Goal: Obtain resource: Obtain resource

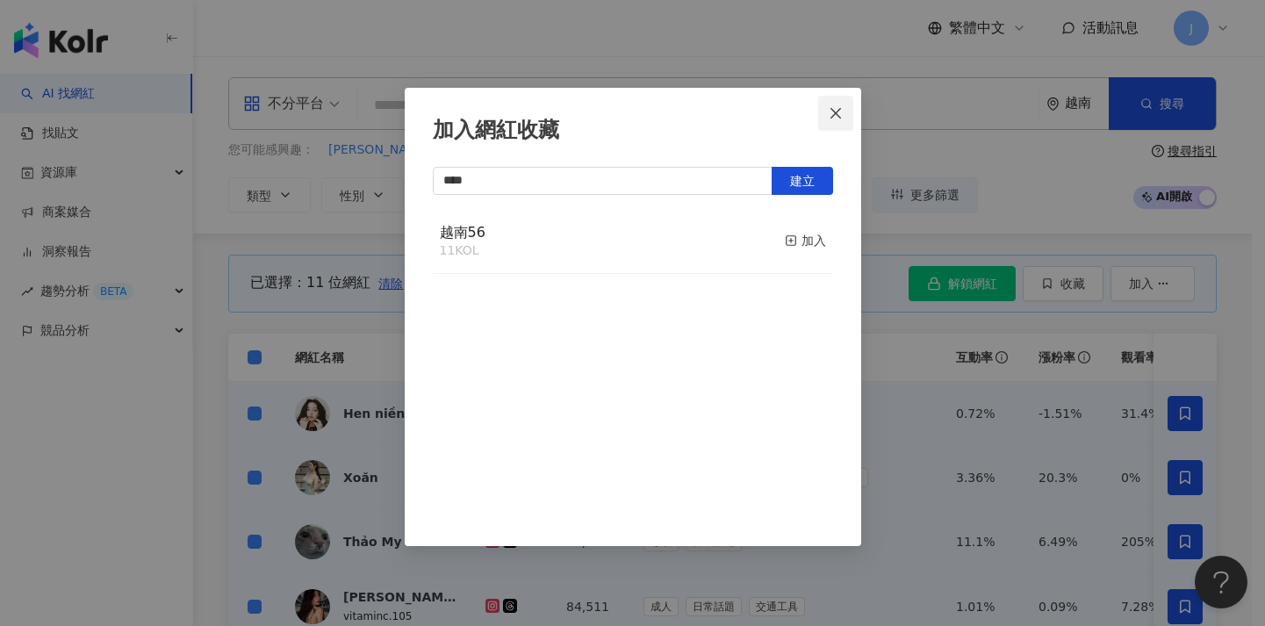
type input "****"
click at [845, 123] on button "Close" at bounding box center [835, 113] width 35 height 35
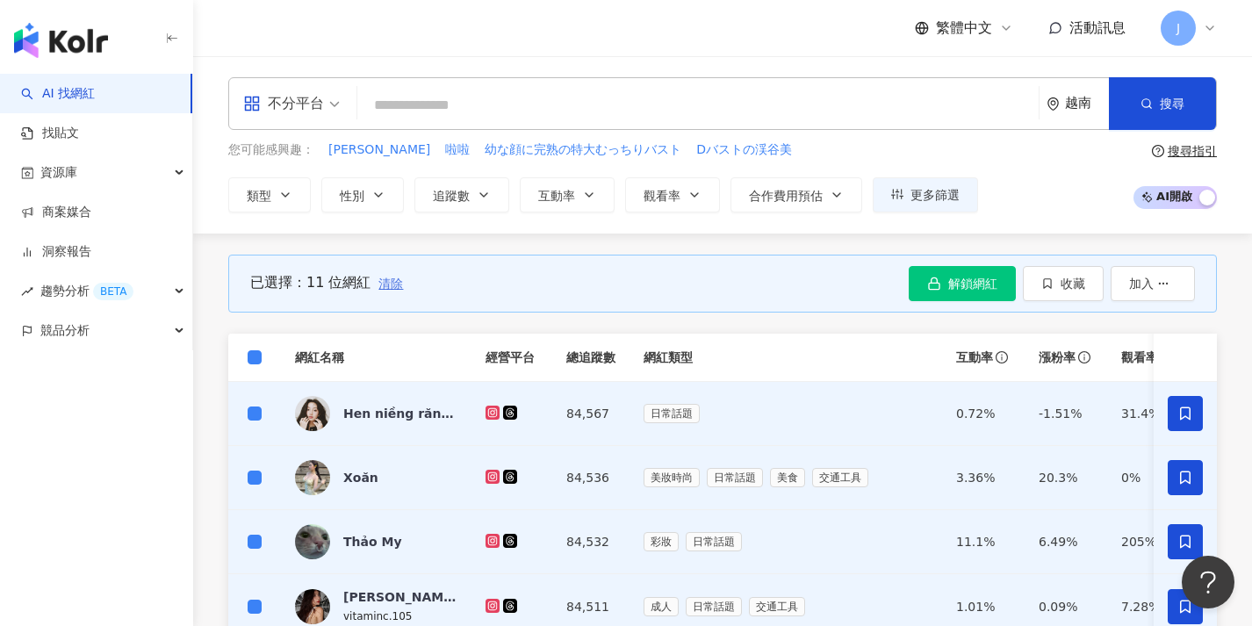
click at [395, 281] on span "清除" at bounding box center [390, 283] width 25 height 14
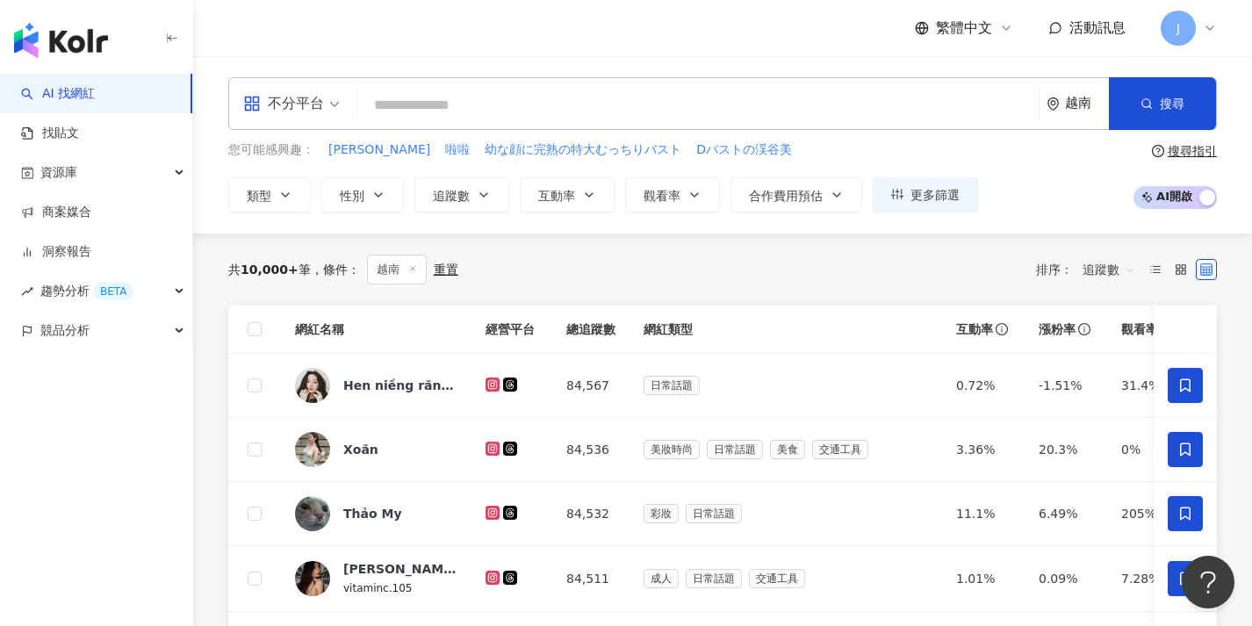
scroll to position [935, 0]
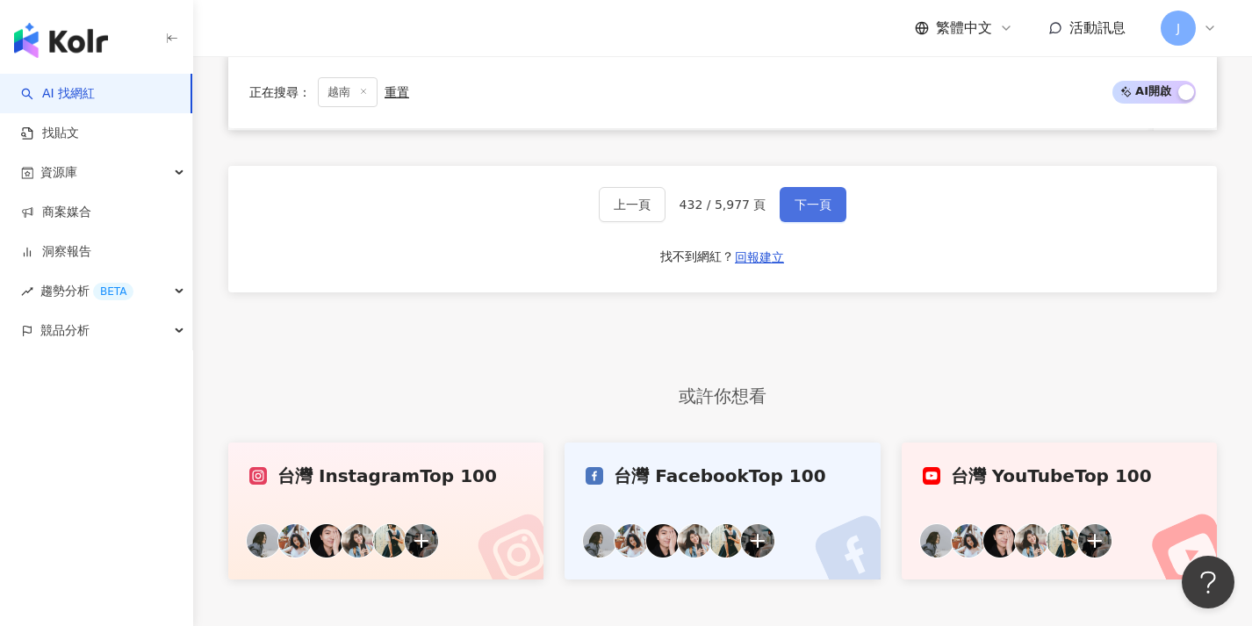
click at [814, 212] on span "下一頁" at bounding box center [812, 204] width 37 height 14
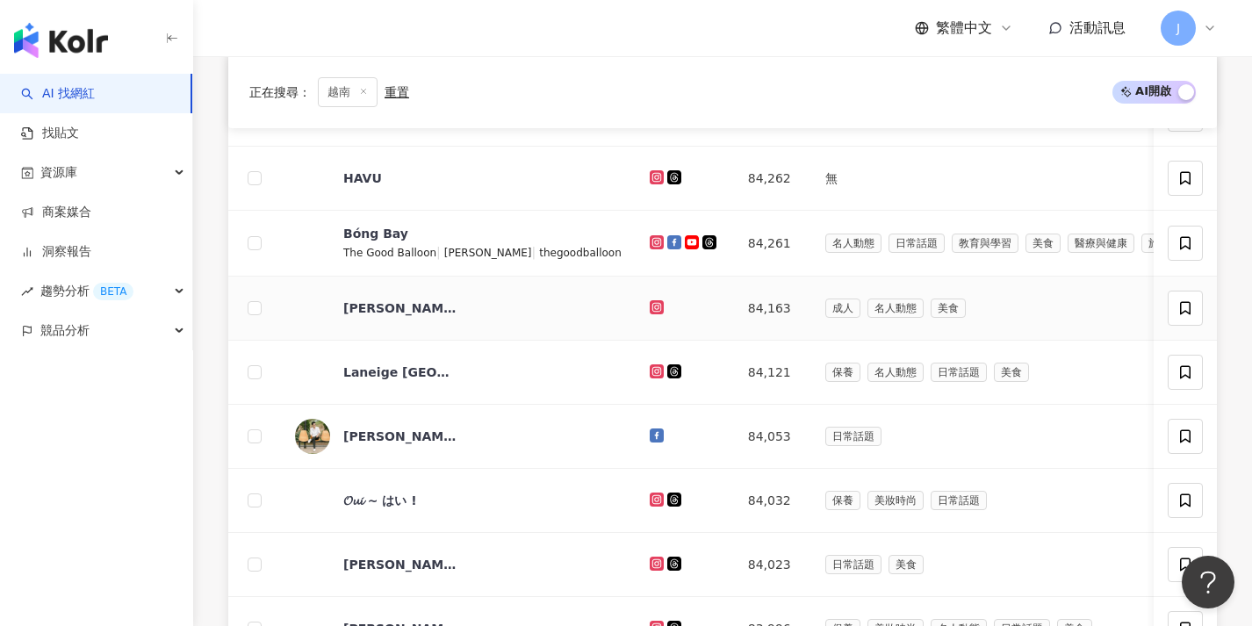
scroll to position [0, 0]
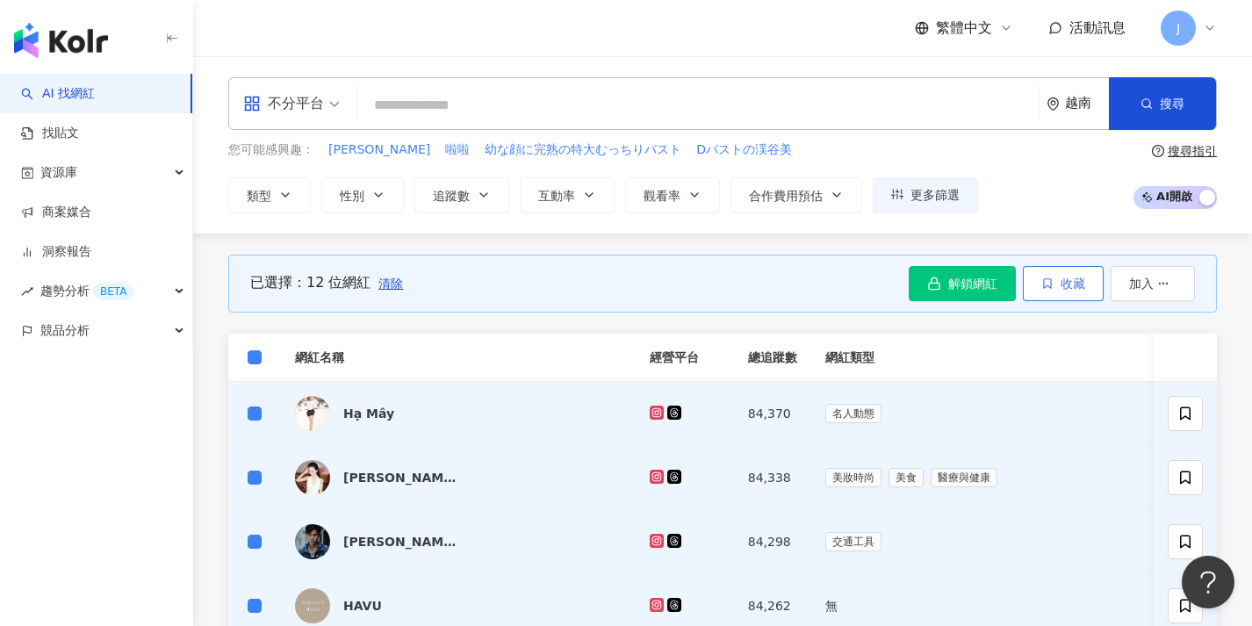
click at [1077, 296] on button "收藏" at bounding box center [1062, 283] width 81 height 35
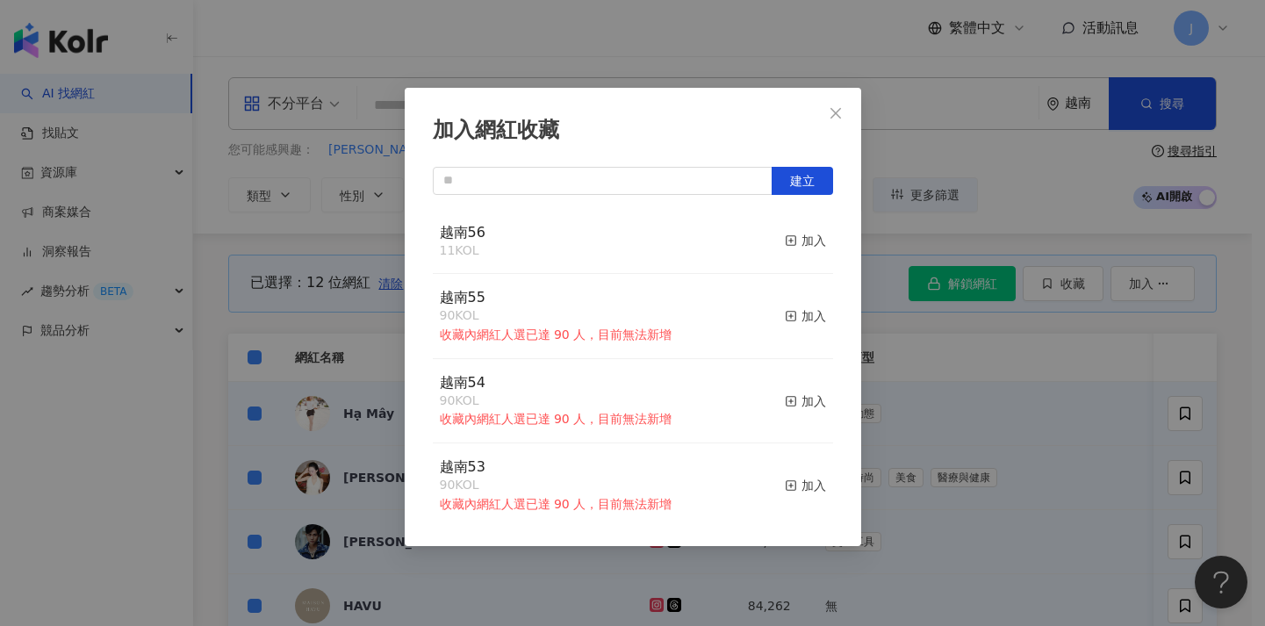
click at [785, 230] on button "加入" at bounding box center [805, 241] width 41 height 37
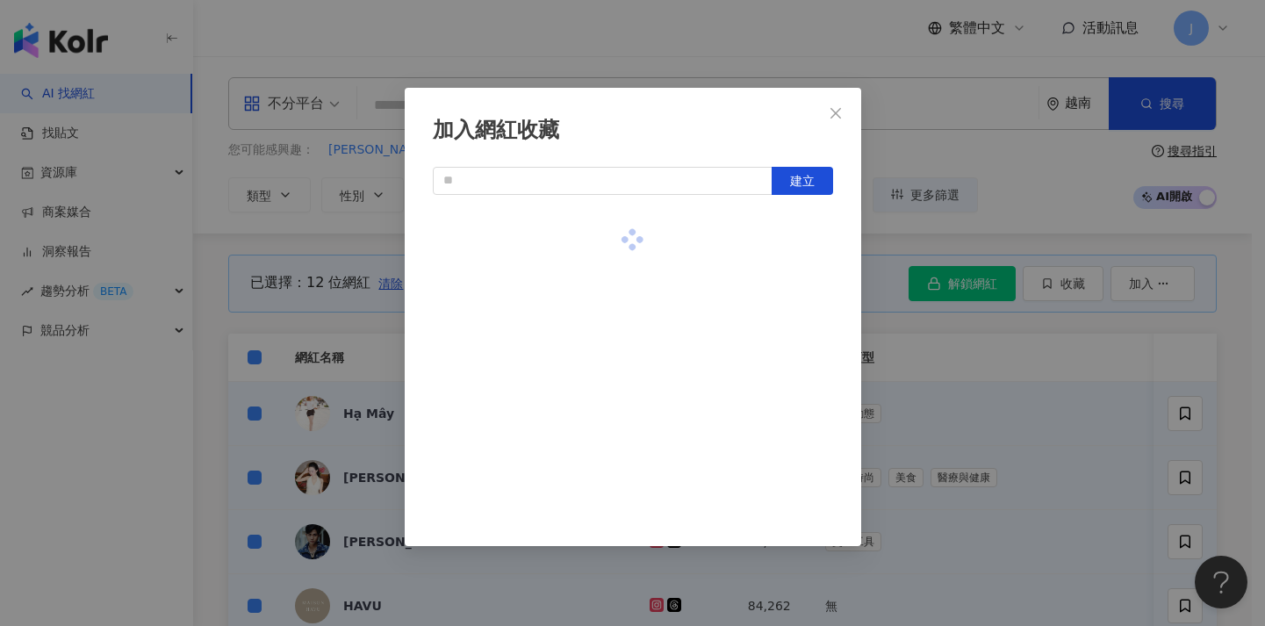
click at [793, 240] on div at bounding box center [633, 240] width 400 height 62
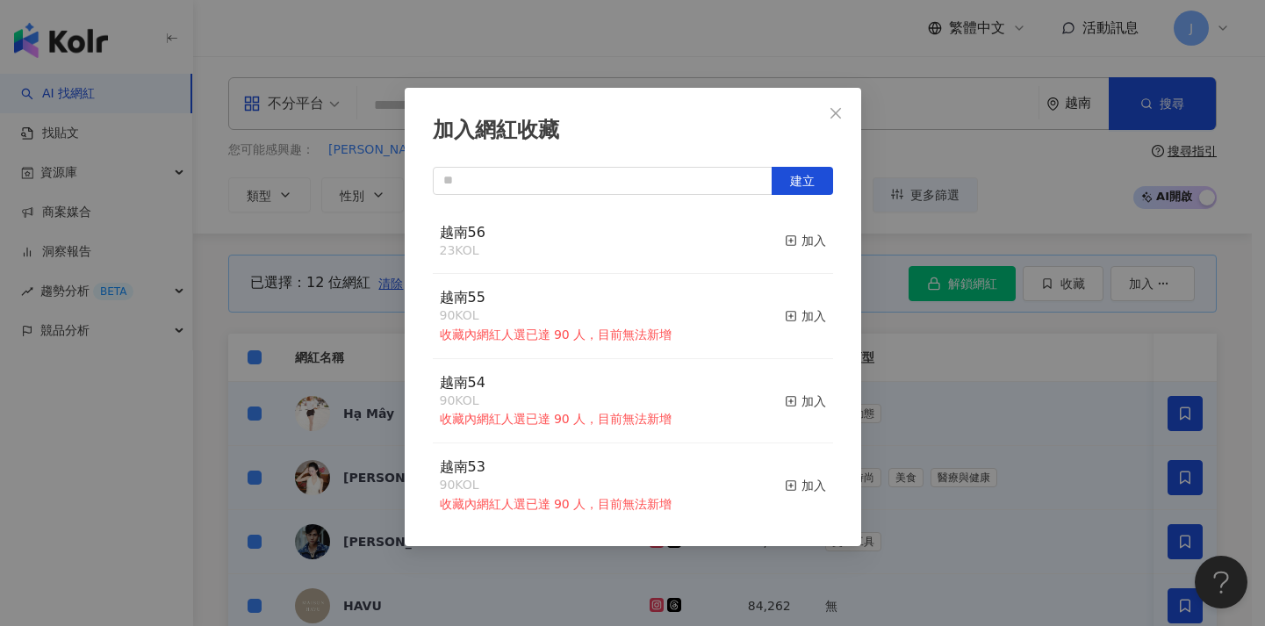
click at [343, 250] on div "加入網紅收藏 建立 越南56 23 KOL 加入 越南55 90 KOL 收藏內網紅人選已達 90 人，目前無法新增 加入 越南54 90 KOL 收藏內網紅…" at bounding box center [632, 313] width 1265 height 626
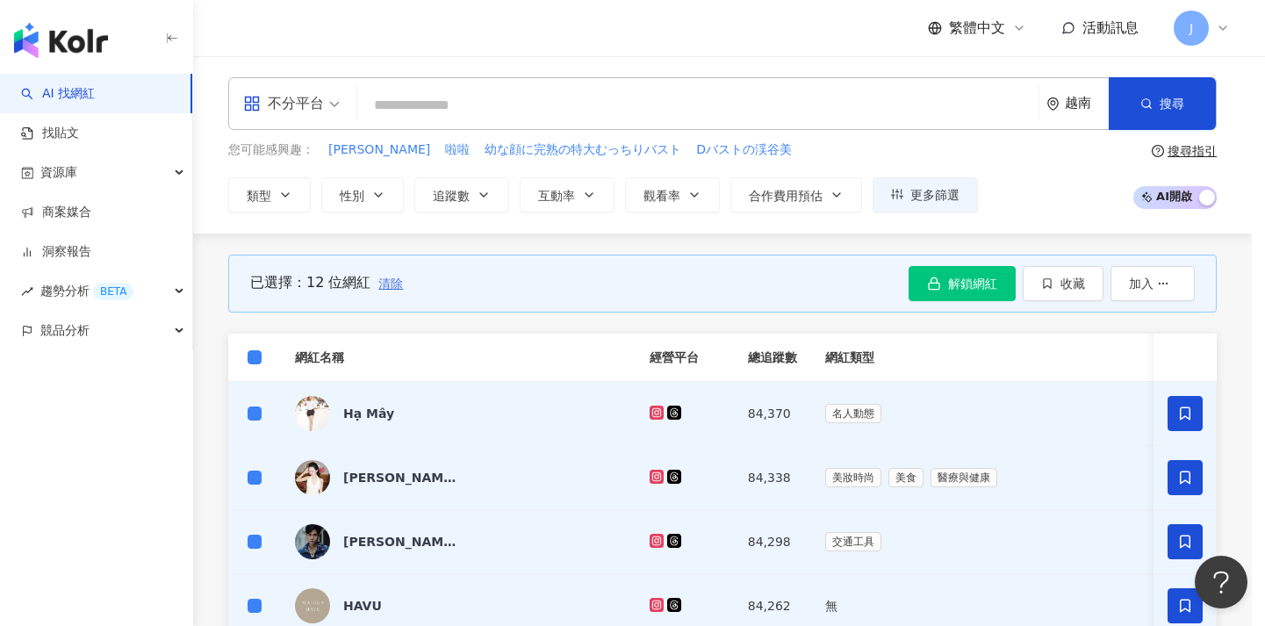
click at [396, 282] on div at bounding box center [632, 313] width 1265 height 626
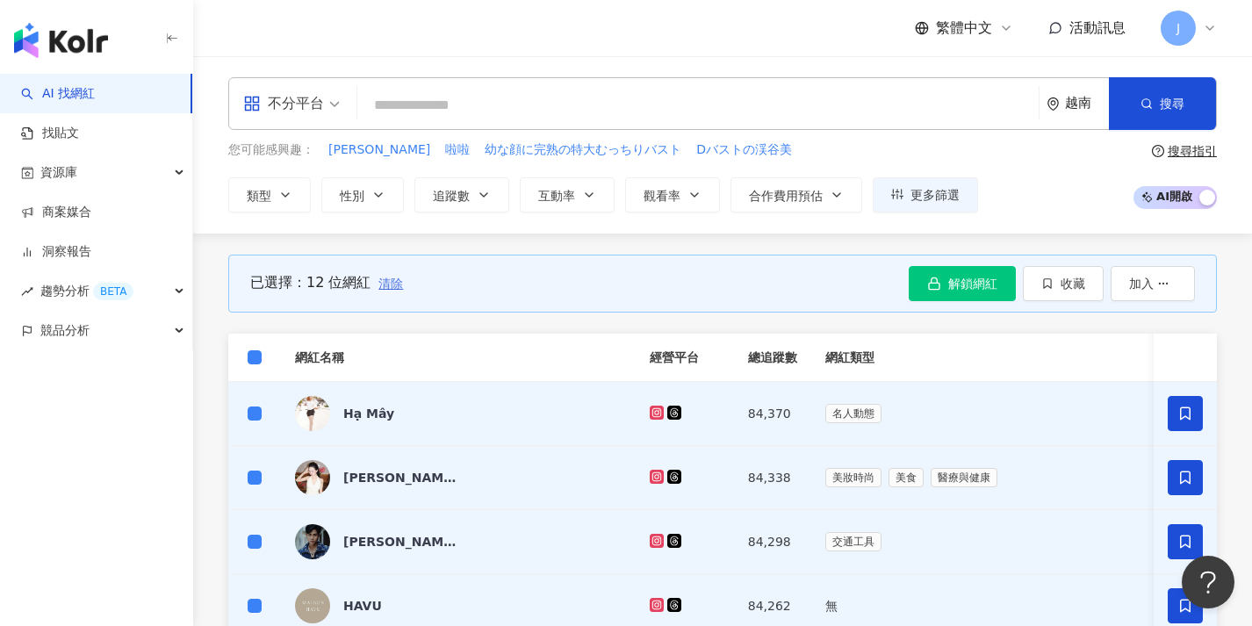
click at [389, 282] on span "清除" at bounding box center [390, 283] width 25 height 14
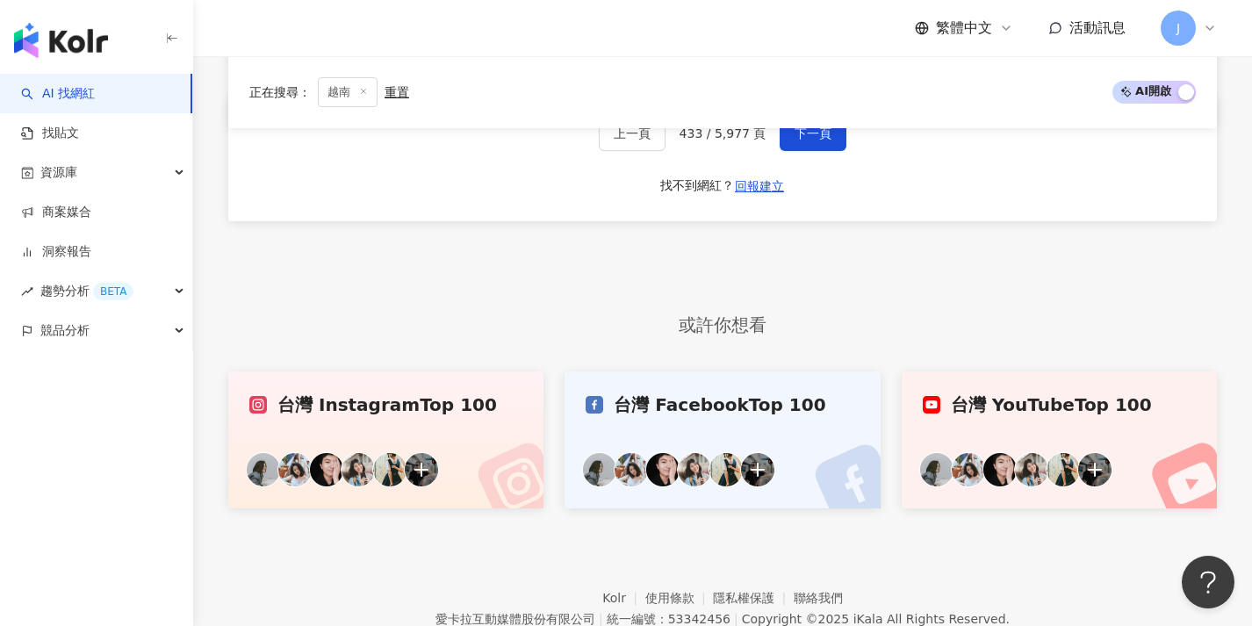
scroll to position [878, 0]
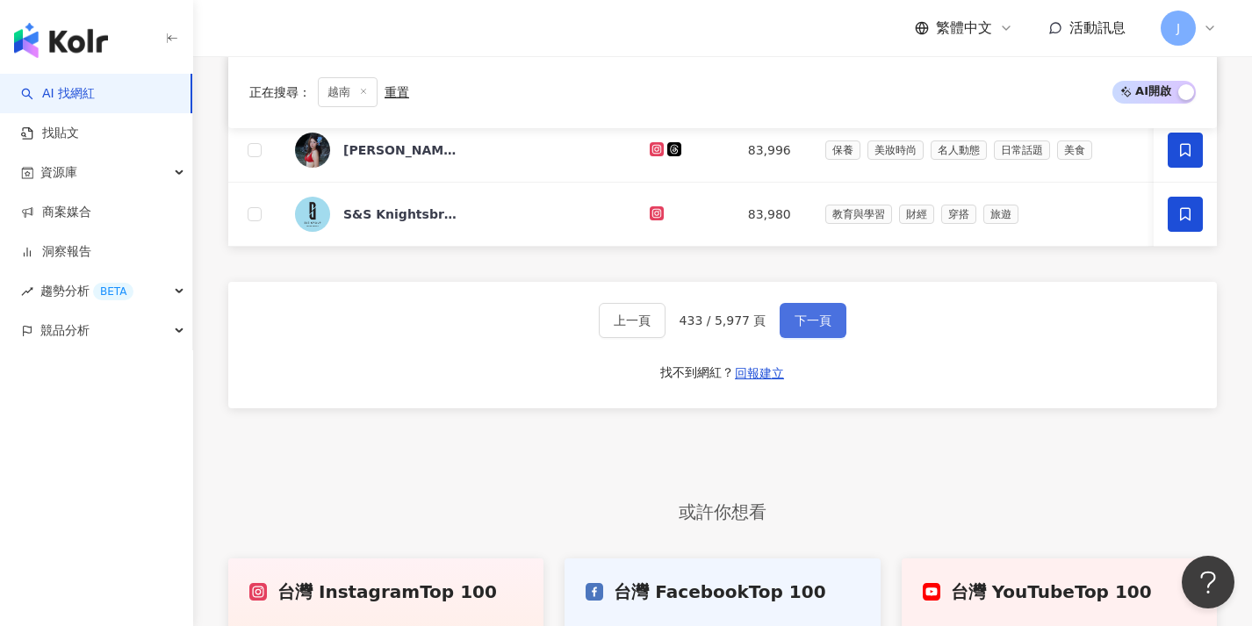
click at [820, 327] on span "下一頁" at bounding box center [812, 320] width 37 height 14
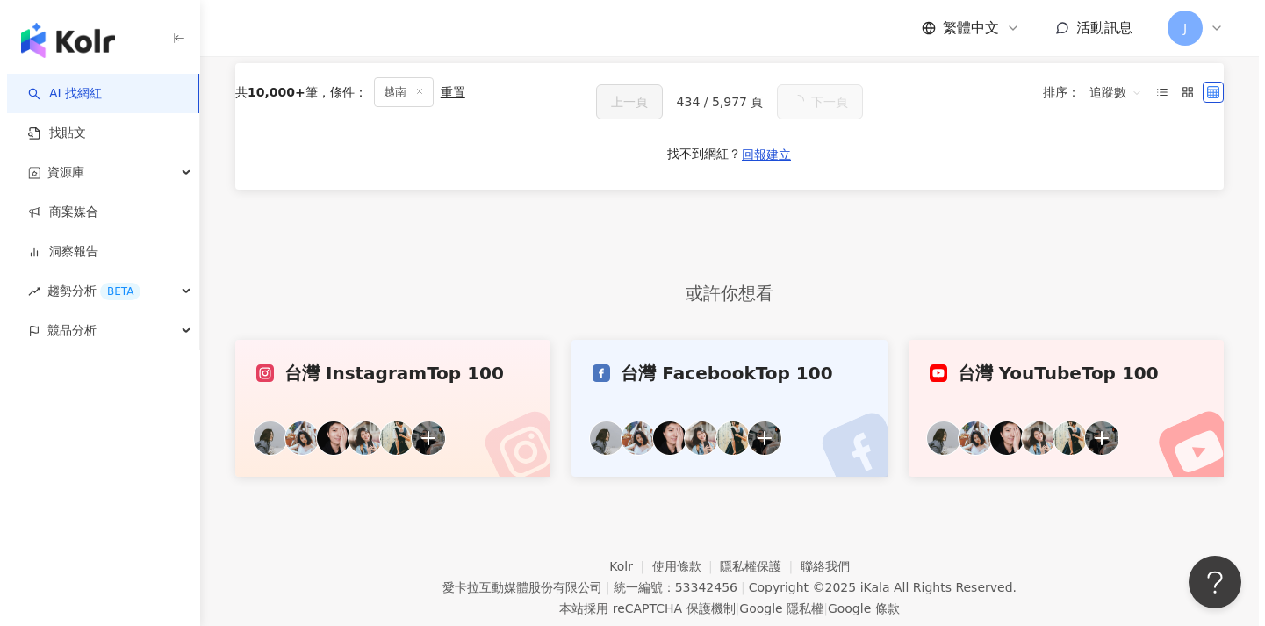
scroll to position [99, 0]
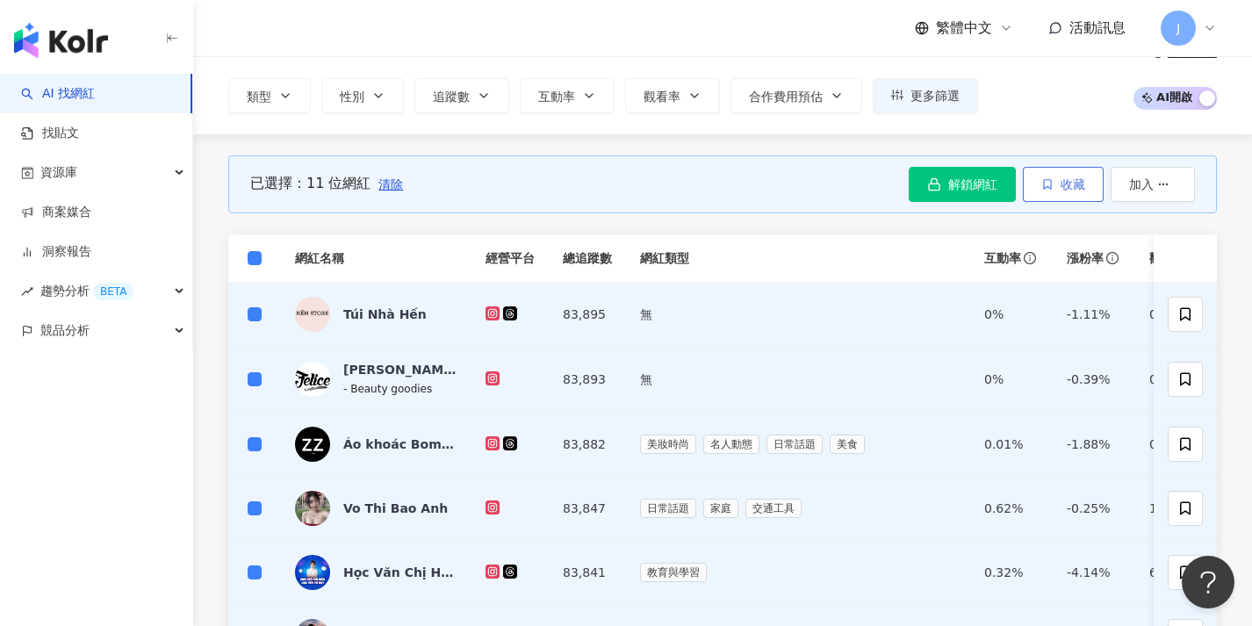
click at [1065, 184] on span "收藏" at bounding box center [1072, 184] width 25 height 14
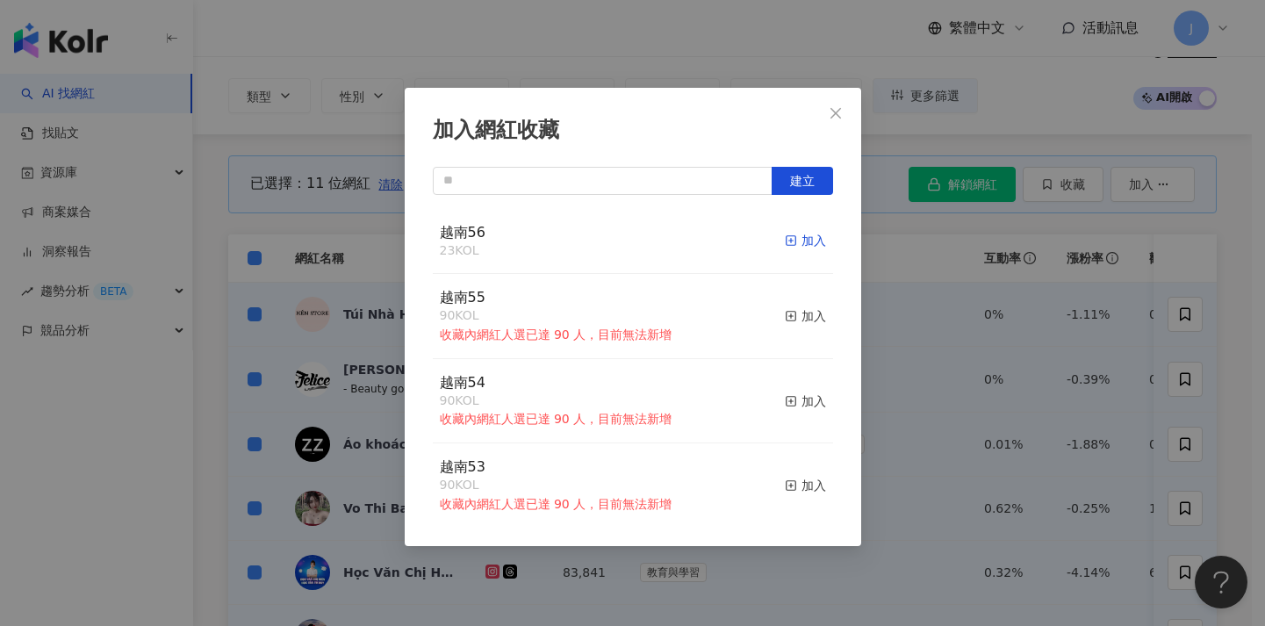
click at [802, 247] on div "加入" at bounding box center [805, 240] width 41 height 19
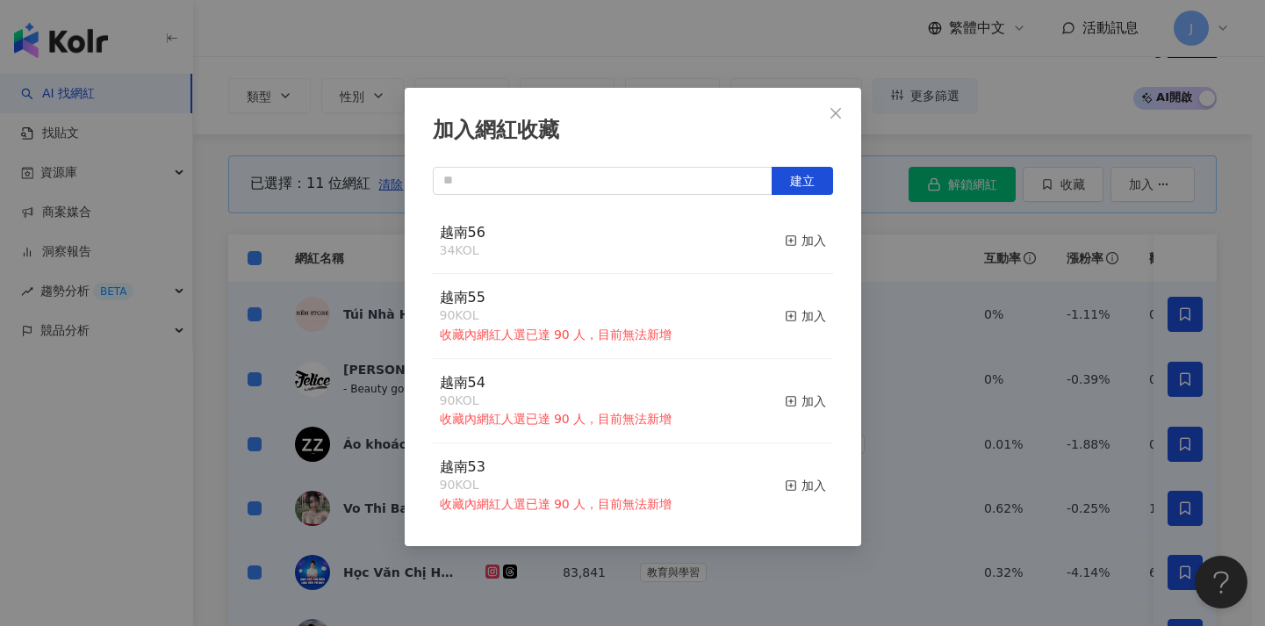
click at [979, 225] on div "加入網紅收藏 建立 越南56 34 KOL 加入 越南55 90 KOL 收藏內網紅人選已達 90 人，目前無法新增 加入 越南54 90 KOL 收藏內網紅…" at bounding box center [632, 313] width 1265 height 626
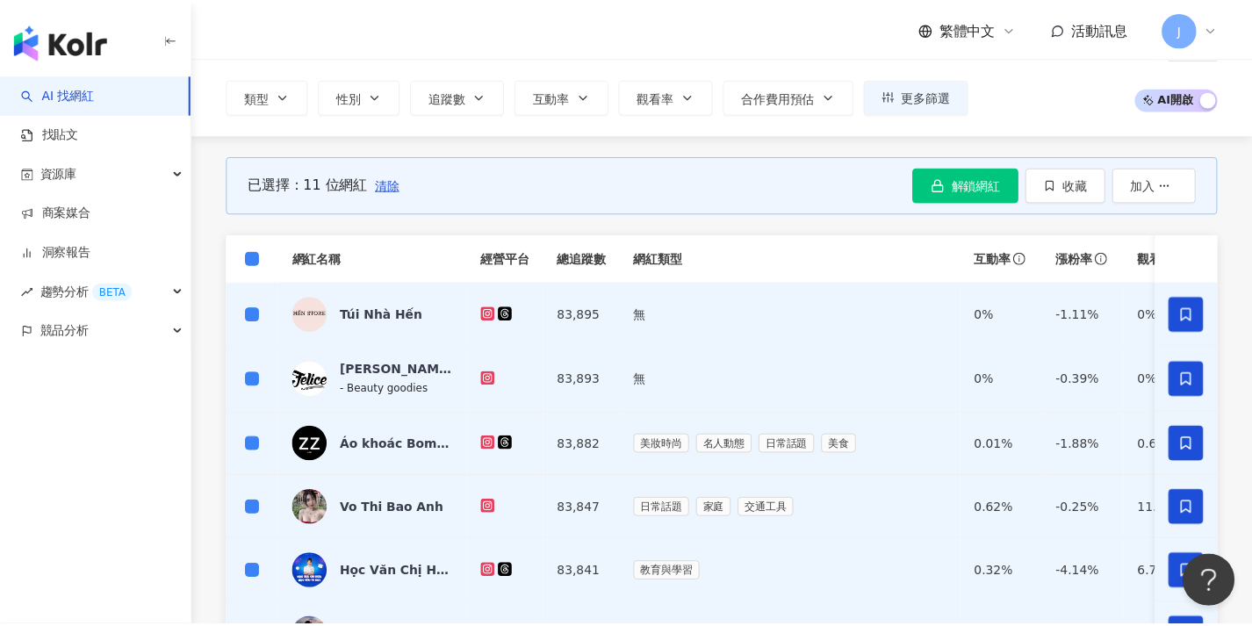
scroll to position [68, 0]
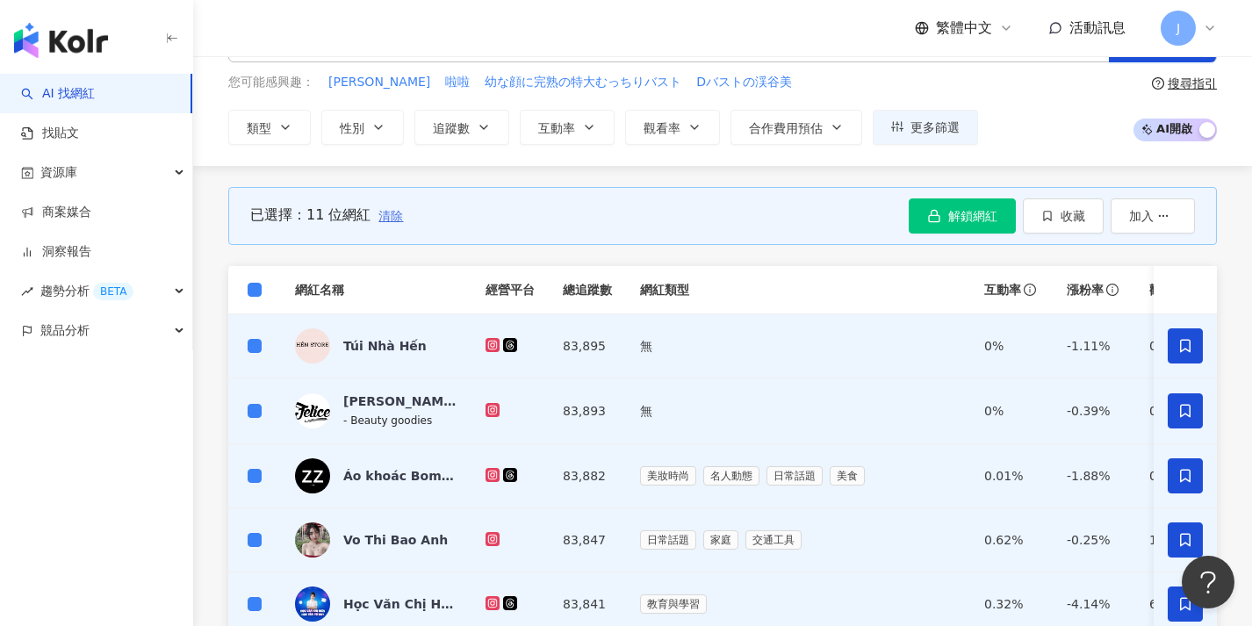
click at [384, 211] on span "清除" at bounding box center [390, 216] width 25 height 14
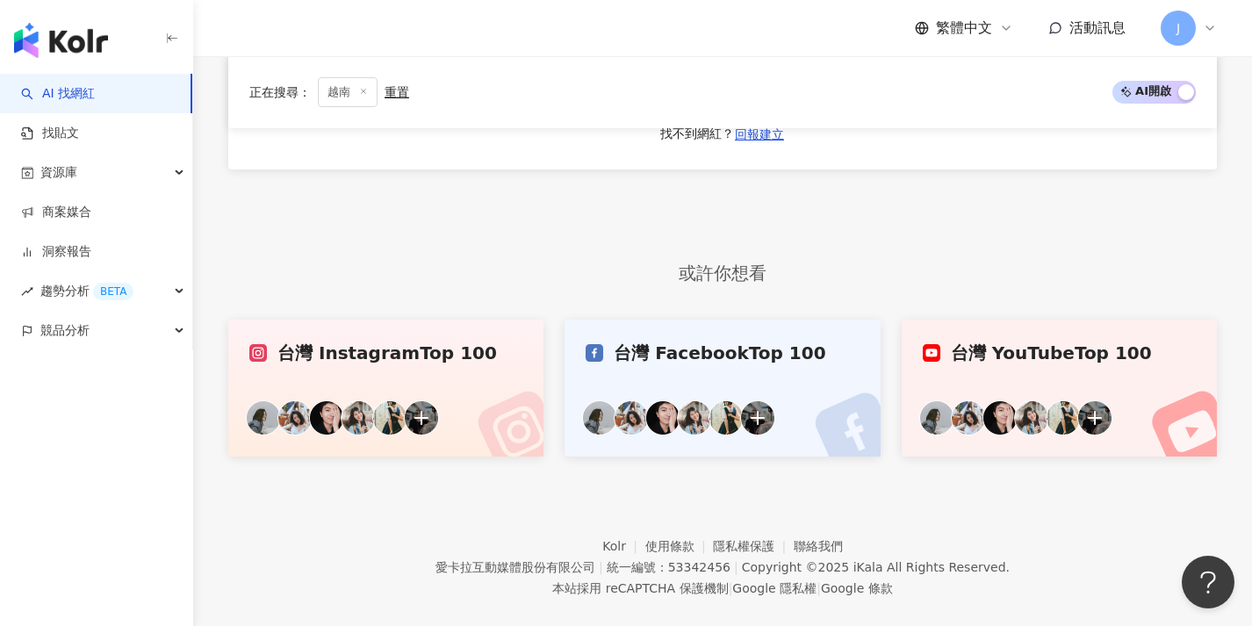
scroll to position [917, 0]
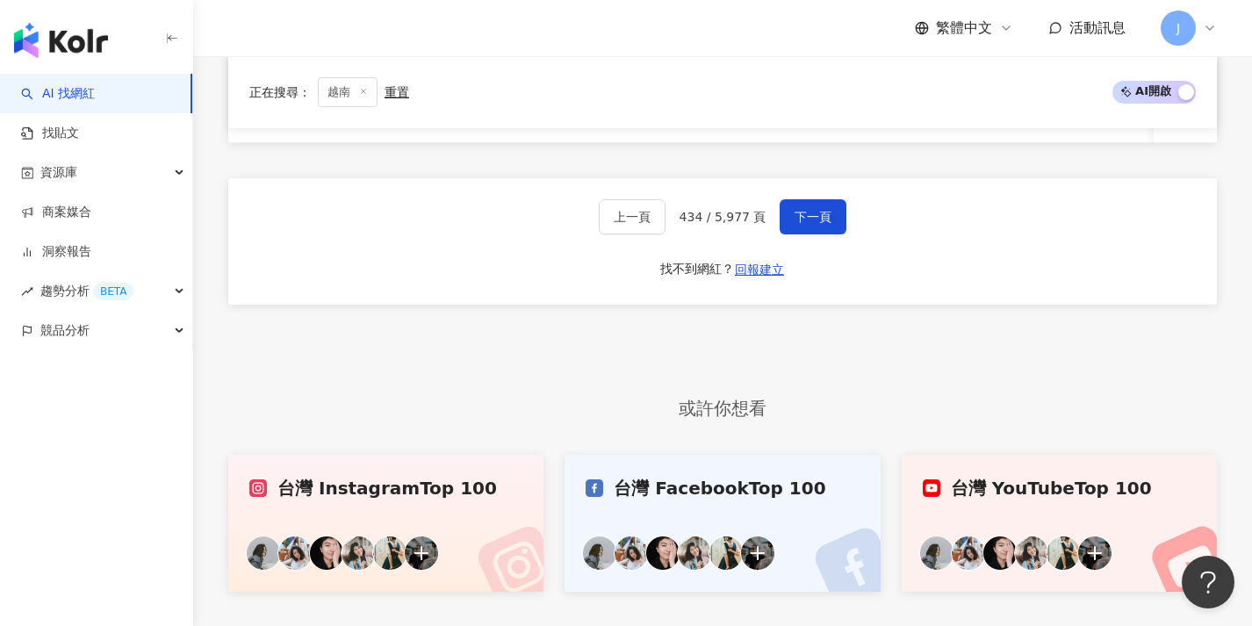
drag, startPoint x: 825, startPoint y: 233, endPoint x: 765, endPoint y: 201, distance: 67.5
click at [824, 224] on span "下一頁" at bounding box center [812, 217] width 37 height 14
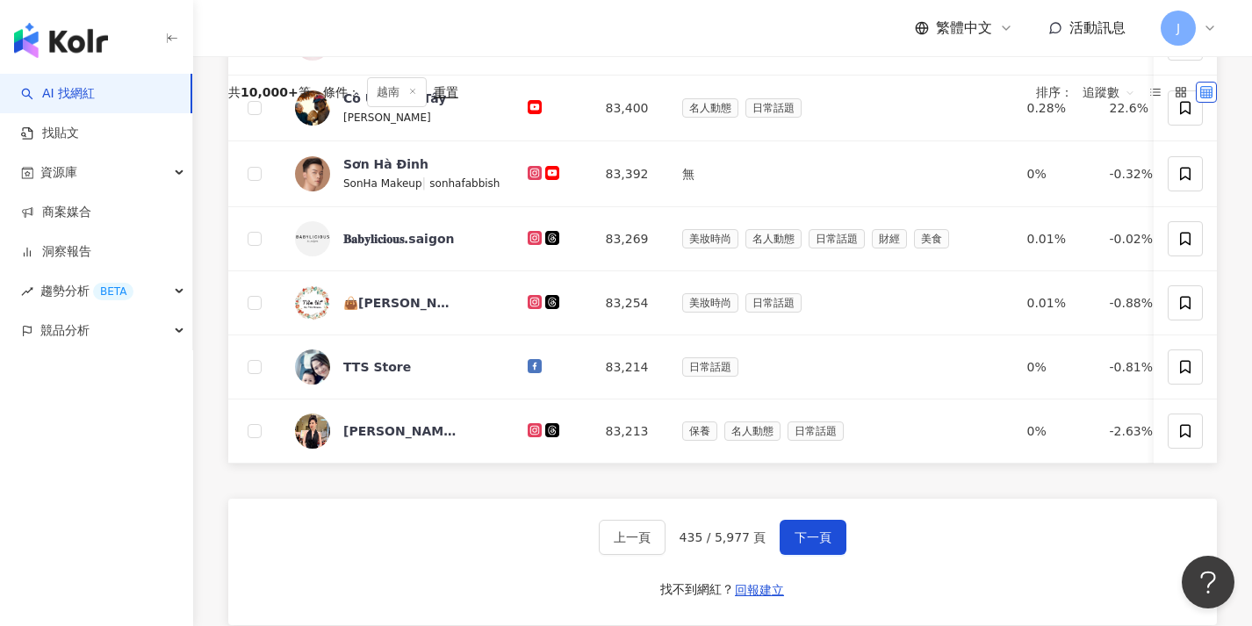
scroll to position [95, 0]
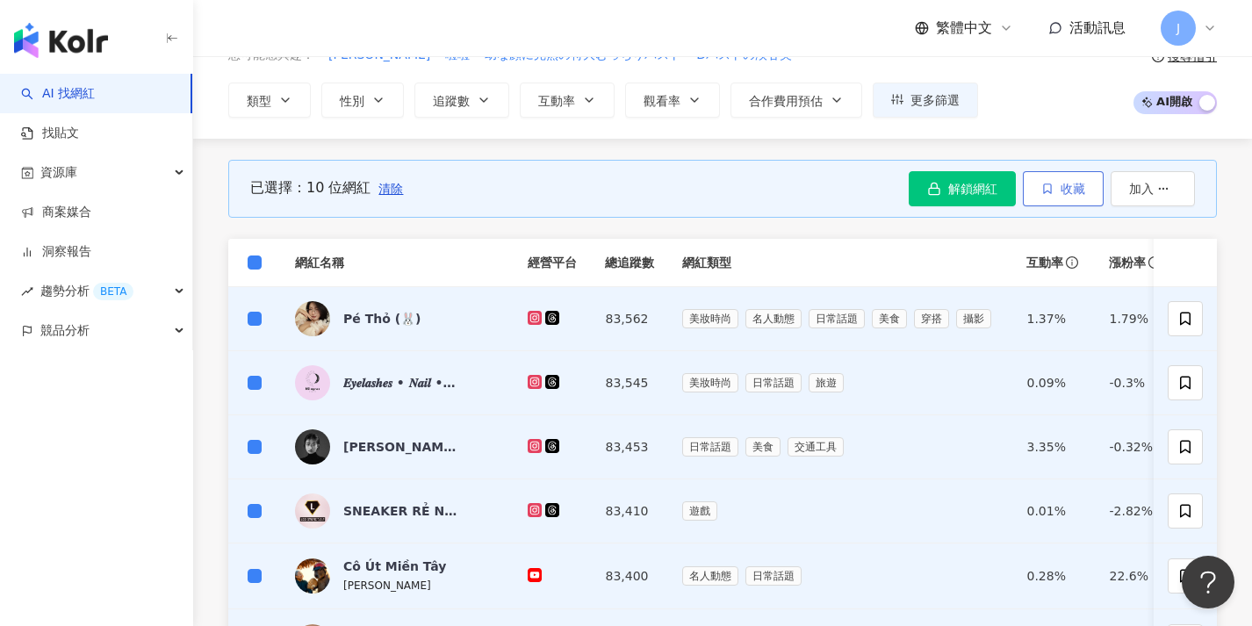
click at [1064, 197] on button "收藏" at bounding box center [1062, 188] width 81 height 35
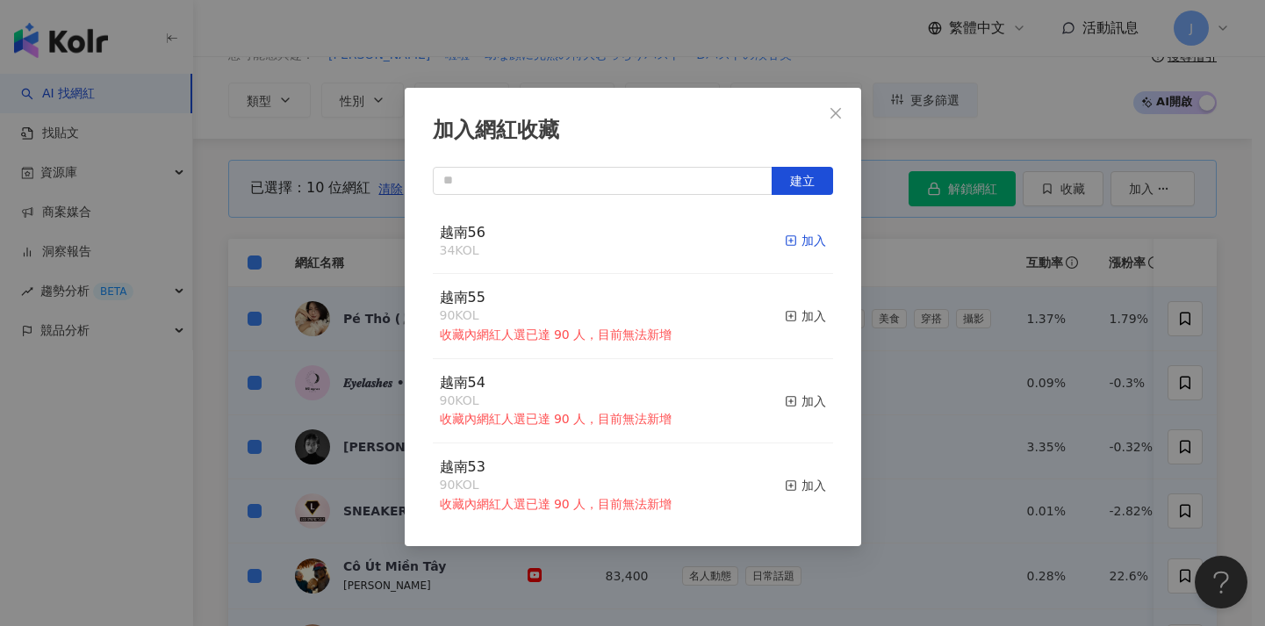
click at [785, 238] on div "加入" at bounding box center [805, 240] width 41 height 19
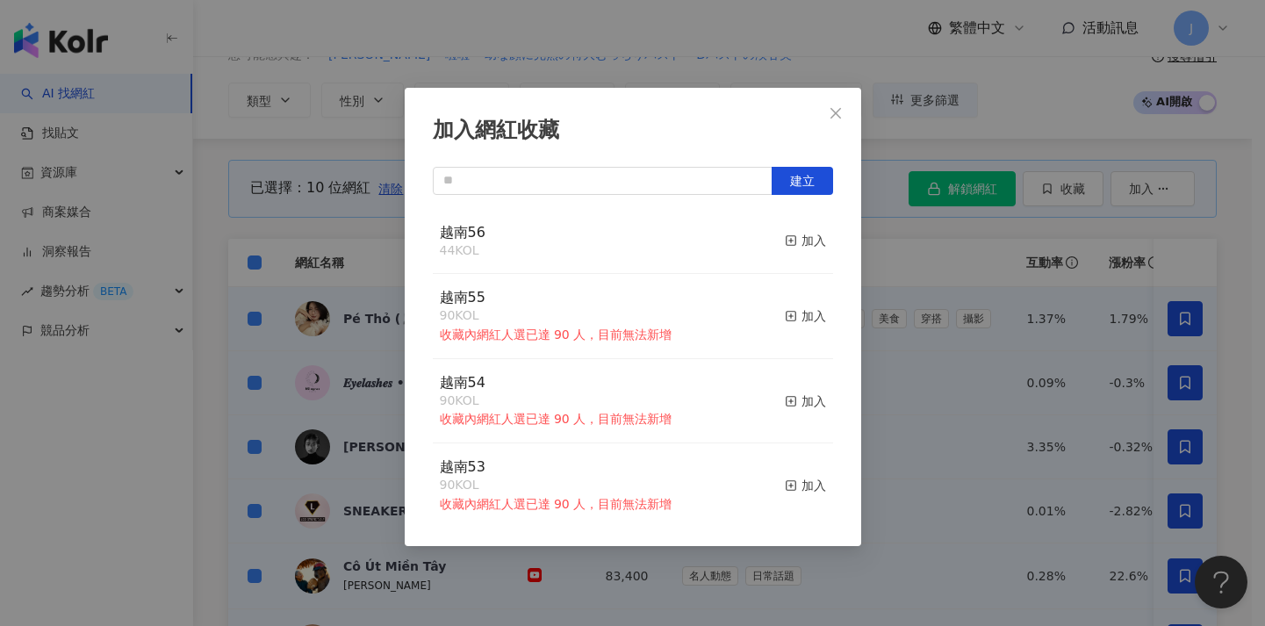
click at [325, 296] on div "加入網紅收藏 建立 越南56 44 KOL 加入 越南55 90 KOL 收藏內網紅人選已達 90 人，目前無法新增 加入 越南54 90 KOL 收藏內網紅…" at bounding box center [632, 313] width 1265 height 626
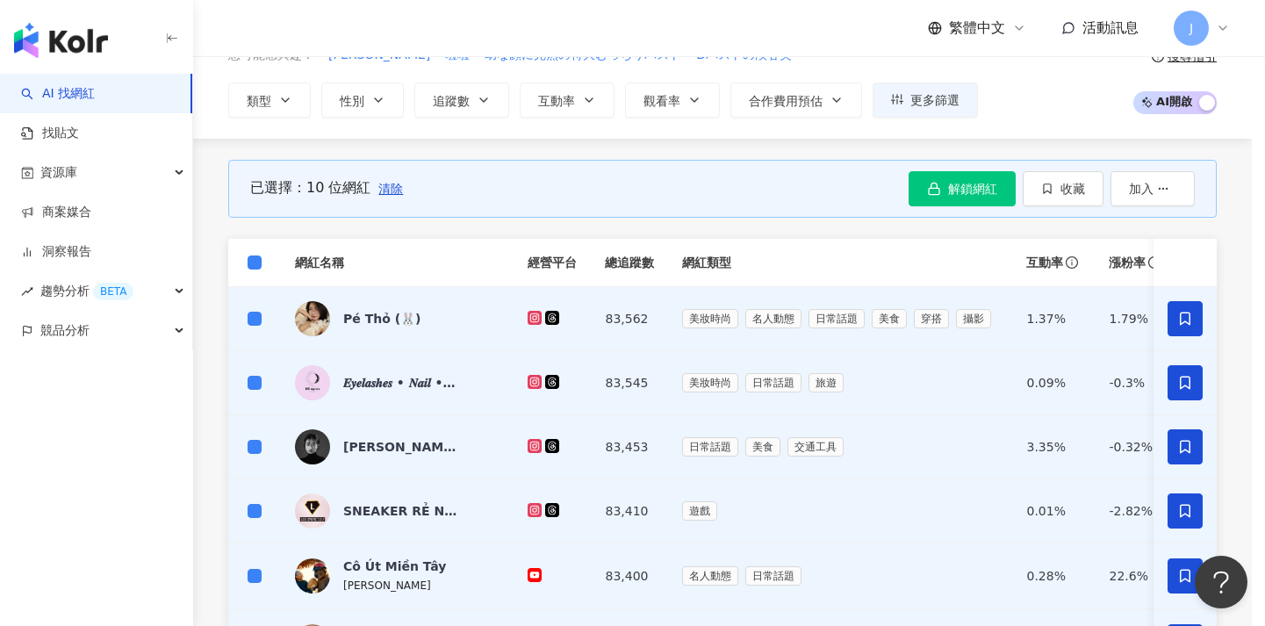
click at [384, 185] on div "加入網紅收藏 建立 越南56 44 KOL 加入 越南55 90 KOL 收藏內網紅人選已達 90 人，目前無法新增 加入 越南54 90 KOL 收藏內網紅…" at bounding box center [632, 313] width 1265 height 626
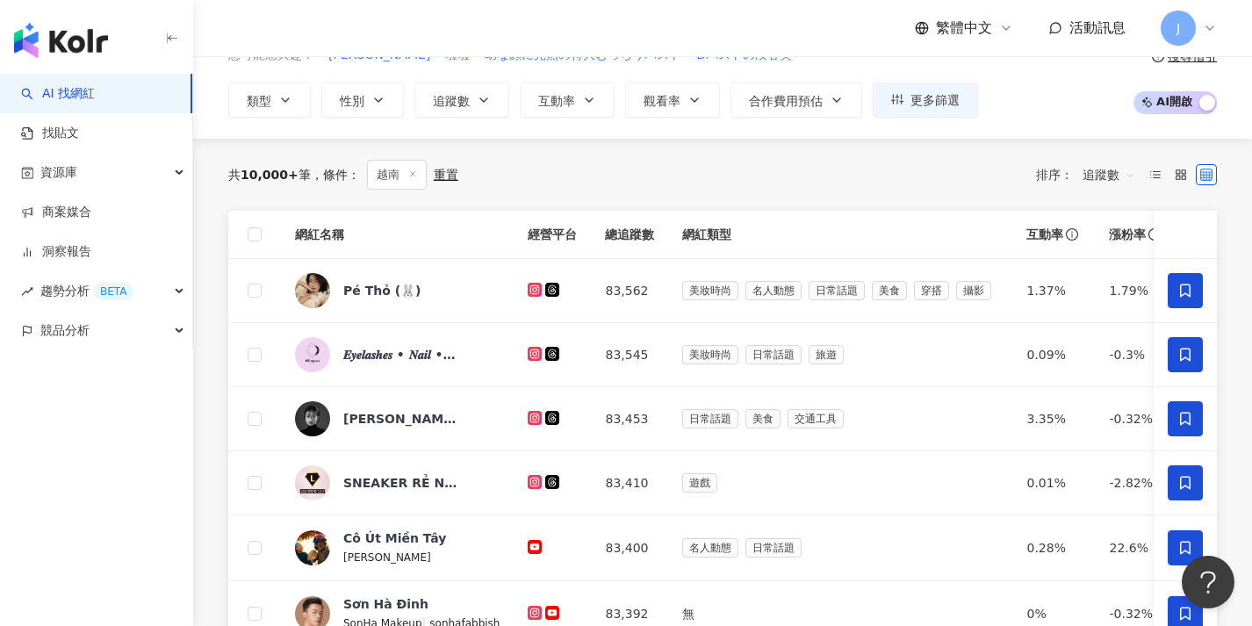
scroll to position [567, 0]
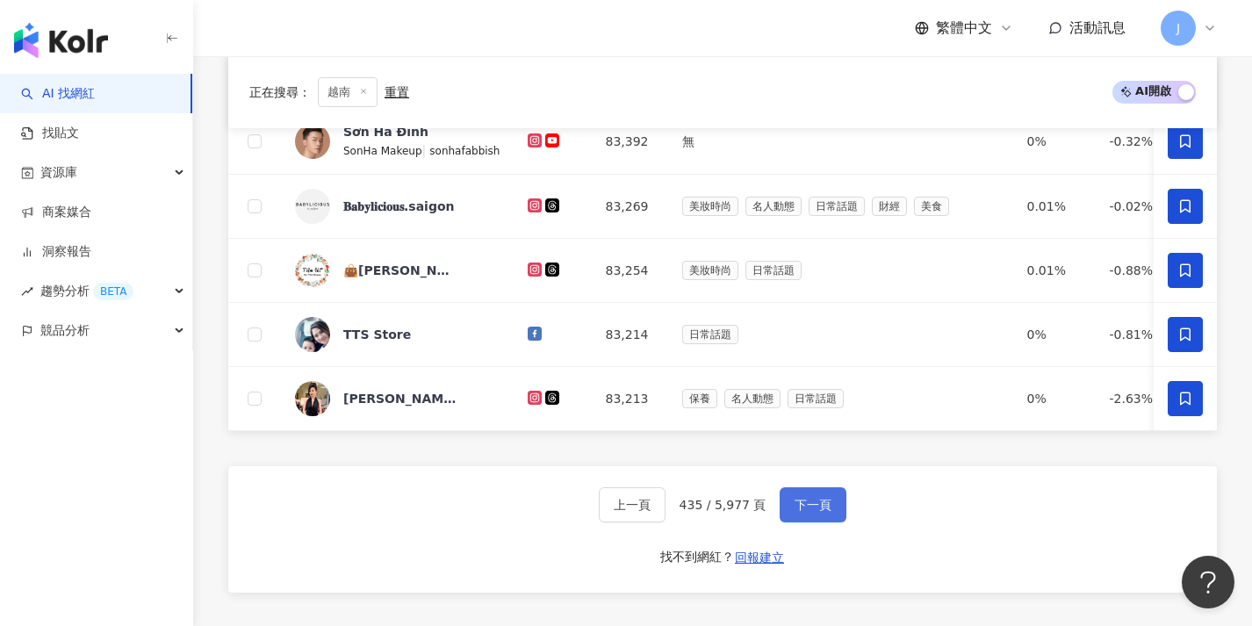
click at [835, 501] on button "下一頁" at bounding box center [812, 504] width 67 height 35
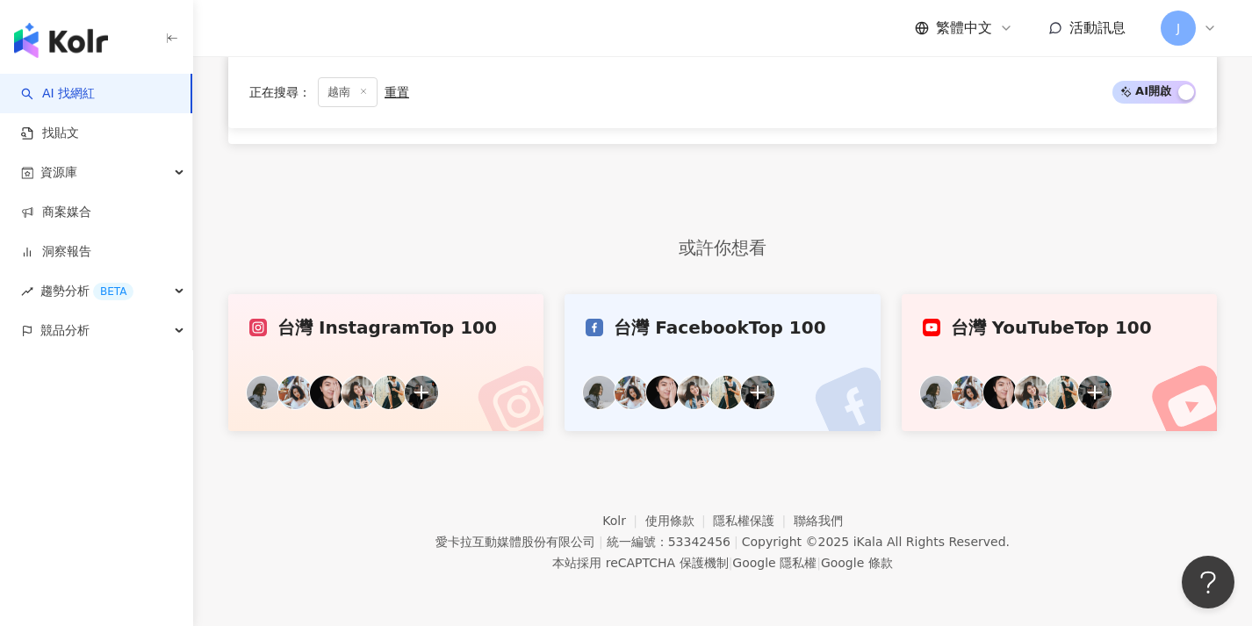
scroll to position [534, 0]
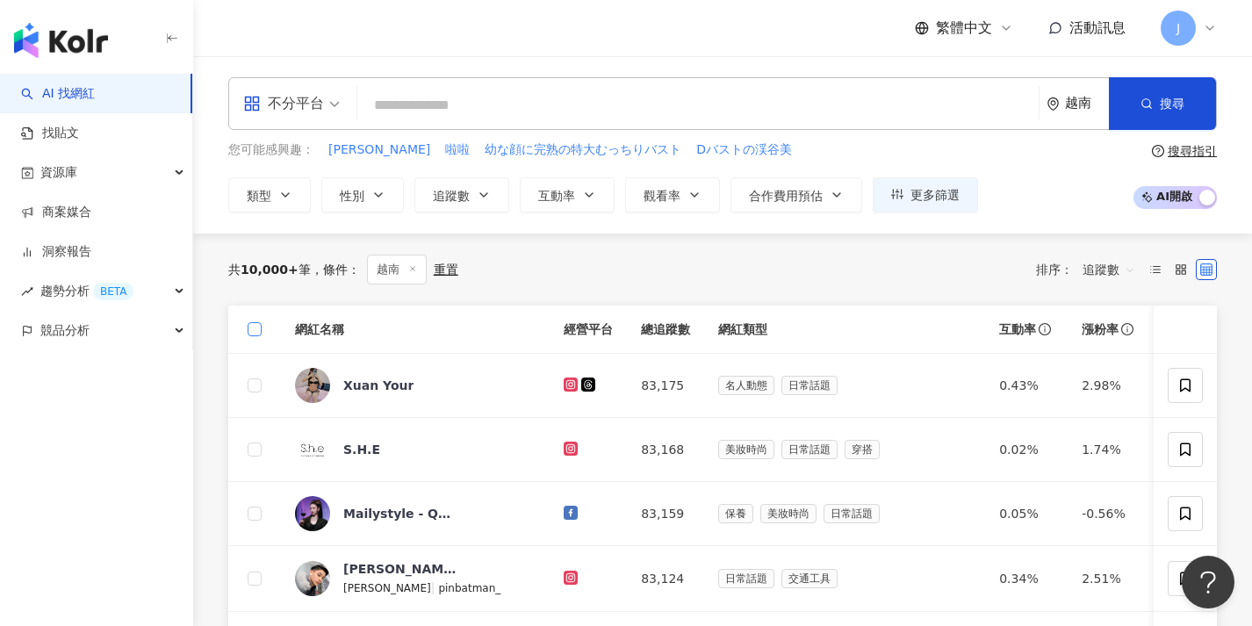
click at [261, 329] on span at bounding box center [255, 329] width 14 height 14
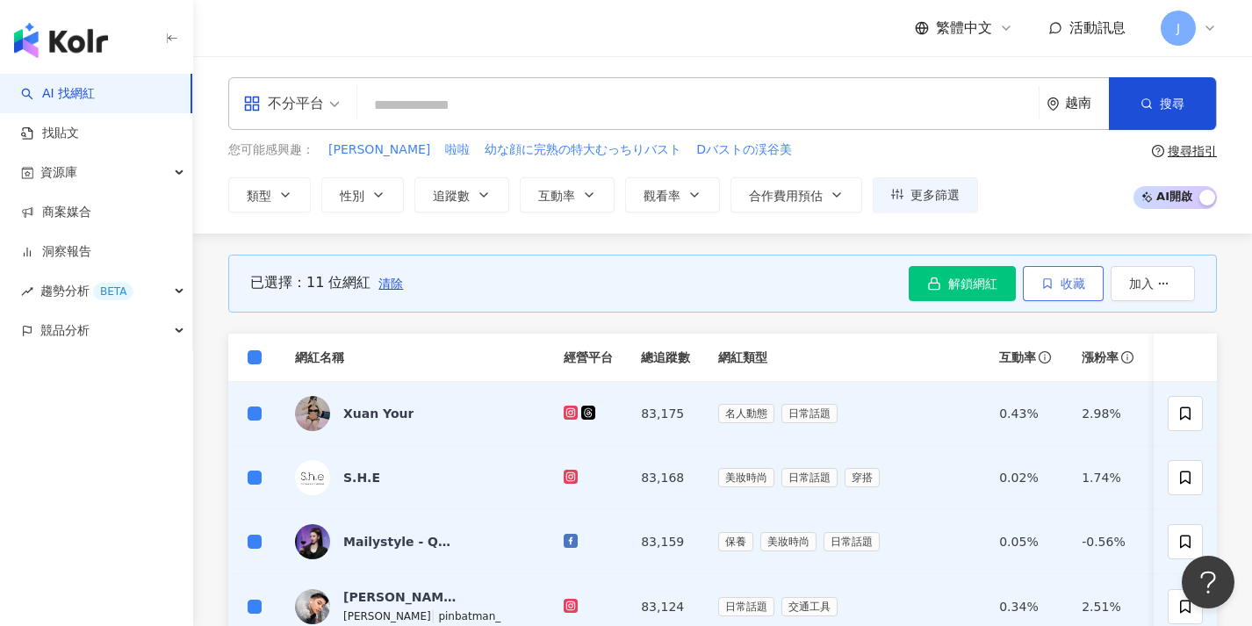
click at [1074, 287] on span "收藏" at bounding box center [1072, 283] width 25 height 14
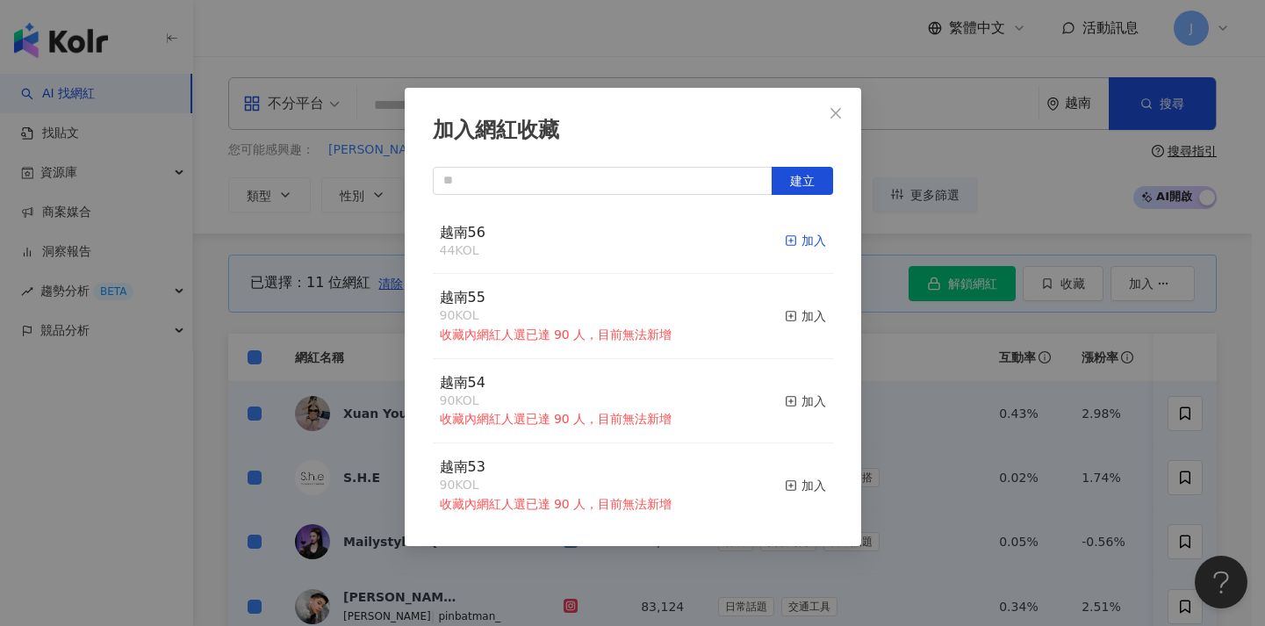
click at [806, 233] on div "加入" at bounding box center [805, 240] width 41 height 19
click at [364, 299] on div "加入網紅收藏 建立 越南56 55 KOL 加入 越南55 90 KOL 收藏內網紅人選已達 90 人，目前無法新增 加入 越南54 90 KOL 收藏內網紅…" at bounding box center [632, 313] width 1265 height 626
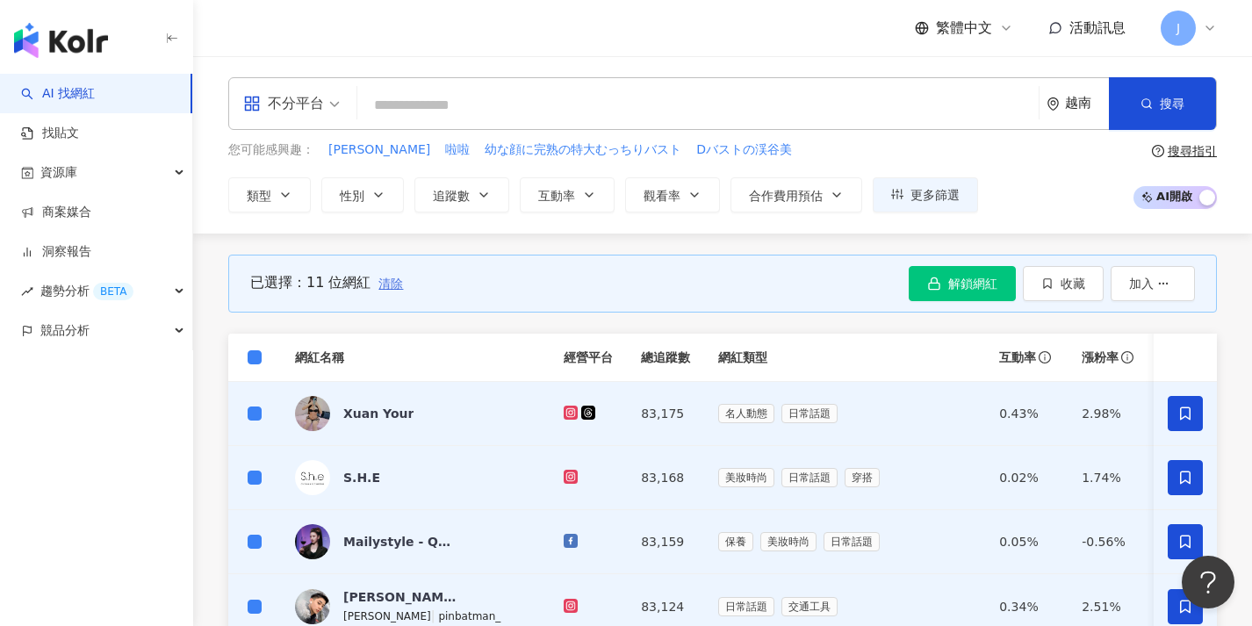
click at [383, 285] on span "清除" at bounding box center [390, 283] width 25 height 14
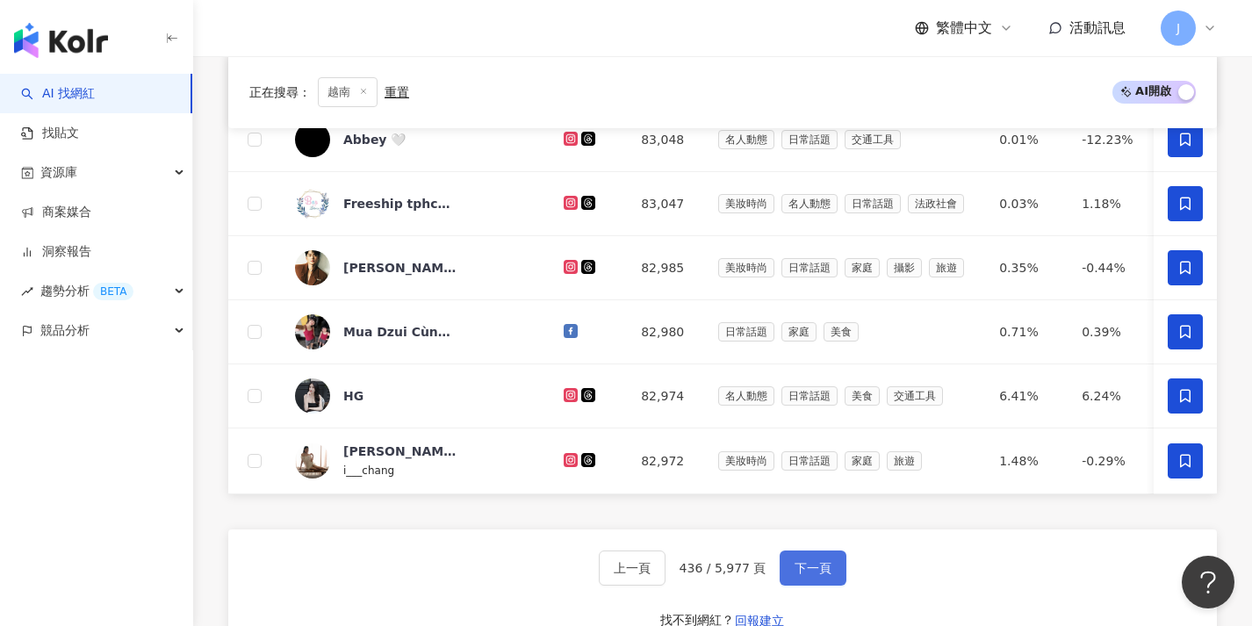
scroll to position [844, 0]
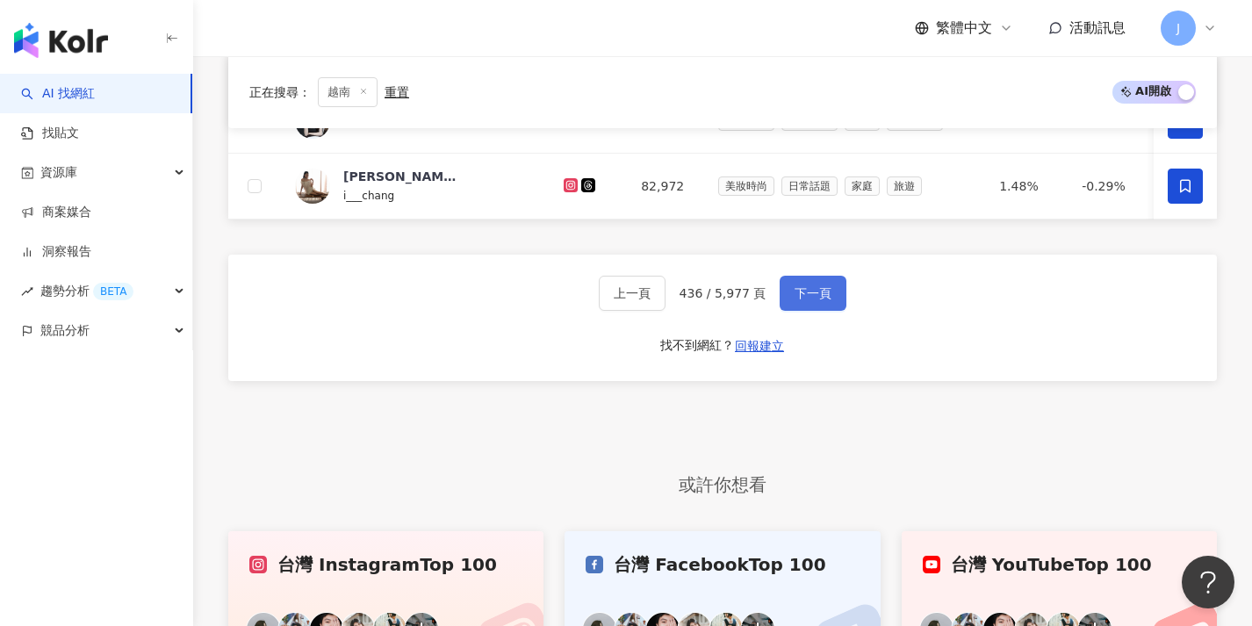
click at [822, 311] on button "下一頁" at bounding box center [812, 293] width 67 height 35
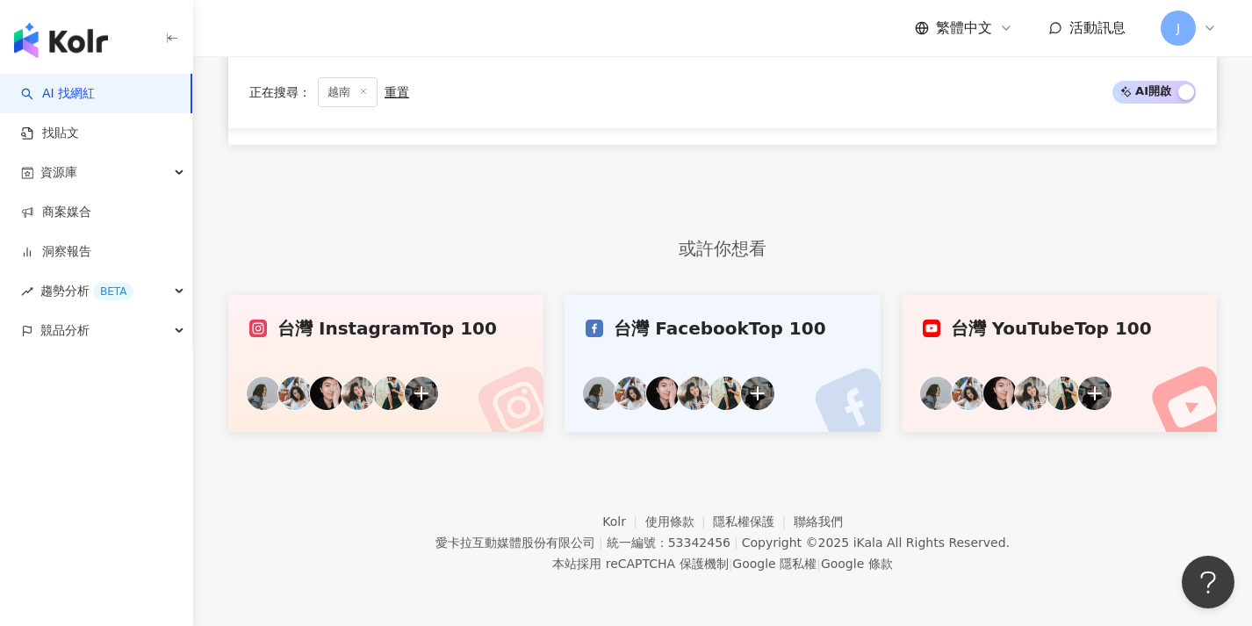
scroll to position [0, 0]
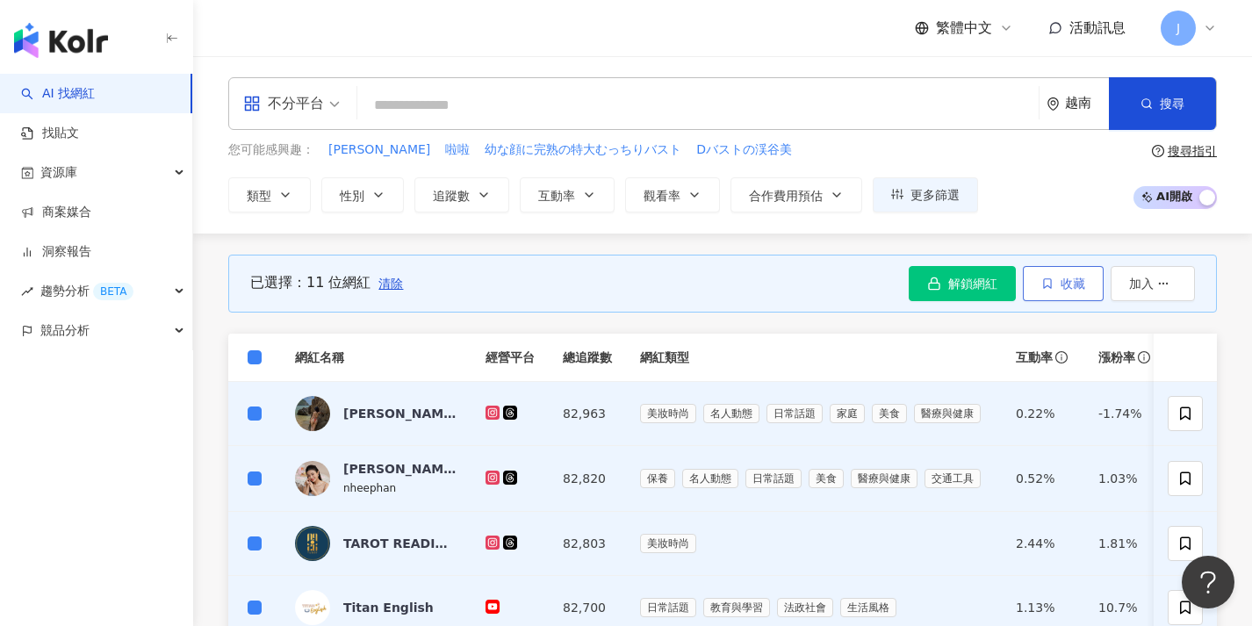
click at [1053, 294] on button "收藏" at bounding box center [1062, 283] width 81 height 35
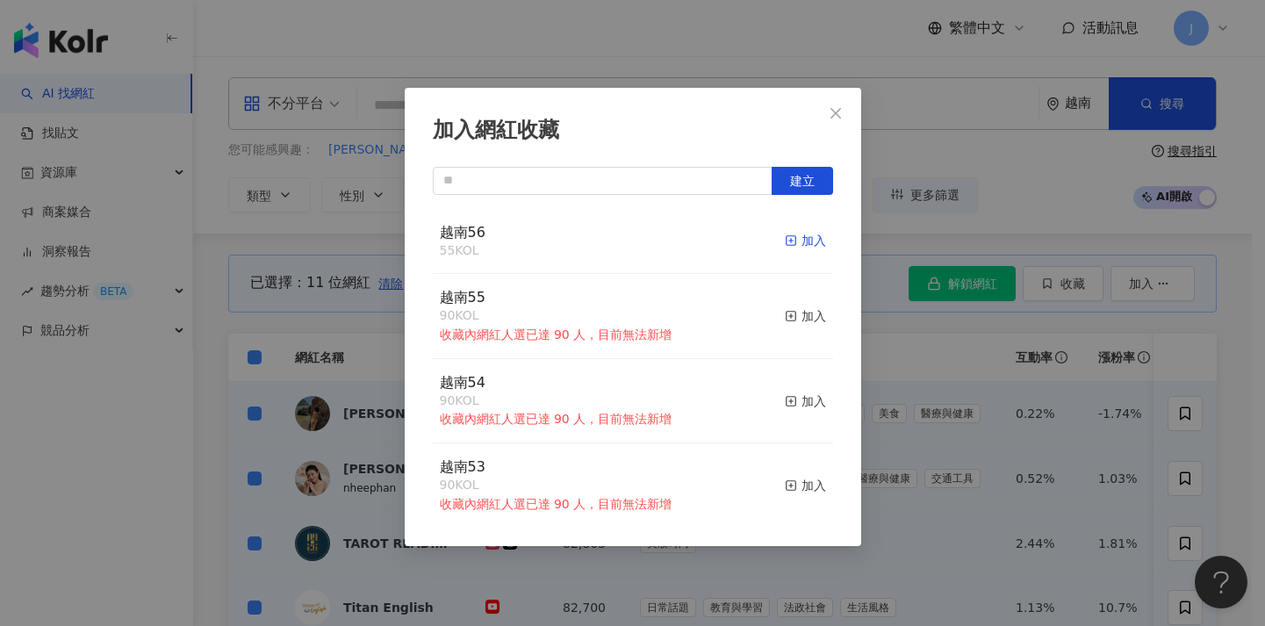
click at [787, 243] on div "加入" at bounding box center [805, 240] width 41 height 19
click at [937, 303] on div "加入網紅收藏 建立 越南56 66 KOL 加入 越南55 90 KOL 收藏內網紅人選已達 90 人，目前無法新增 加入 越南54 90 KOL 收藏內網紅…" at bounding box center [632, 313] width 1265 height 626
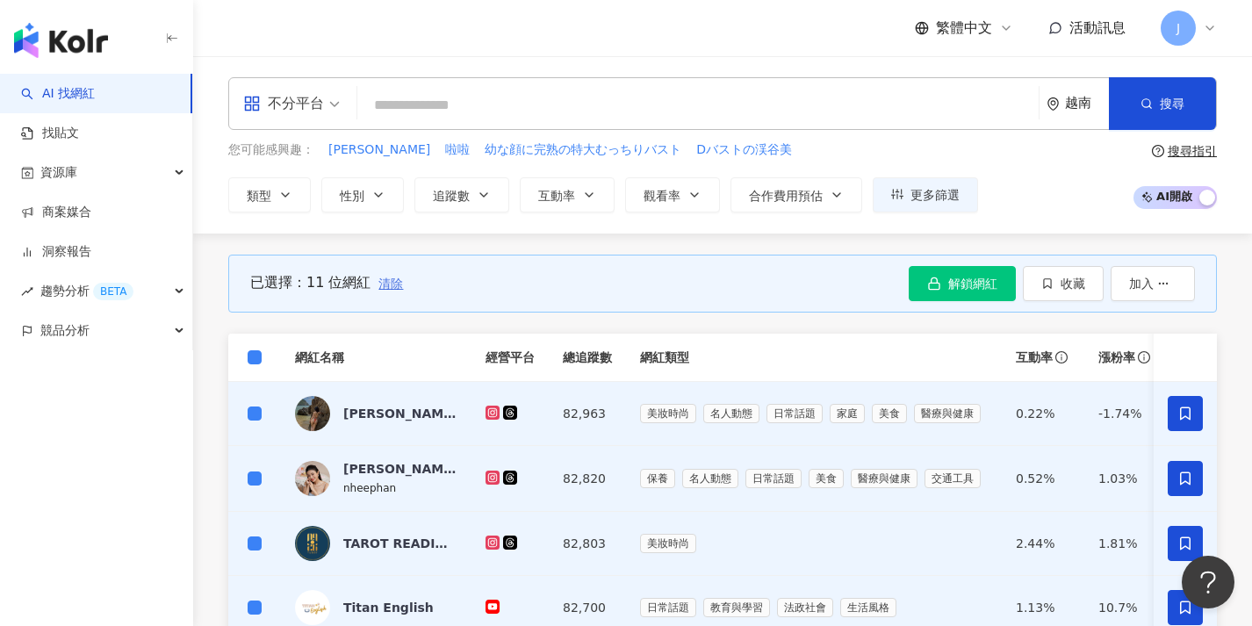
click at [388, 287] on span "清除" at bounding box center [390, 283] width 25 height 14
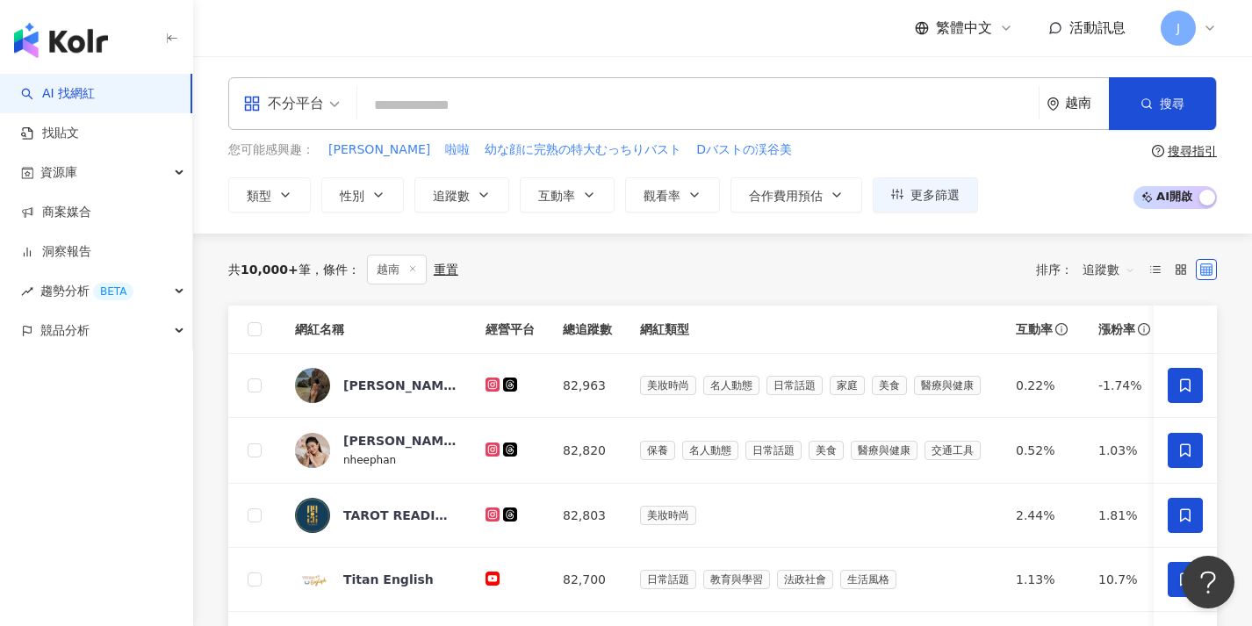
scroll to position [666, 0]
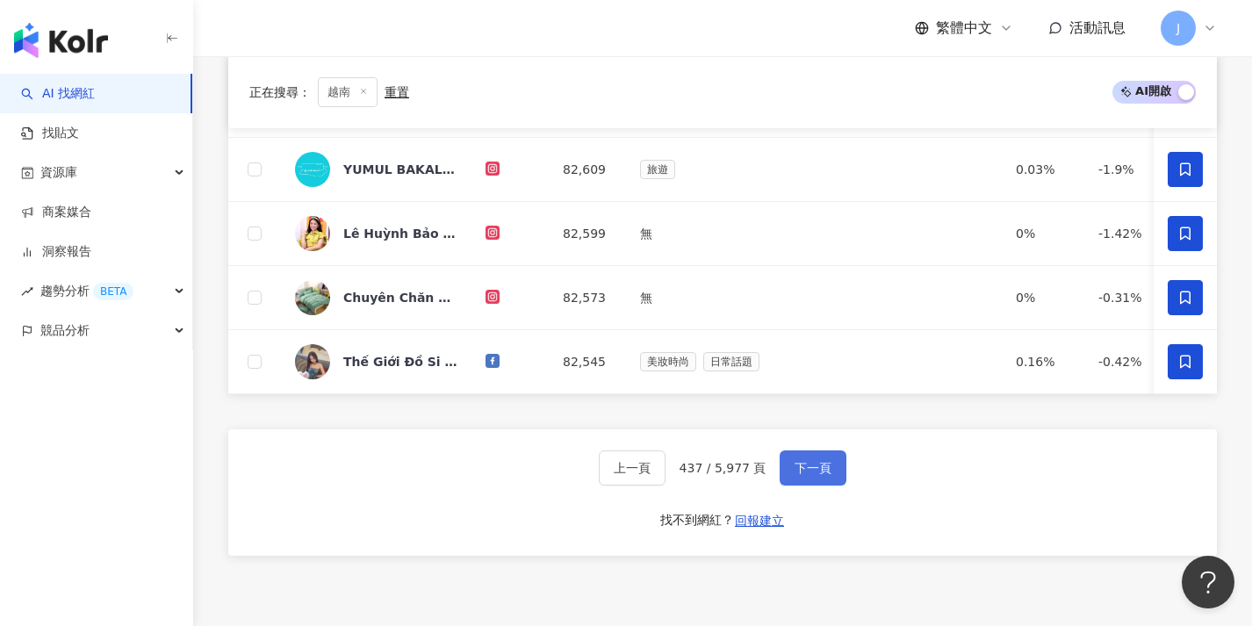
click at [819, 485] on button "下一頁" at bounding box center [812, 467] width 67 height 35
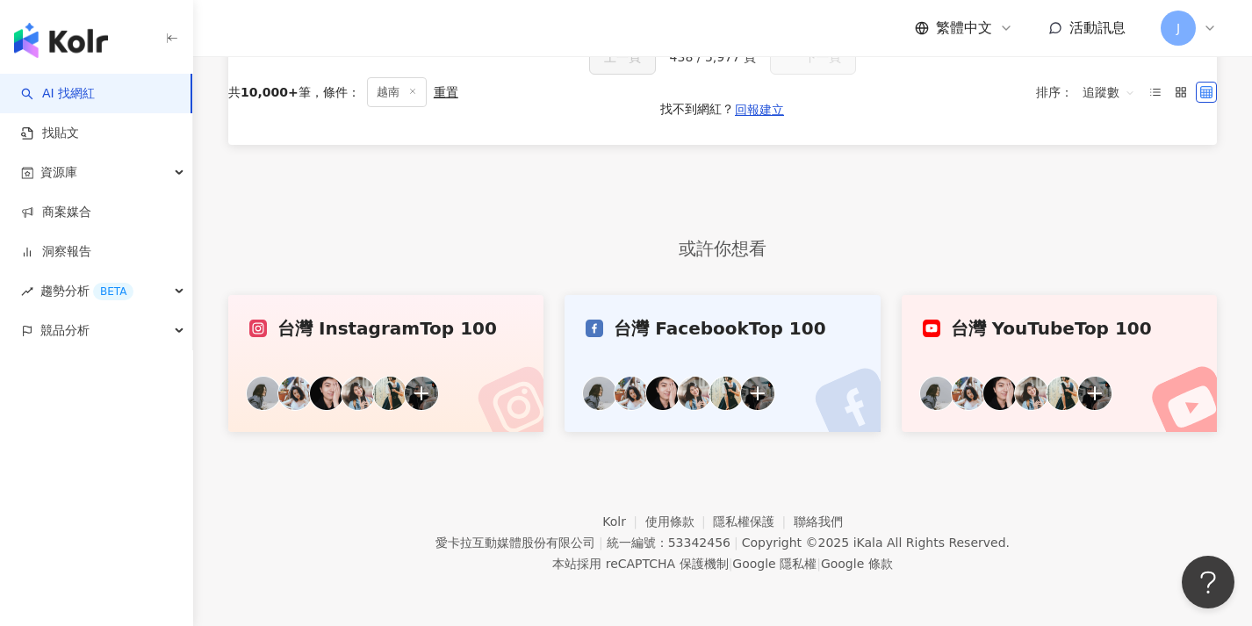
scroll to position [0, 0]
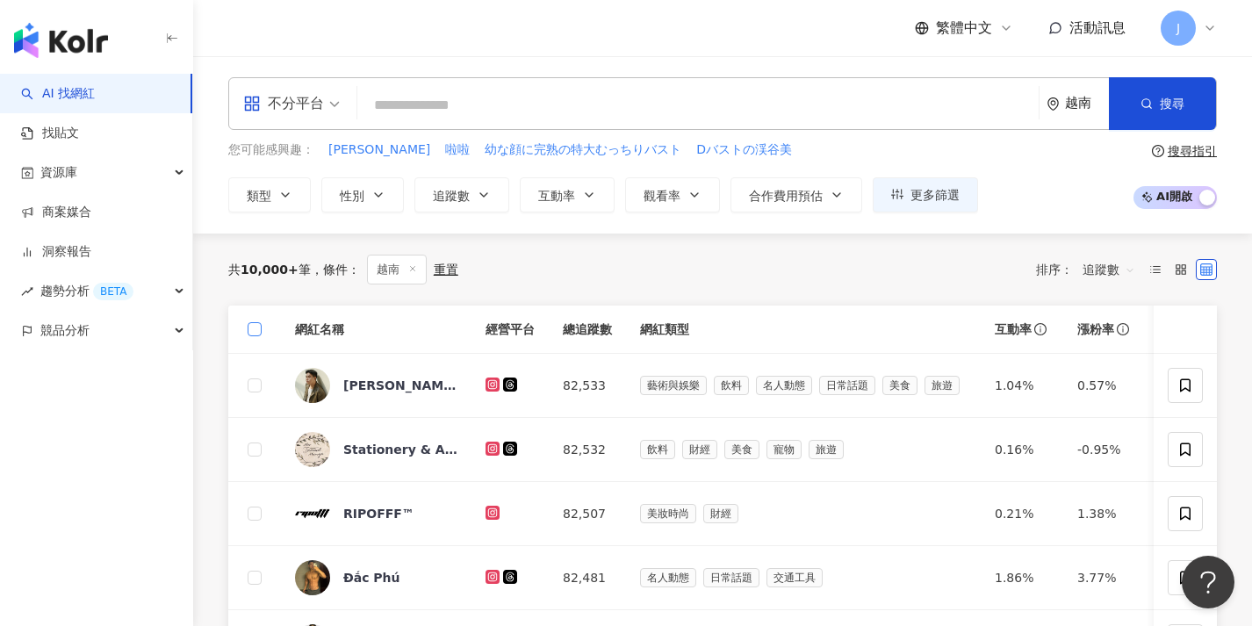
click at [255, 332] on span at bounding box center [255, 329] width 14 height 14
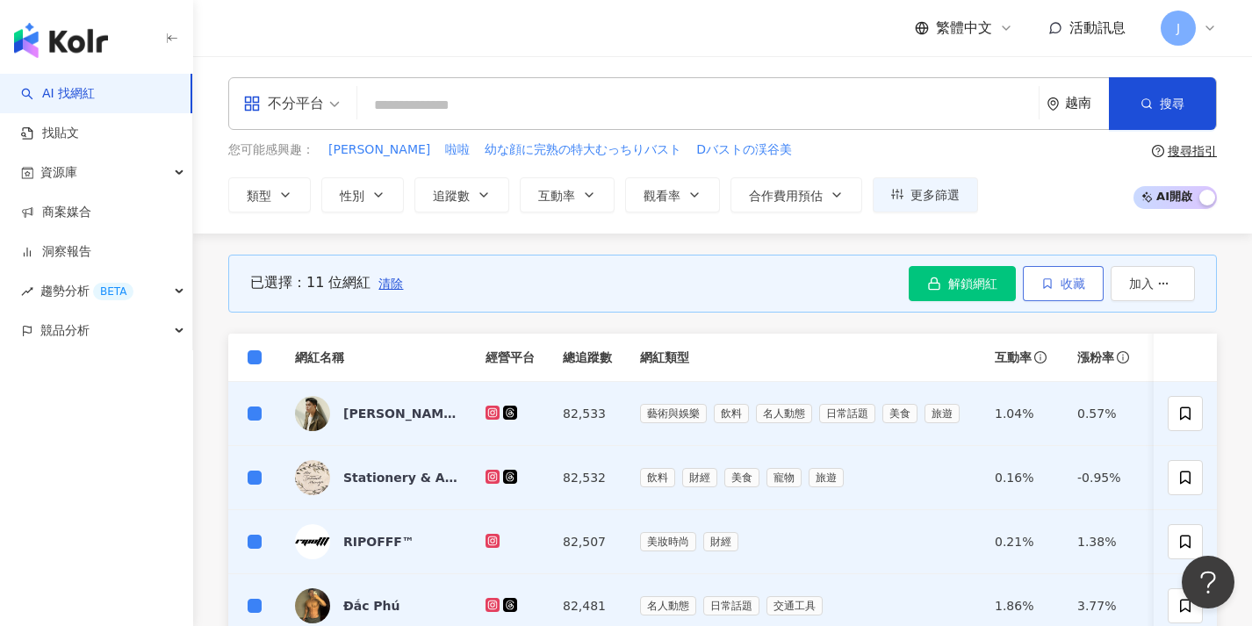
click at [1032, 277] on button "收藏" at bounding box center [1062, 283] width 81 height 35
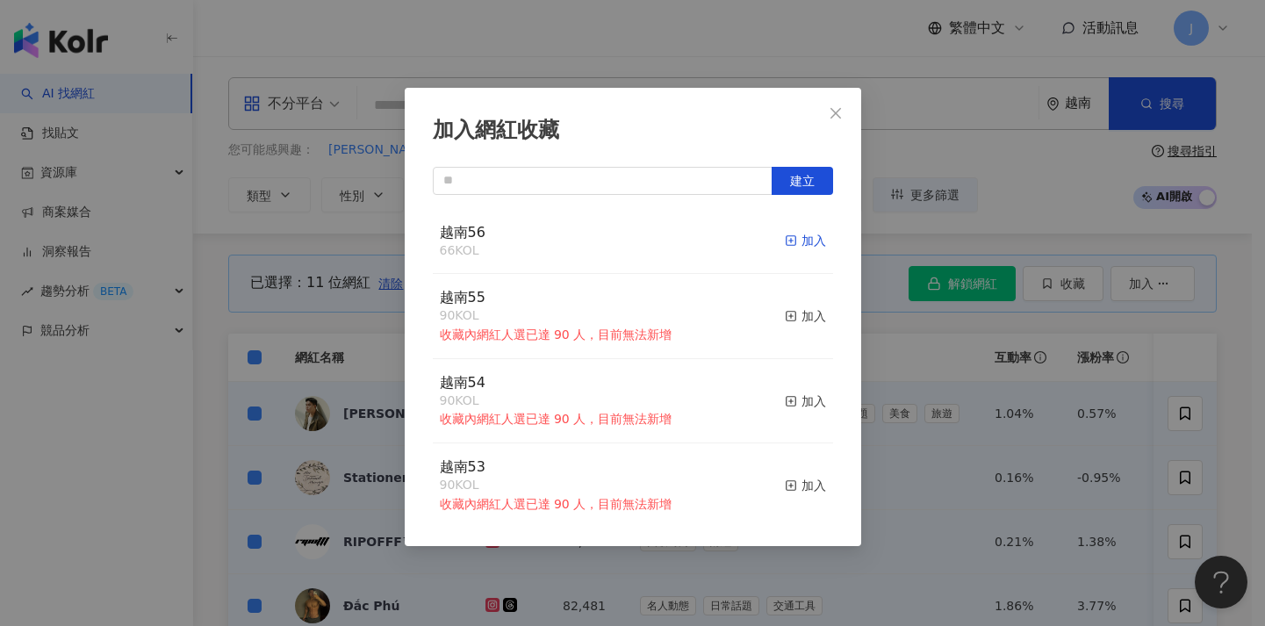
click at [787, 232] on div "加入" at bounding box center [805, 240] width 41 height 19
drag, startPoint x: 981, startPoint y: 322, endPoint x: 772, endPoint y: 335, distance: 209.3
click at [981, 322] on div "加入網紅收藏 建立 越南56 77 KOL 加入 越南55 90 KOL 收藏內網紅人選已達 90 人，目前無法新增 加入 越南54 90 KOL 收藏內網紅…" at bounding box center [632, 313] width 1265 height 626
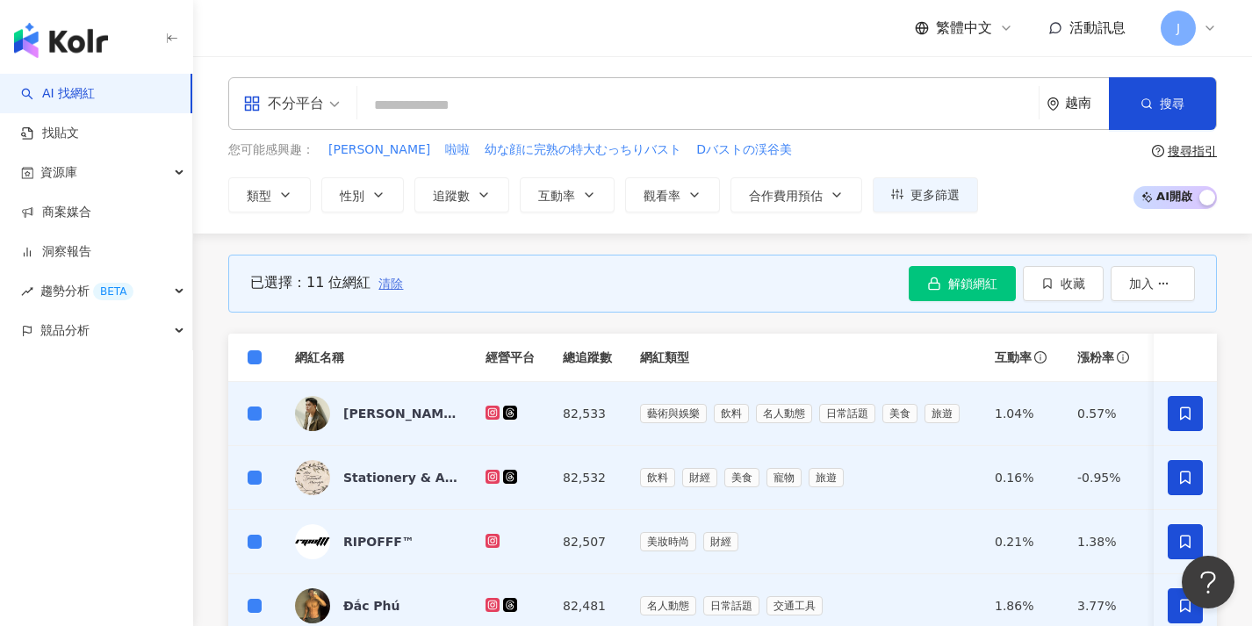
click at [378, 284] on span "清除" at bounding box center [390, 283] width 25 height 14
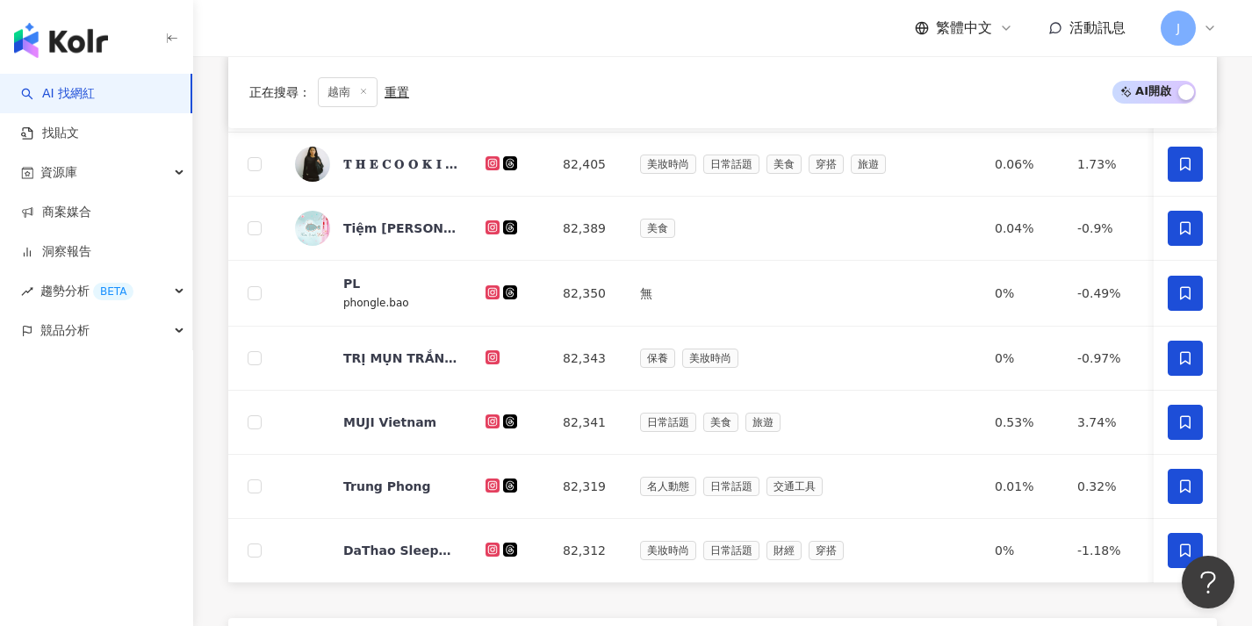
scroll to position [775, 0]
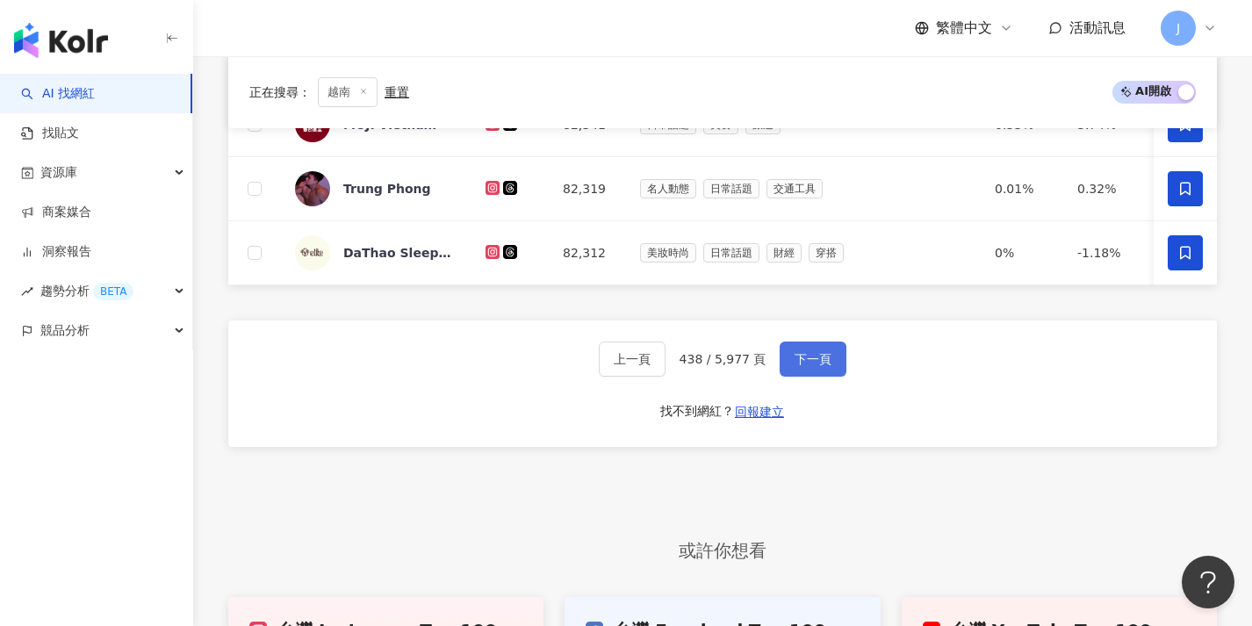
click at [808, 357] on button "下一頁" at bounding box center [812, 358] width 67 height 35
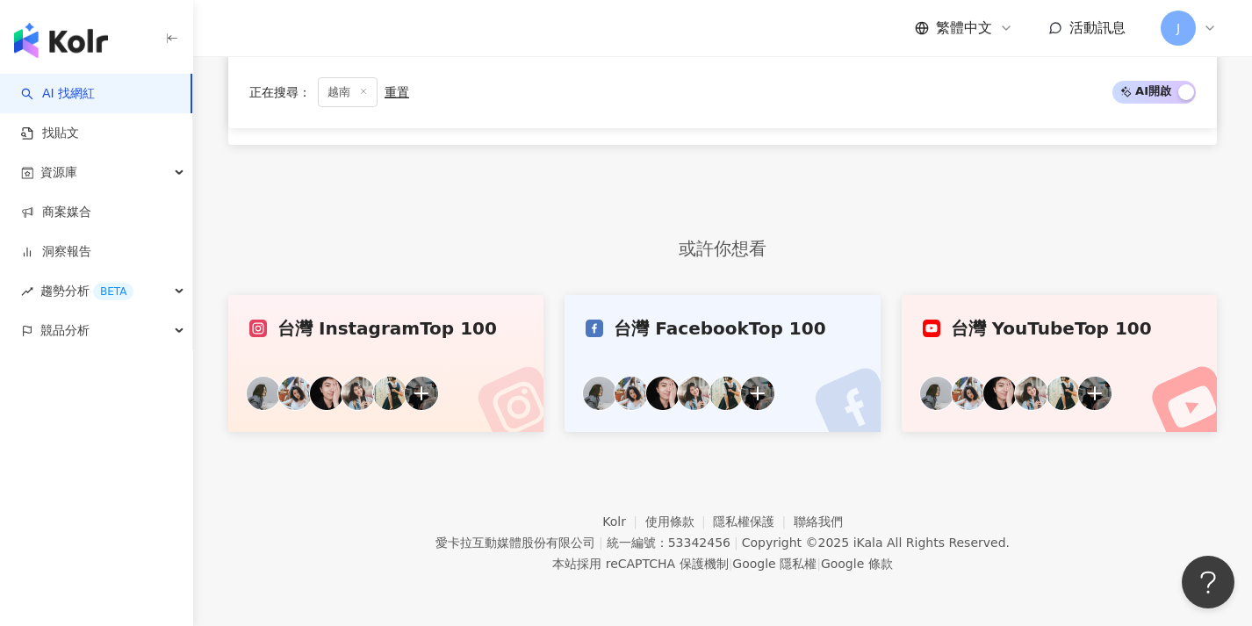
scroll to position [0, 0]
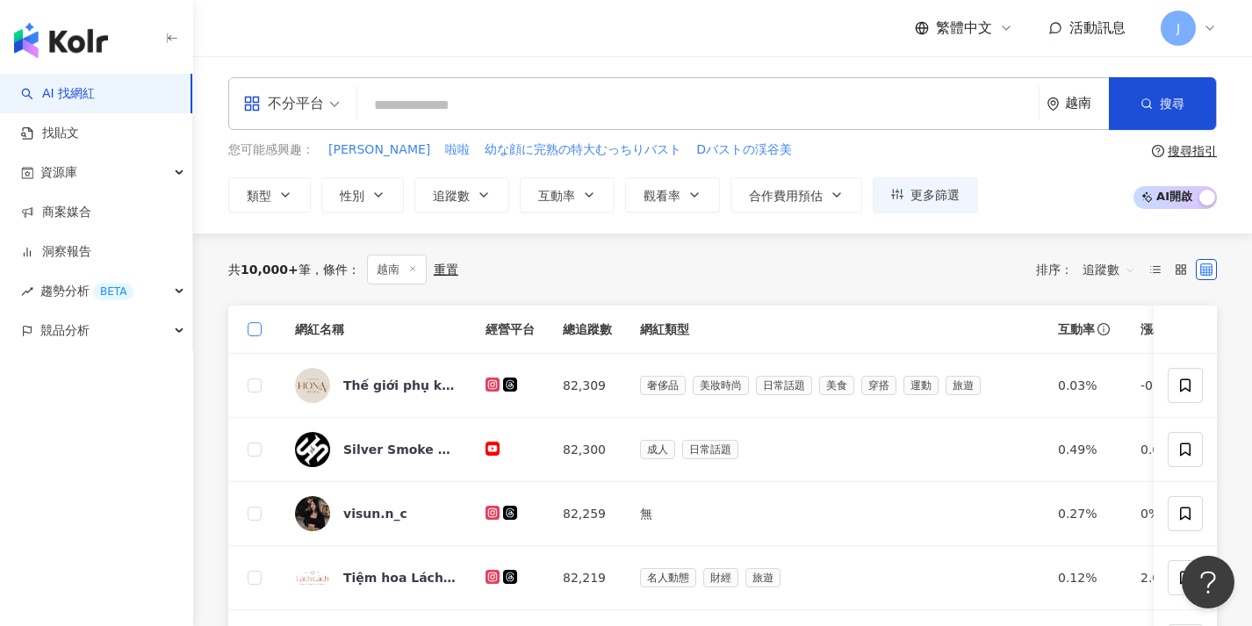
click at [260, 332] on span at bounding box center [255, 329] width 14 height 14
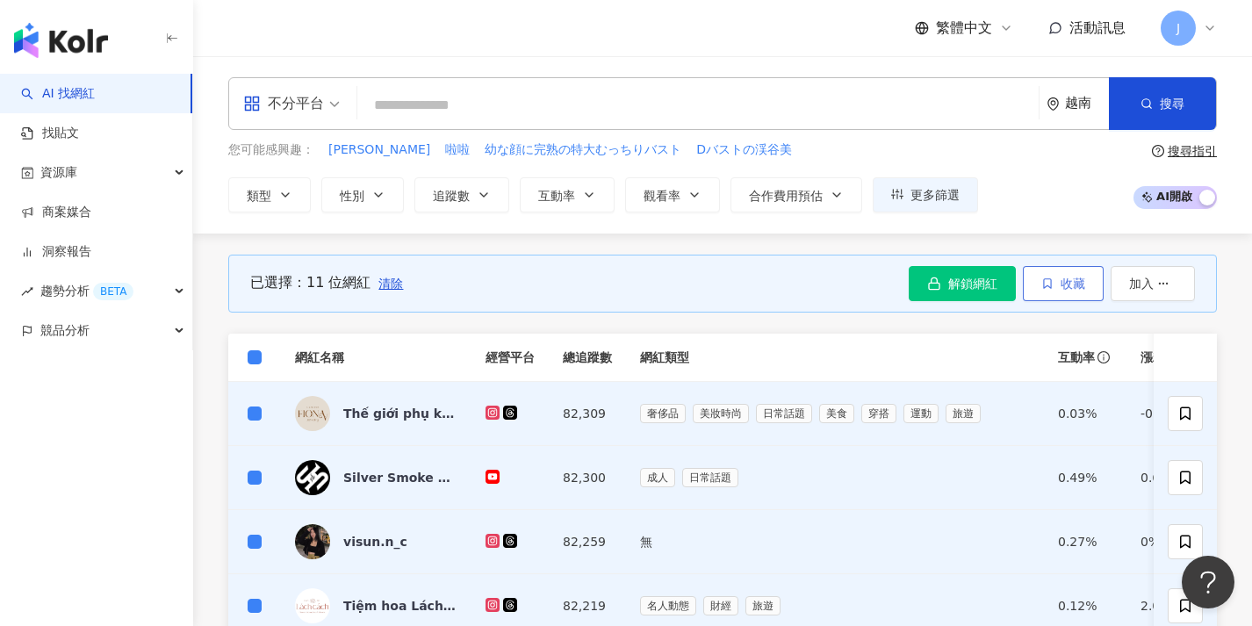
click at [1049, 278] on icon "button" at bounding box center [1047, 283] width 7 height 10
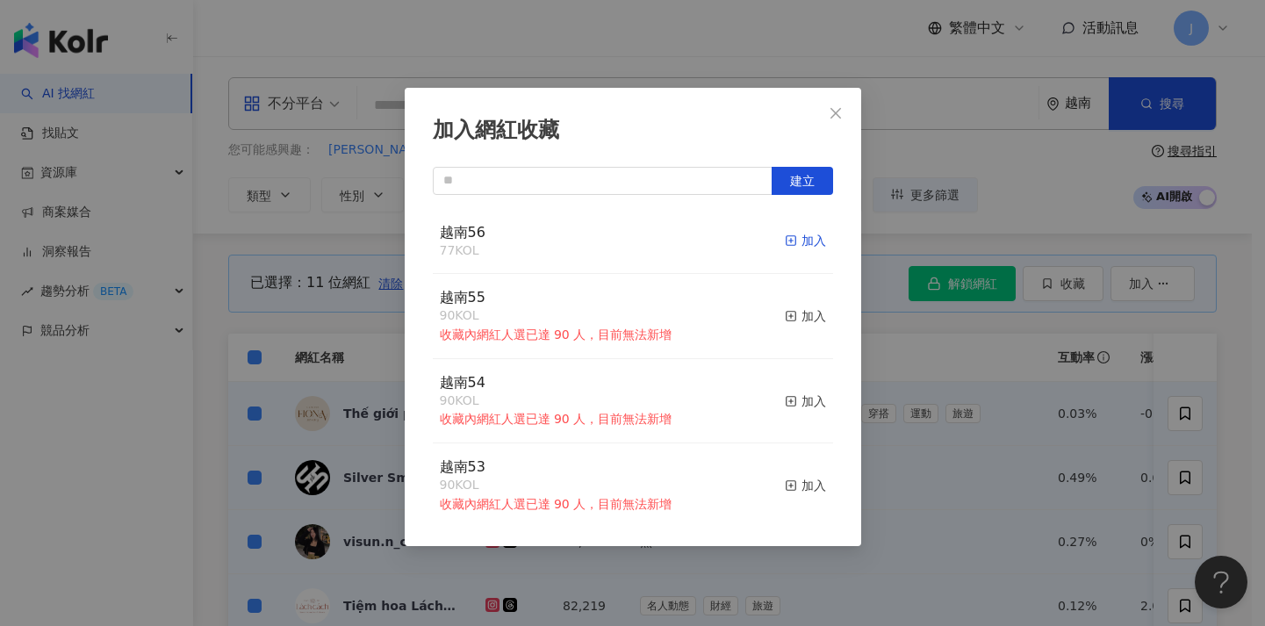
click at [786, 245] on rect "button" at bounding box center [791, 241] width 10 height 10
click at [822, 116] on span "Close" at bounding box center [835, 113] width 35 height 14
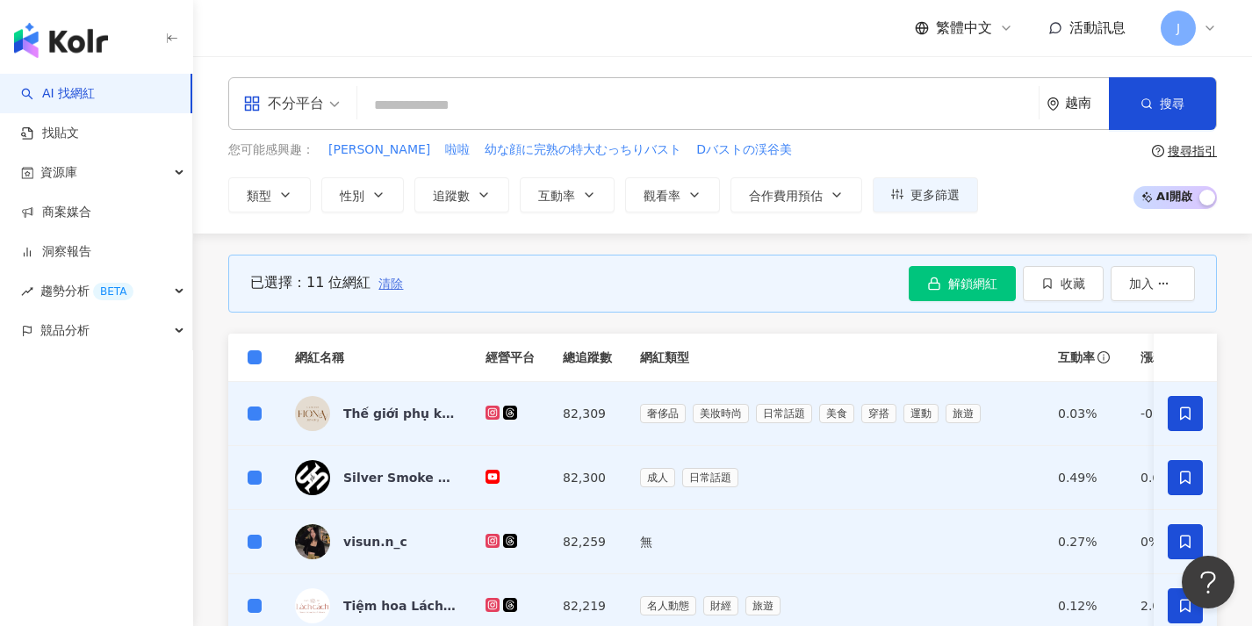
click at [391, 293] on button "清除" at bounding box center [390, 283] width 26 height 35
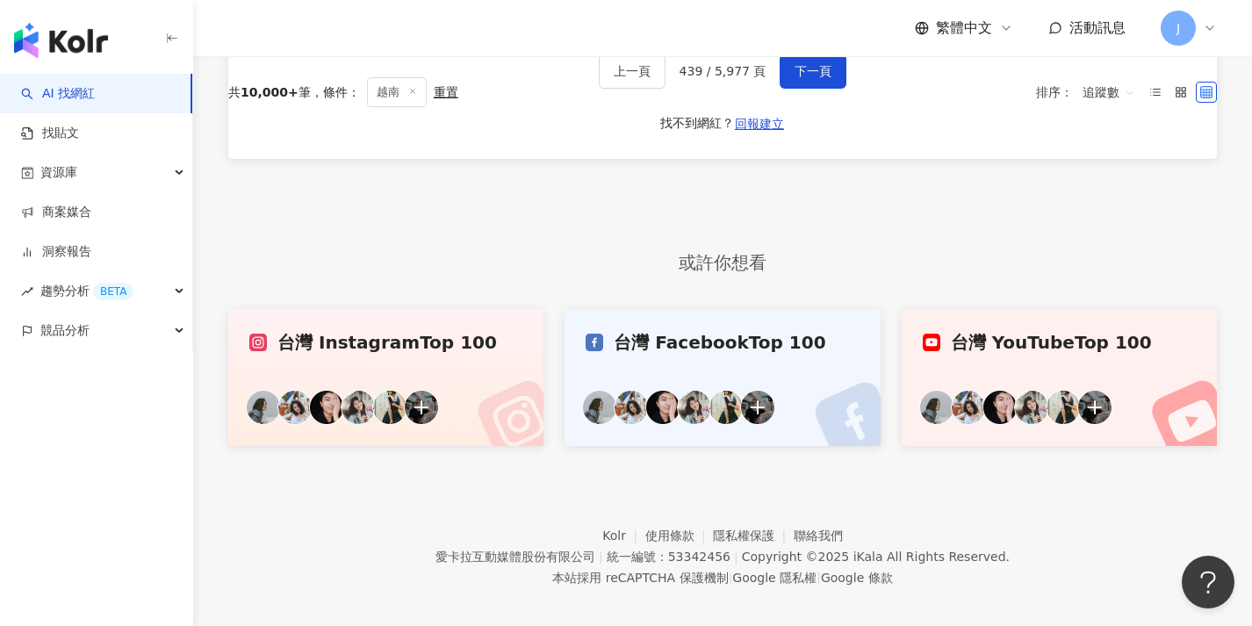
scroll to position [857, 0]
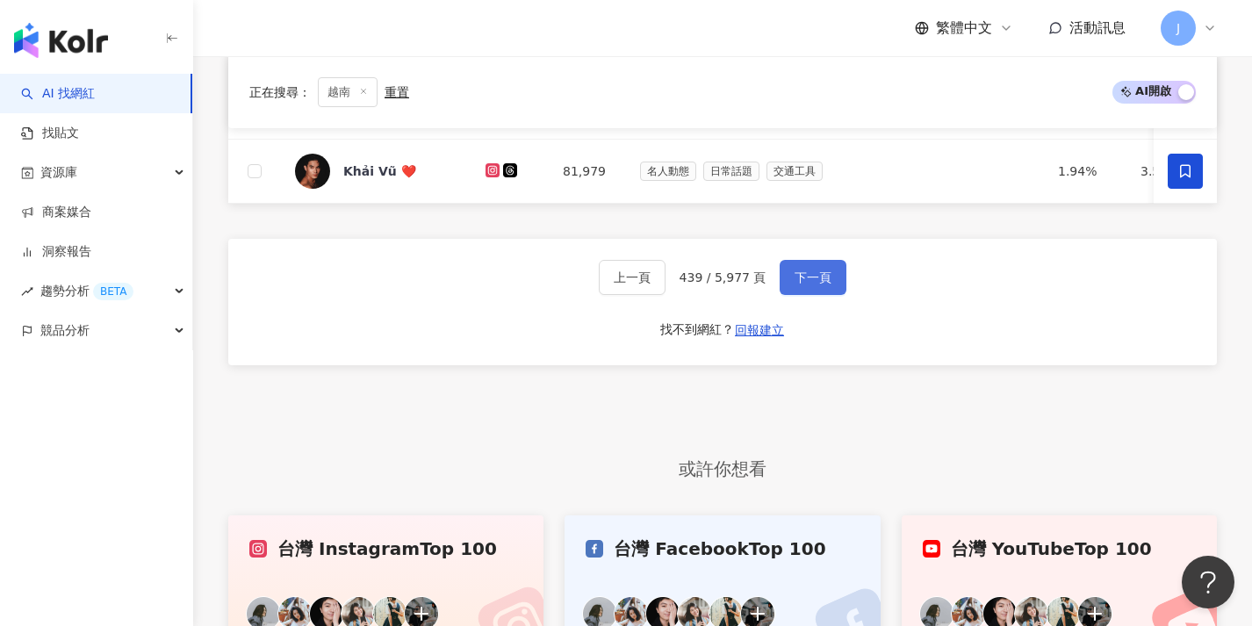
click at [822, 284] on span "下一頁" at bounding box center [812, 277] width 37 height 14
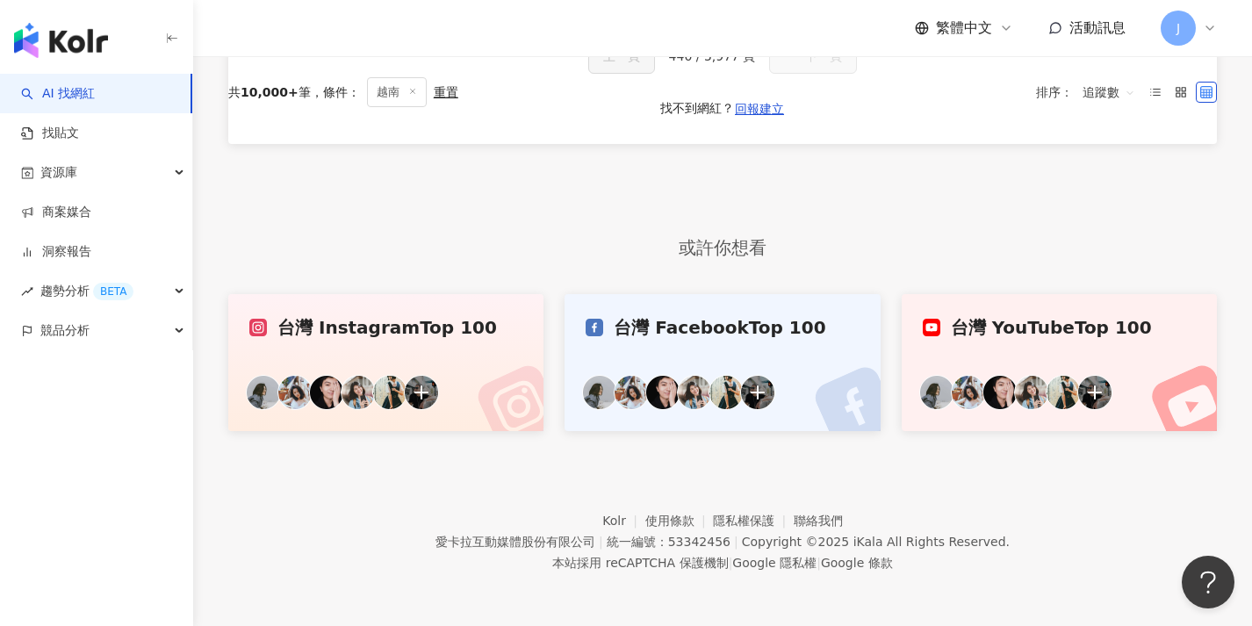
scroll to position [0, 0]
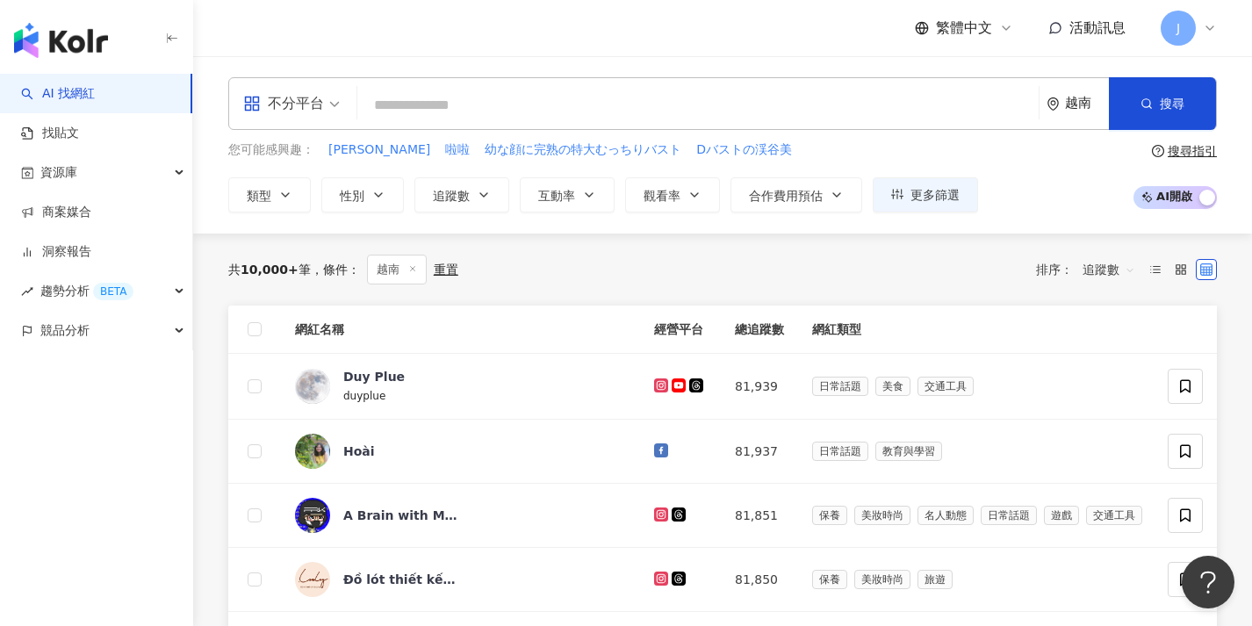
click at [1189, 387] on icon at bounding box center [1185, 385] width 11 height 13
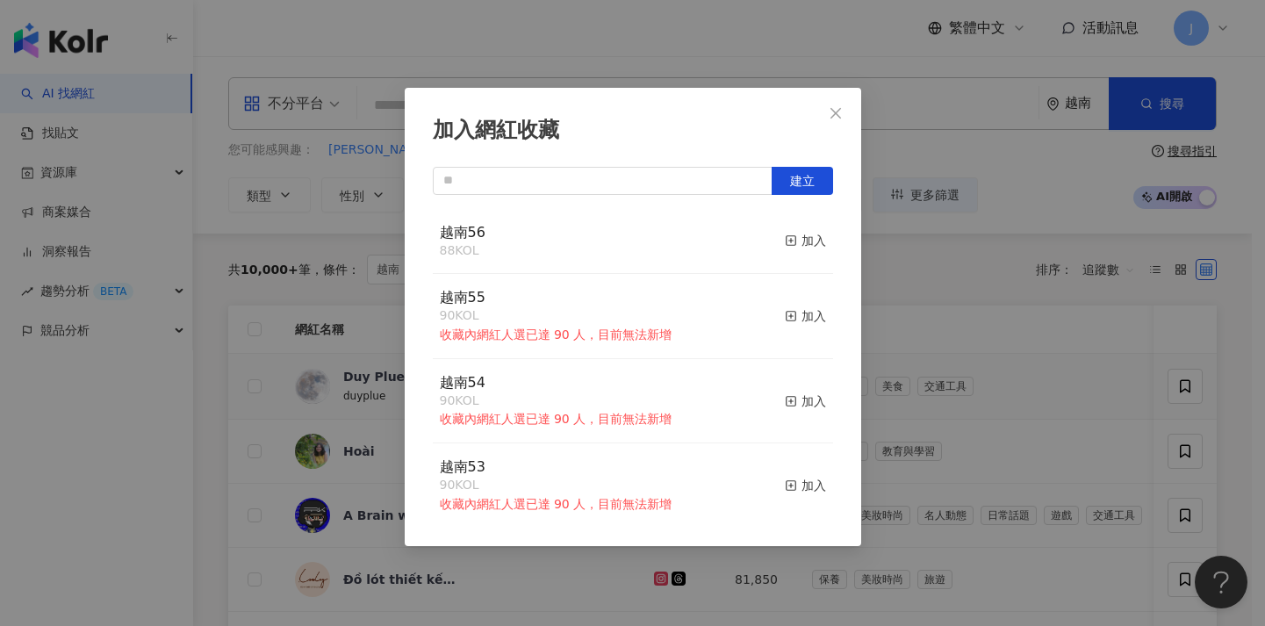
click at [1136, 389] on div "加入網紅收藏 建立 越南56 88 KOL 加入 越南55 90 KOL 收藏內網紅人選已達 90 人，目前無法新增 加入 越南54 90 KOL 收藏內網紅…" at bounding box center [632, 313] width 1265 height 626
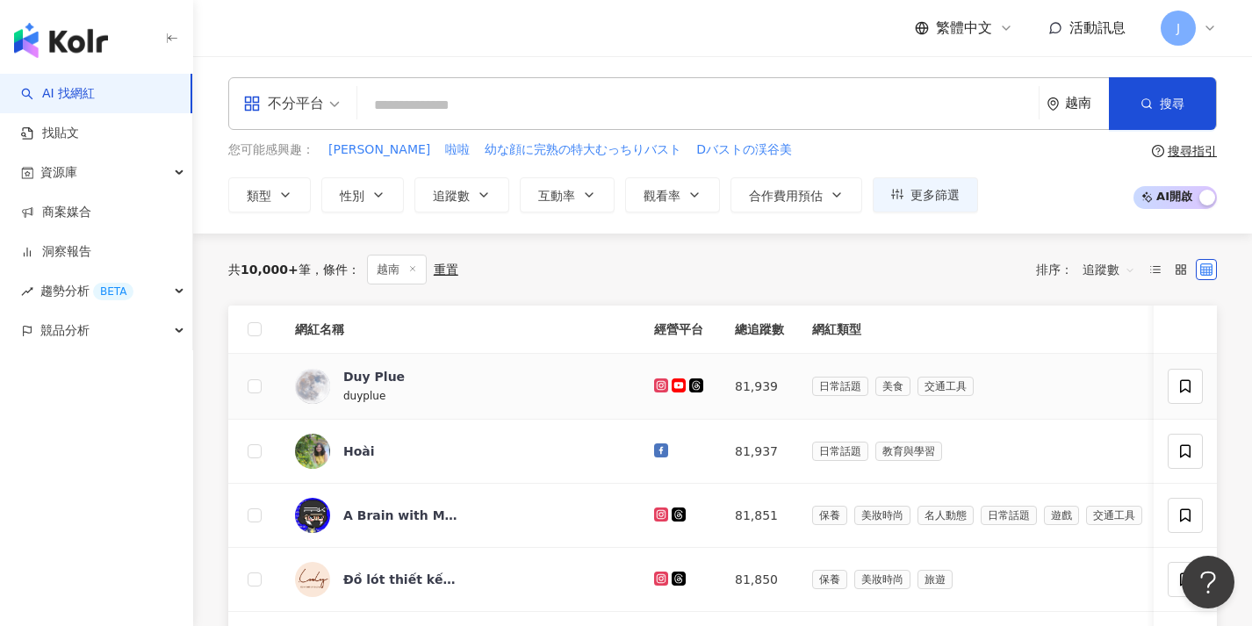
click at [243, 391] on td at bounding box center [254, 387] width 53 height 66
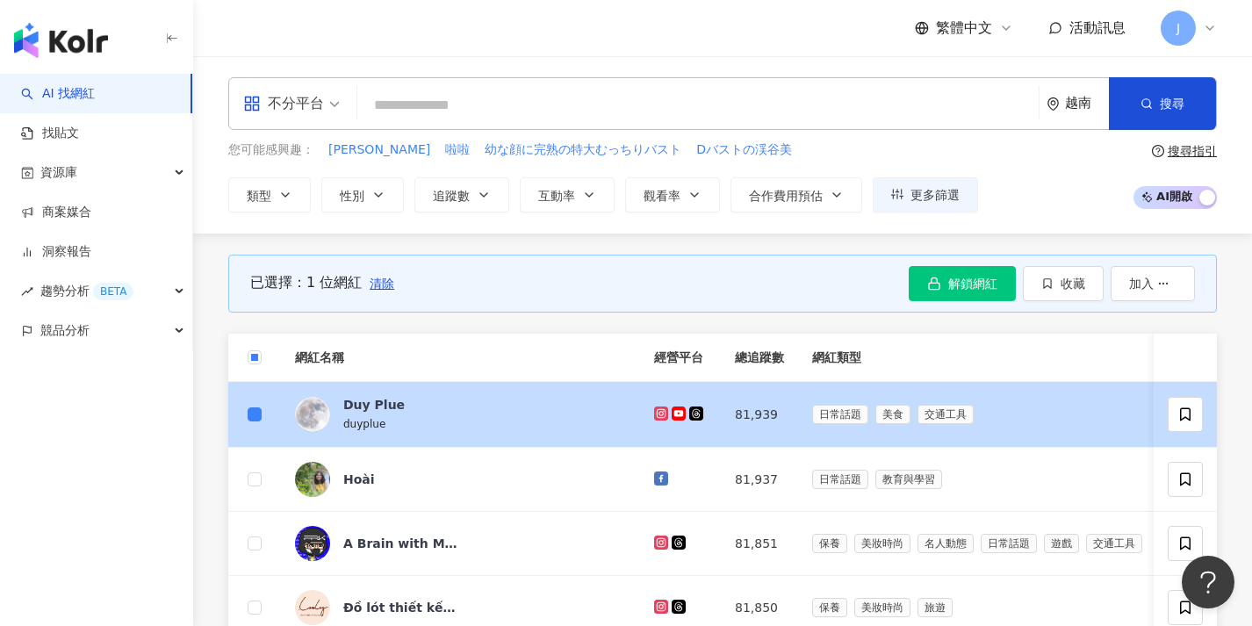
click at [254, 450] on td at bounding box center [254, 480] width 53 height 64
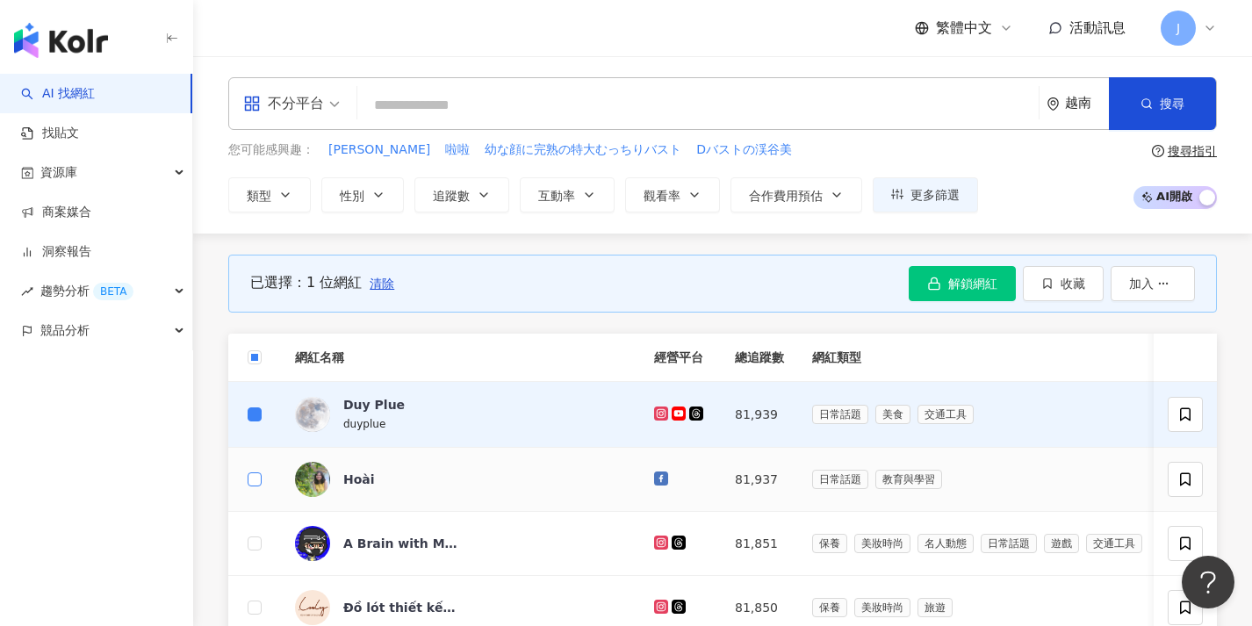
click at [260, 472] on span at bounding box center [255, 479] width 14 height 14
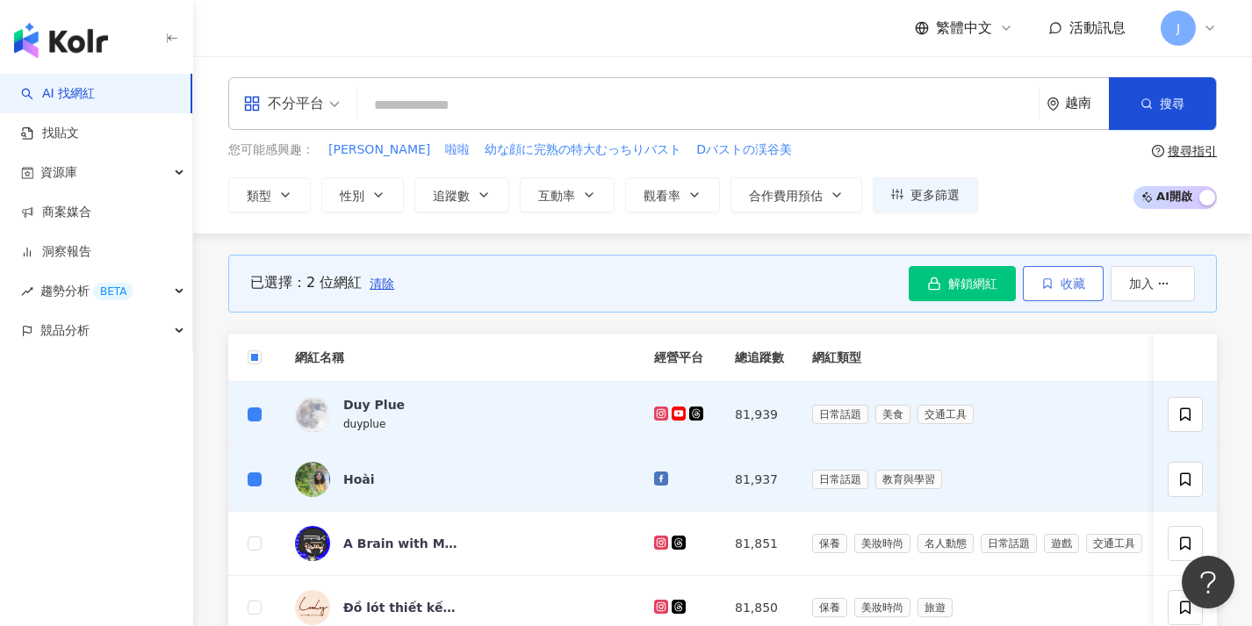
click at [1087, 291] on button "收藏" at bounding box center [1062, 283] width 81 height 35
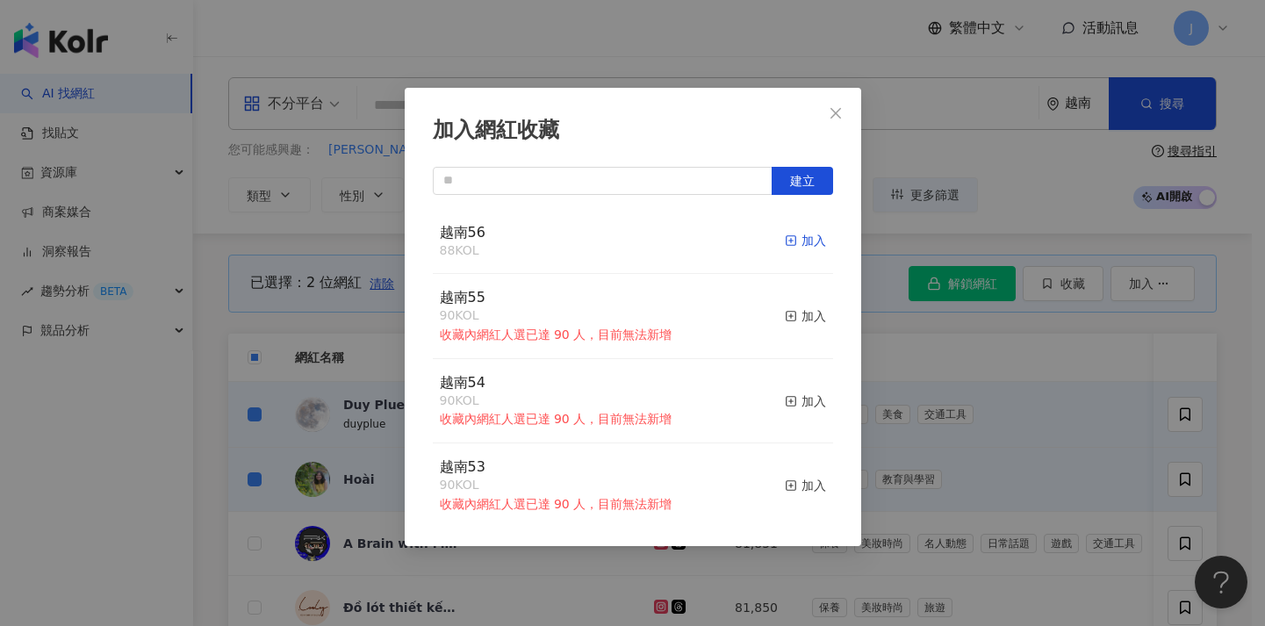
click at [785, 237] on icon "button" at bounding box center [791, 240] width 12 height 12
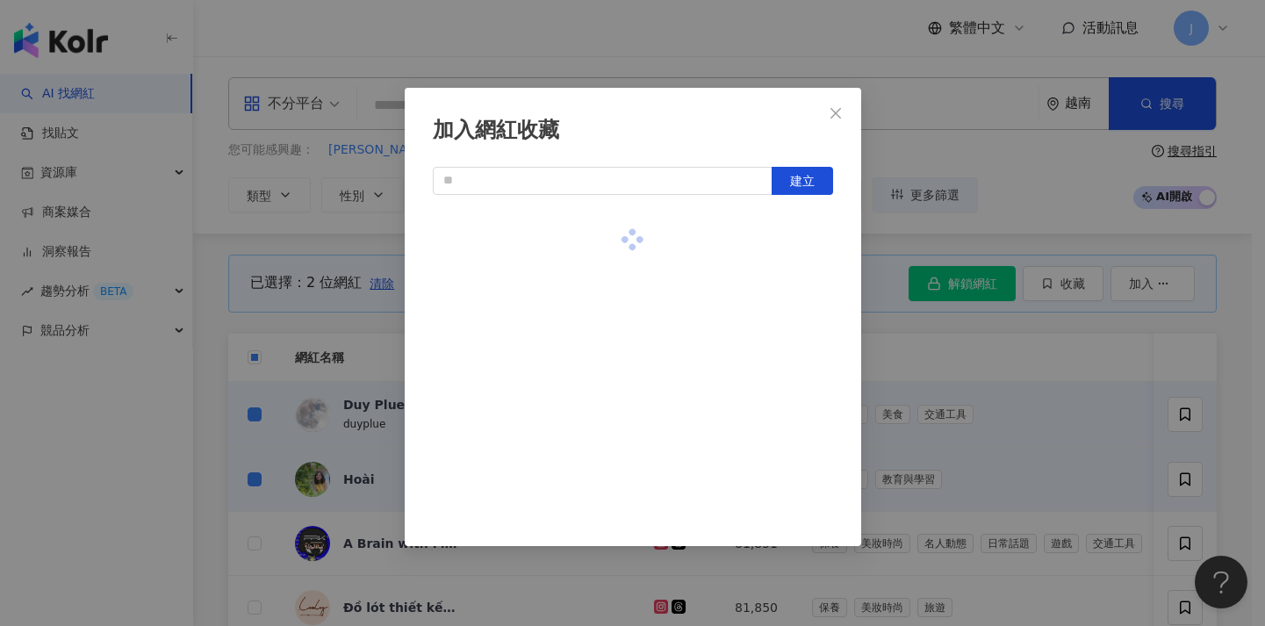
click at [1015, 315] on div "加入網紅收藏 建立" at bounding box center [632, 313] width 1265 height 626
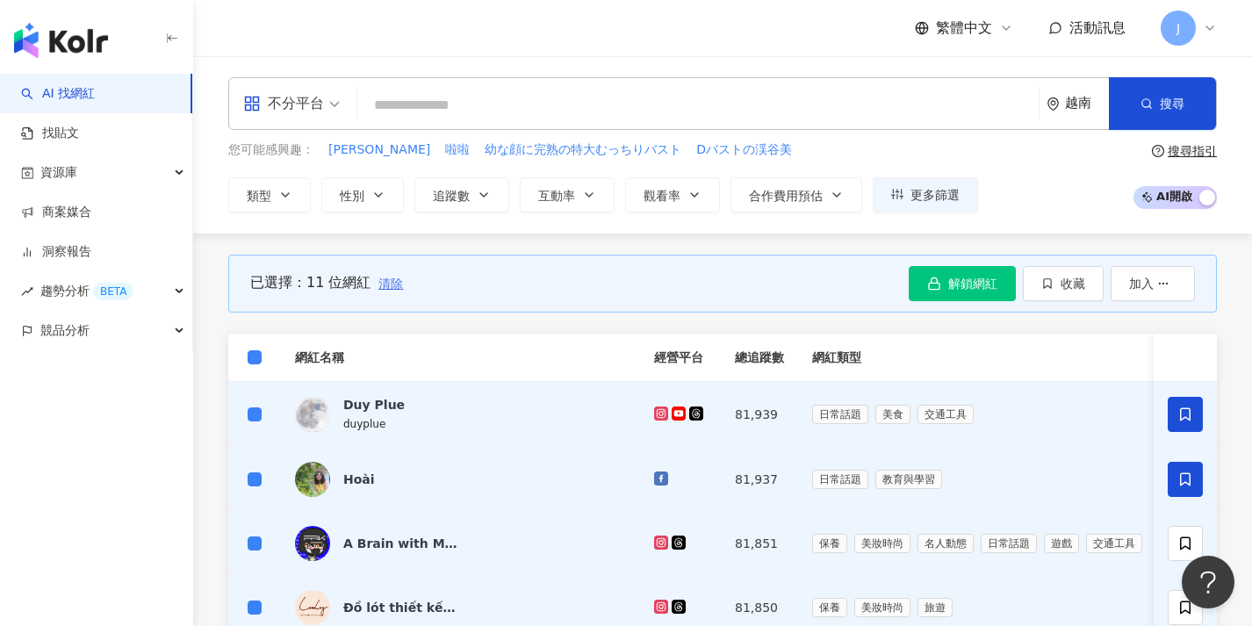
click at [397, 285] on span "清除" at bounding box center [390, 283] width 25 height 14
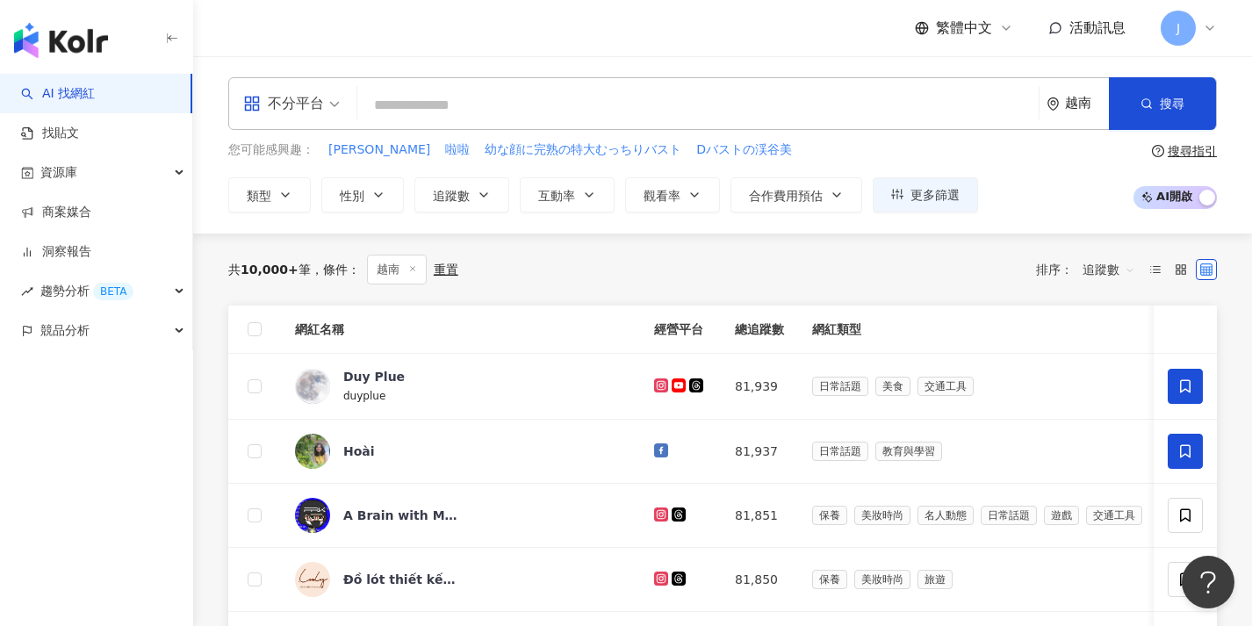
click at [264, 329] on th at bounding box center [254, 329] width 53 height 48
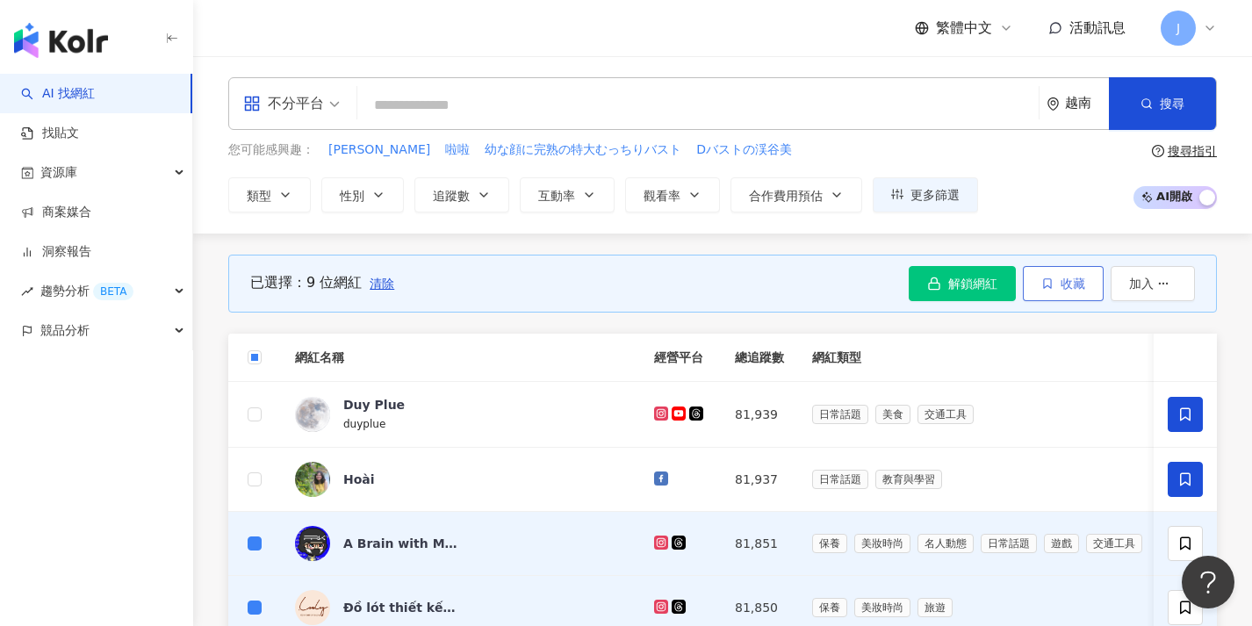
click at [1080, 282] on span "收藏" at bounding box center [1072, 283] width 25 height 14
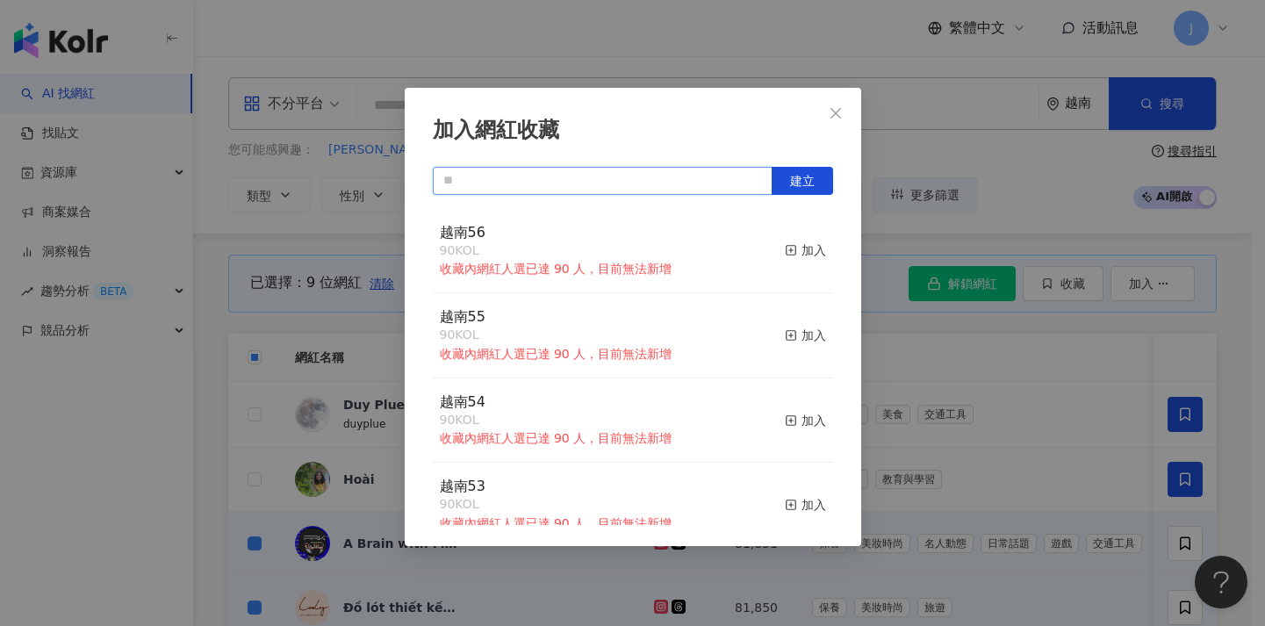
click at [595, 185] on input "text" at bounding box center [603, 181] width 340 height 28
paste input "****"
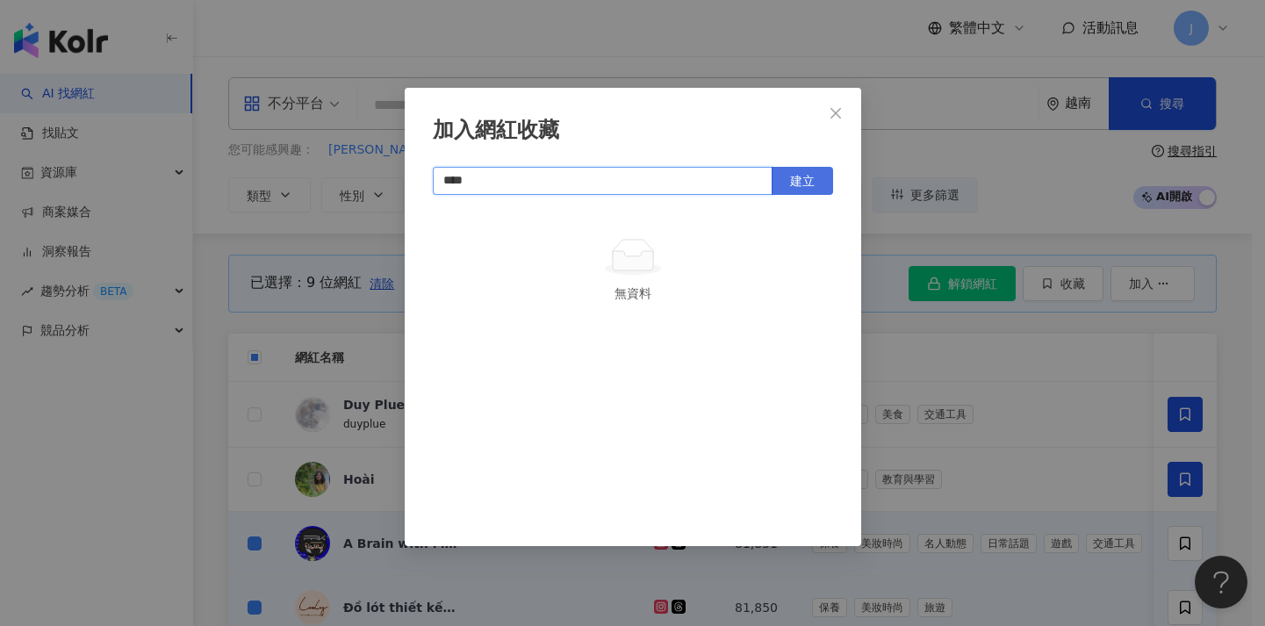
click at [814, 179] on button "建立" at bounding box center [801, 181] width 61 height 28
type input "****"
click at [903, 237] on div "加入網紅收藏 **** 建立 越南57 9 KOL 加入" at bounding box center [632, 313] width 1265 height 626
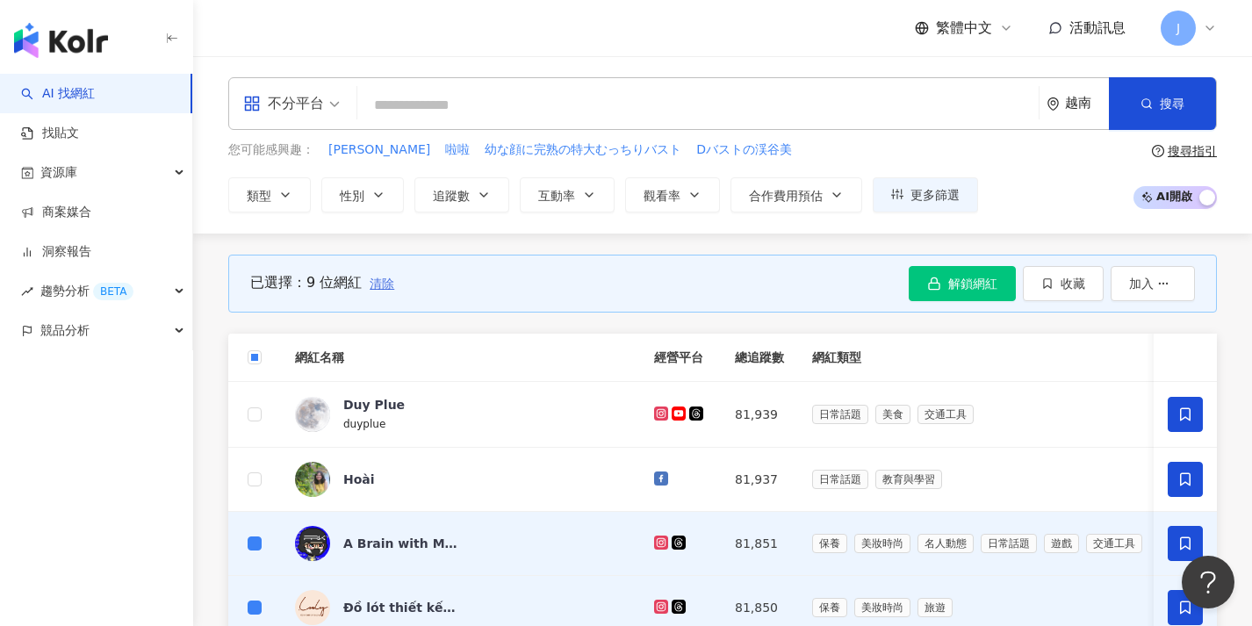
click at [383, 284] on span "清除" at bounding box center [381, 283] width 25 height 14
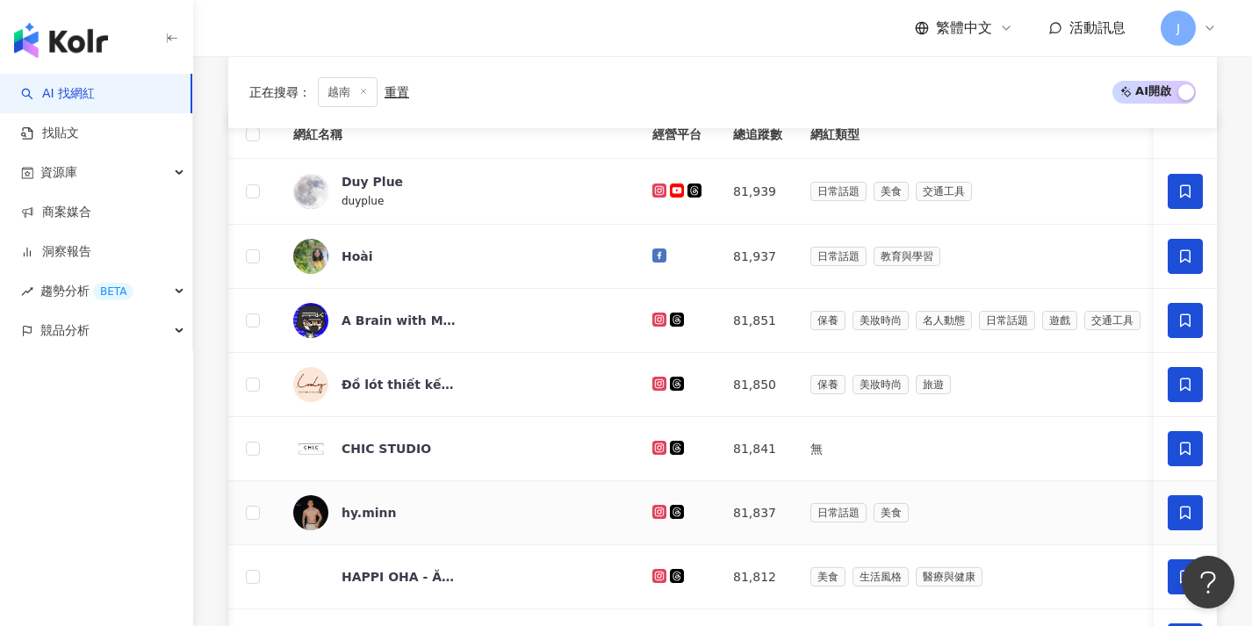
scroll to position [547, 0]
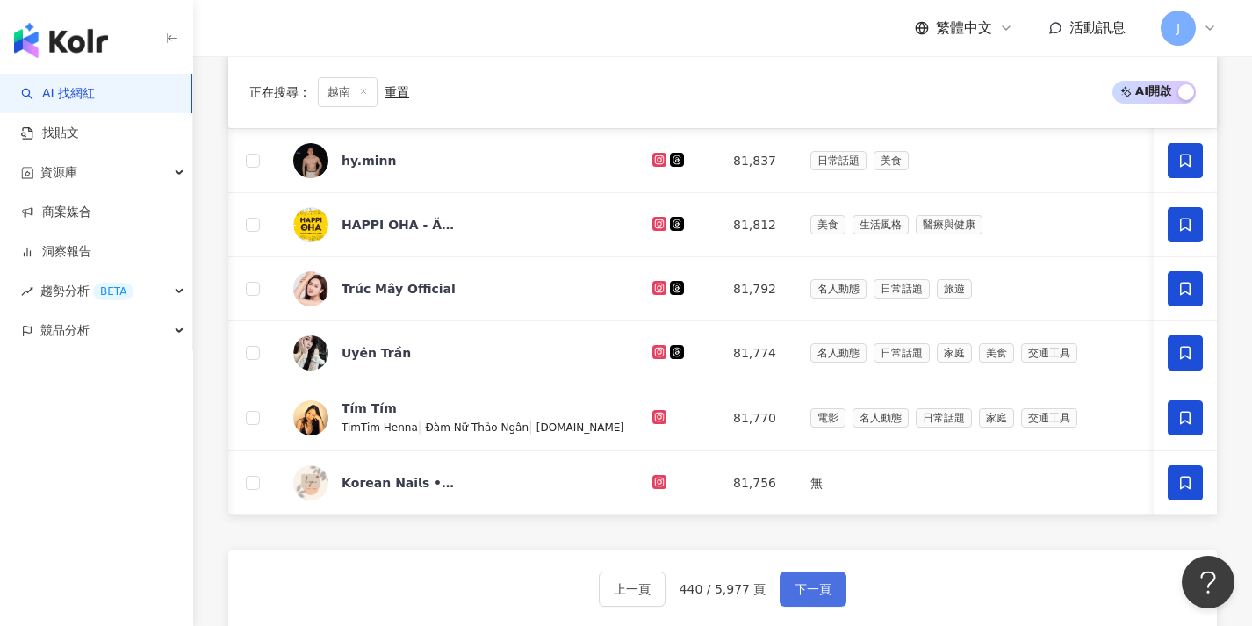
click at [802, 606] on button "下一頁" at bounding box center [812, 588] width 67 height 35
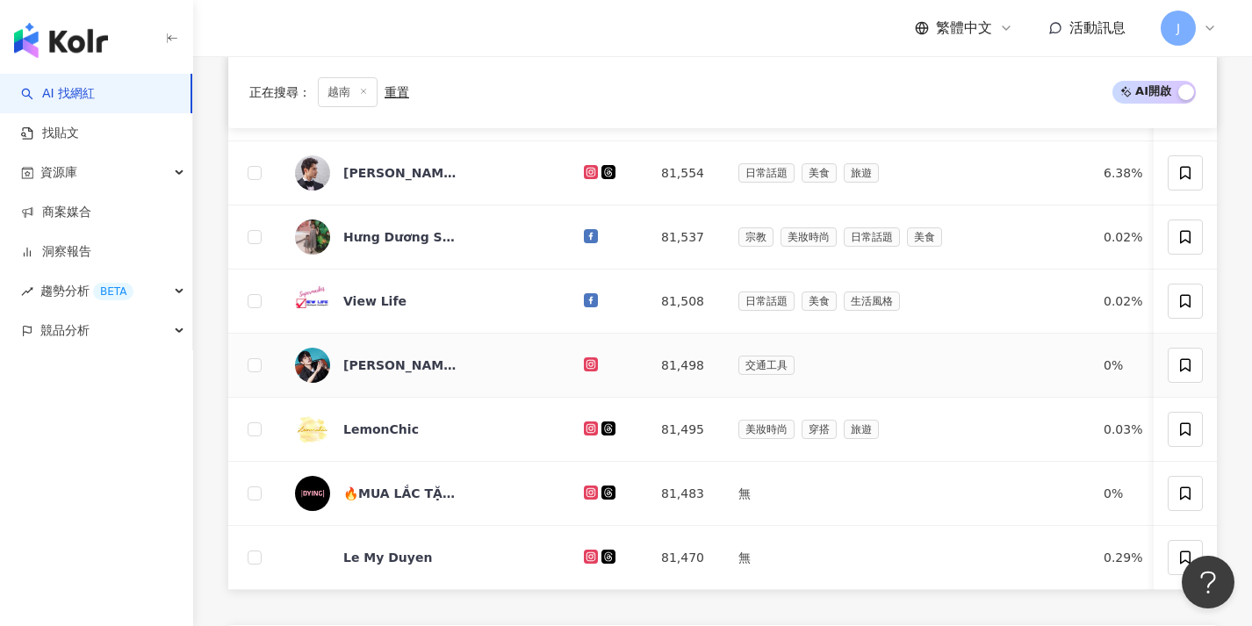
scroll to position [0, 0]
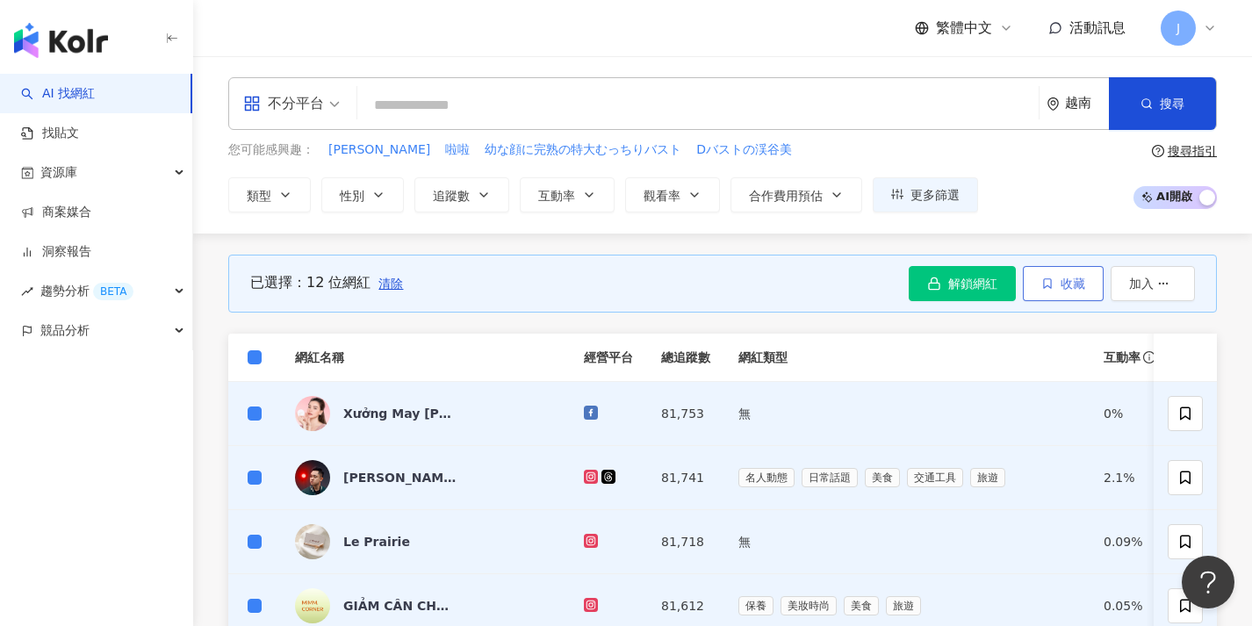
click at [1080, 290] on button "收藏" at bounding box center [1062, 283] width 81 height 35
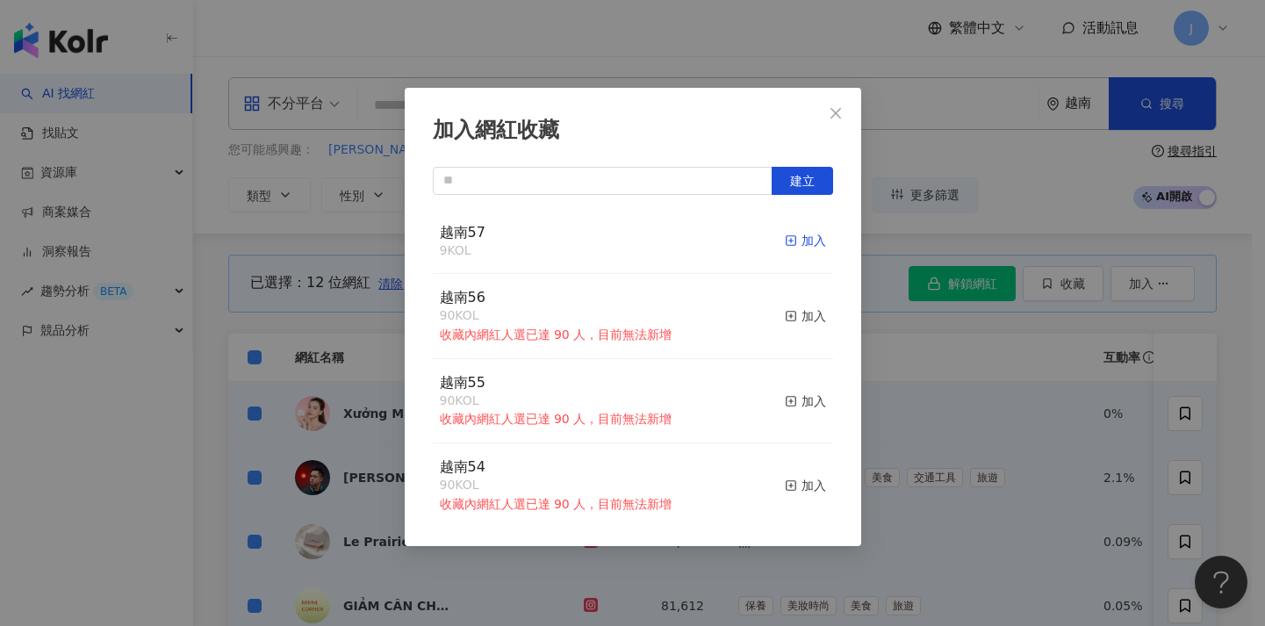
click at [792, 237] on div "加入" at bounding box center [805, 240] width 41 height 19
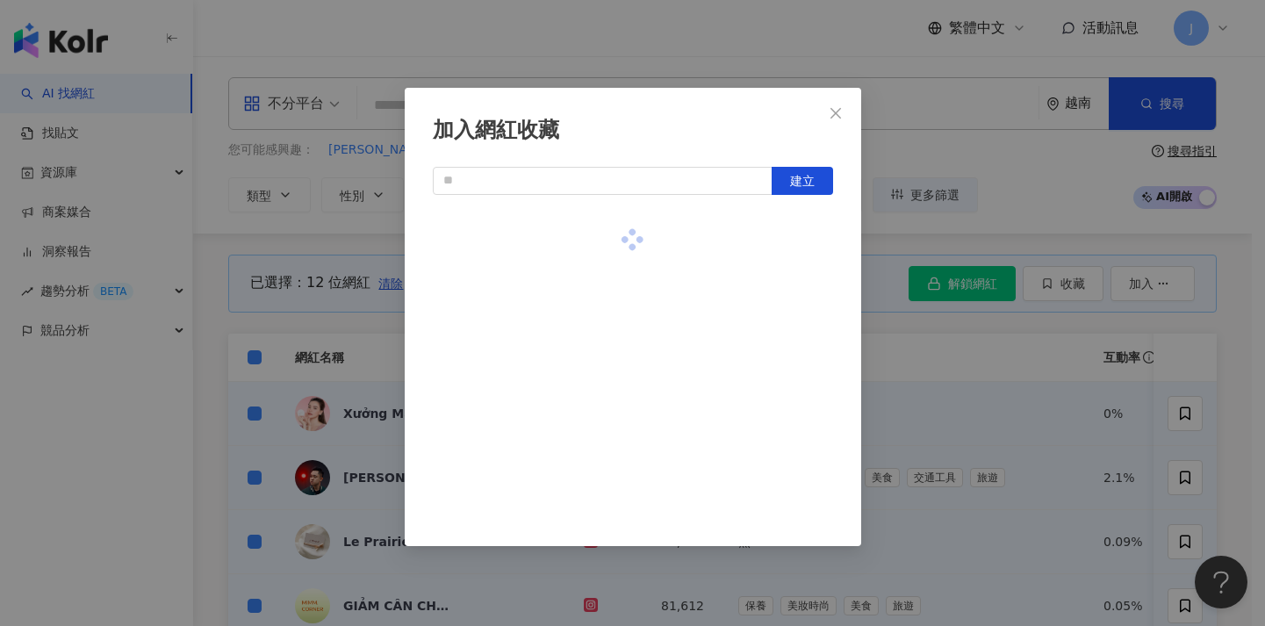
click at [1062, 441] on div "加入網紅收藏 建立" at bounding box center [632, 313] width 1265 height 626
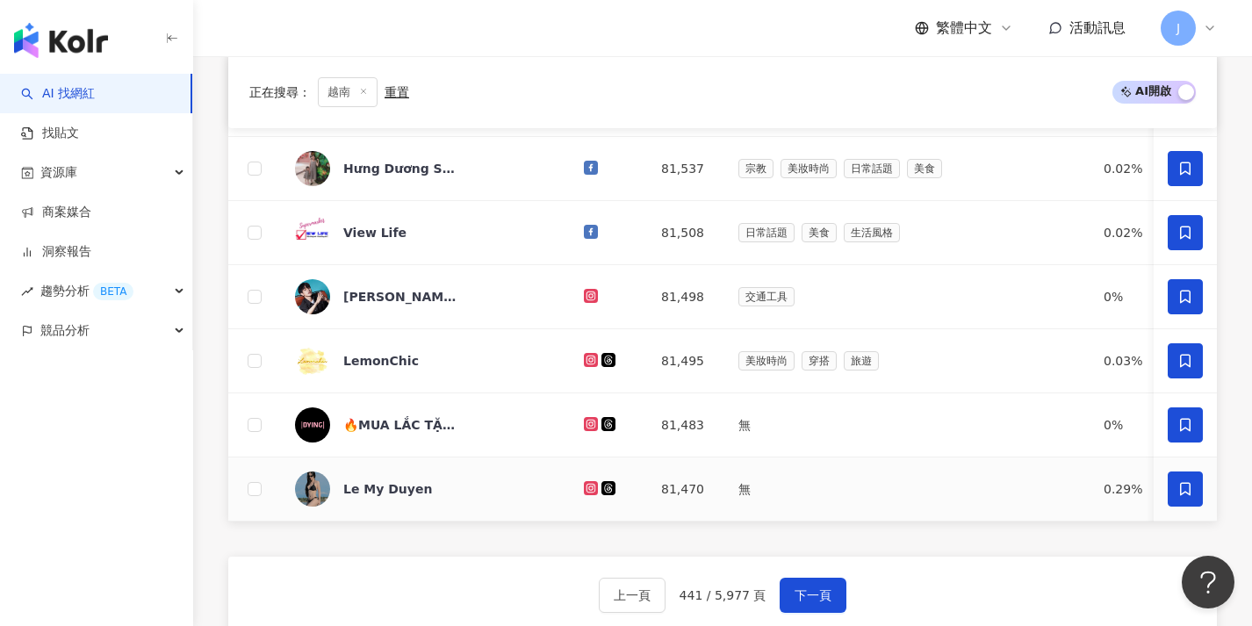
scroll to position [606, 0]
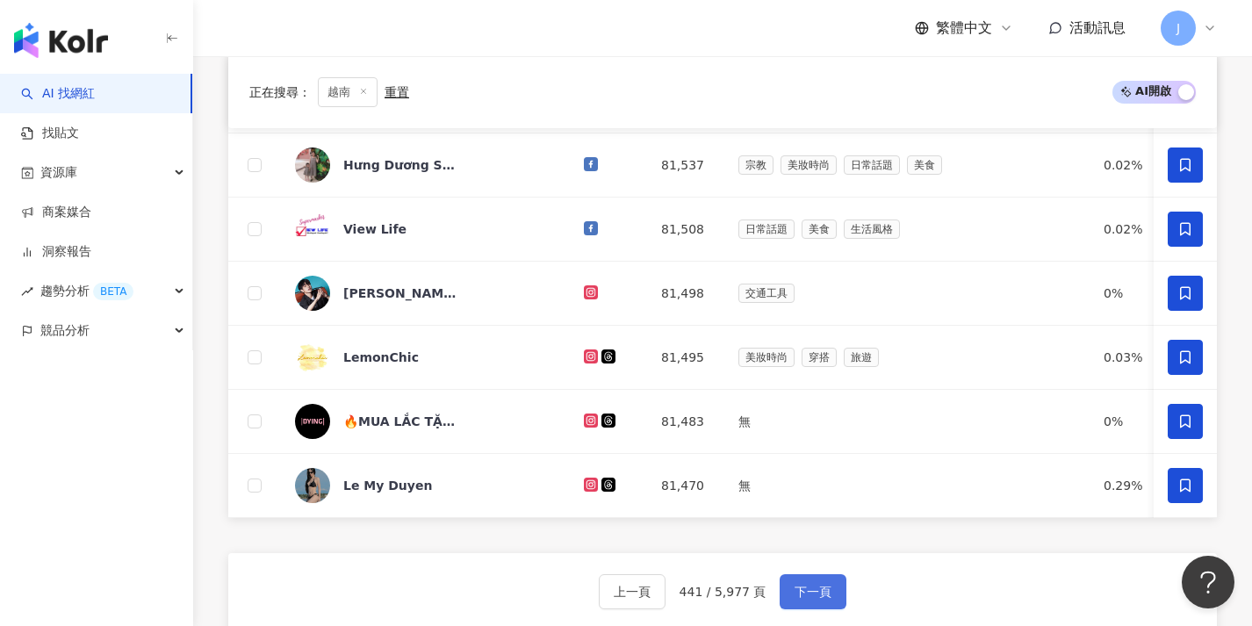
click at [829, 595] on button "下一頁" at bounding box center [812, 591] width 67 height 35
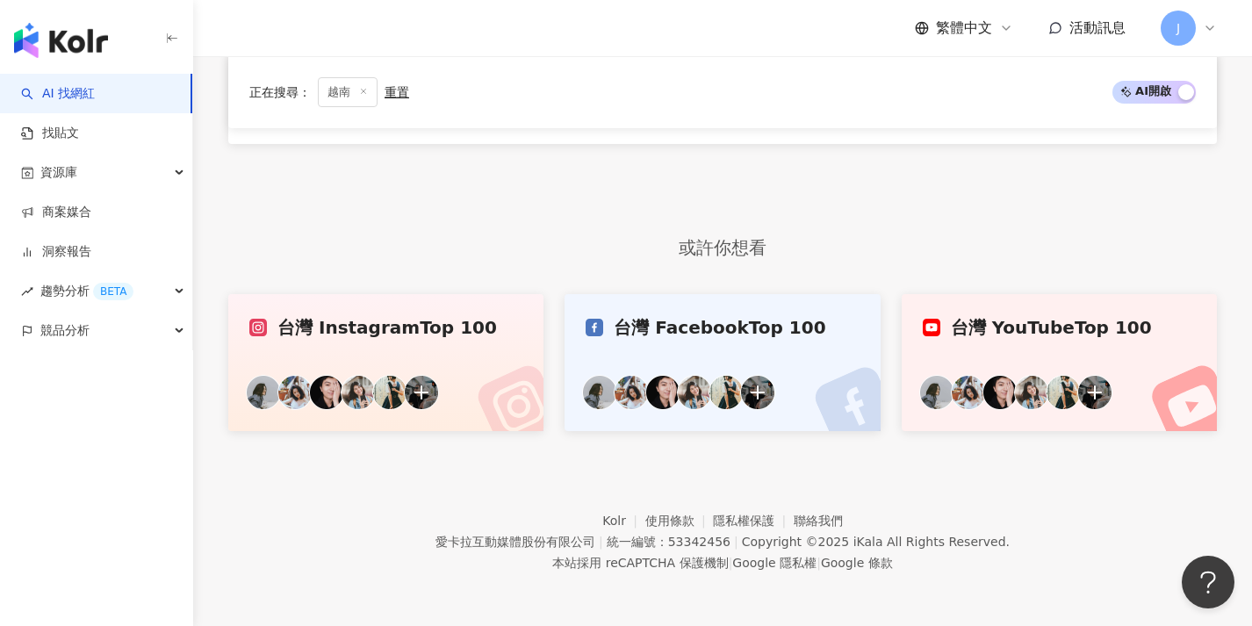
scroll to position [0, 0]
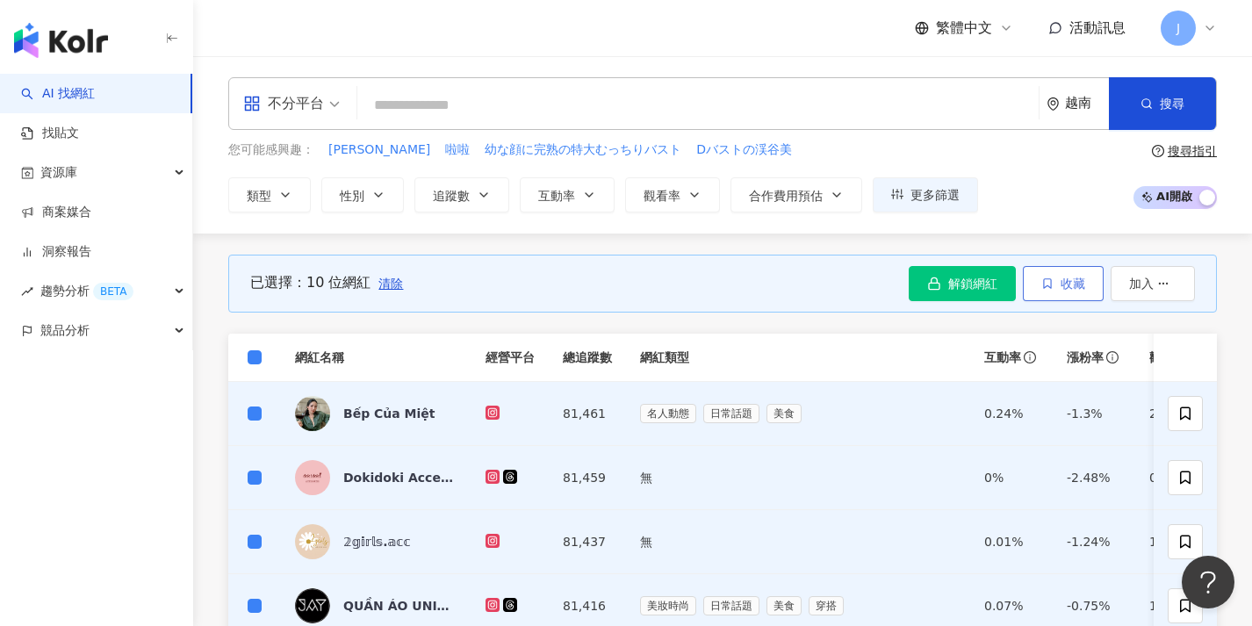
click at [1080, 272] on button "收藏" at bounding box center [1062, 283] width 81 height 35
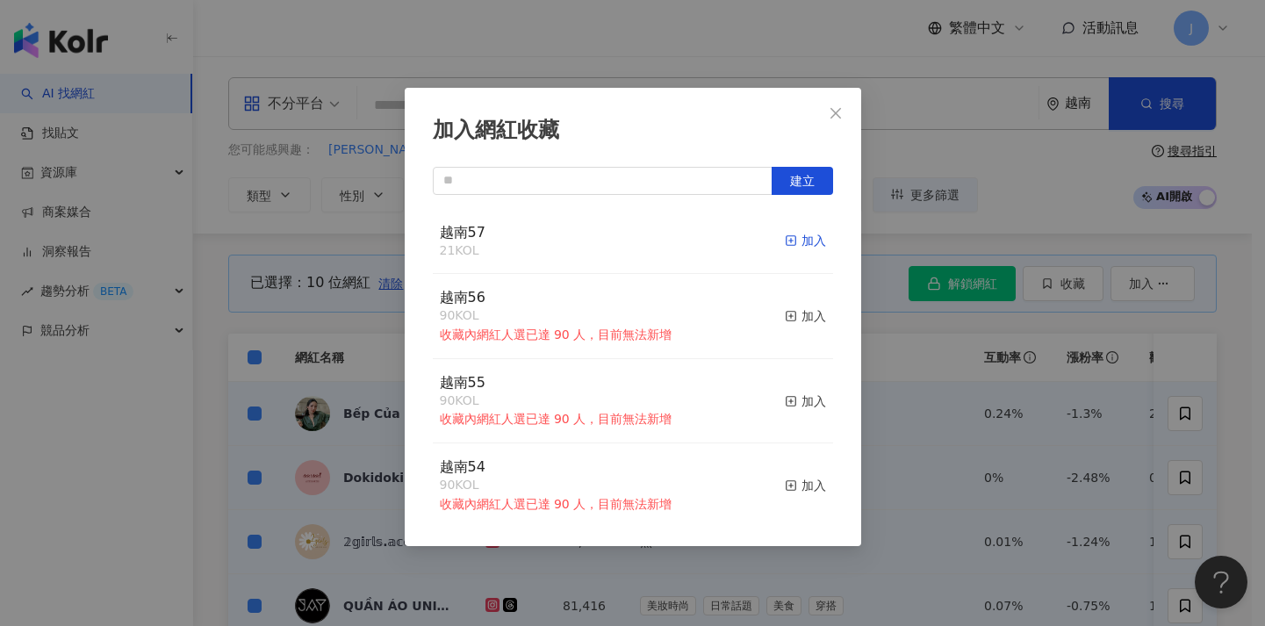
click at [790, 238] on div "加入" at bounding box center [805, 240] width 41 height 19
click at [940, 426] on div "加入網紅收藏 建立 越南57 21 KOL 加入 越南56 90 KOL 收藏內網紅人選已達 90 人，目前無法新增 加入 越南55 90 KOL 收藏內網紅…" at bounding box center [632, 313] width 1265 height 626
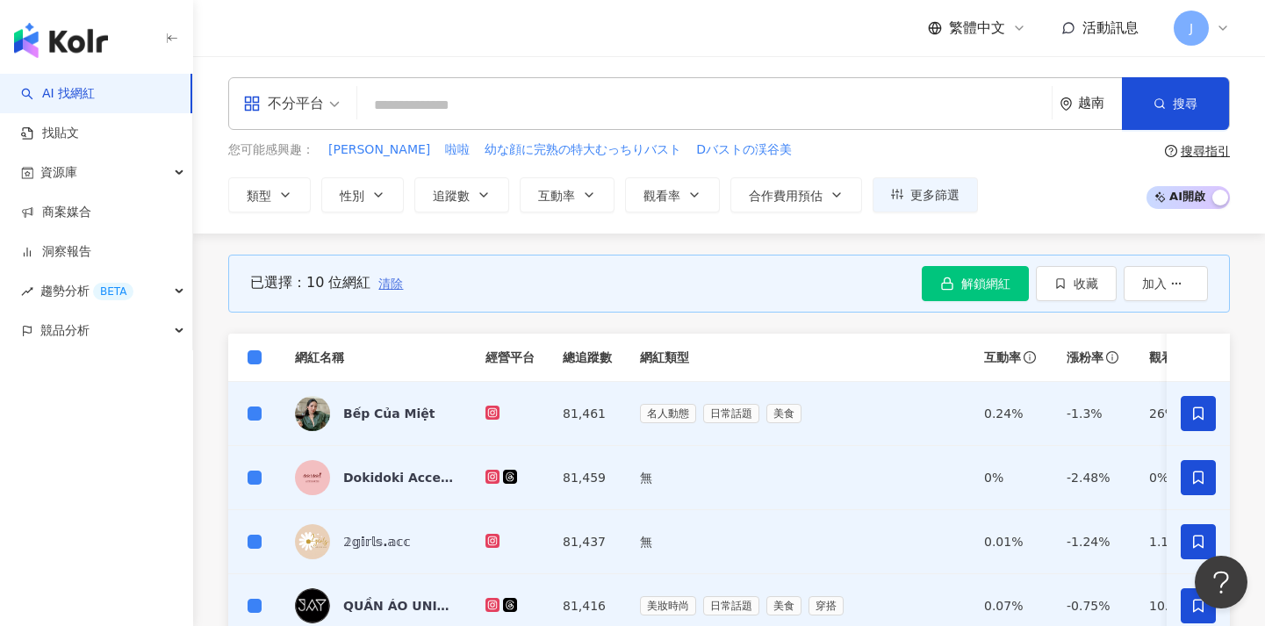
click at [390, 285] on span "清除" at bounding box center [390, 283] width 25 height 14
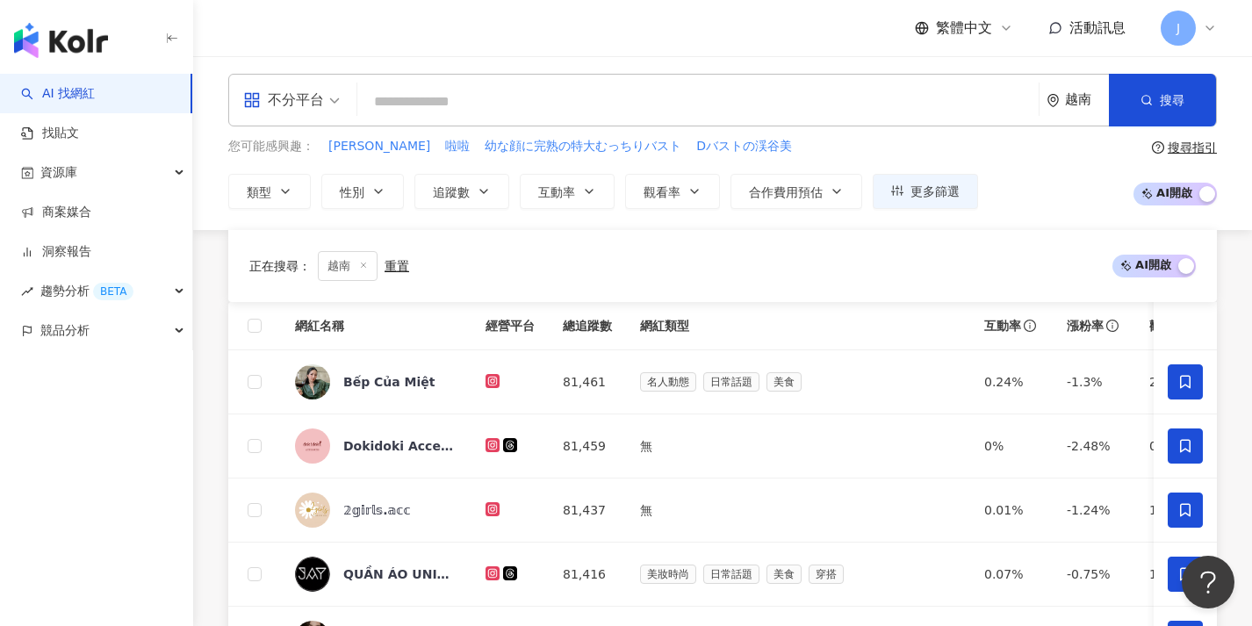
scroll to position [737, 0]
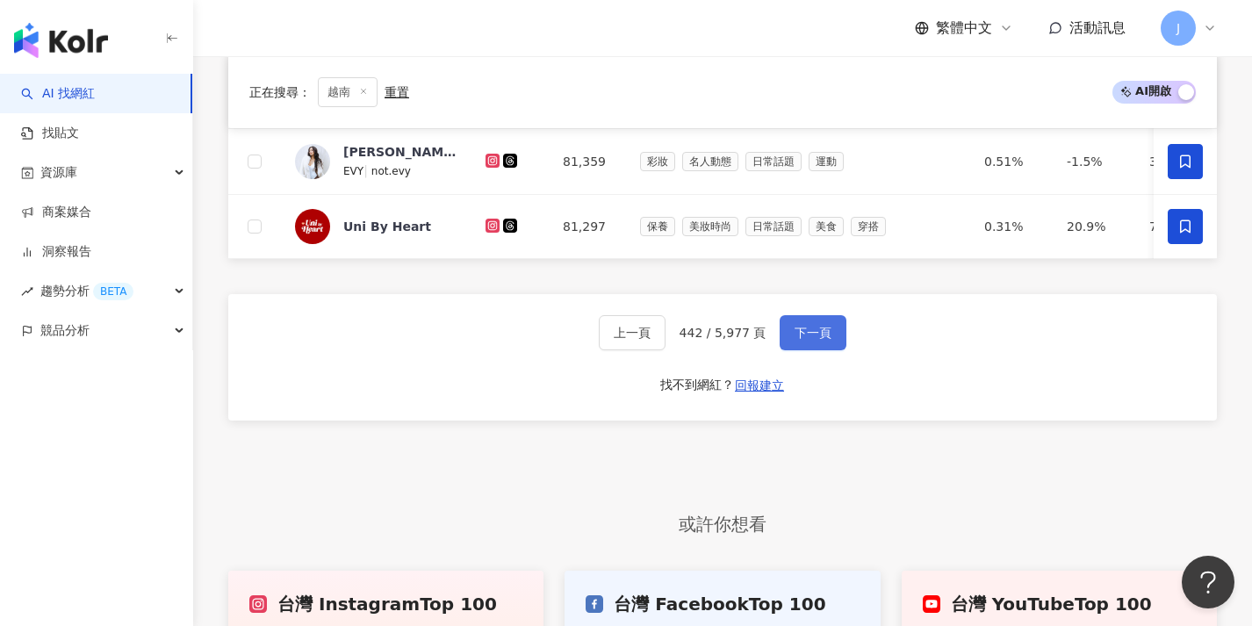
click at [815, 340] on span "下一頁" at bounding box center [812, 333] width 37 height 14
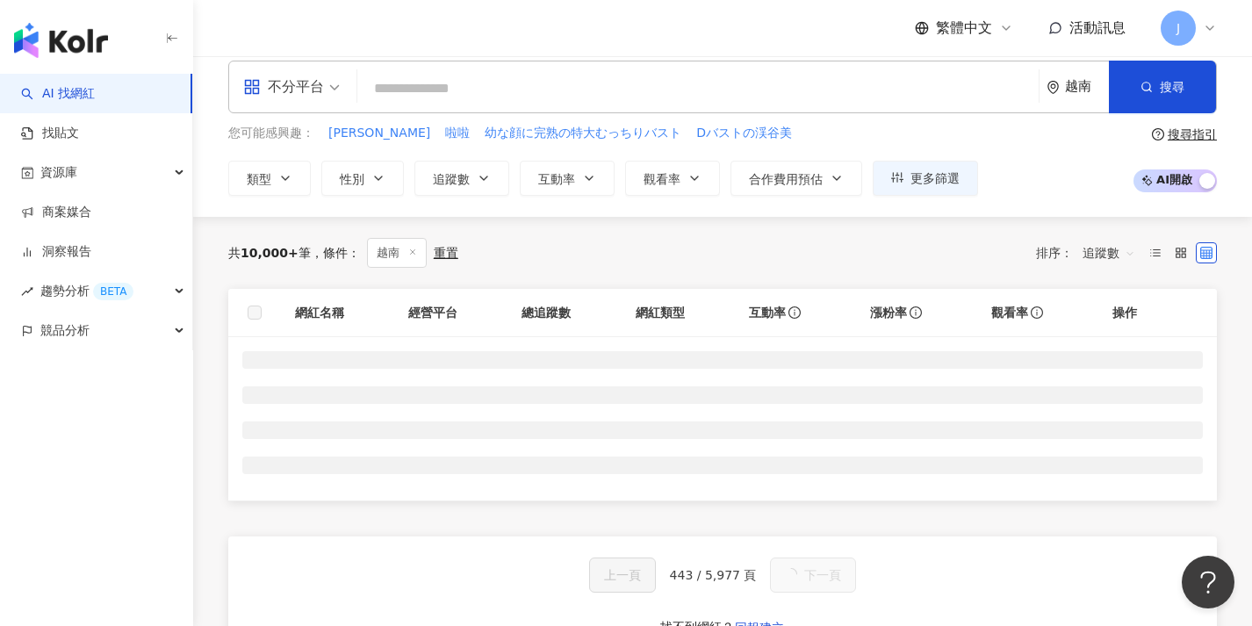
scroll to position [0, 0]
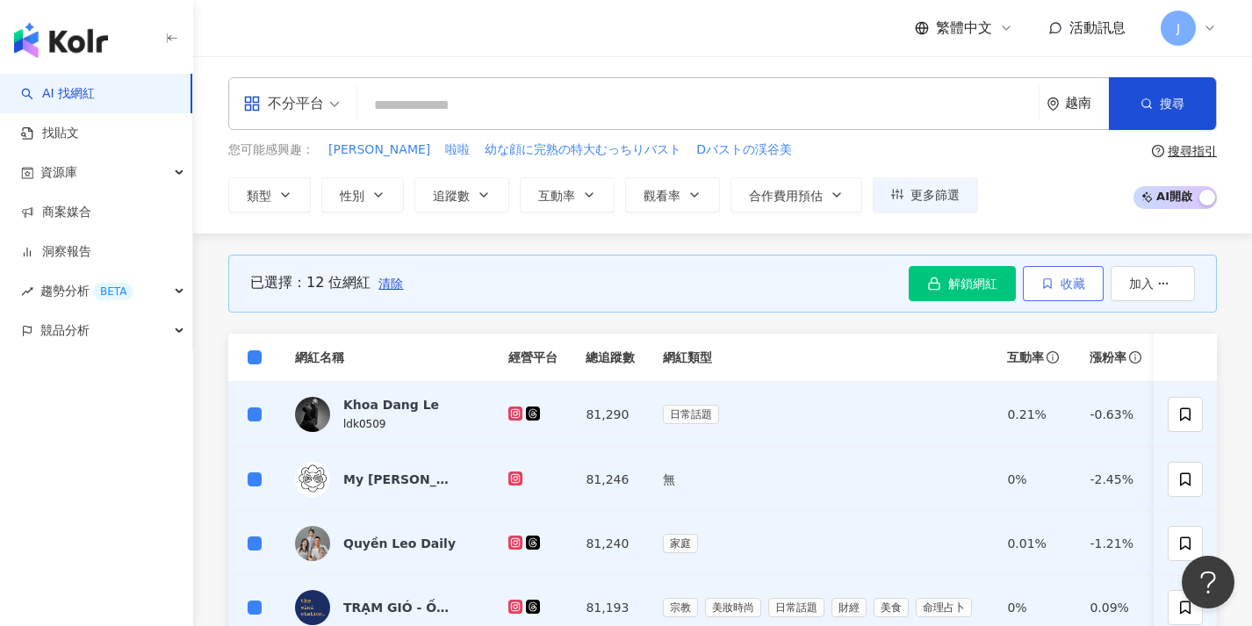
click at [1084, 286] on span "收藏" at bounding box center [1072, 283] width 25 height 14
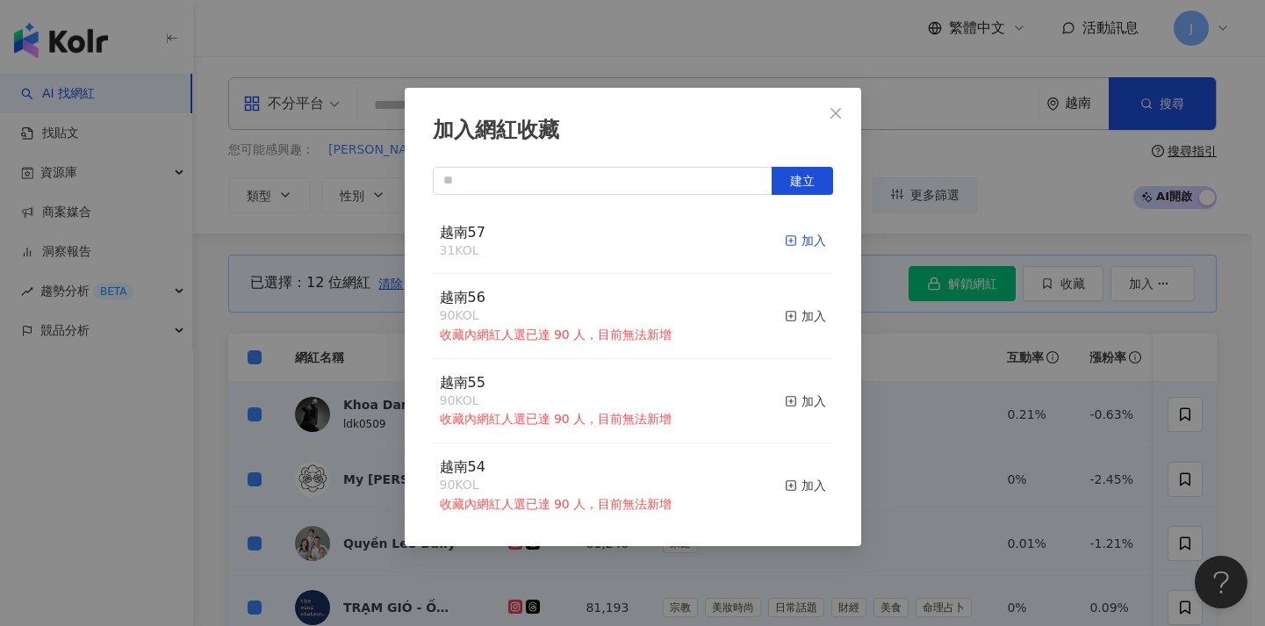
click at [789, 240] on div "加入" at bounding box center [805, 240] width 41 height 19
click at [1008, 411] on div "加入網紅收藏 建立 越南57 43 KOL 加入 越南56 90 KOL 收藏內網紅人選已達 90 人，目前無法新增 加入 越南55 90 KOL 收藏內網紅…" at bounding box center [632, 313] width 1265 height 626
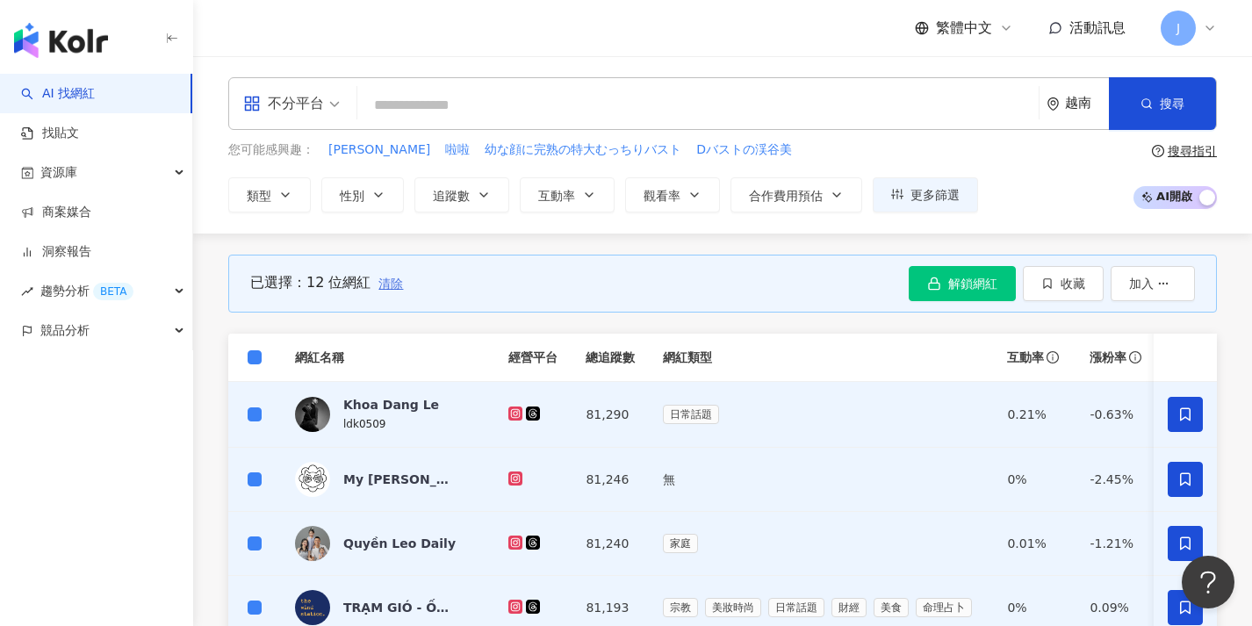
click at [395, 288] on span "清除" at bounding box center [390, 283] width 25 height 14
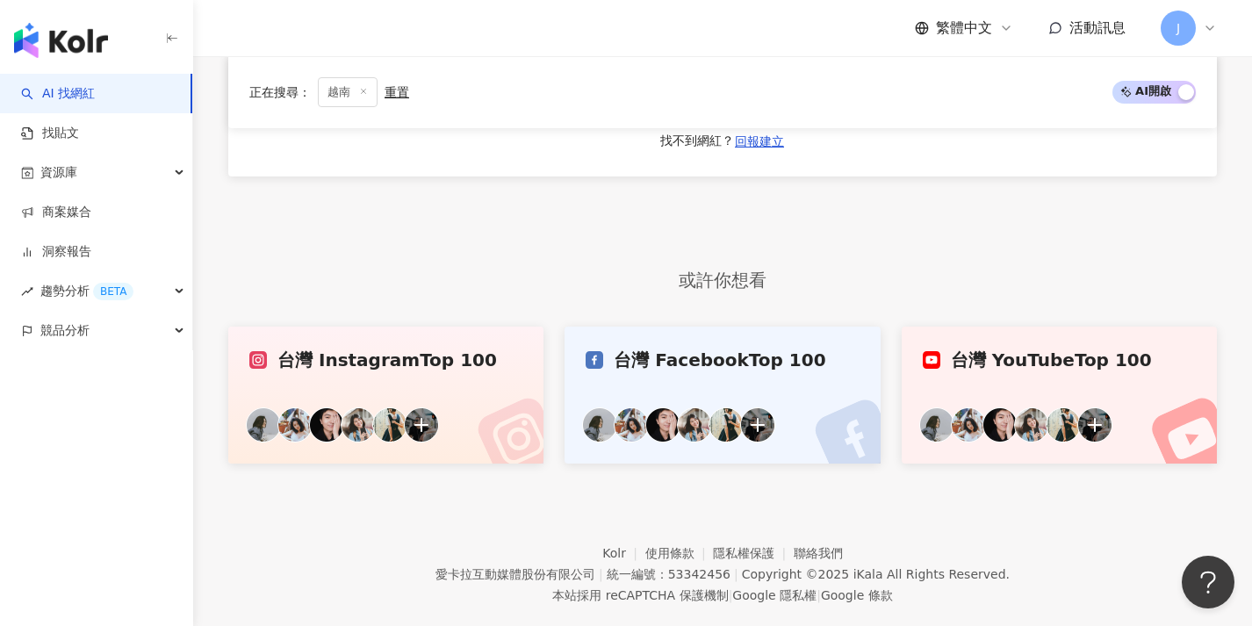
scroll to position [722, 0]
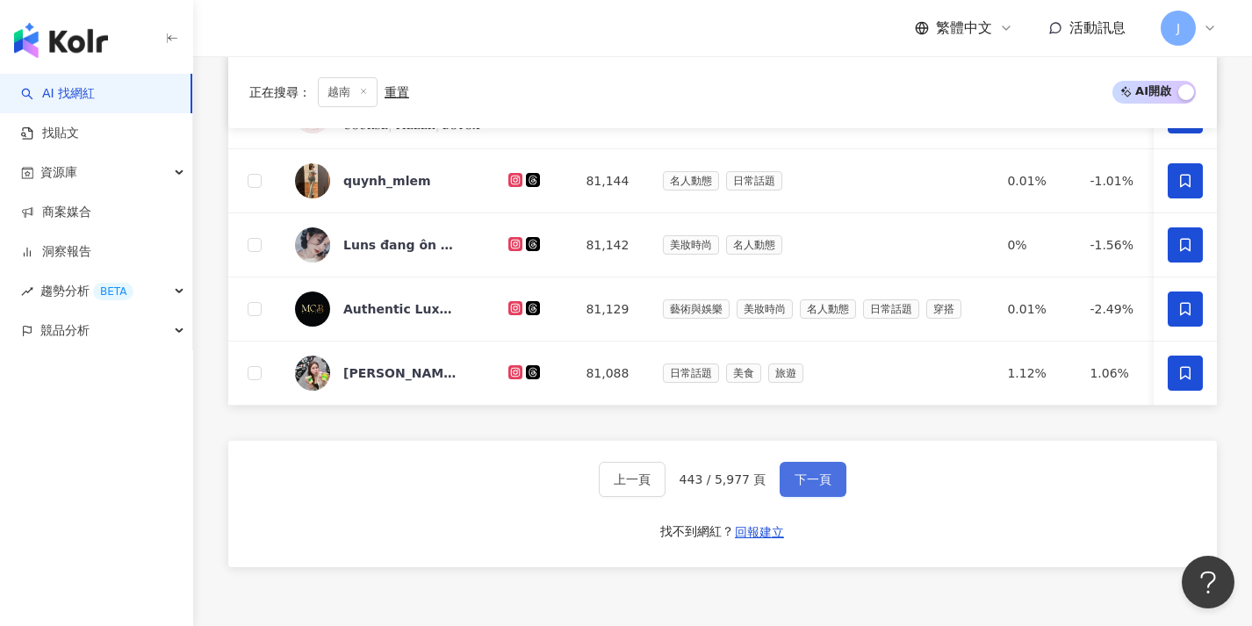
click at [789, 491] on button "下一頁" at bounding box center [812, 479] width 67 height 35
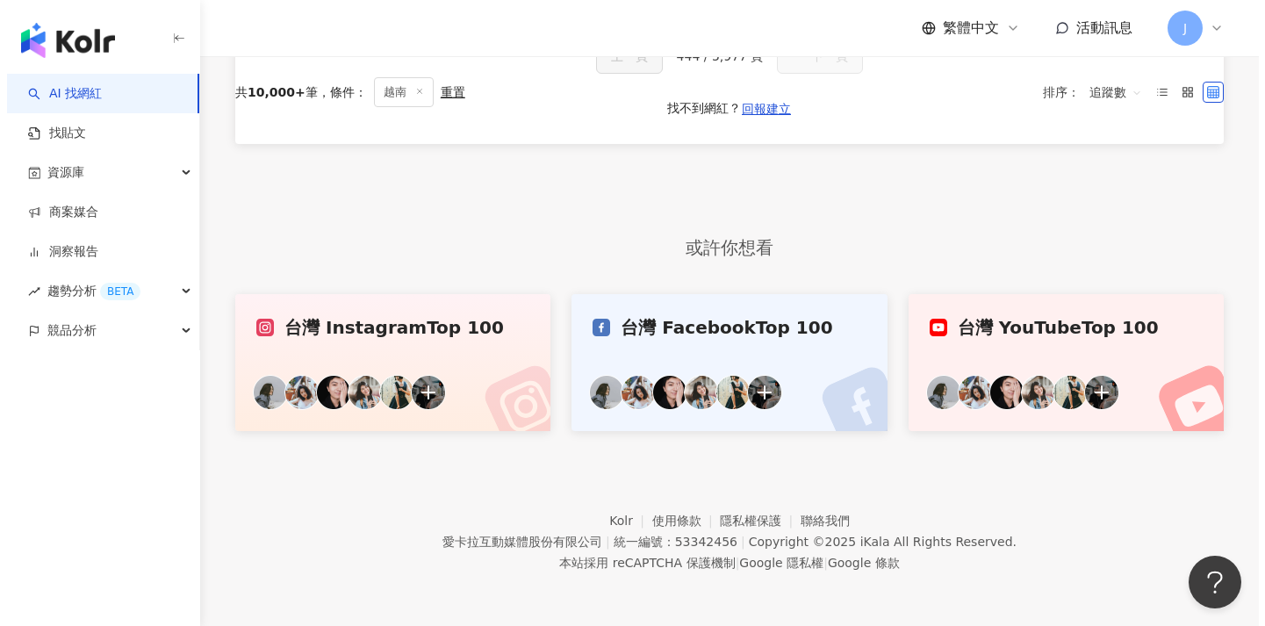
scroll to position [62, 0]
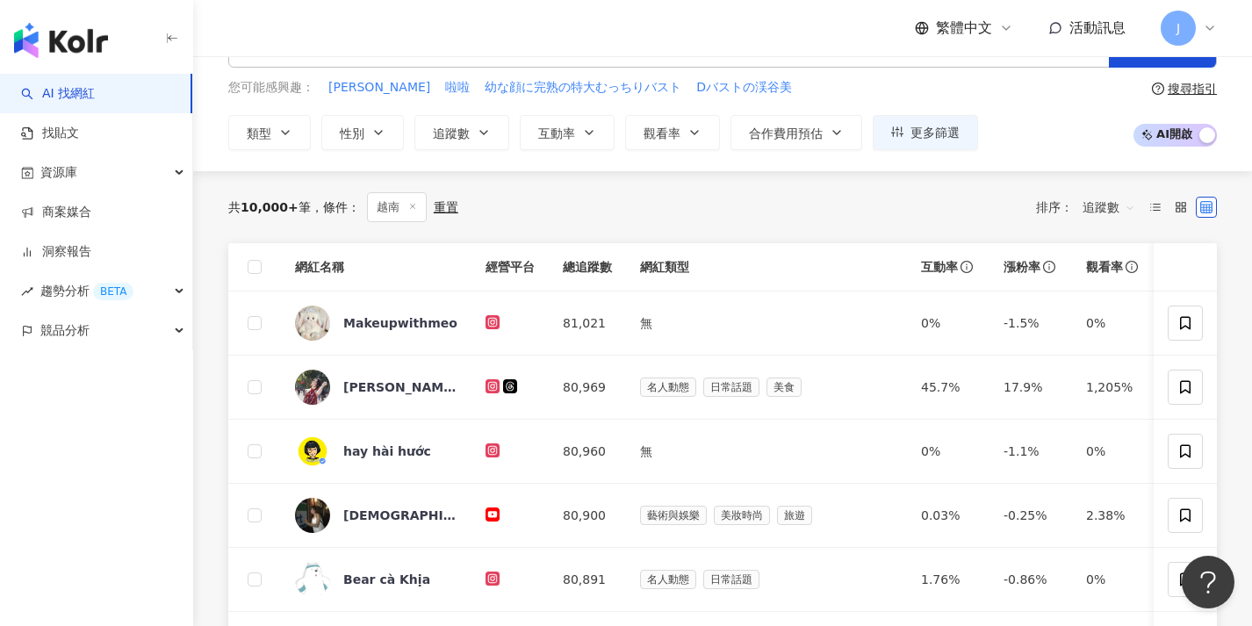
click at [257, 276] on th at bounding box center [254, 267] width 53 height 48
click at [254, 271] on span at bounding box center [255, 267] width 14 height 14
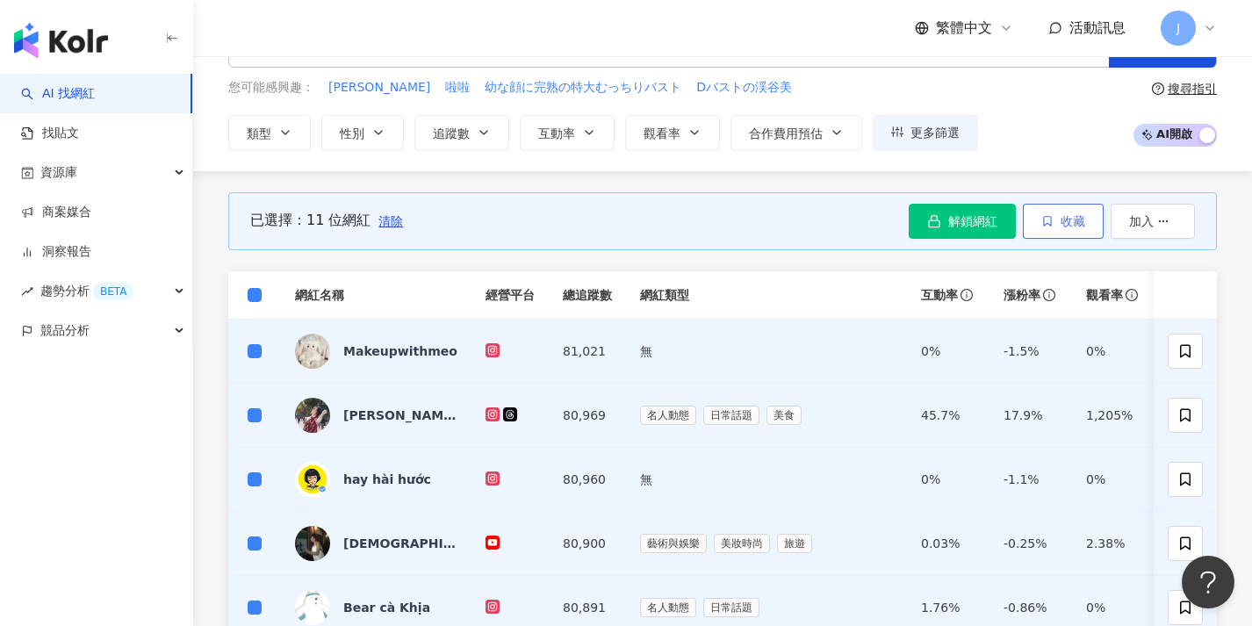
click at [1041, 214] on span "button" at bounding box center [1047, 221] width 12 height 14
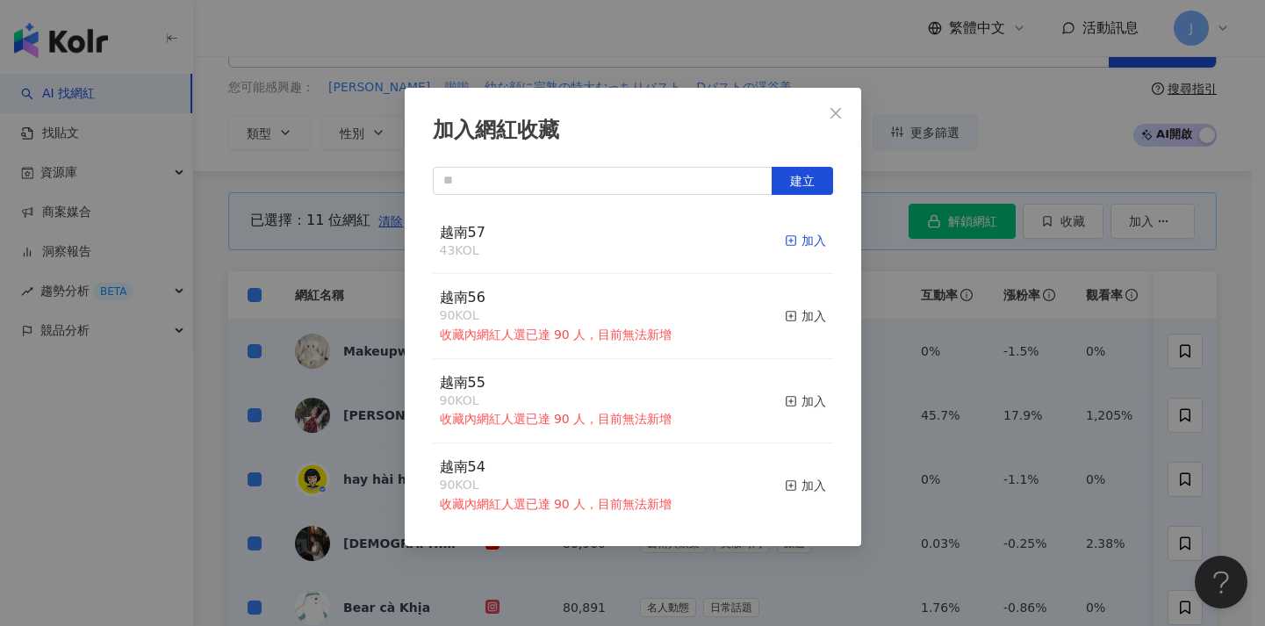
click at [785, 236] on icon "button" at bounding box center [791, 240] width 12 height 12
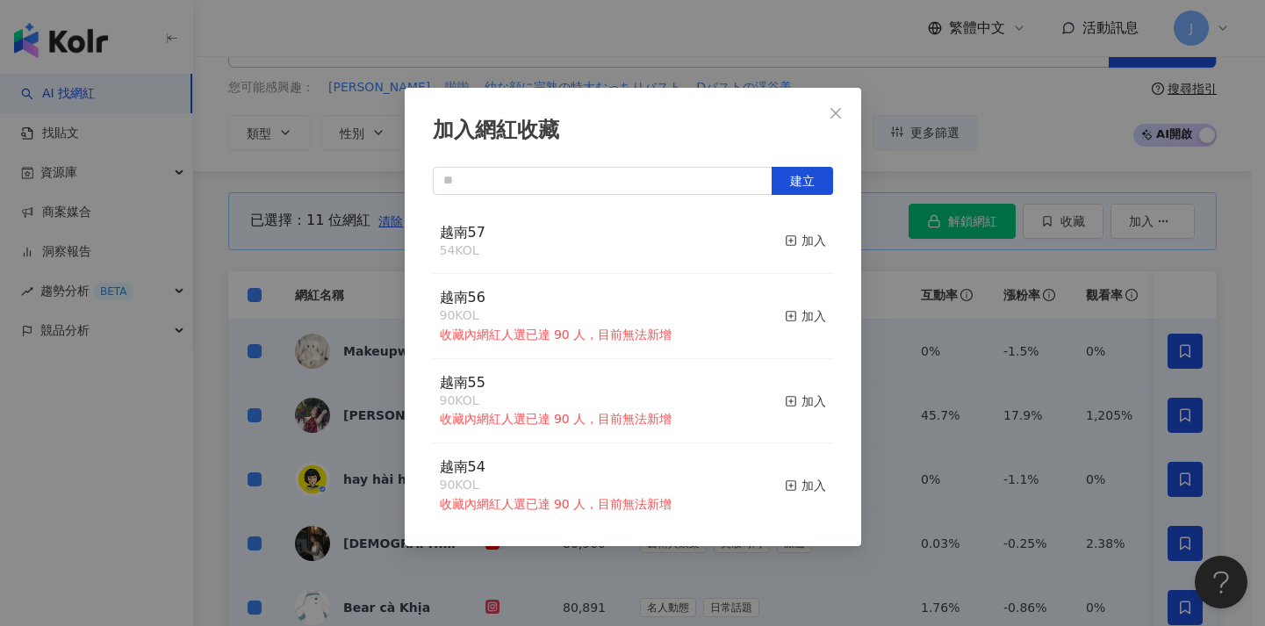
click at [912, 295] on div "加入網紅收藏 建立 越南57 54 KOL 加入 越南56 90 KOL 收藏內網紅人選已達 90 人，目前無法新增 加入 越南55 90 KOL 收藏內網紅…" at bounding box center [632, 313] width 1265 height 626
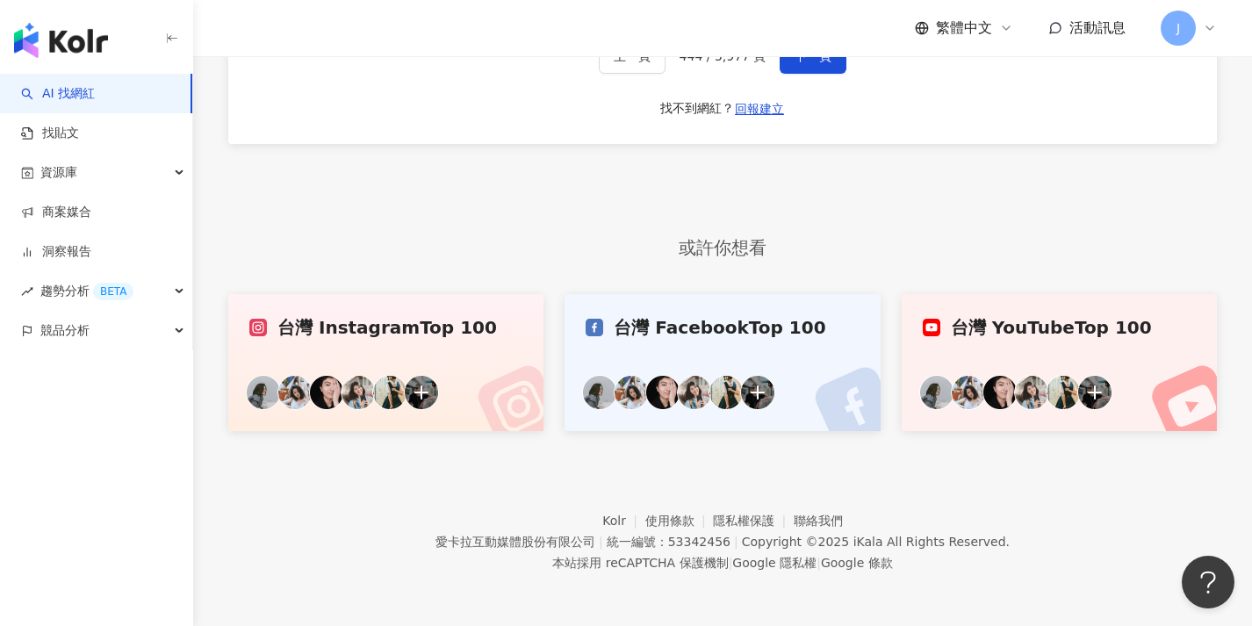
scroll to position [1120, 0]
click at [823, 69] on button "下一頁" at bounding box center [812, 56] width 67 height 35
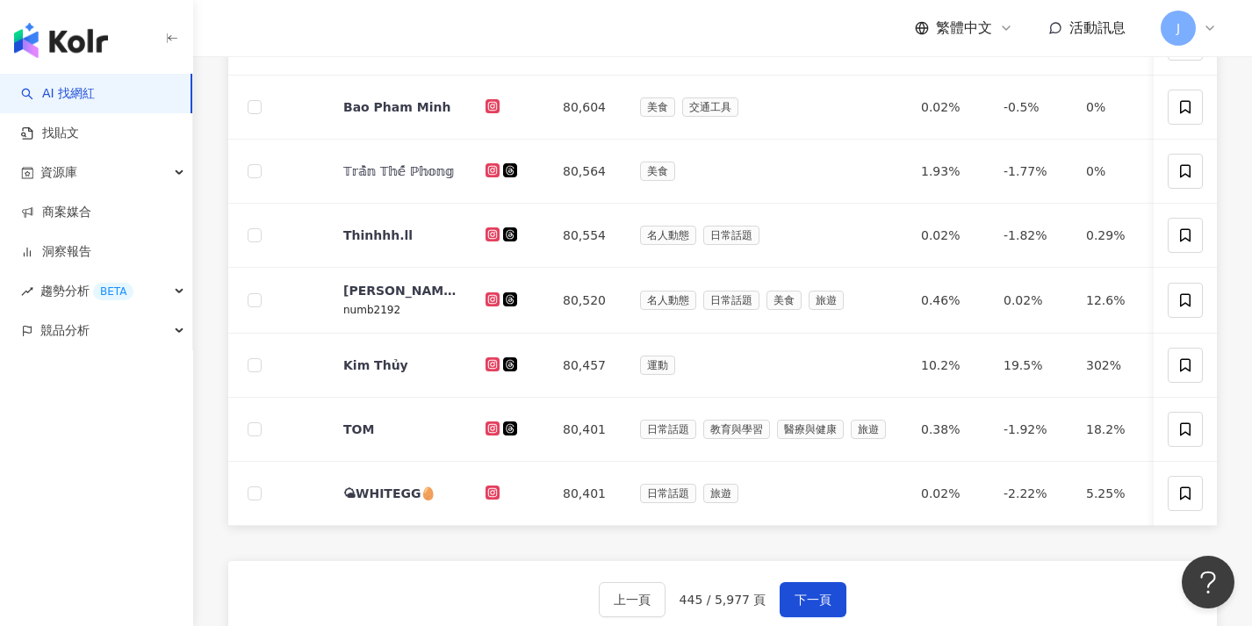
scroll to position [0, 0]
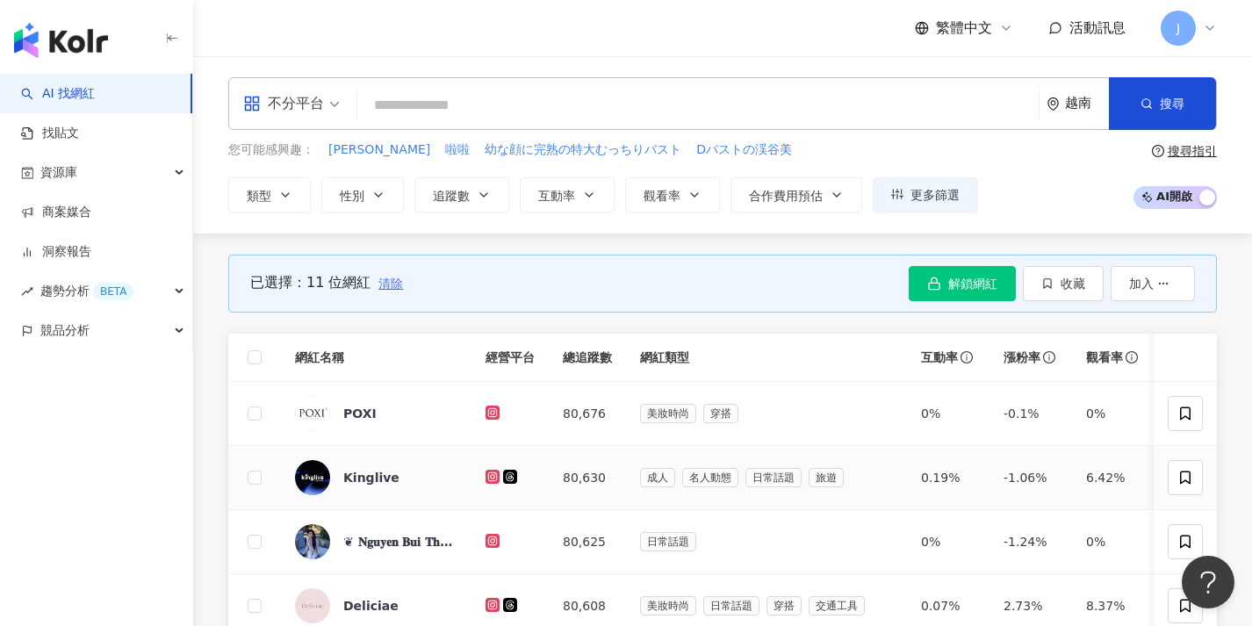
click at [389, 280] on span "清除" at bounding box center [390, 283] width 25 height 14
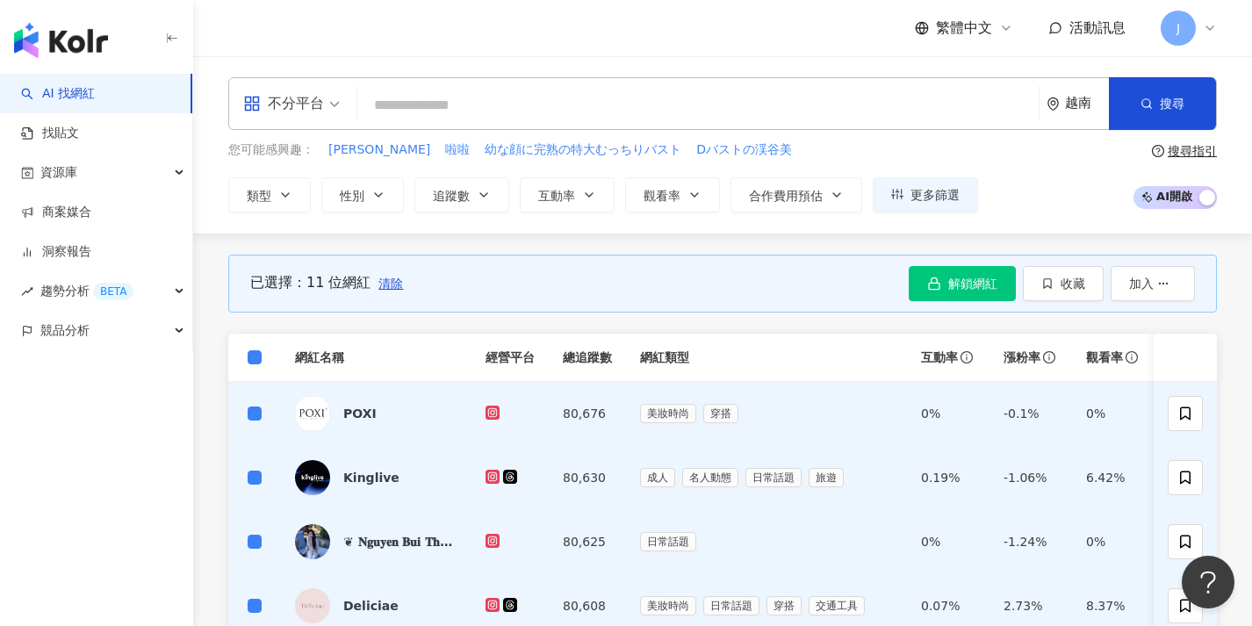
click at [1078, 264] on div "已選擇：11 位網紅 清除 解鎖網紅 收藏 加入" at bounding box center [722, 284] width 988 height 58
click at [1073, 287] on span "收藏" at bounding box center [1072, 283] width 25 height 14
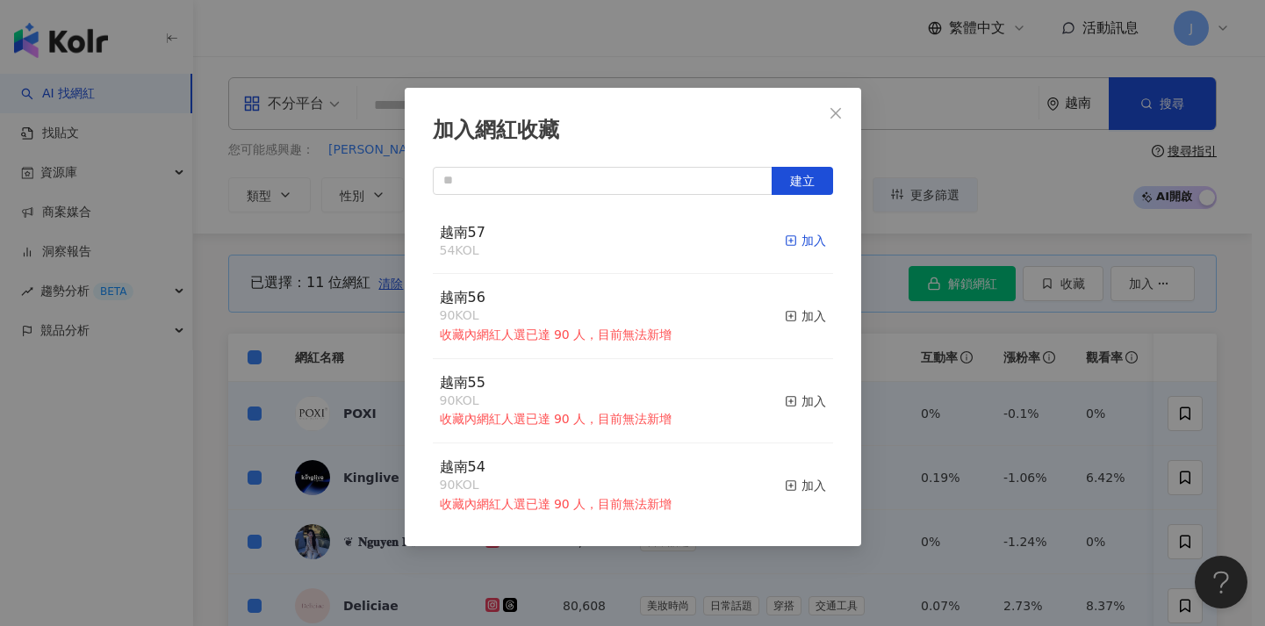
click at [788, 233] on div "加入" at bounding box center [805, 240] width 41 height 19
click at [334, 353] on div "加入網紅收藏 建立 越南57 54 KOL 加入 越南56 90 KOL 收藏內網紅人選已達 90 人，目前無法新增 加入 越南55 90 KOL 收藏內網紅…" at bounding box center [632, 313] width 1265 height 626
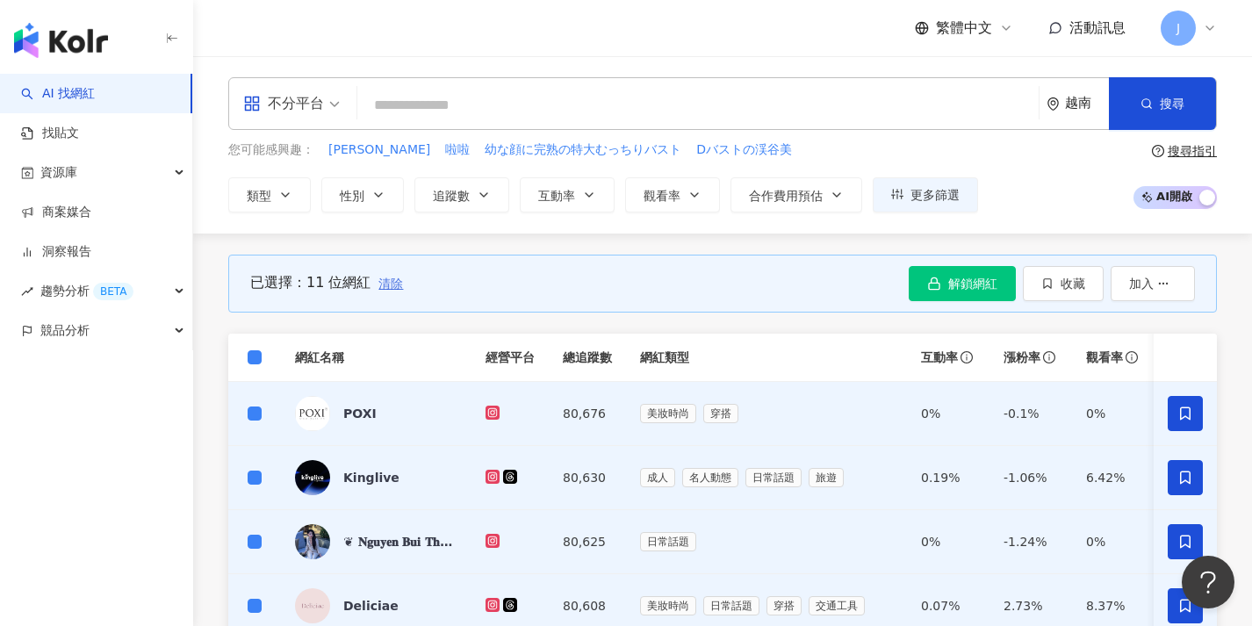
click at [388, 286] on span "清除" at bounding box center [390, 283] width 25 height 14
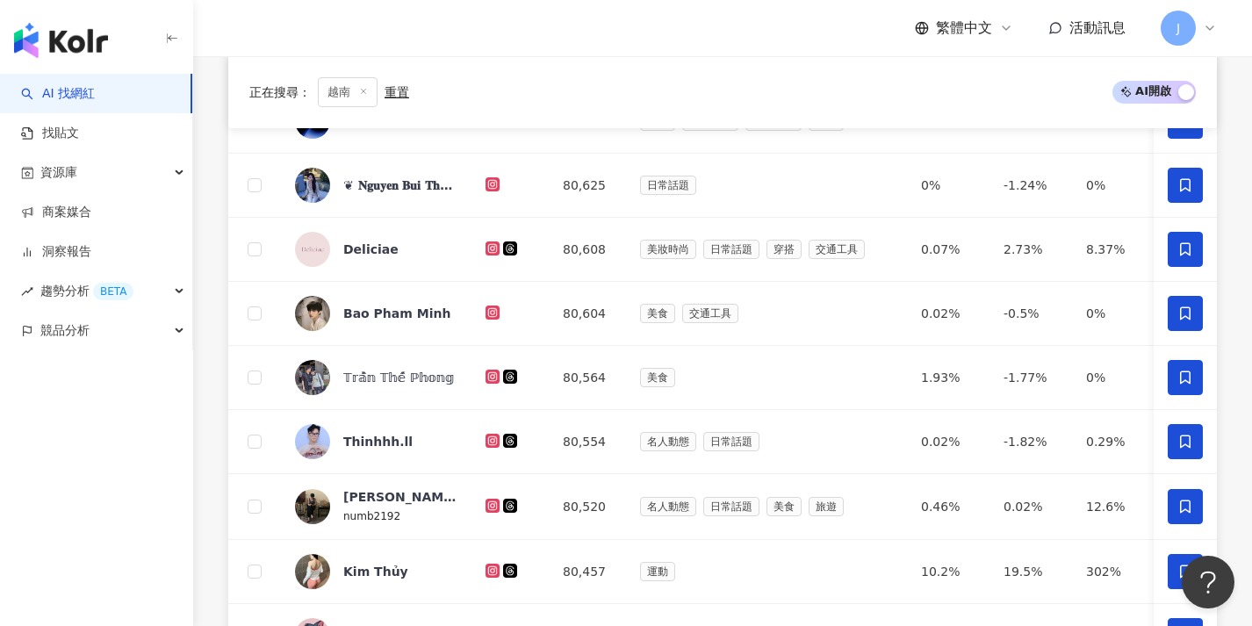
scroll to position [656, 0]
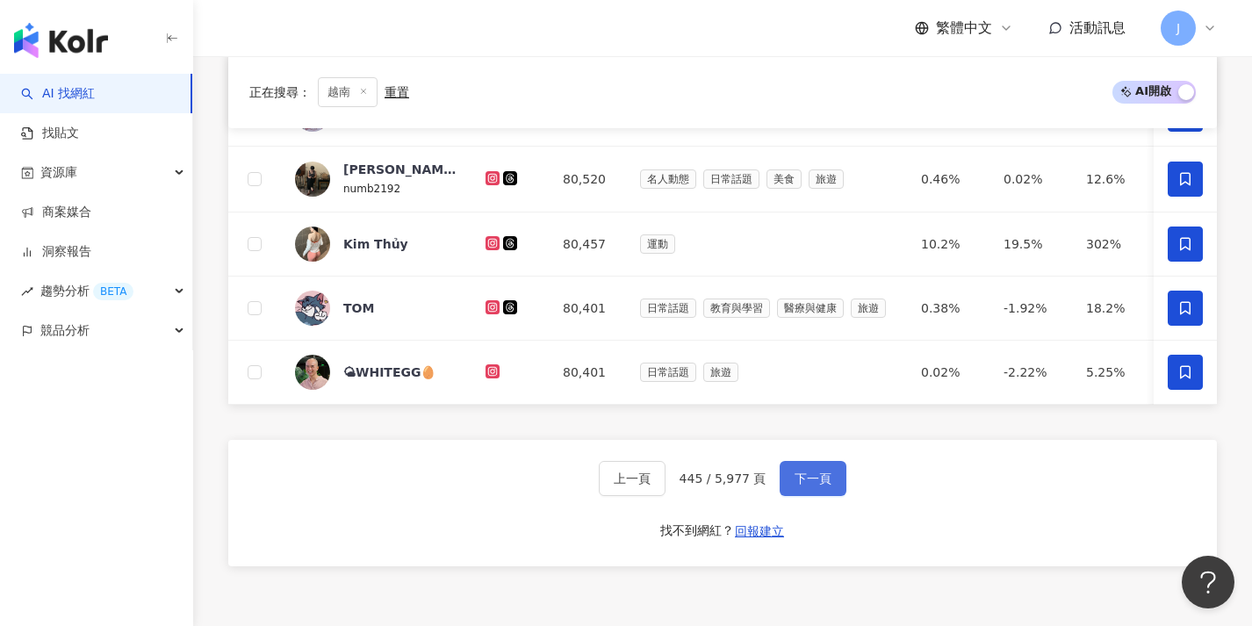
click at [832, 492] on button "下一頁" at bounding box center [812, 478] width 67 height 35
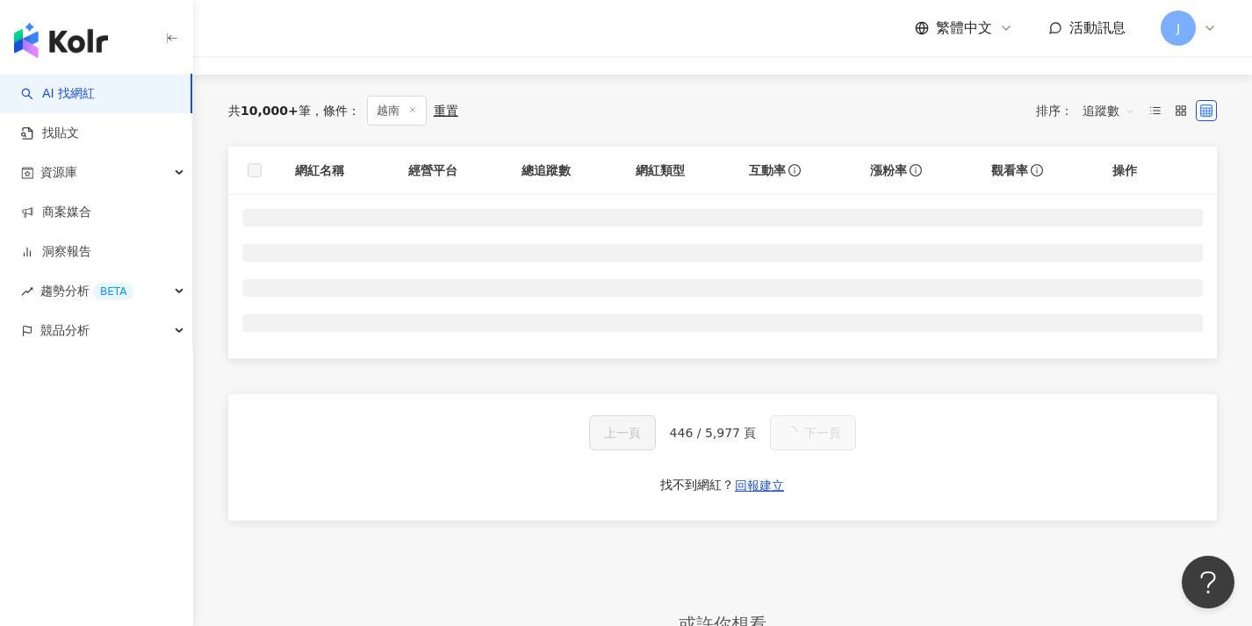
scroll to position [0, 0]
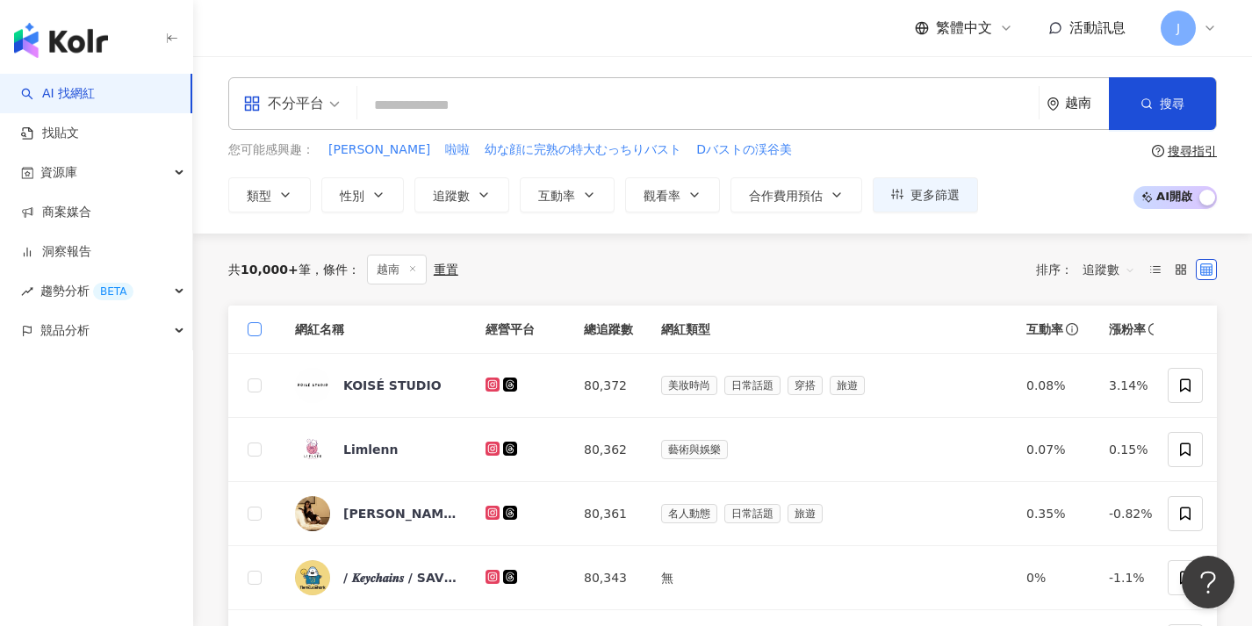
click at [256, 333] on span at bounding box center [255, 329] width 14 height 14
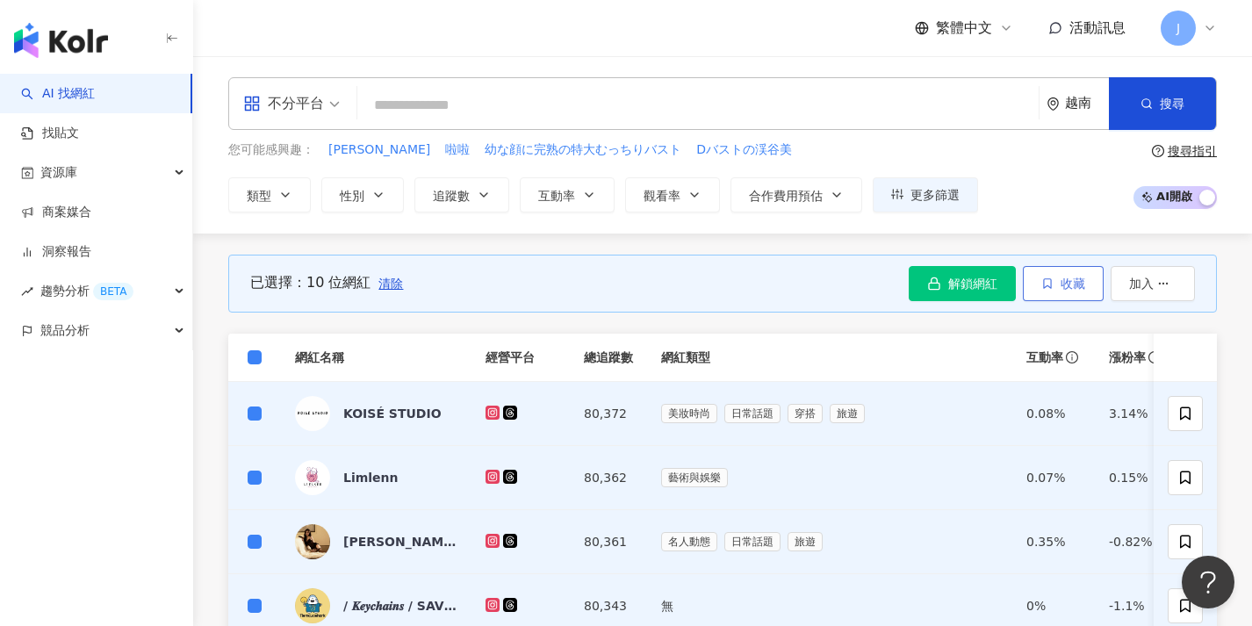
click at [1057, 283] on button "收藏" at bounding box center [1062, 283] width 81 height 35
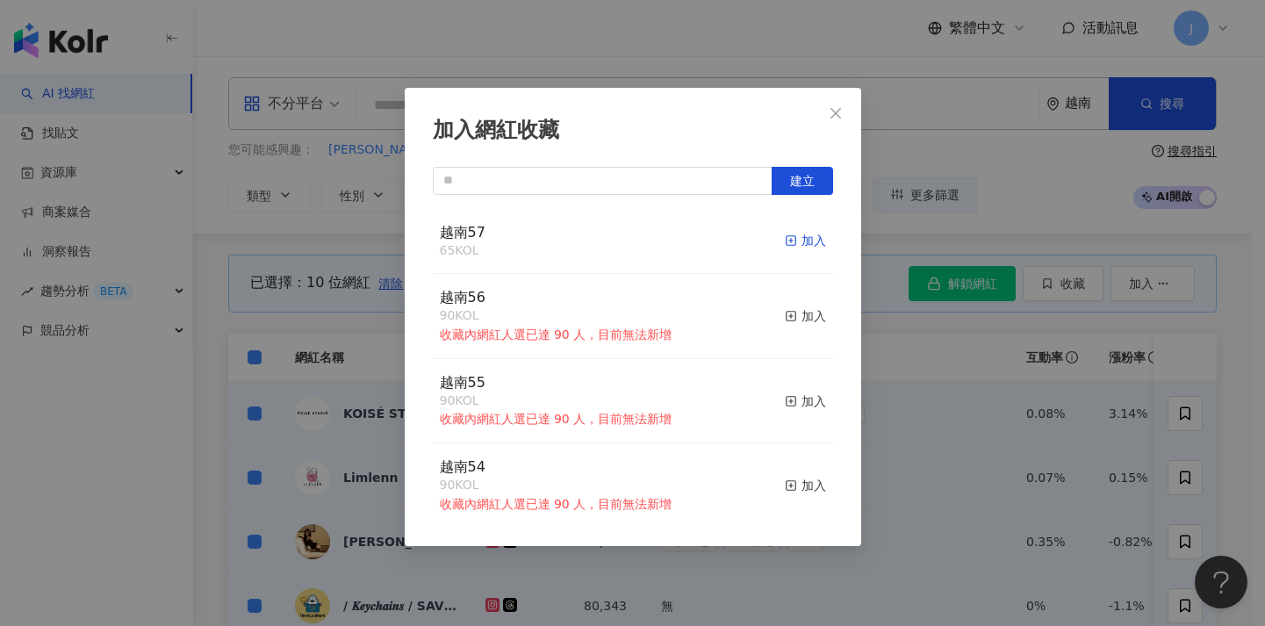
click at [794, 242] on div "加入" at bounding box center [805, 240] width 41 height 19
click at [967, 413] on div "加入網紅收藏 建立 越南57 75 KOL 加入 越南56 90 KOL 收藏內網紅人選已達 90 人，目前無法新增 加入 越南55 90 KOL 收藏內網紅…" at bounding box center [632, 313] width 1265 height 626
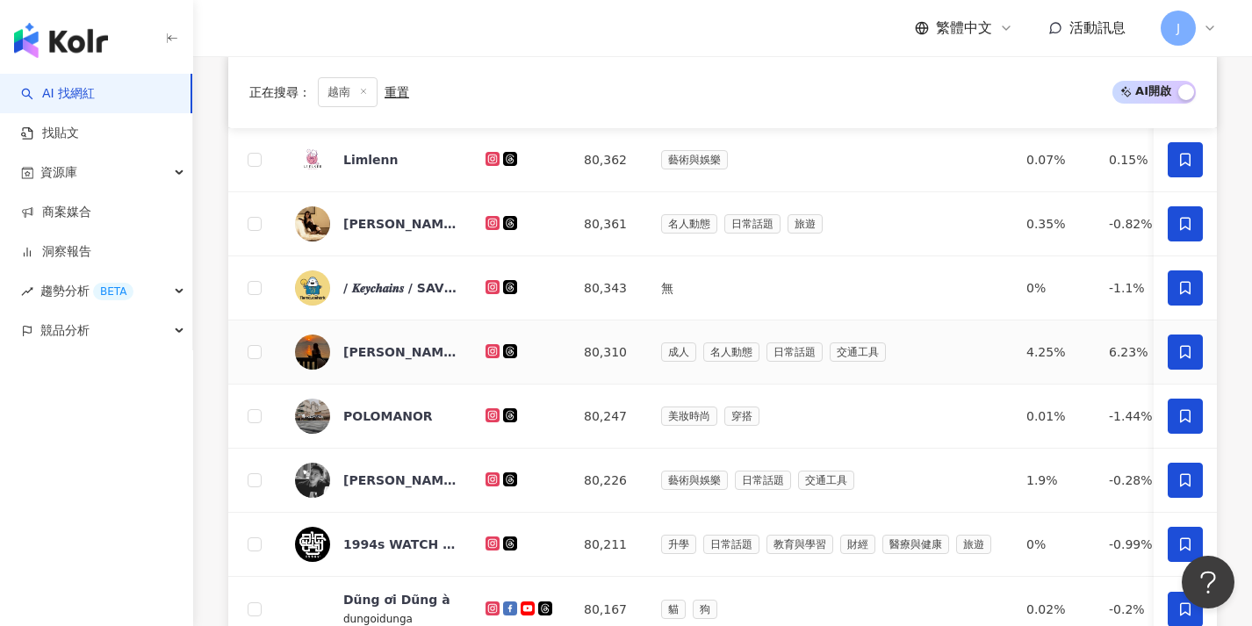
scroll to position [729, 0]
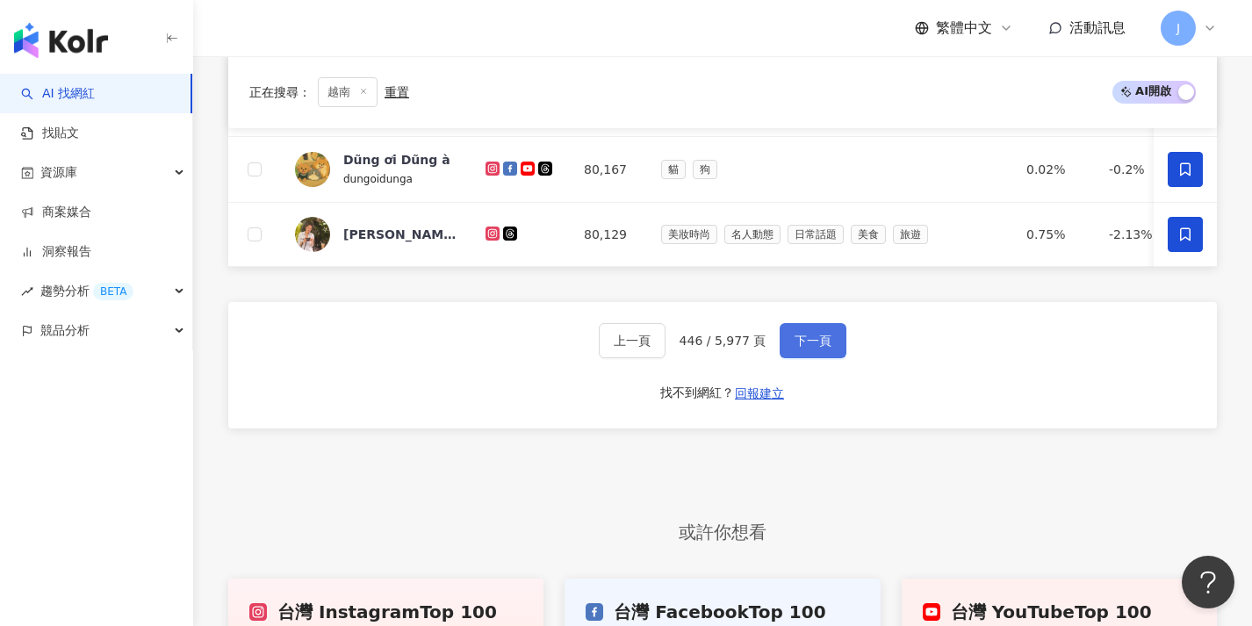
click at [804, 358] on button "下一頁" at bounding box center [812, 340] width 67 height 35
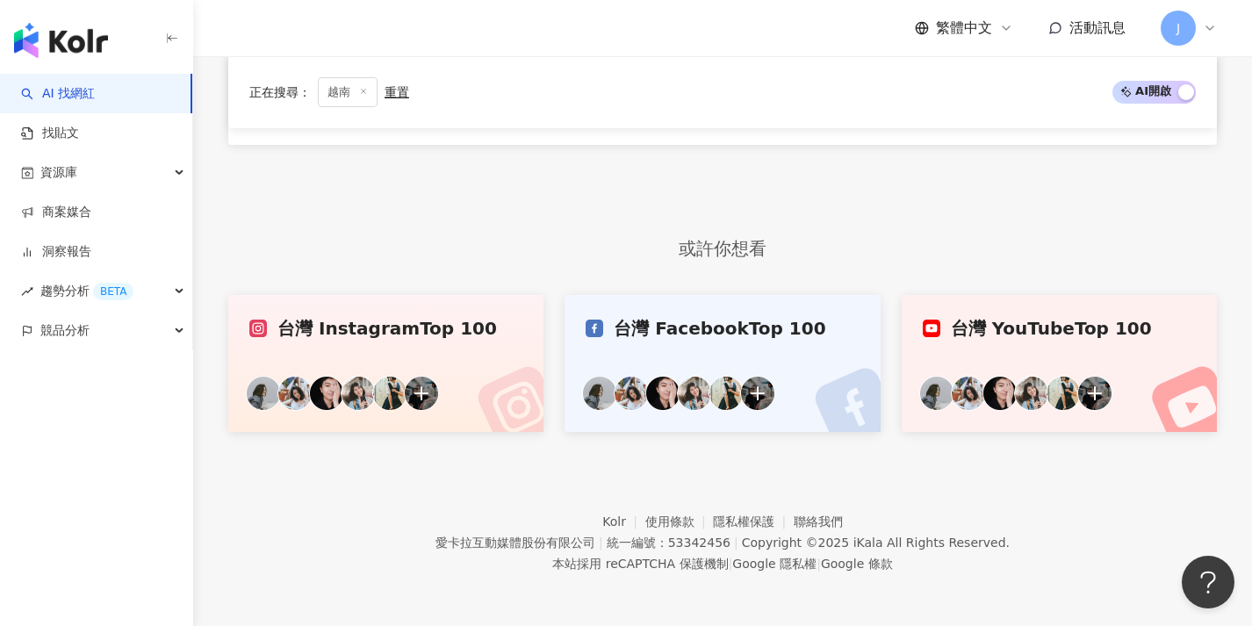
scroll to position [0, 0]
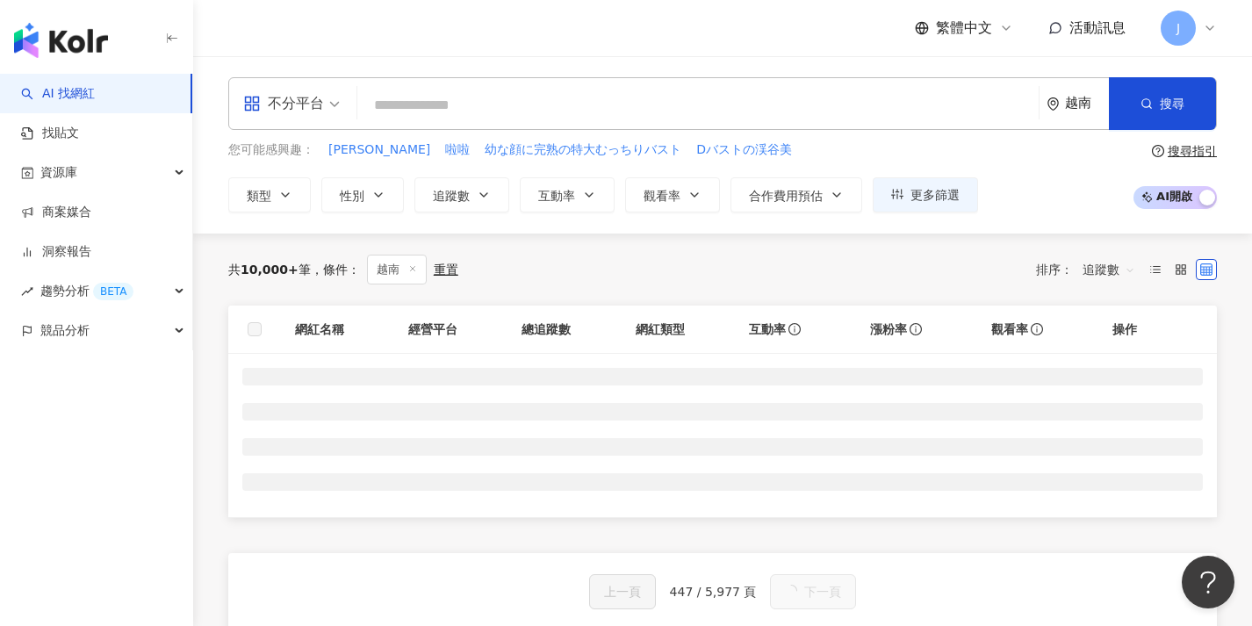
click at [251, 325] on label at bounding box center [255, 328] width 14 height 19
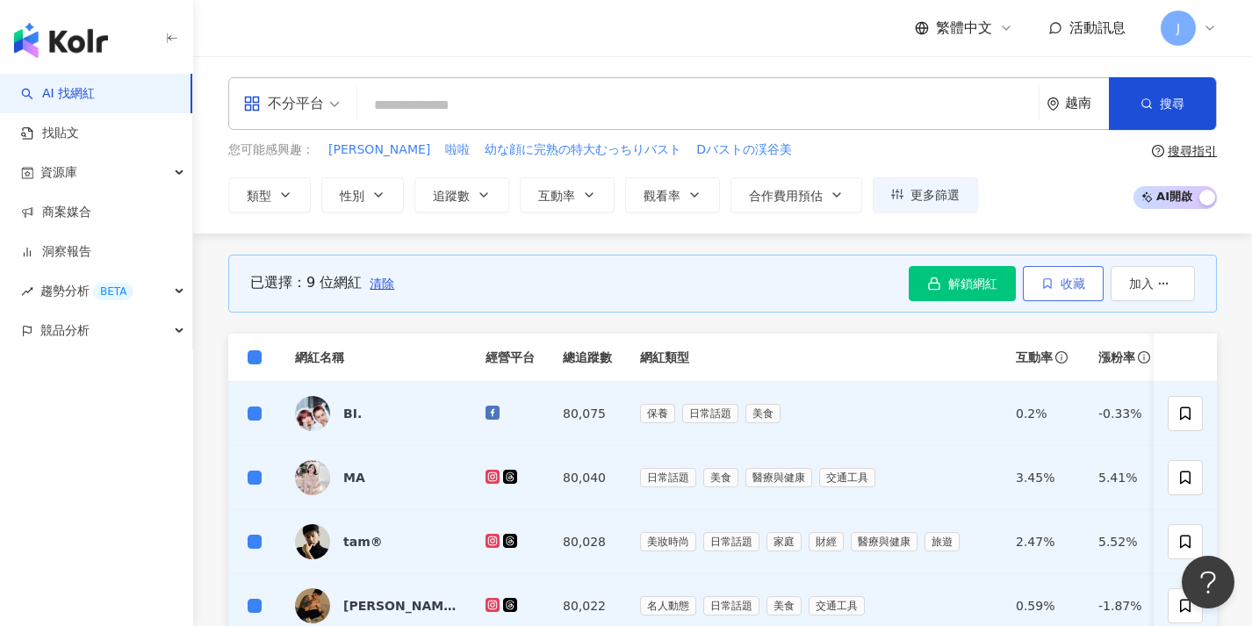
click at [1066, 276] on span "收藏" at bounding box center [1072, 283] width 25 height 14
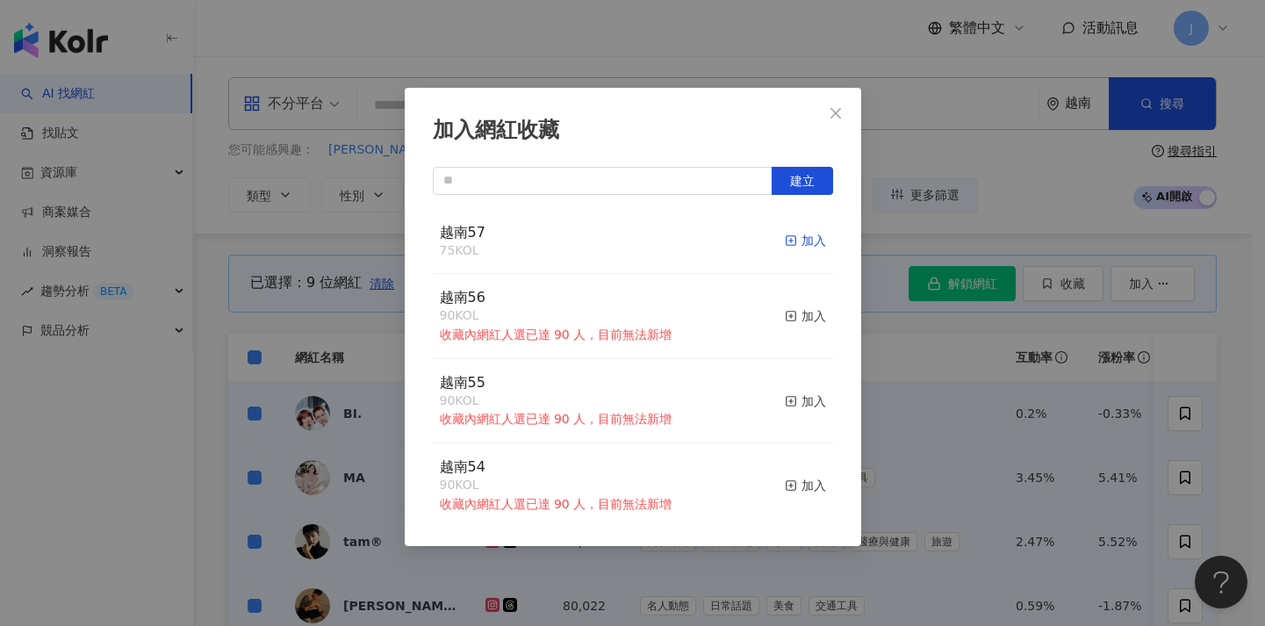
click at [785, 240] on icon "button" at bounding box center [791, 240] width 12 height 12
click at [929, 360] on div "加入網紅收藏 建立 越南57 84 KOL 加入 越南56 90 KOL 收藏內網紅人選已達 90 人，目前無法新增 加入 越南55 90 KOL 收藏內網紅…" at bounding box center [632, 313] width 1265 height 626
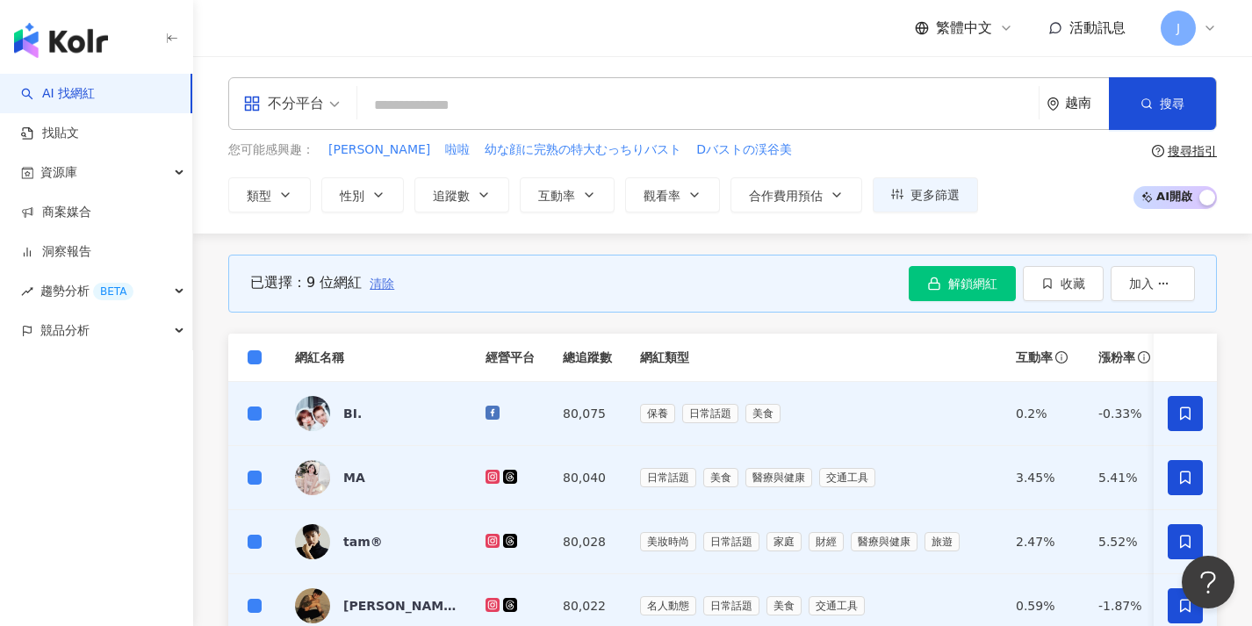
click at [382, 285] on span "清除" at bounding box center [381, 283] width 25 height 14
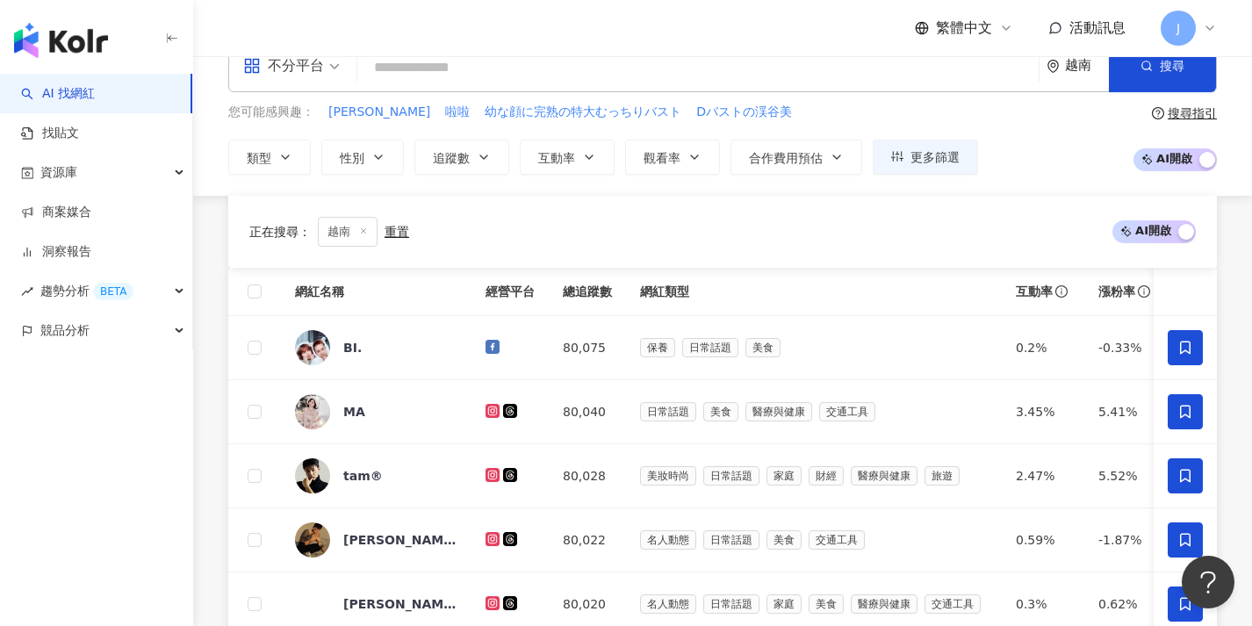
scroll to position [537, 0]
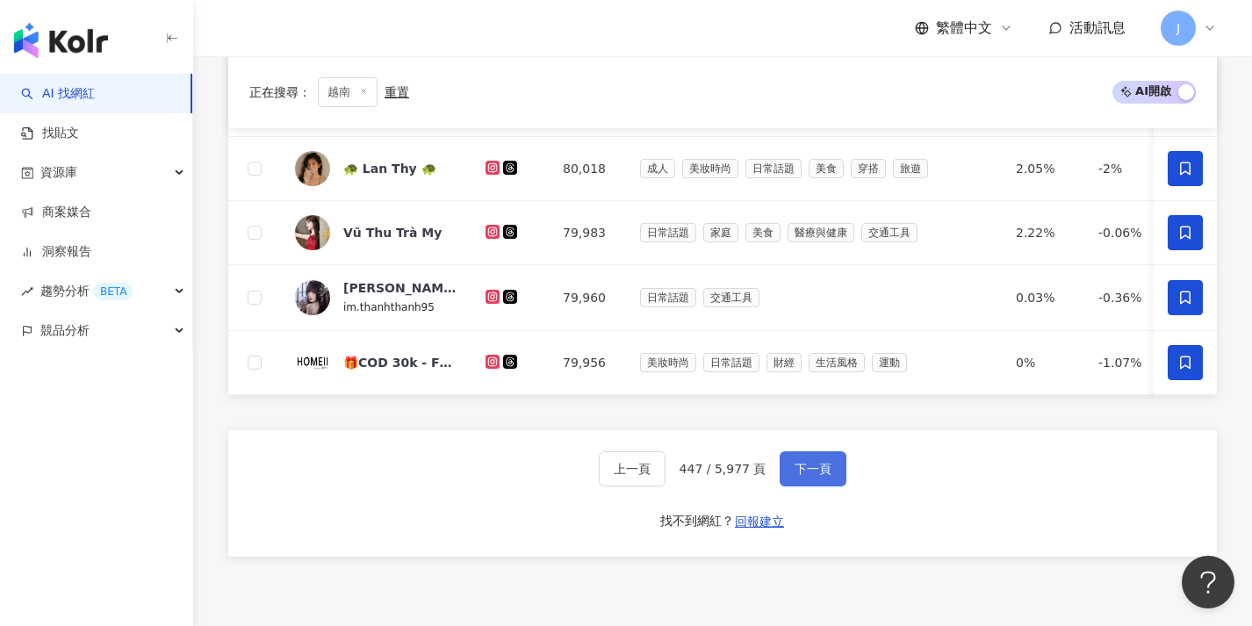
click at [811, 476] on span "下一頁" at bounding box center [812, 469] width 37 height 14
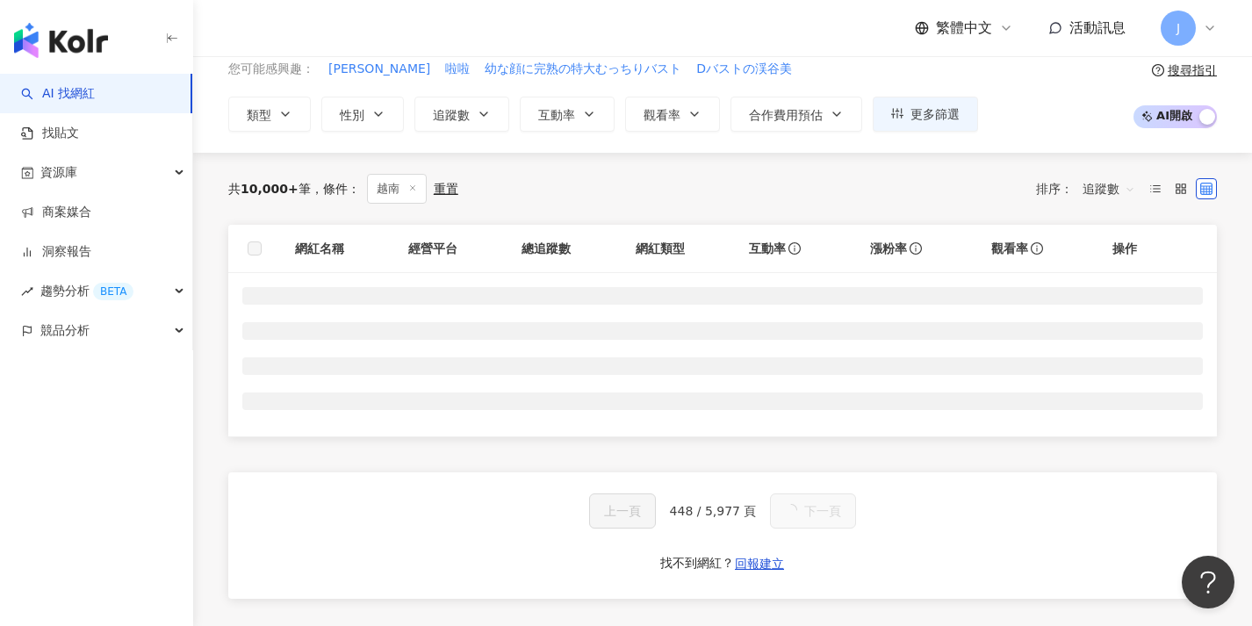
scroll to position [0, 0]
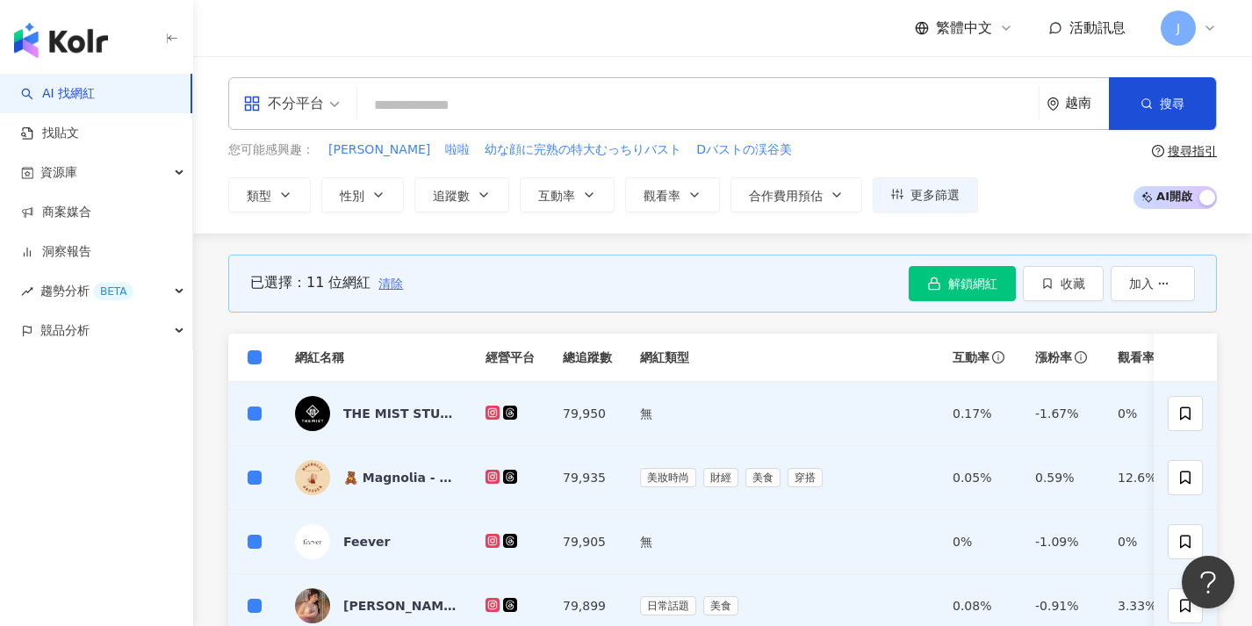
click at [386, 290] on button "清除" at bounding box center [390, 283] width 26 height 35
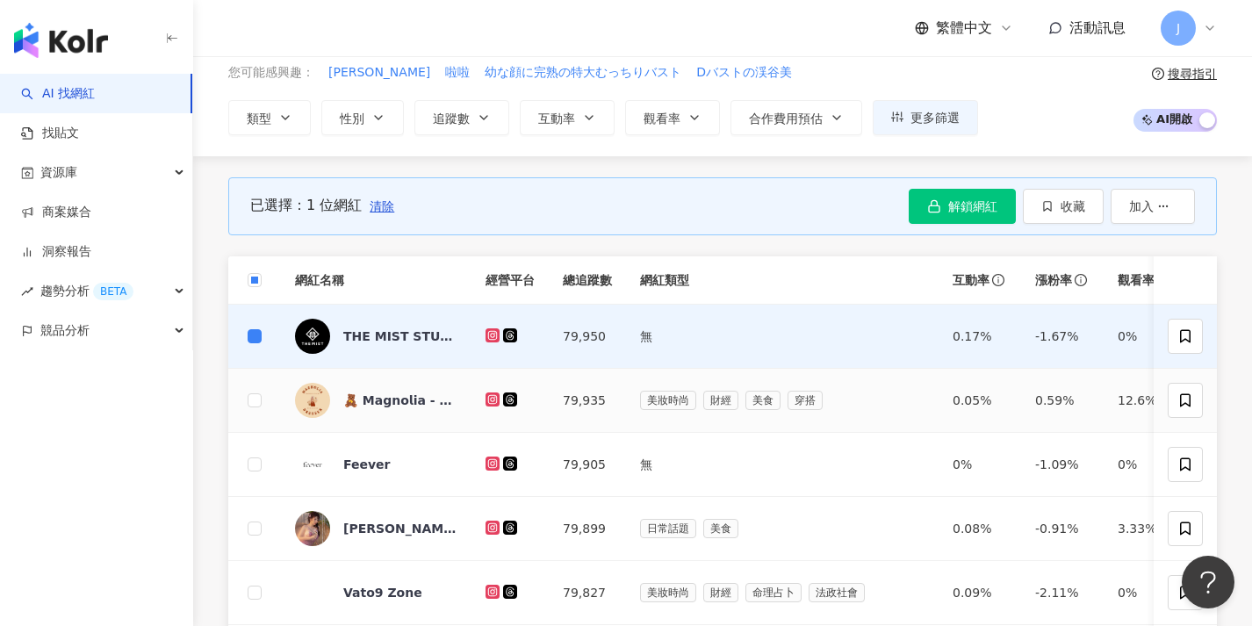
scroll to position [81, 0]
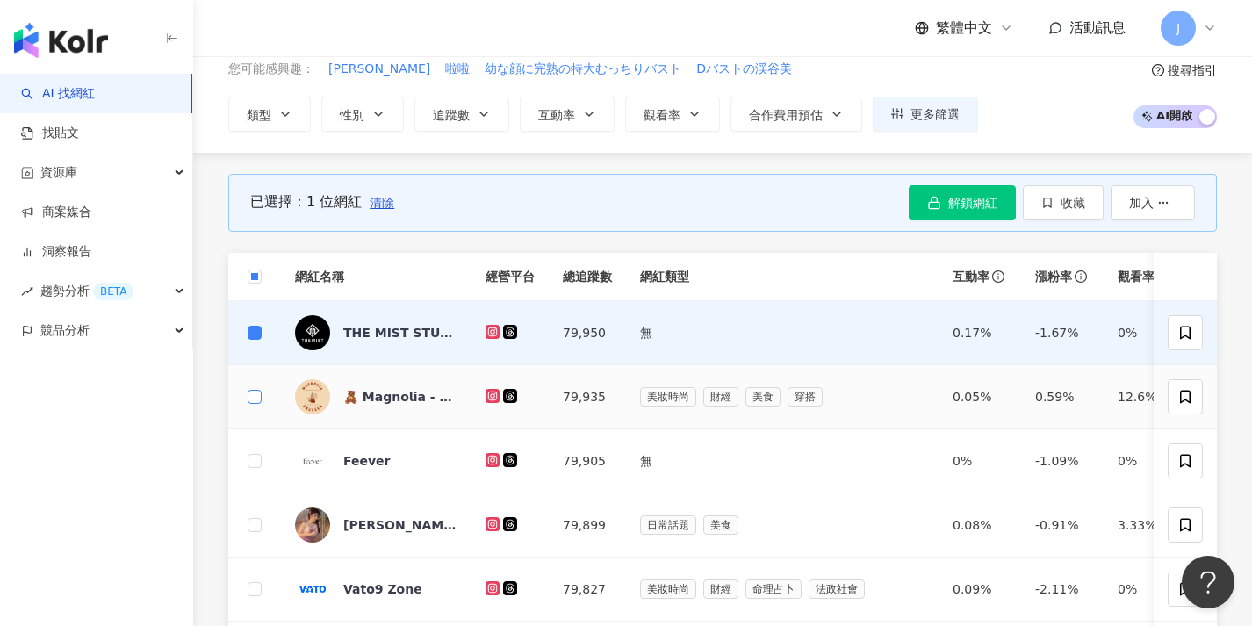
click at [260, 393] on span at bounding box center [255, 397] width 14 height 14
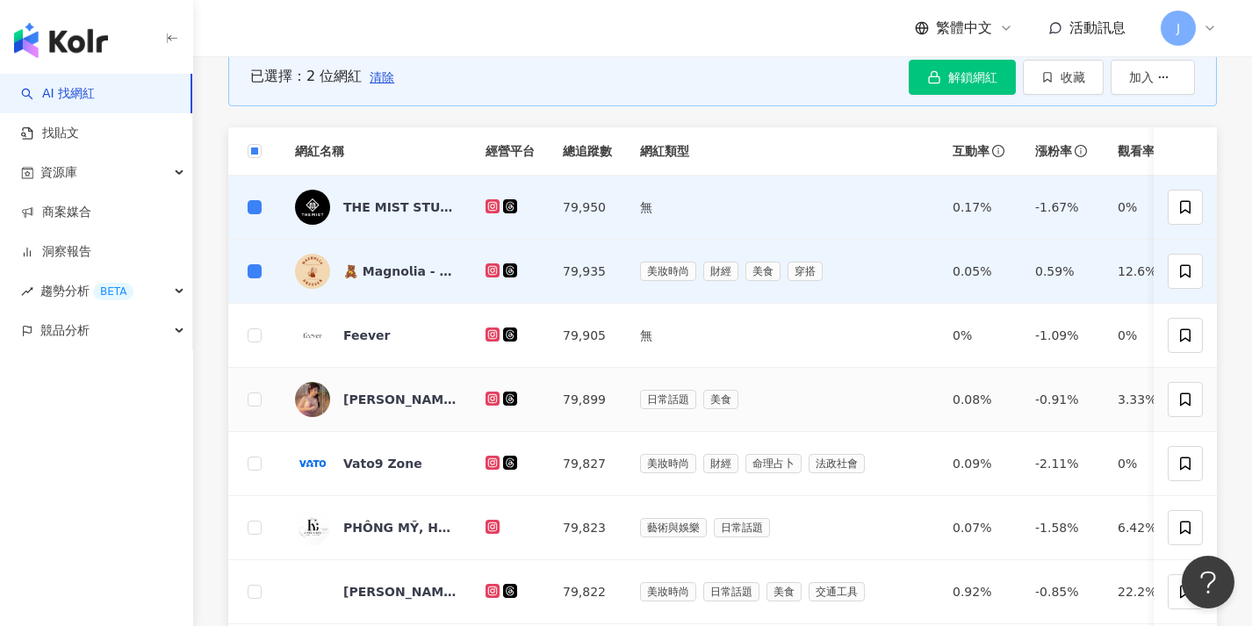
scroll to position [237, 0]
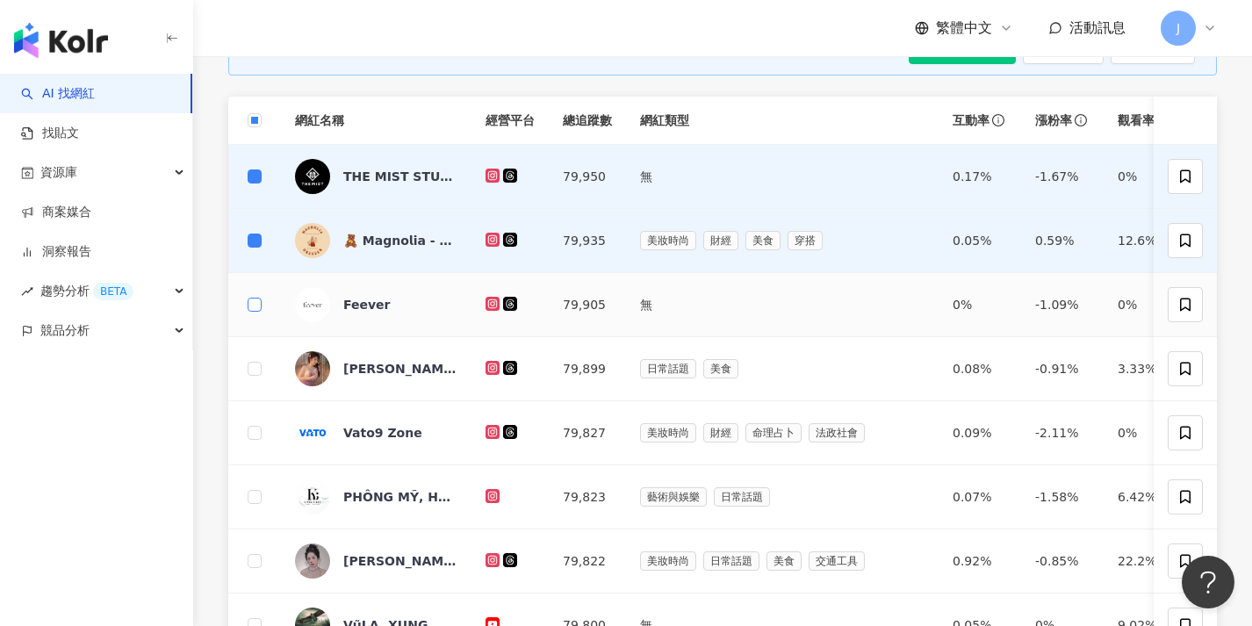
click at [256, 307] on span at bounding box center [255, 305] width 14 height 14
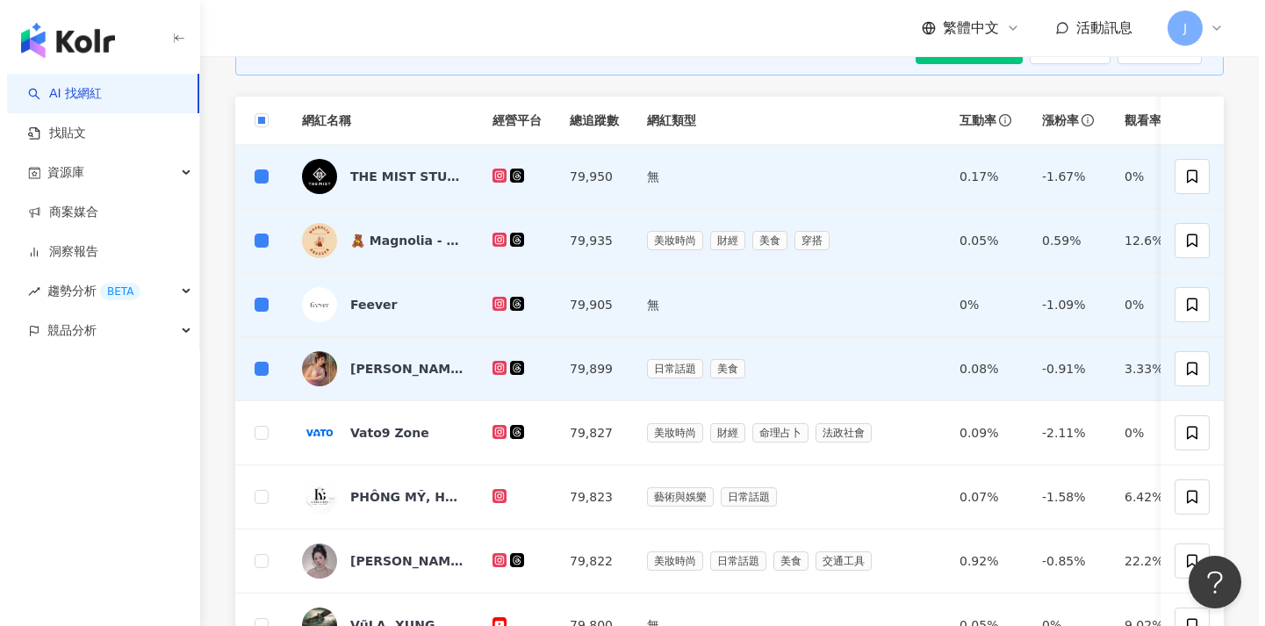
scroll to position [218, 0]
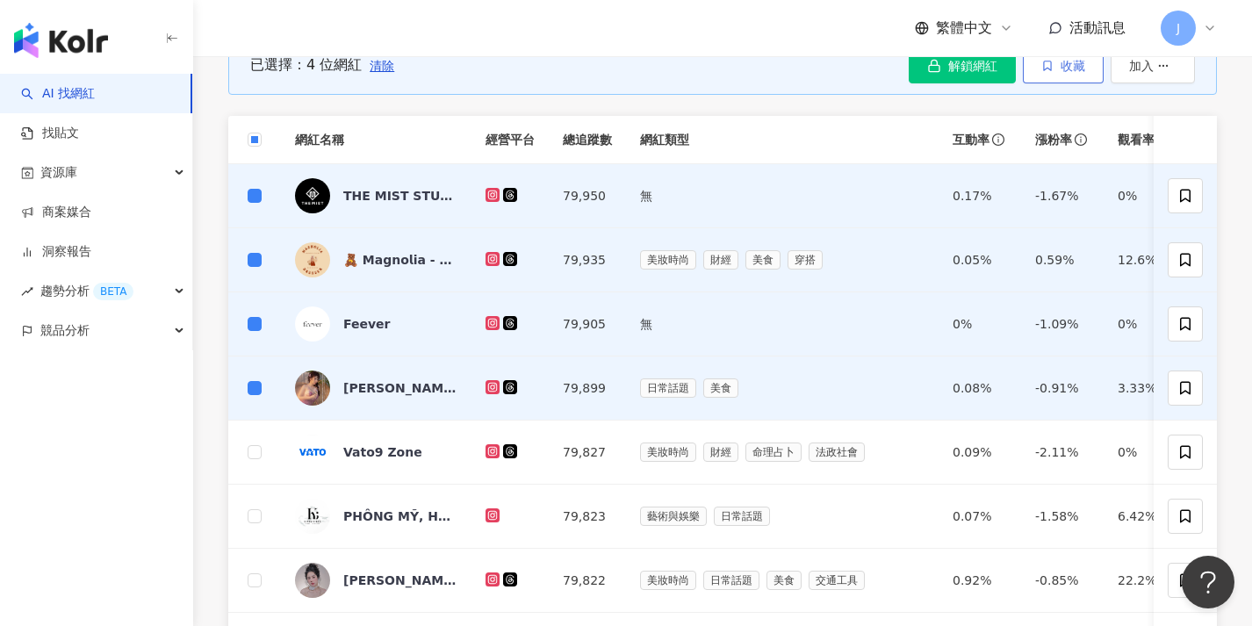
click at [1089, 75] on button "收藏" at bounding box center [1062, 65] width 81 height 35
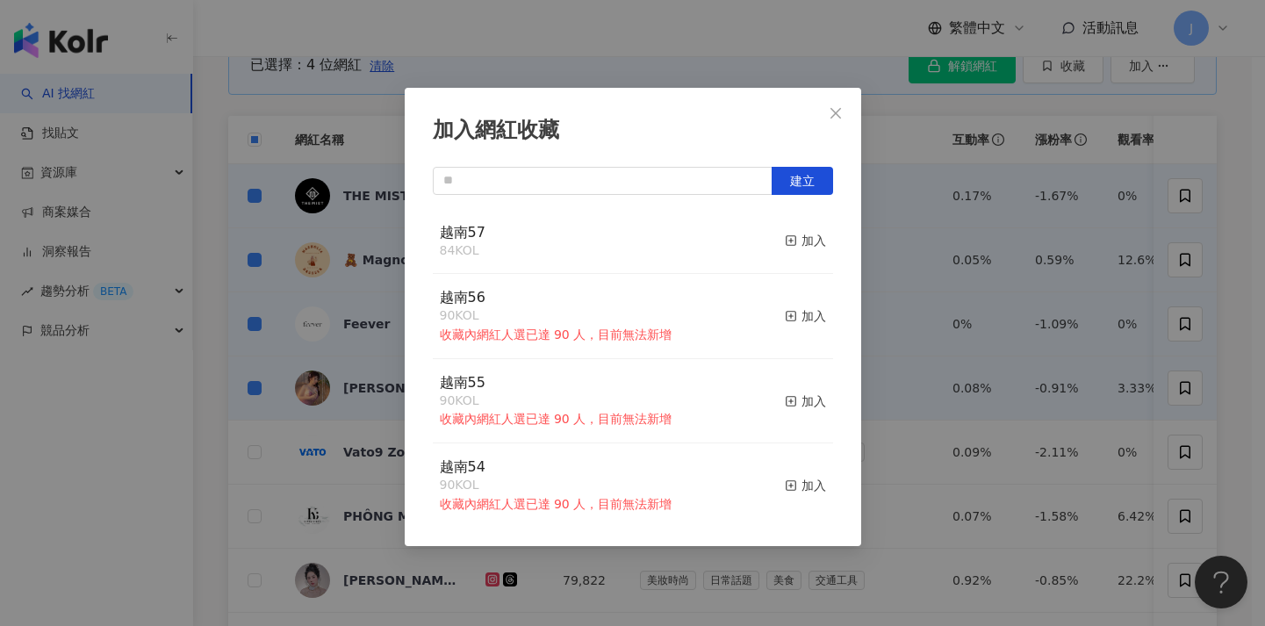
click at [932, 239] on div "加入網紅收藏 建立 越南57 84 KOL 加入 越南56 90 KOL 收藏內網紅人選已達 90 人，目前無法新增 加入 越南55 90 KOL 收藏內網紅…" at bounding box center [632, 313] width 1265 height 626
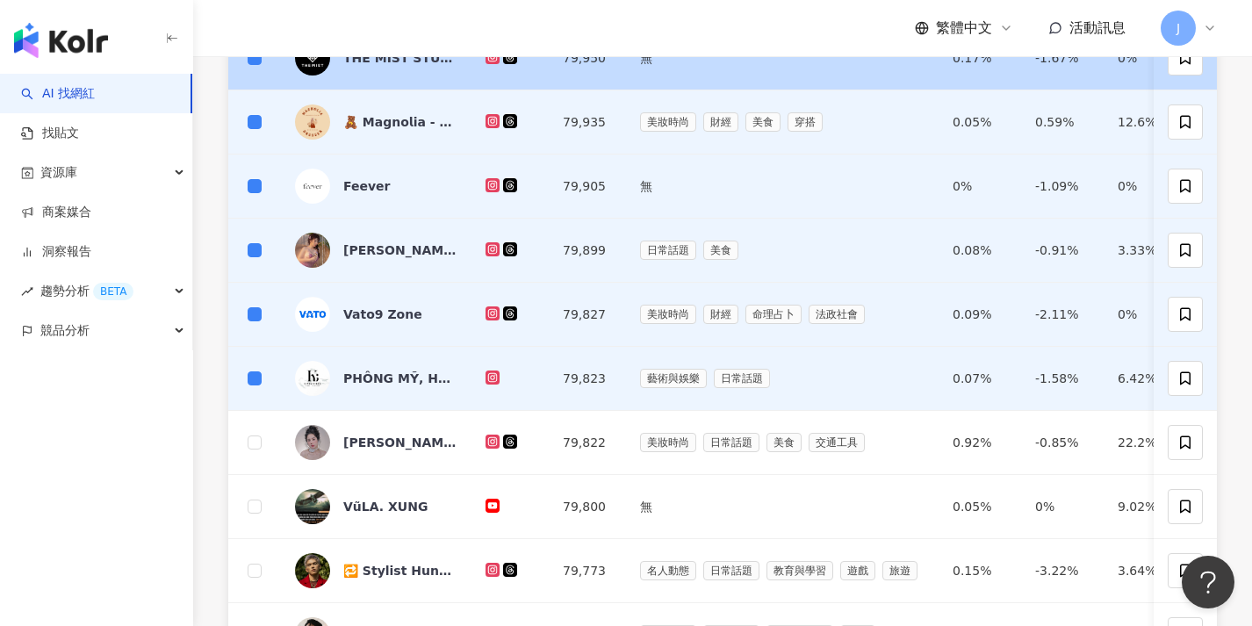
scroll to position [56, 0]
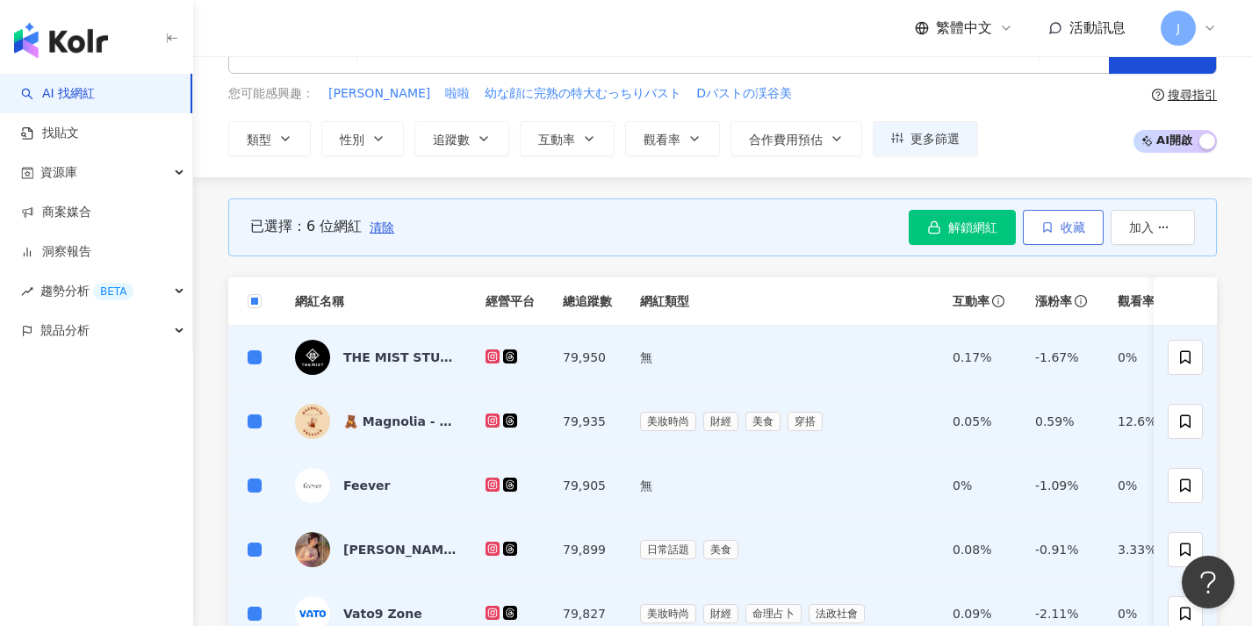
click at [1052, 232] on button "收藏" at bounding box center [1062, 227] width 81 height 35
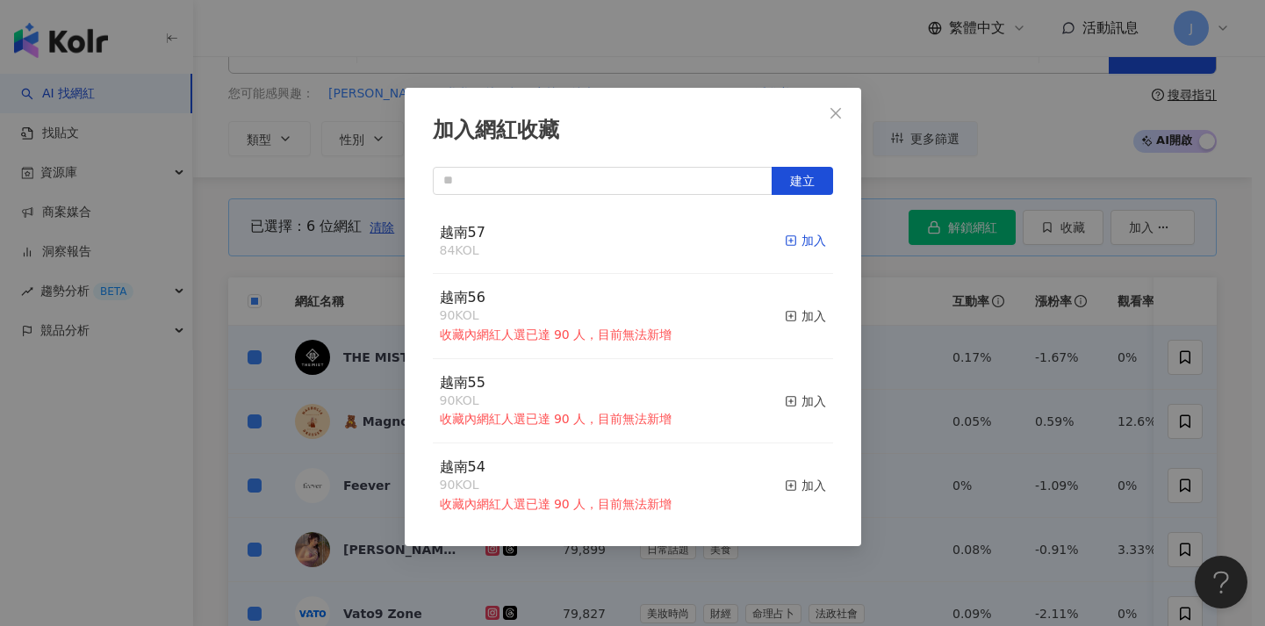
click at [796, 235] on div "加入" at bounding box center [805, 240] width 41 height 19
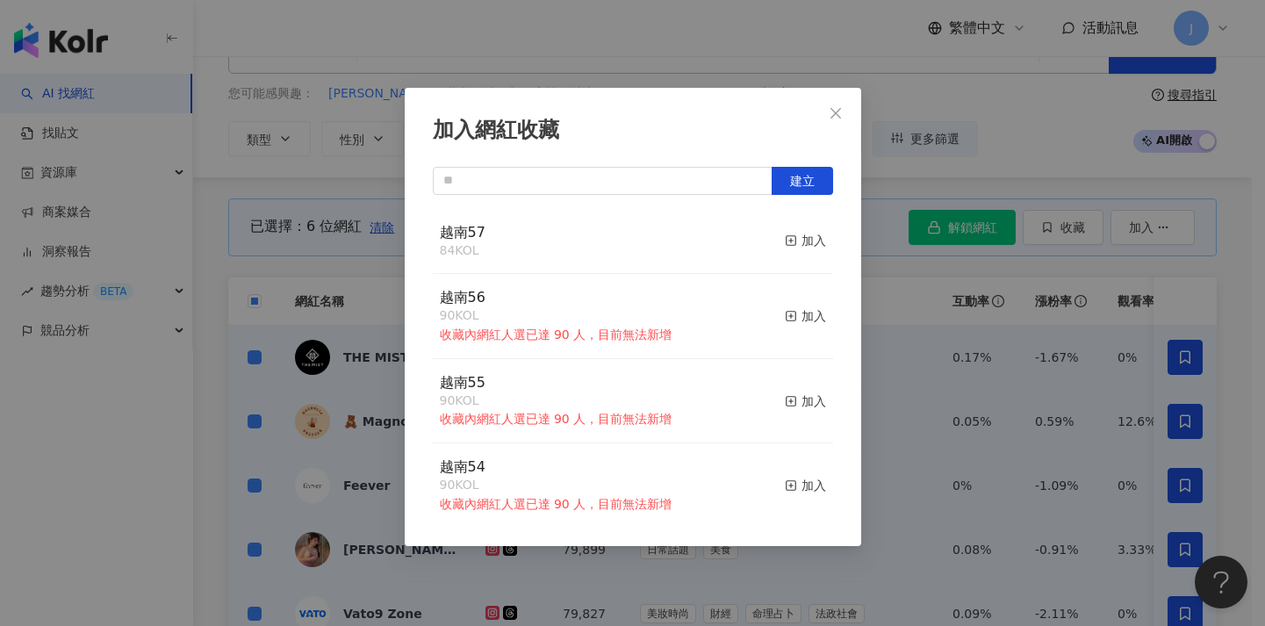
click at [373, 217] on div "加入網紅收藏 建立 越南57 84 KOL 加入 越南56 90 KOL 收藏內網紅人選已達 90 人，目前無法新增 加入 越南55 90 KOL 收藏內網紅…" at bounding box center [632, 313] width 1265 height 626
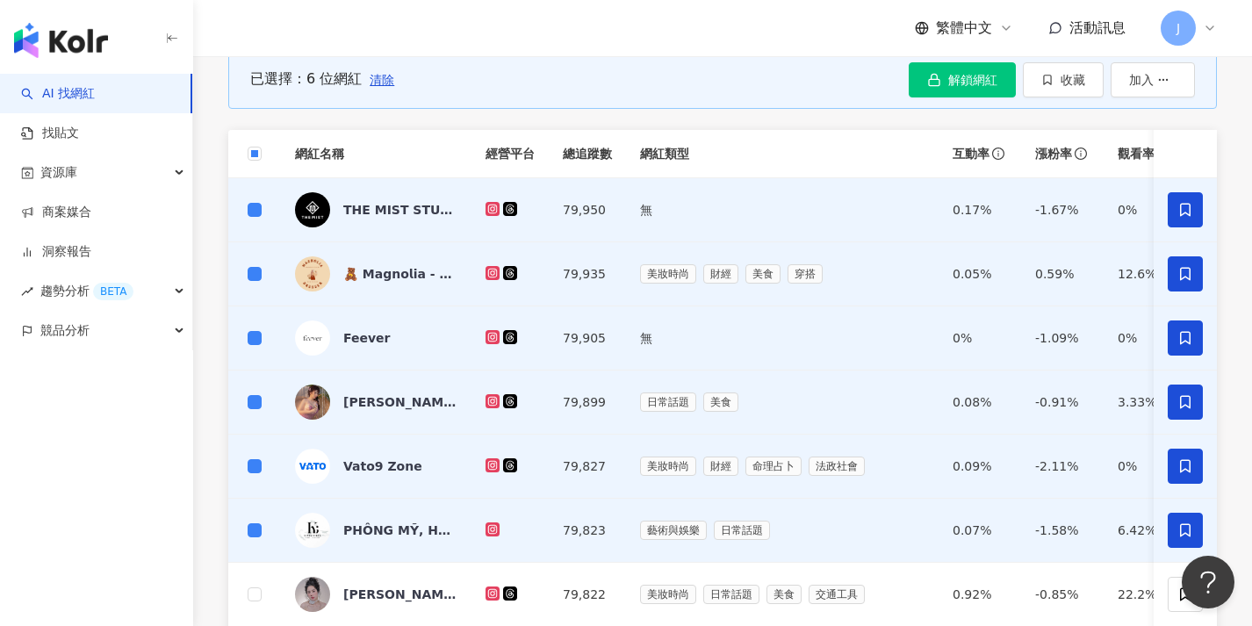
scroll to position [166, 0]
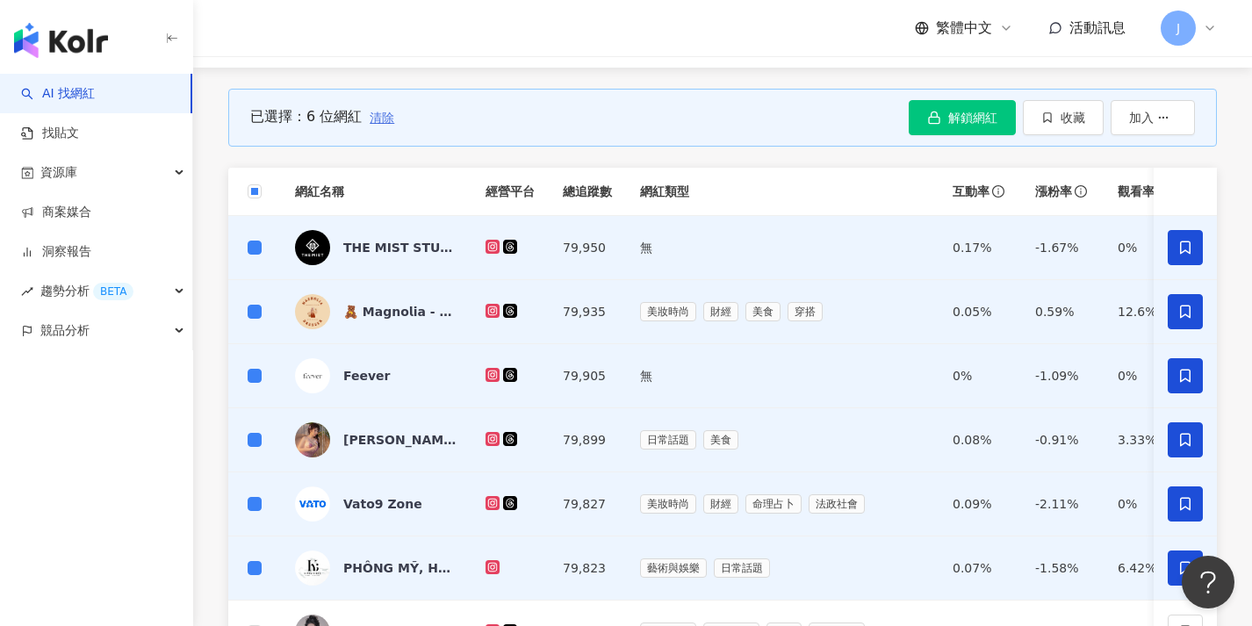
click at [376, 119] on span "清除" at bounding box center [381, 118] width 25 height 14
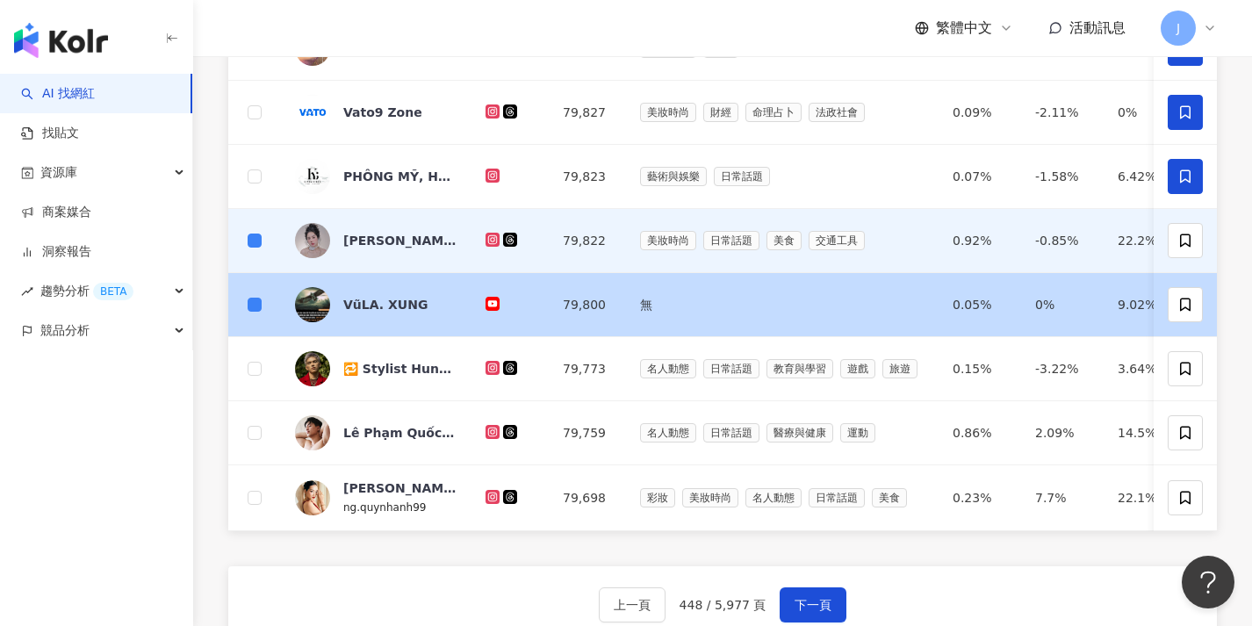
scroll to position [648, 0]
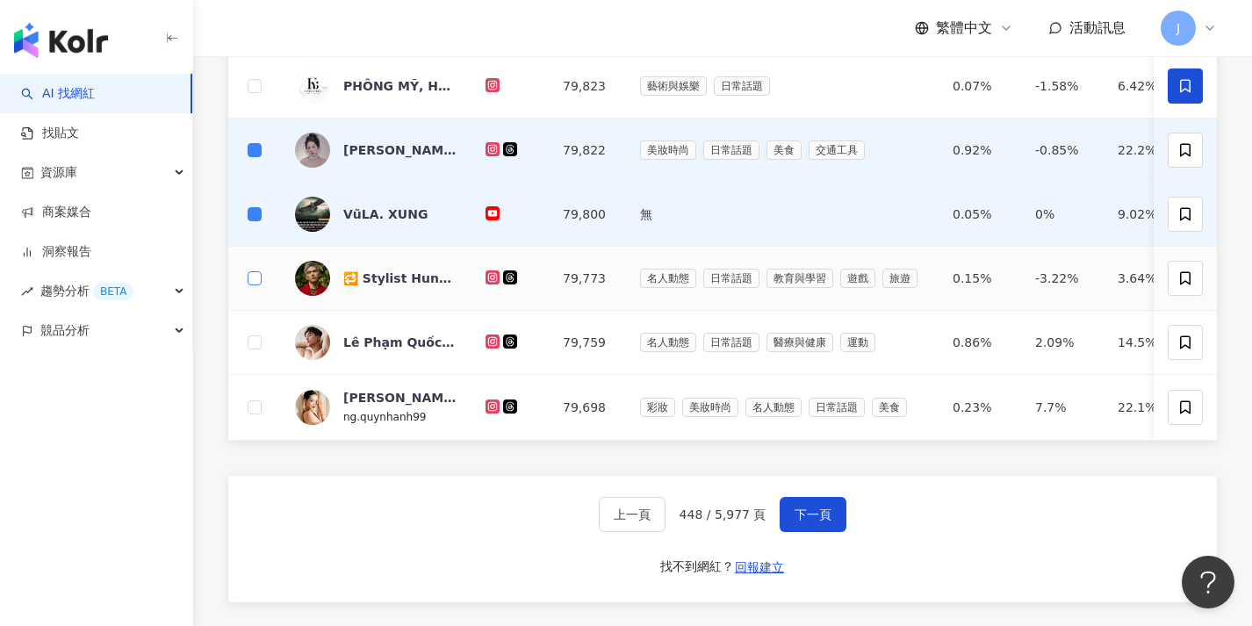
click at [259, 284] on label at bounding box center [255, 278] width 14 height 19
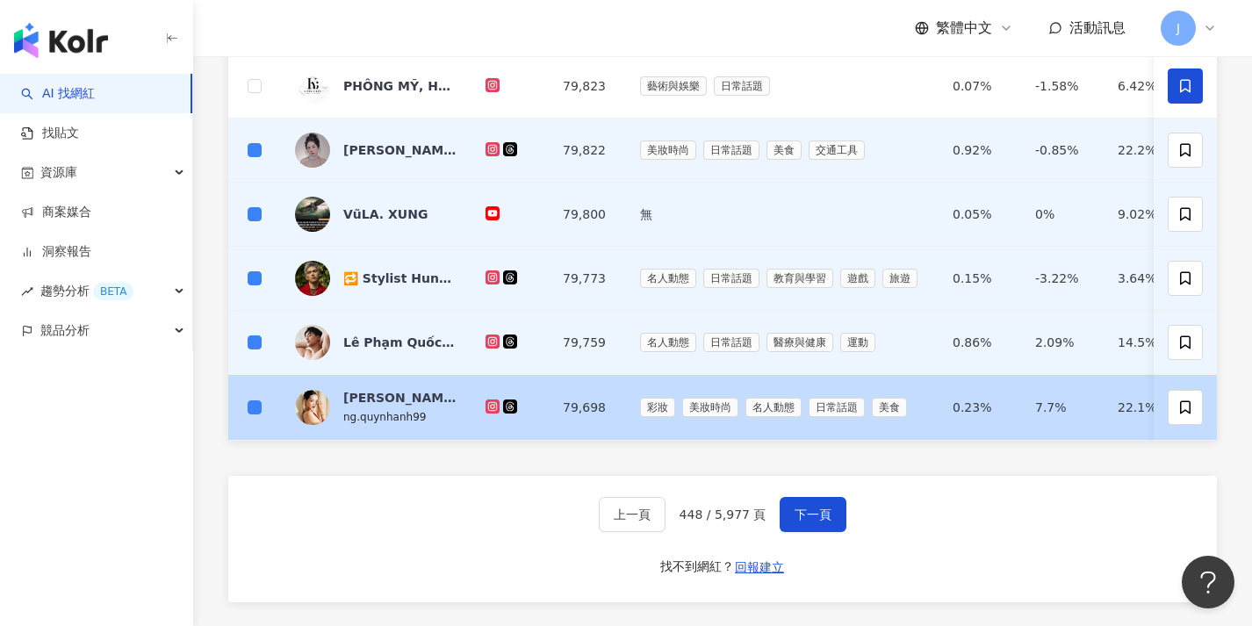
scroll to position [0, 0]
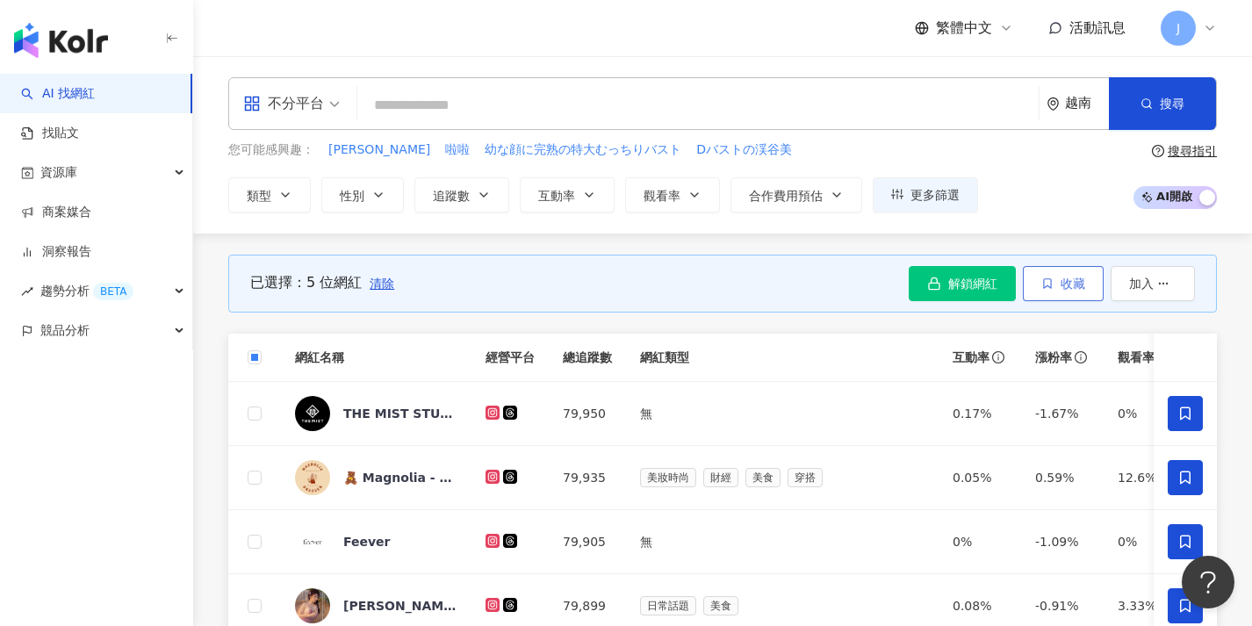
click at [1049, 273] on button "收藏" at bounding box center [1062, 283] width 81 height 35
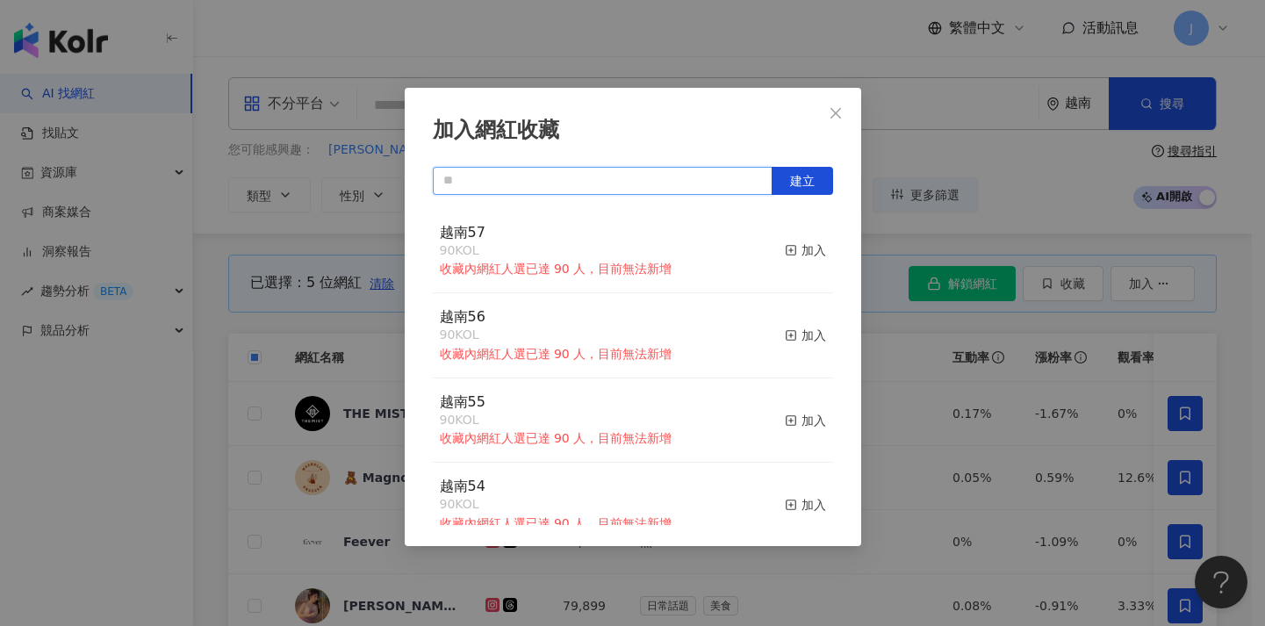
click at [664, 180] on input "text" at bounding box center [603, 181] width 340 height 28
paste input "****"
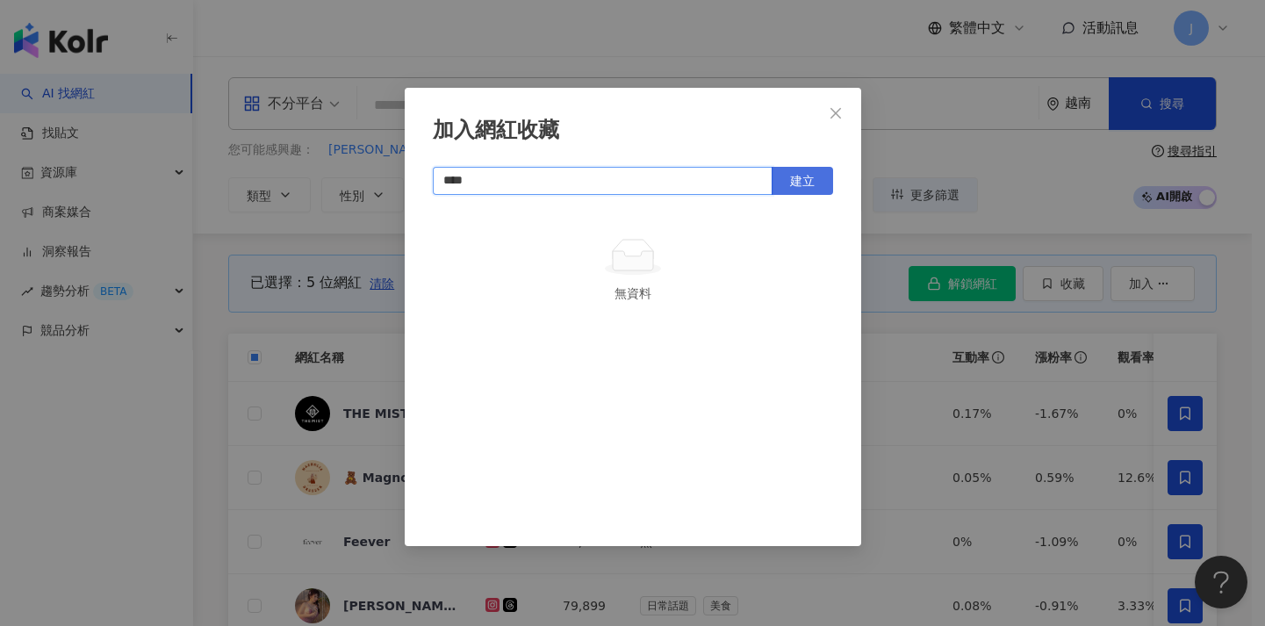
click at [820, 187] on button "建立" at bounding box center [801, 181] width 61 height 28
type input "****"
click at [943, 526] on div "加入網紅收藏 **** 建立 越南58 5 KOL 加入" at bounding box center [632, 313] width 1265 height 626
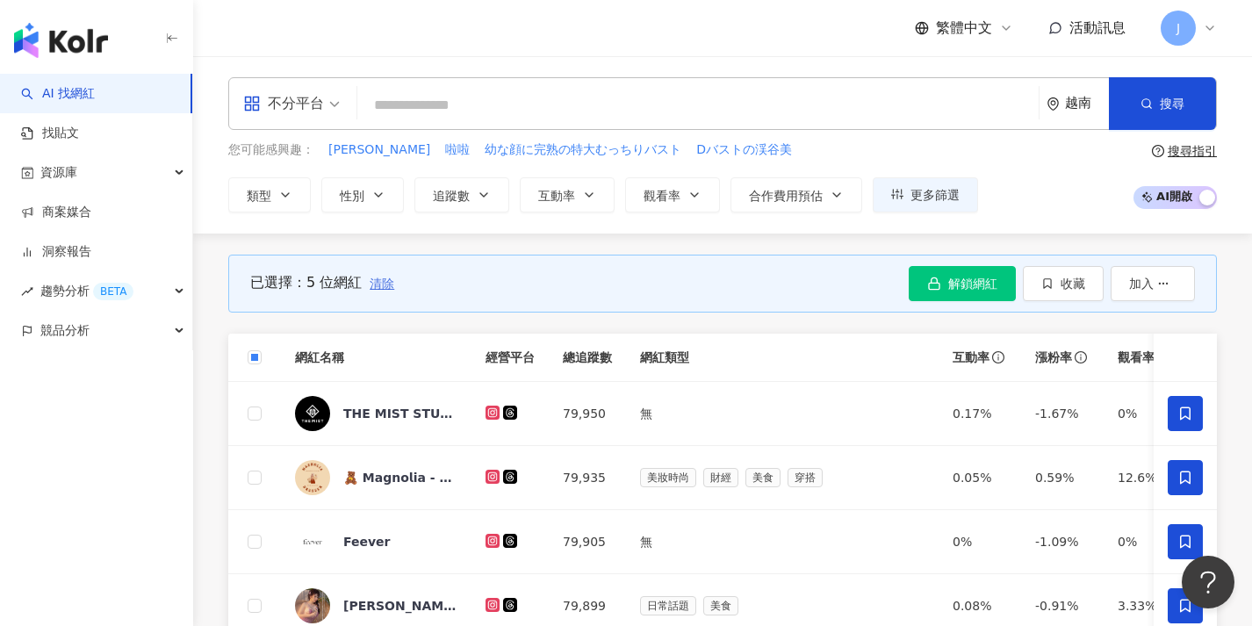
click at [383, 276] on span "清除" at bounding box center [381, 283] width 25 height 14
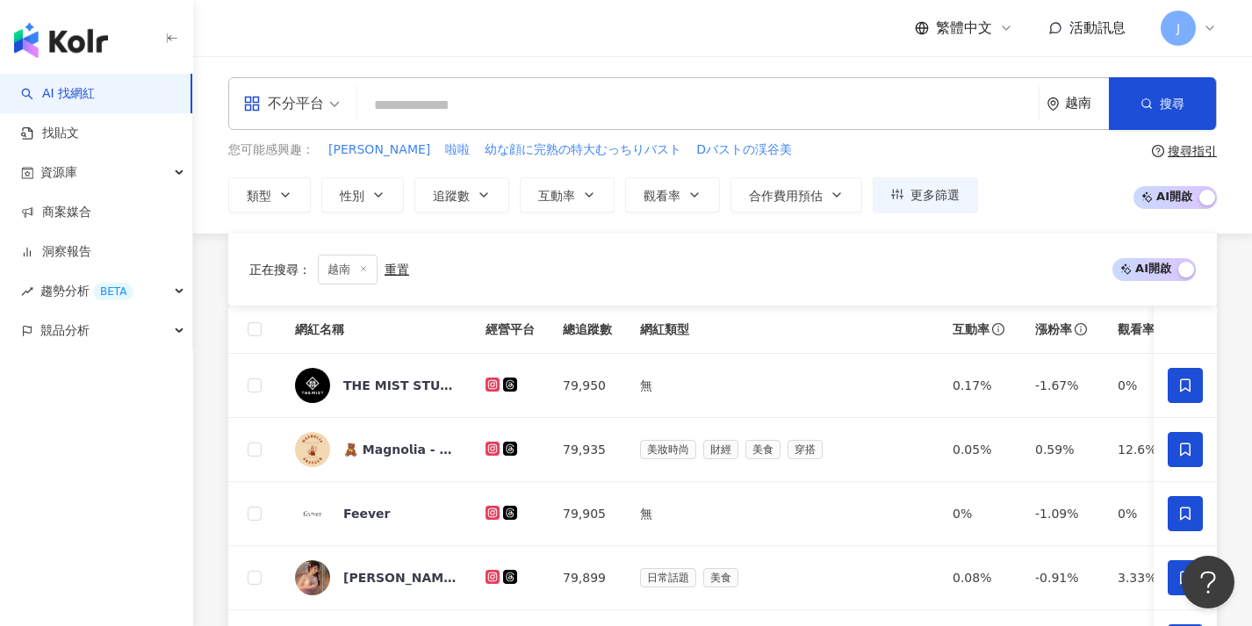
scroll to position [668, 0]
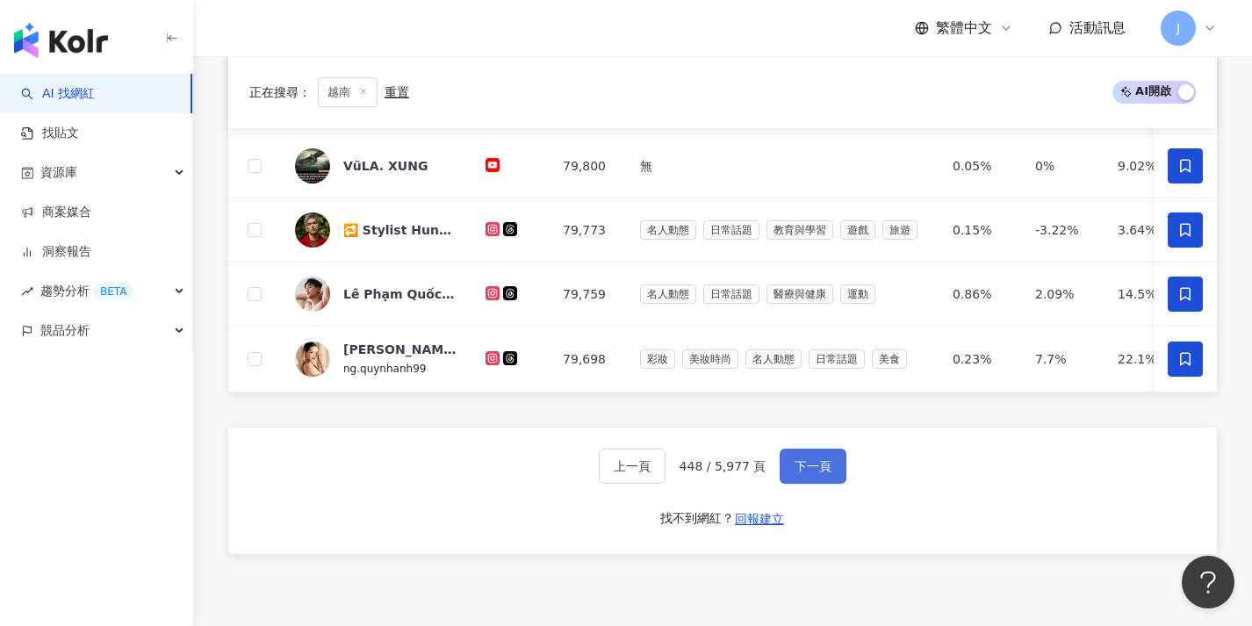
click at [830, 484] on button "下一頁" at bounding box center [812, 465] width 67 height 35
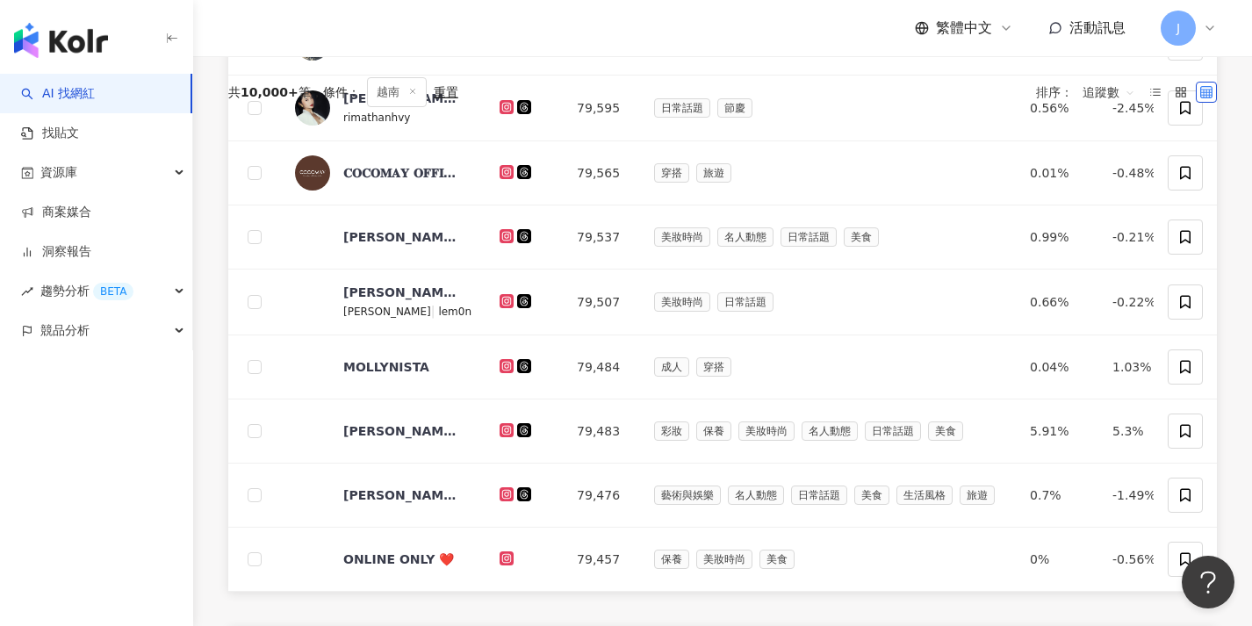
scroll to position [149, 0]
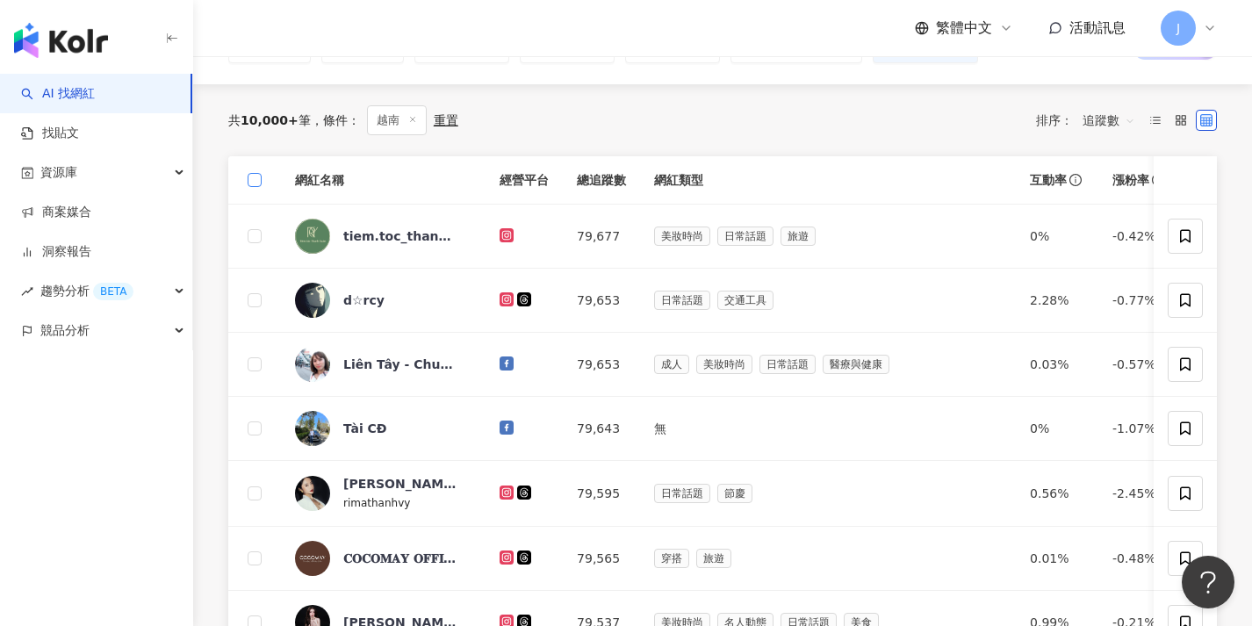
click at [259, 170] on label at bounding box center [255, 179] width 14 height 19
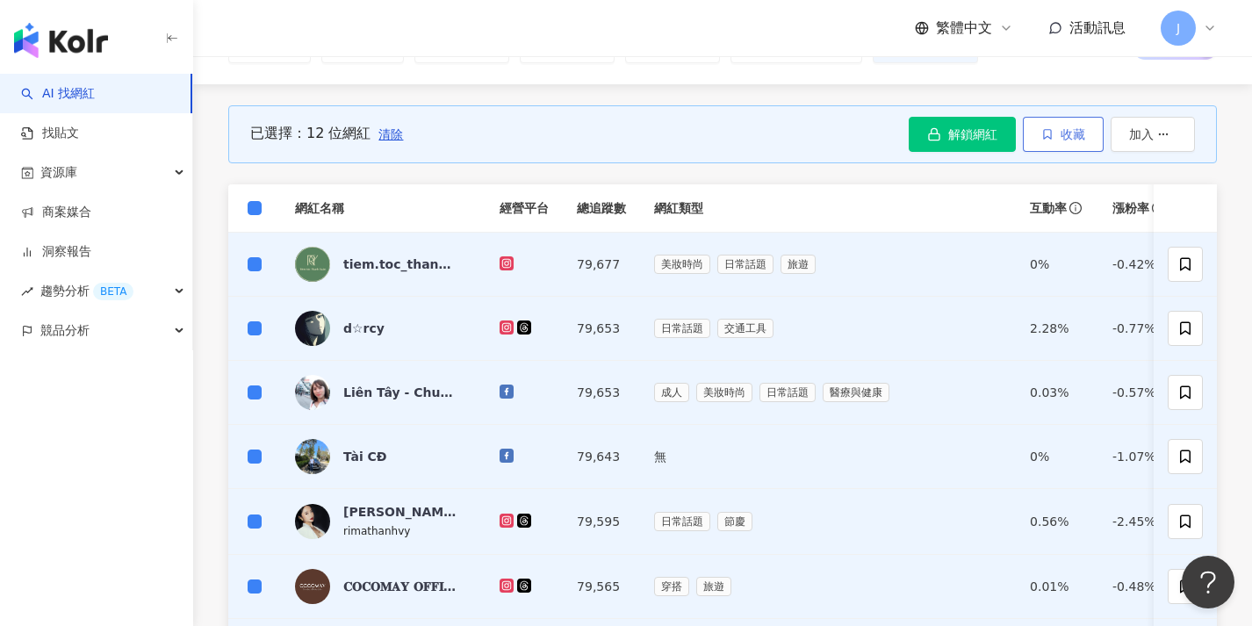
click at [1070, 138] on span "收藏" at bounding box center [1072, 134] width 25 height 14
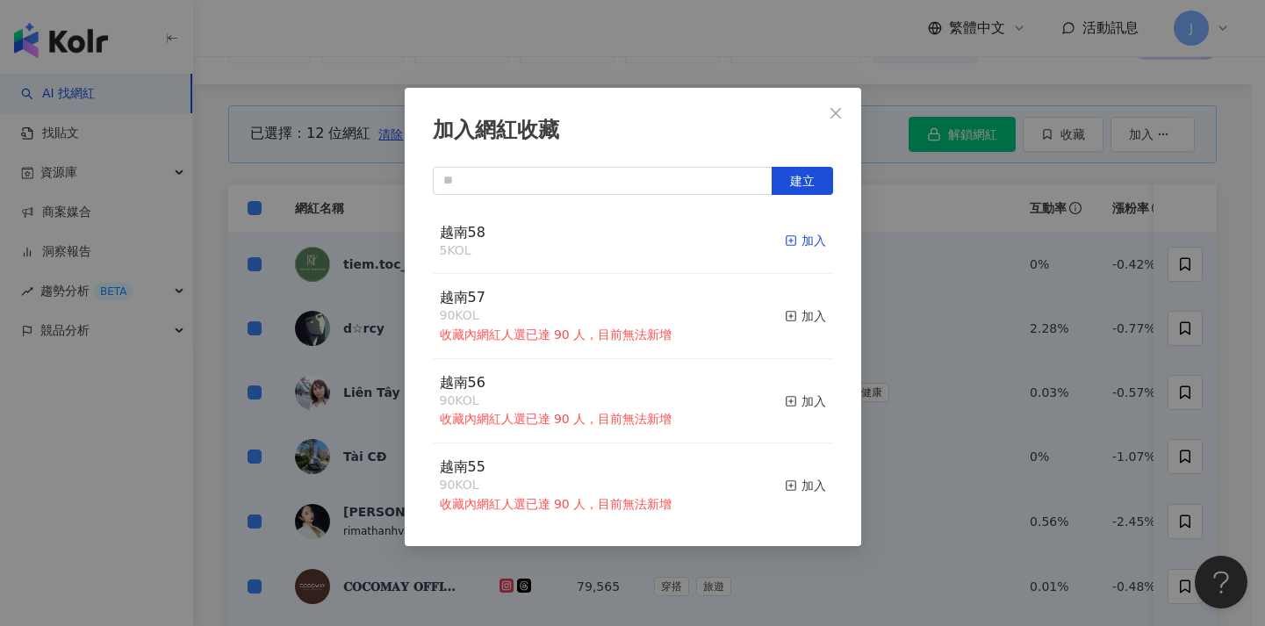
click at [803, 237] on div "加入" at bounding box center [805, 240] width 41 height 19
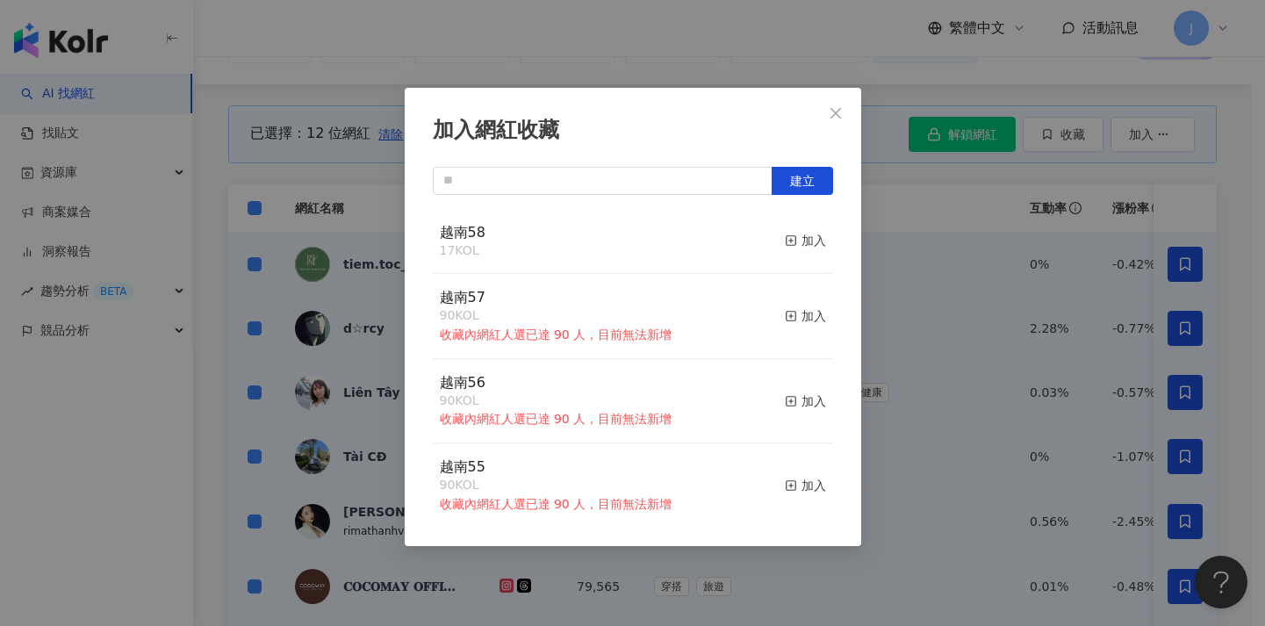
click at [935, 303] on div "加入網紅收藏 建立 越南58 17 KOL 加入 越南57 90 KOL 收藏內網紅人選已達 90 人，目前無法新增 加入 越南56 90 KOL 收藏內網紅…" at bounding box center [632, 313] width 1265 height 626
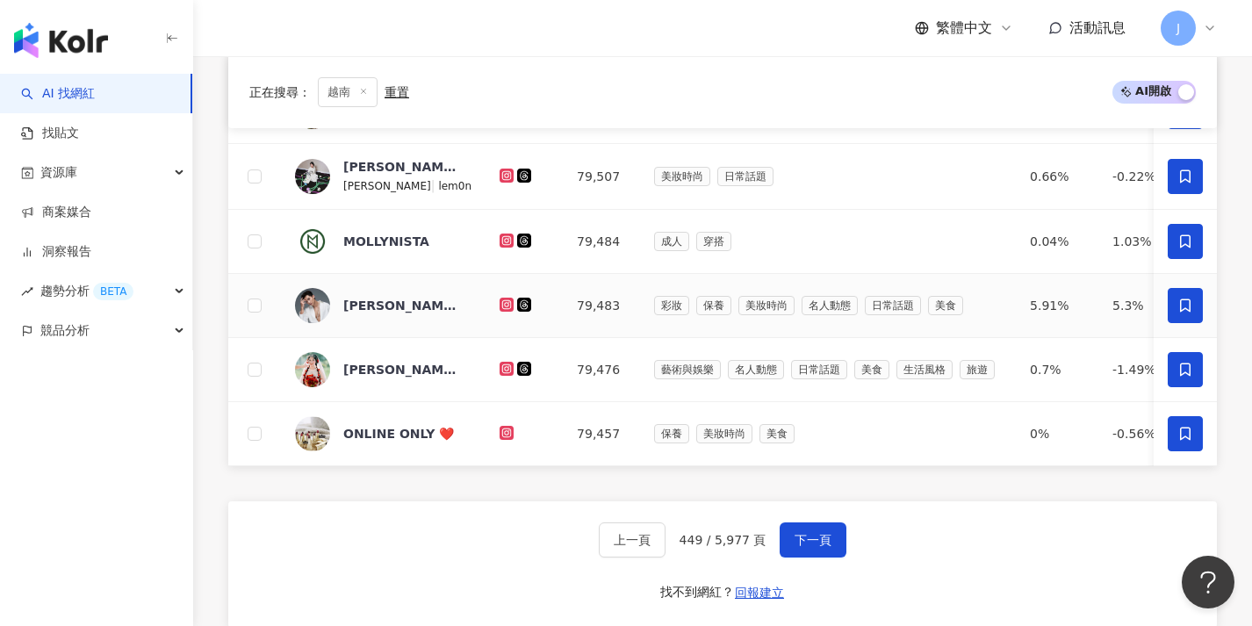
scroll to position [750, 0]
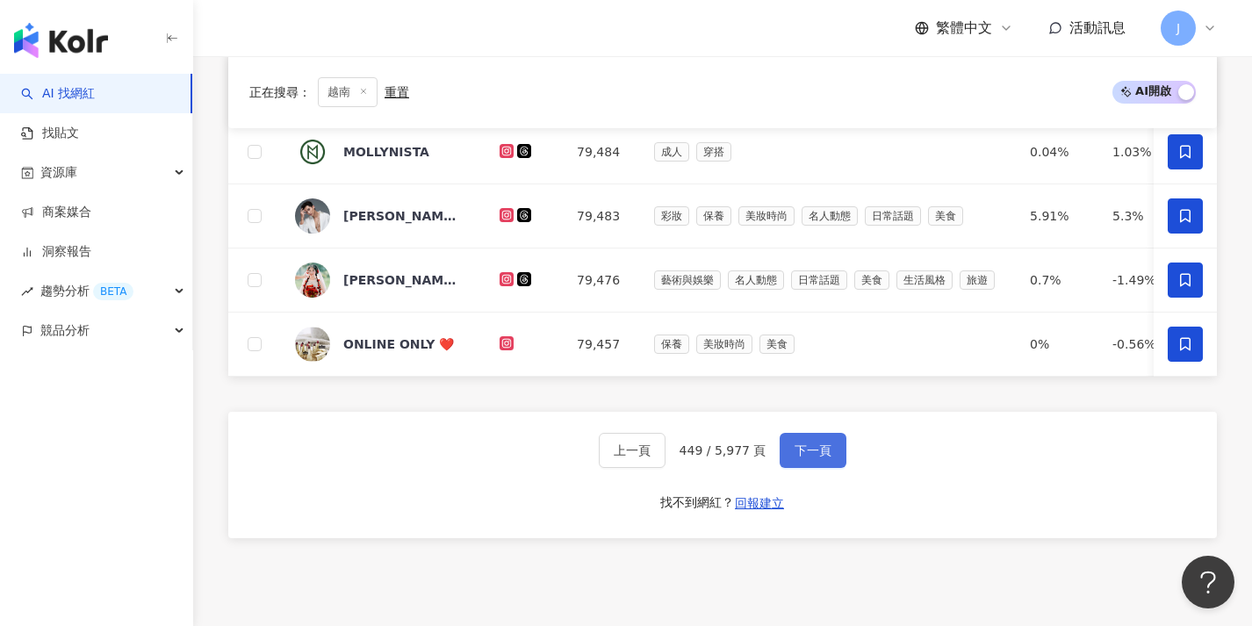
click at [795, 457] on span "下一頁" at bounding box center [812, 450] width 37 height 14
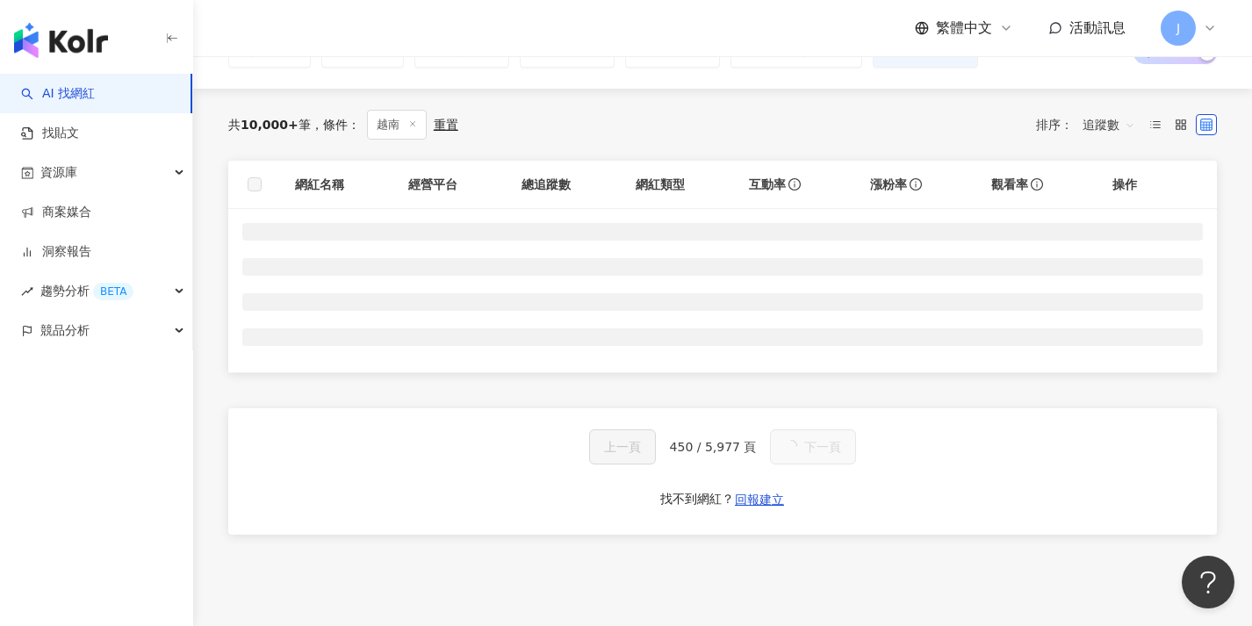
scroll to position [0, 0]
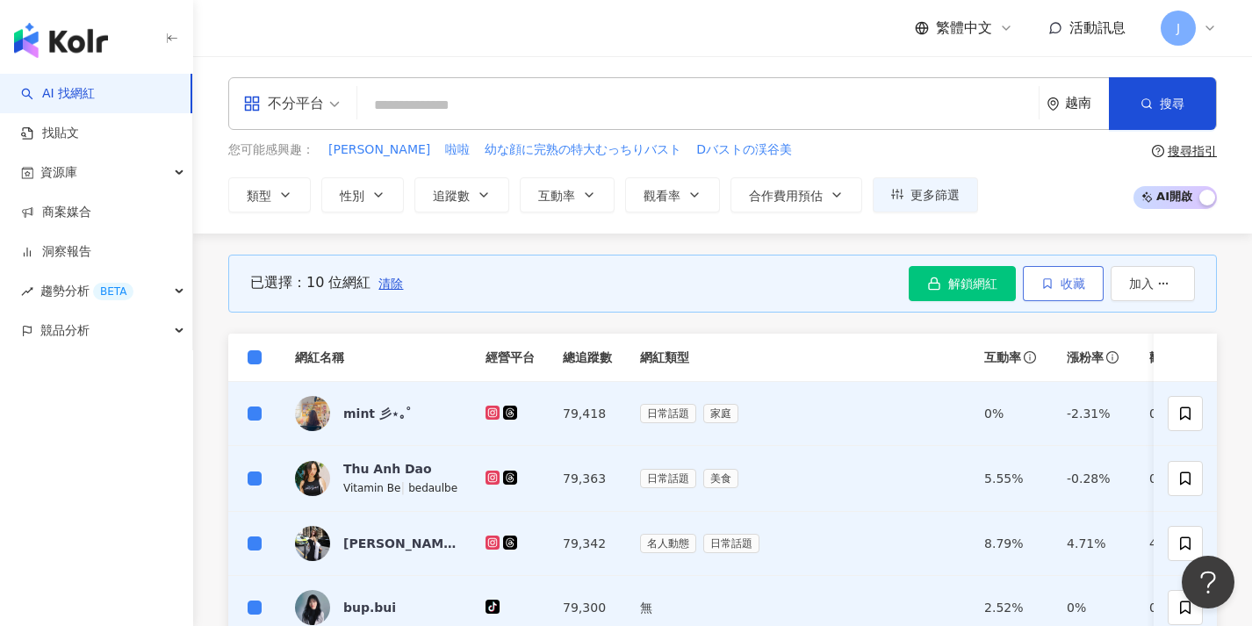
click at [1070, 282] on span "收藏" at bounding box center [1072, 283] width 25 height 14
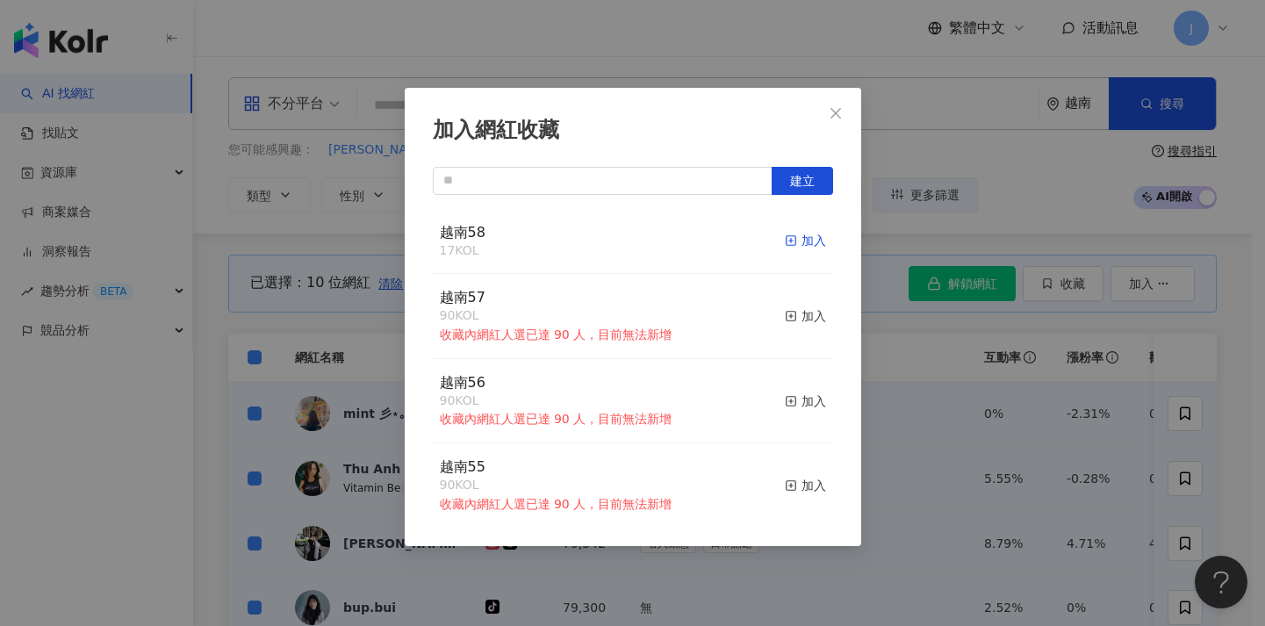
click at [791, 243] on div "加入" at bounding box center [805, 240] width 41 height 19
click at [961, 410] on div "加入網紅收藏 建立 越南58 27 KOL 加入 越南57 90 KOL 收藏內網紅人選已達 90 人，目前無法新增 加入 越南56 90 KOL 收藏內網紅…" at bounding box center [632, 313] width 1265 height 626
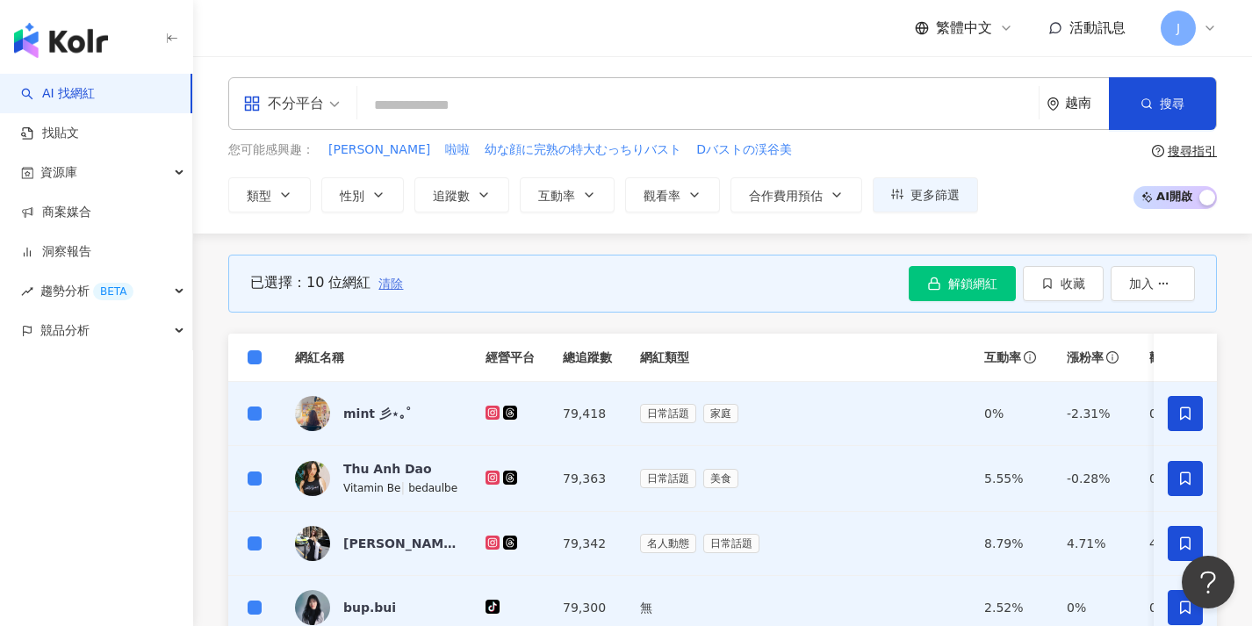
click at [389, 286] on span "清除" at bounding box center [390, 283] width 25 height 14
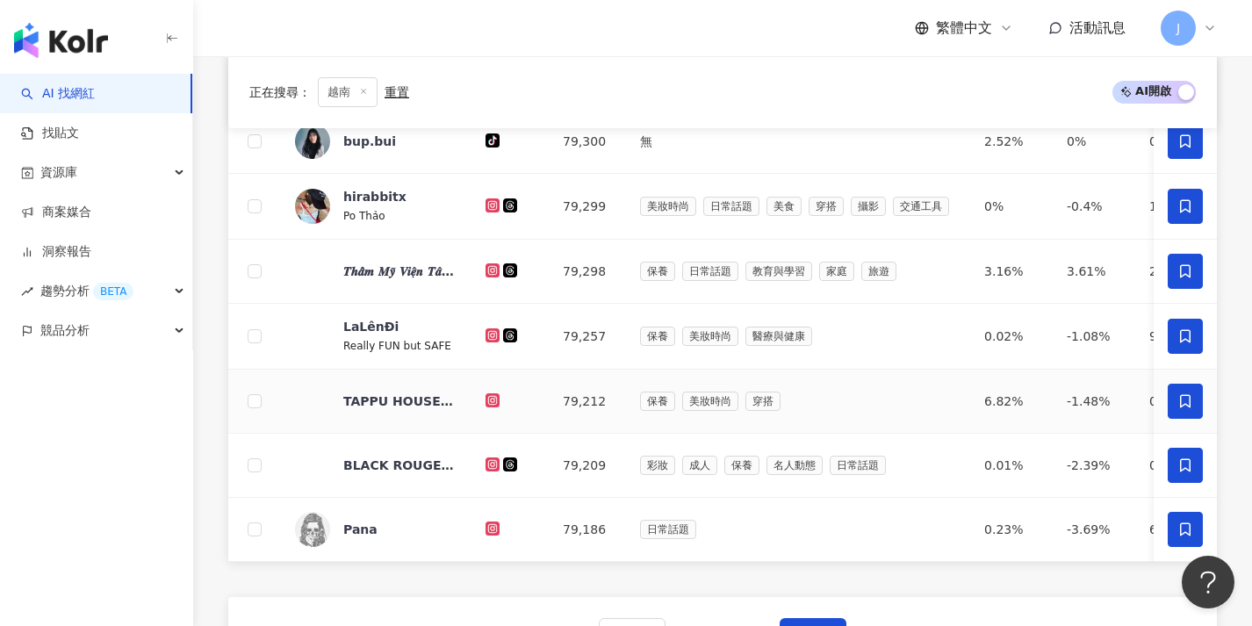
scroll to position [568, 0]
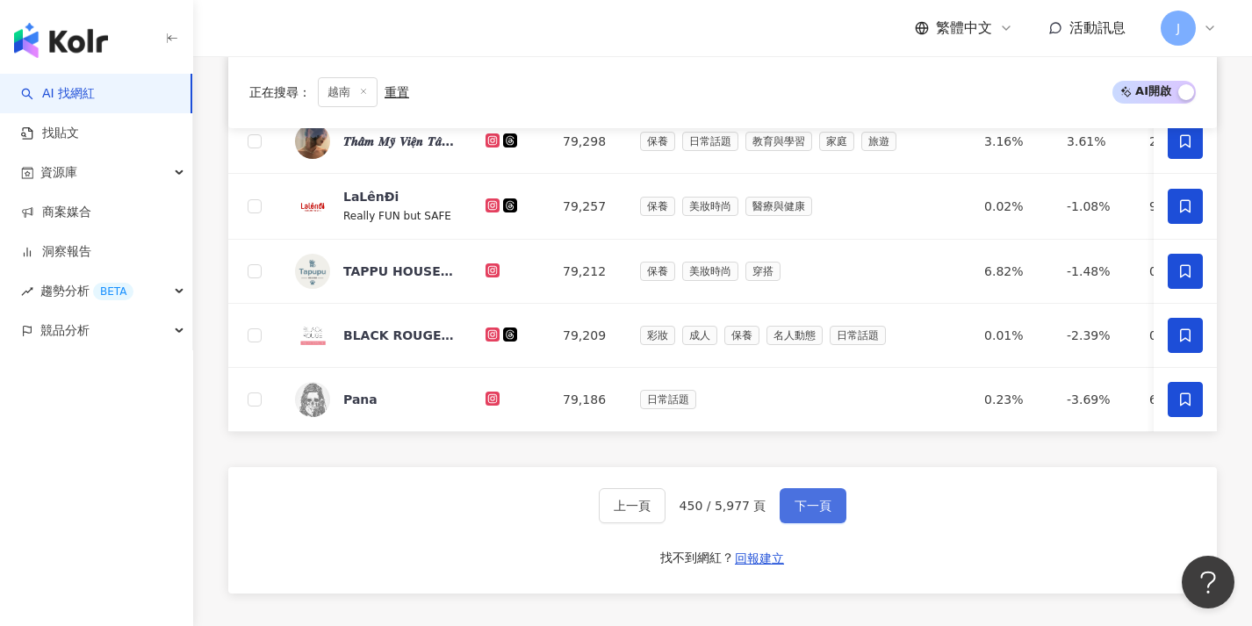
click at [823, 513] on span "下一頁" at bounding box center [812, 506] width 37 height 14
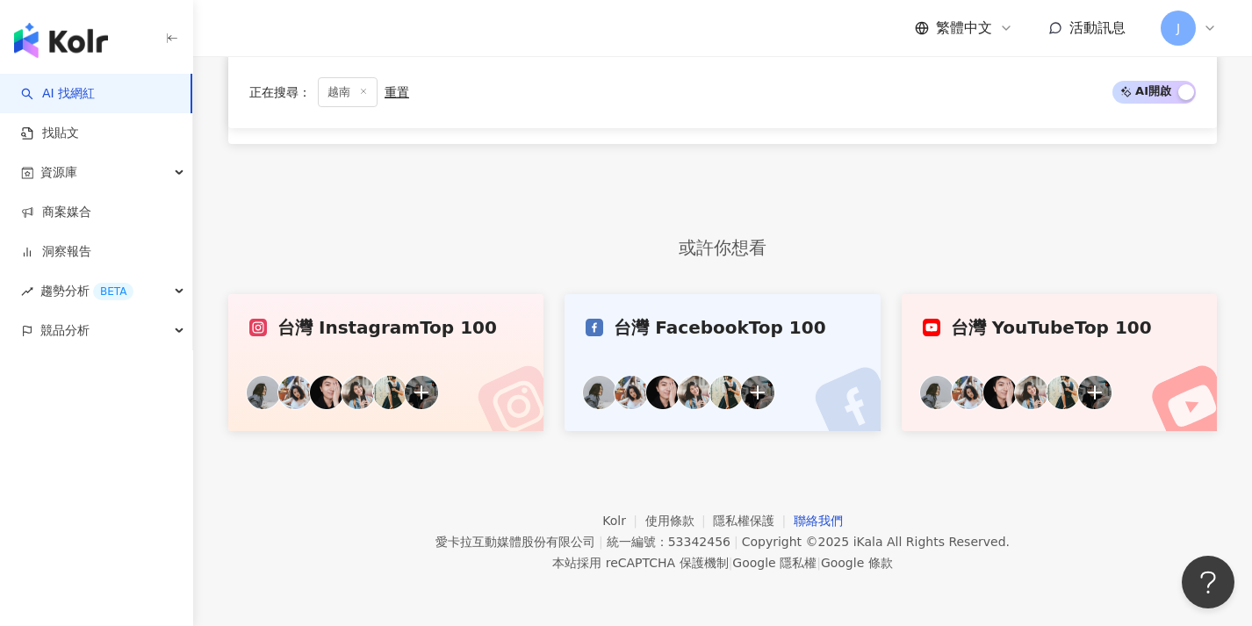
scroll to position [534, 0]
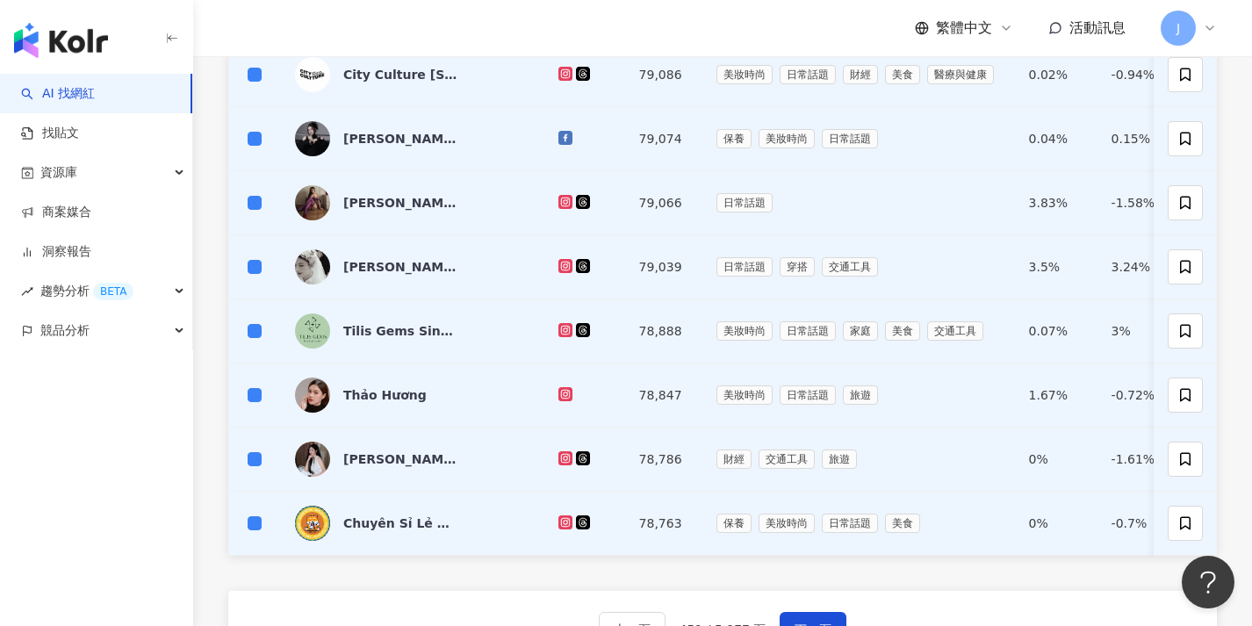
scroll to position [170, 0]
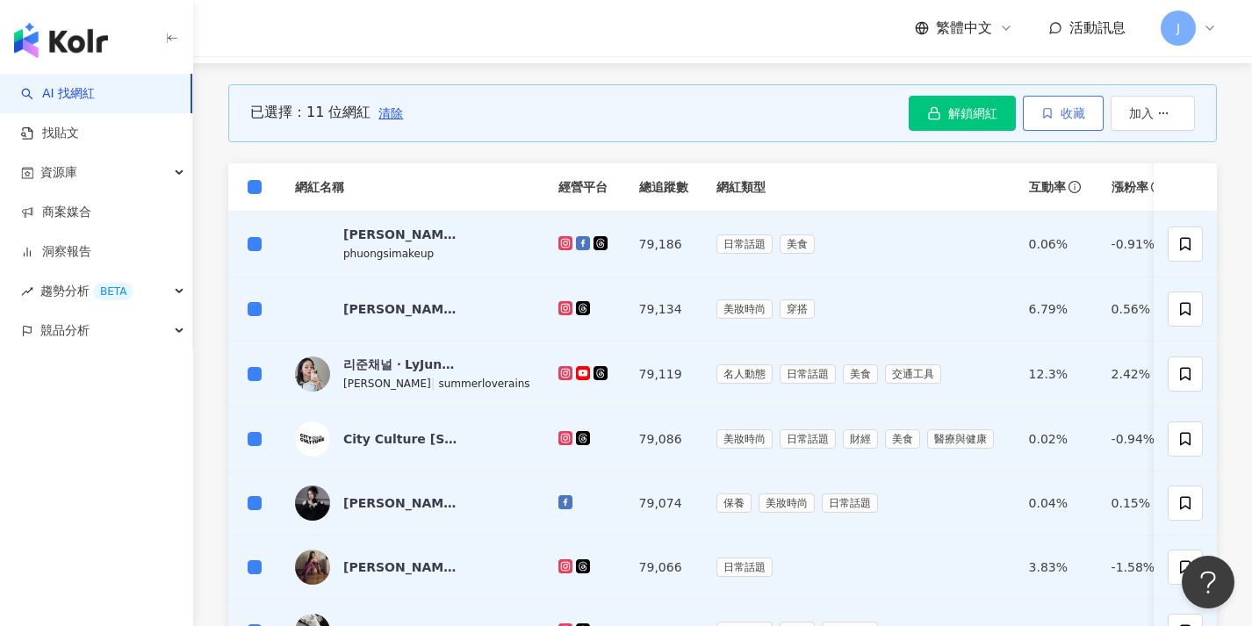
click at [1060, 116] on span "收藏" at bounding box center [1072, 113] width 25 height 14
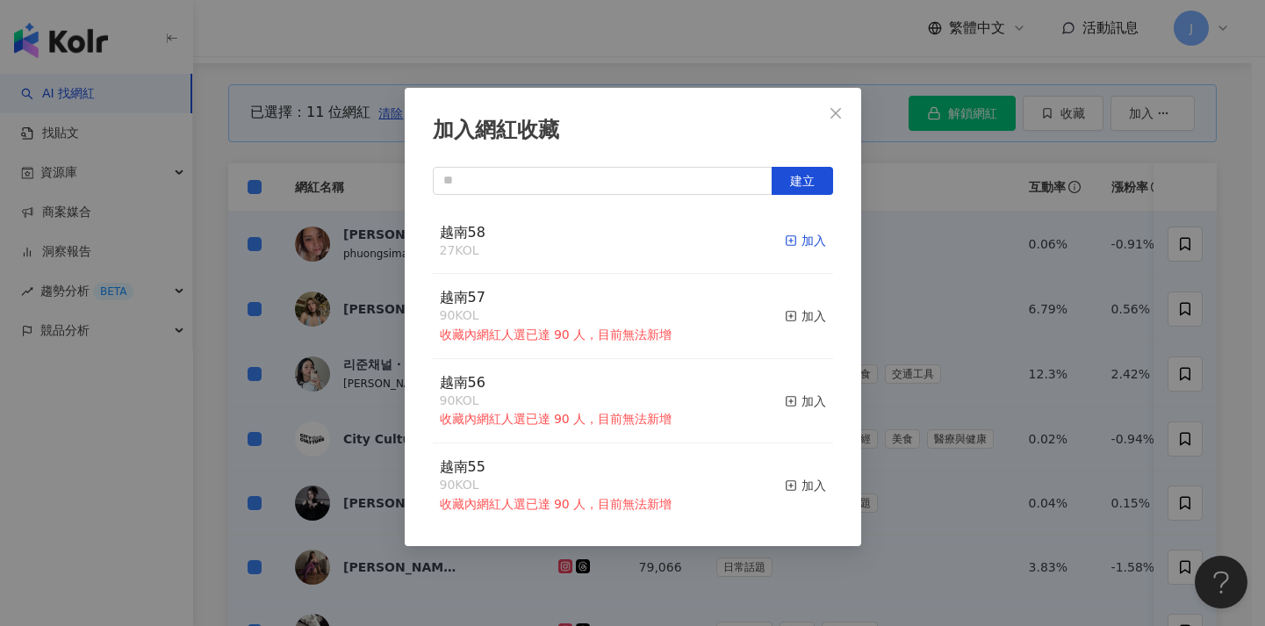
click at [798, 237] on div "加入" at bounding box center [805, 240] width 41 height 19
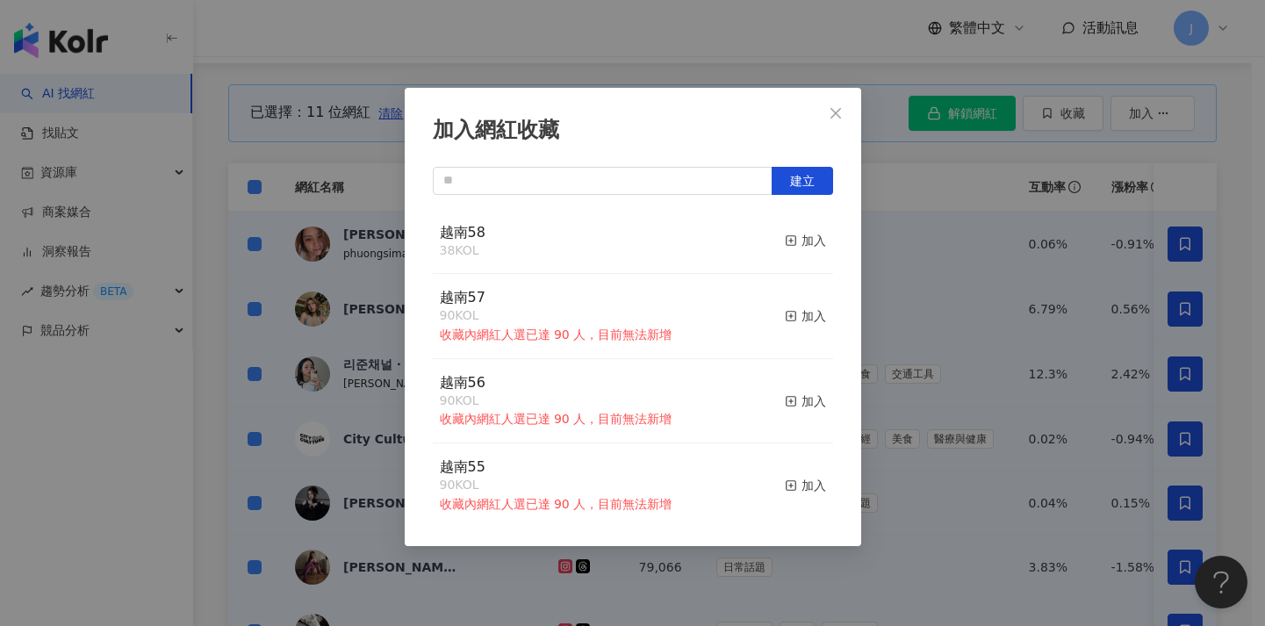
click at [906, 289] on div "加入網紅收藏 建立 越南58 38 KOL 加入 越南57 90 KOL 收藏內網紅人選已達 90 人，目前無法新增 加入 越南56 90 KOL 收藏內網紅…" at bounding box center [632, 313] width 1265 height 626
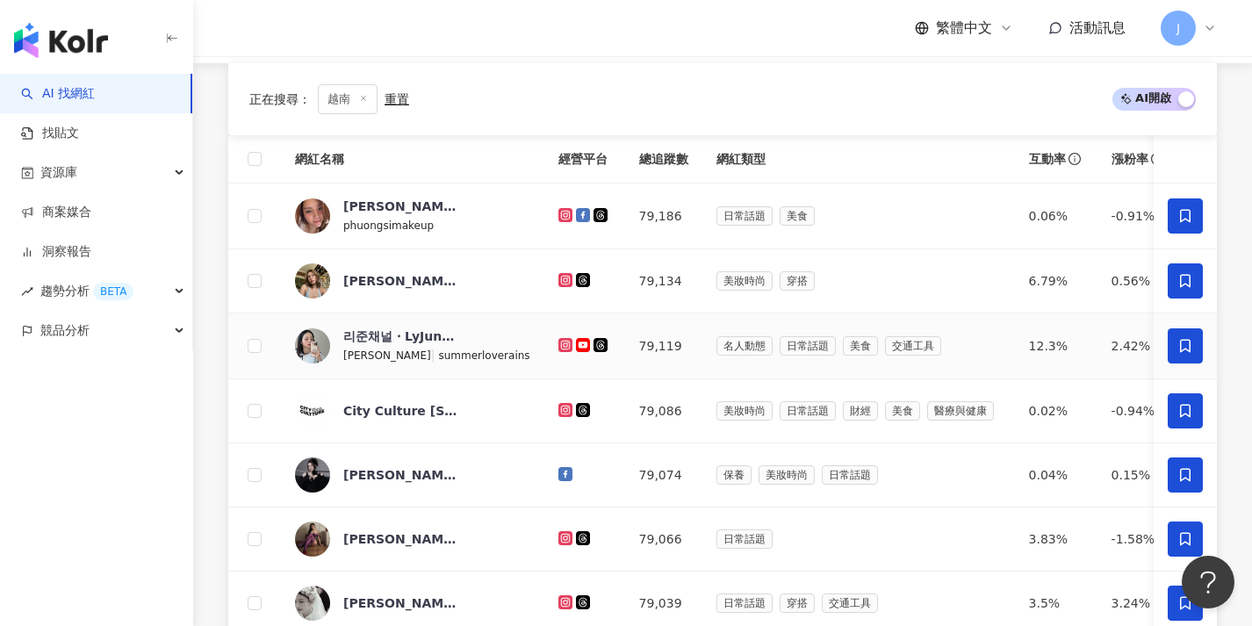
scroll to position [724, 0]
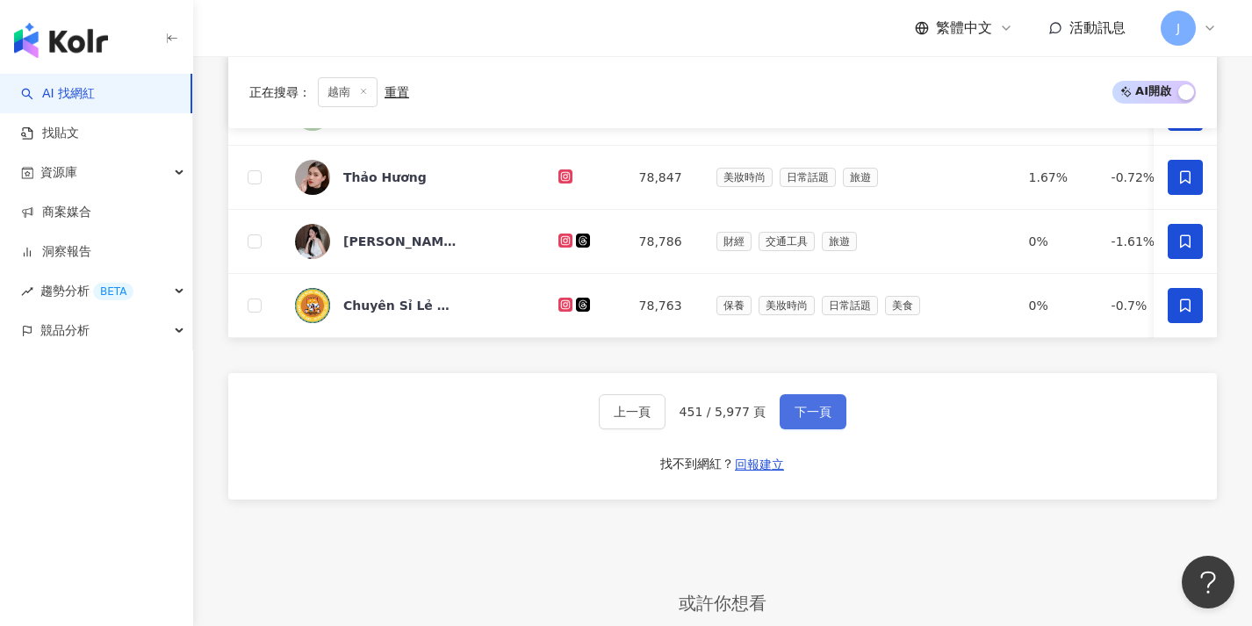
click at [828, 429] on button "下一頁" at bounding box center [812, 411] width 67 height 35
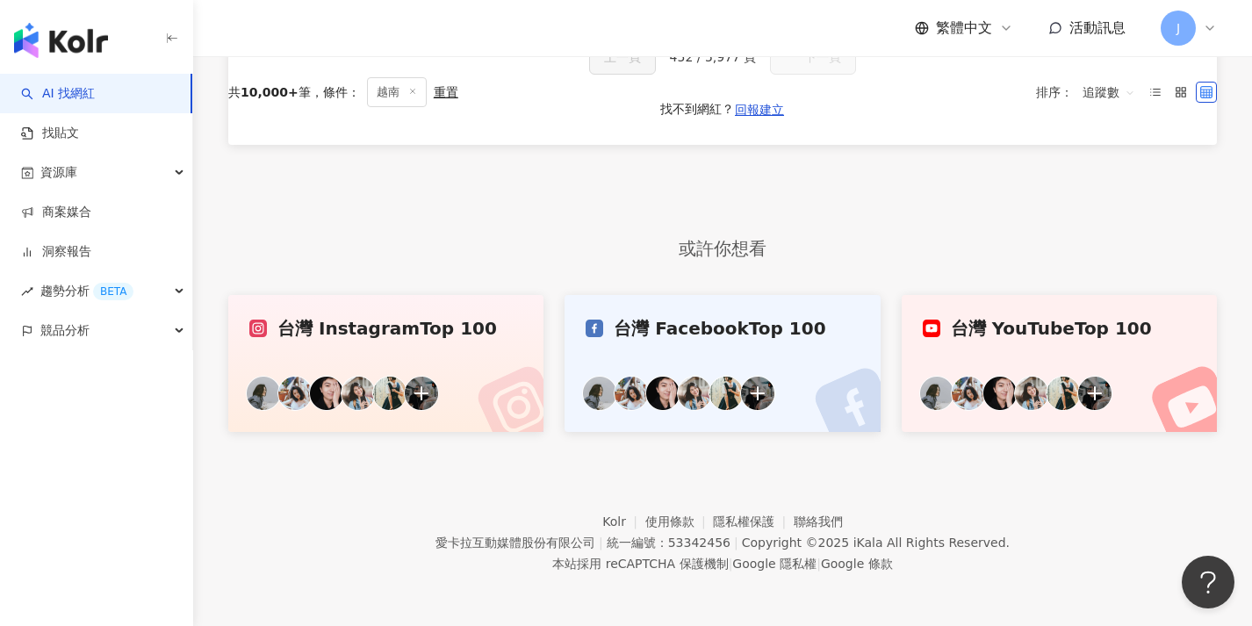
scroll to position [75, 0]
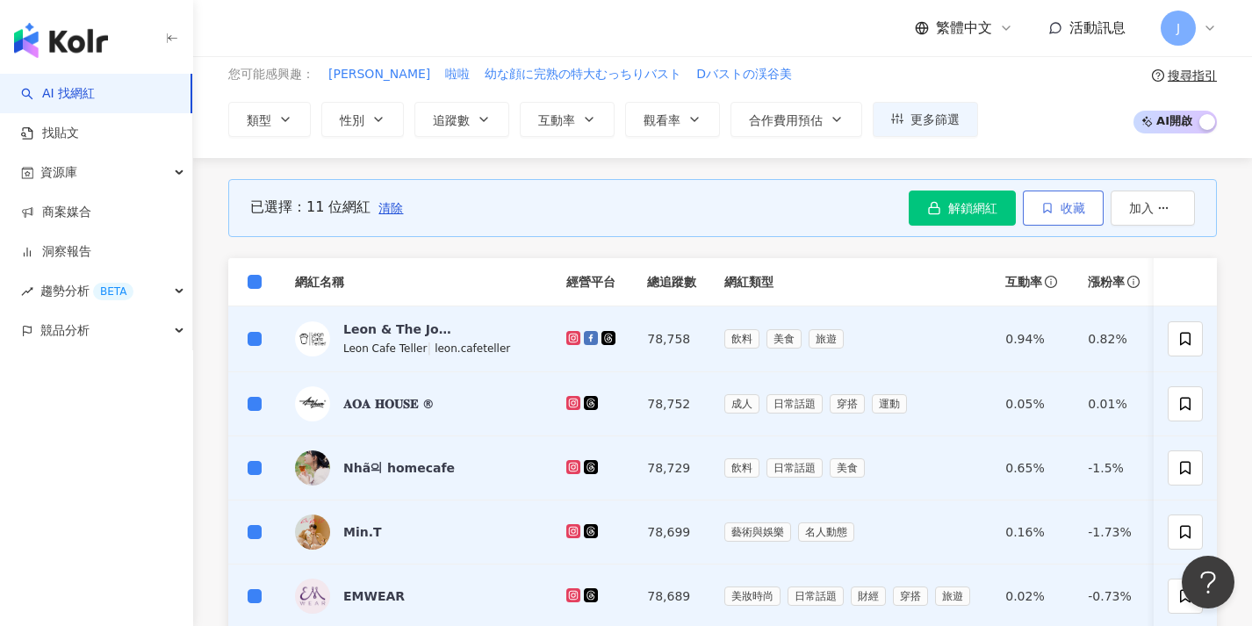
click at [1047, 202] on icon "button" at bounding box center [1047, 208] width 12 height 12
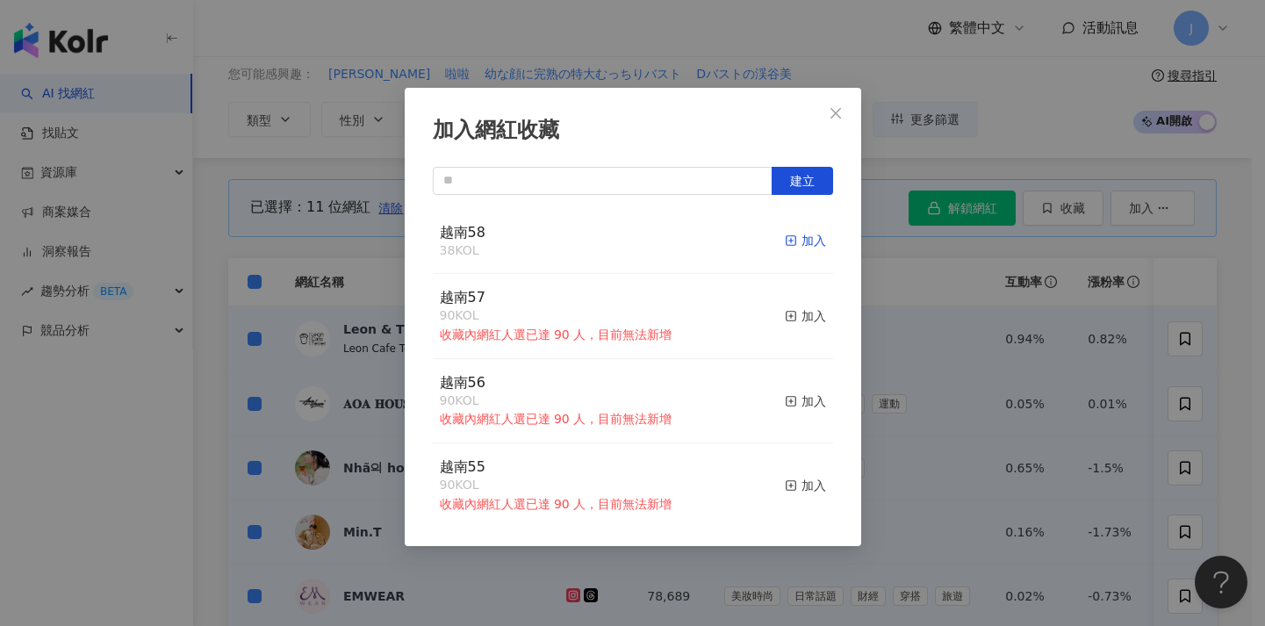
click at [802, 238] on div "加入" at bounding box center [805, 240] width 41 height 19
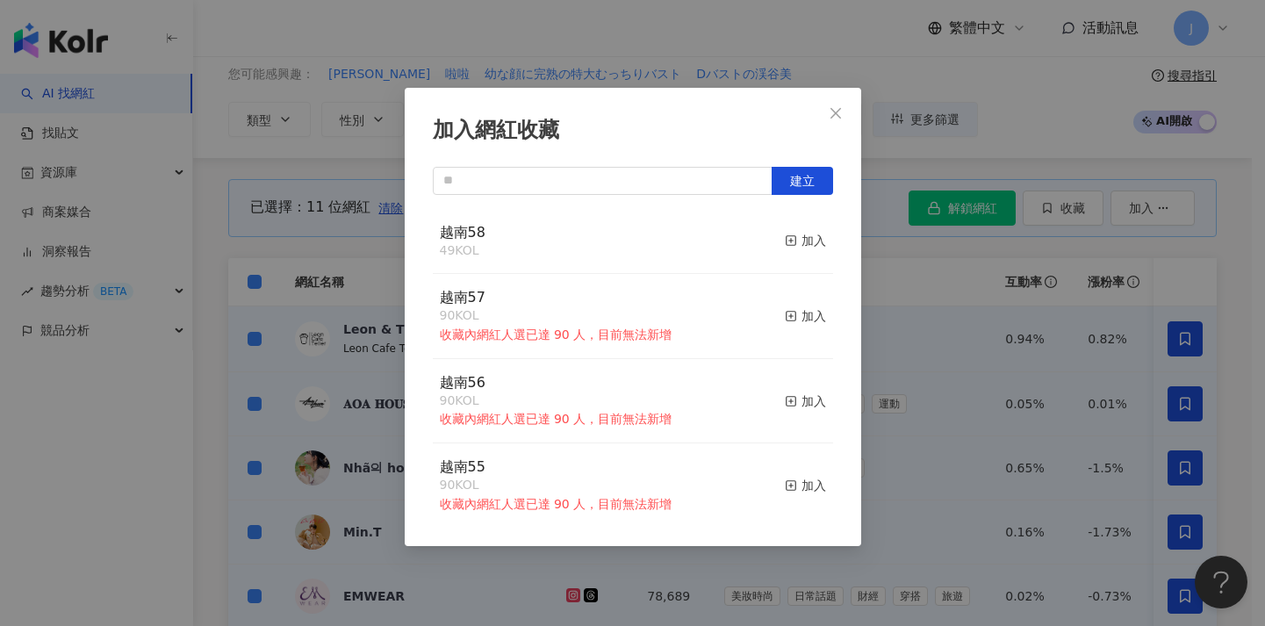
click at [923, 306] on div "加入網紅收藏 建立 越南58 49 KOL 加入 越南57 90 KOL 收藏內網紅人選已達 90 人，目前無法新增 加入 越南56 90 KOL 收藏內網紅…" at bounding box center [632, 313] width 1265 height 626
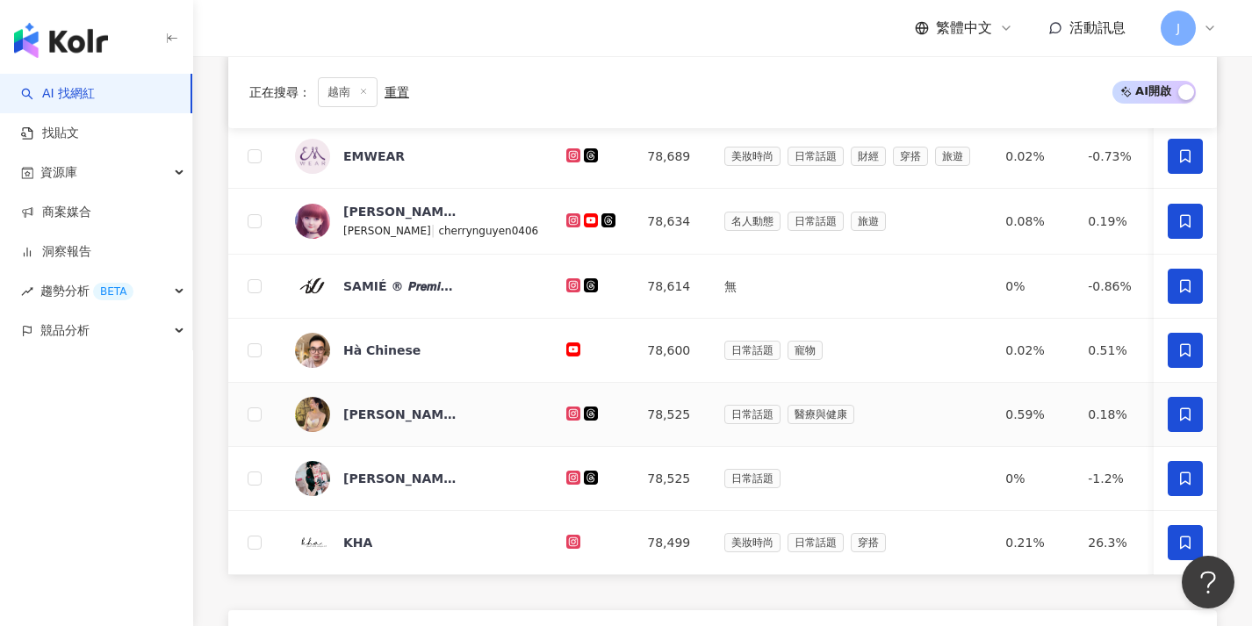
scroll to position [664, 0]
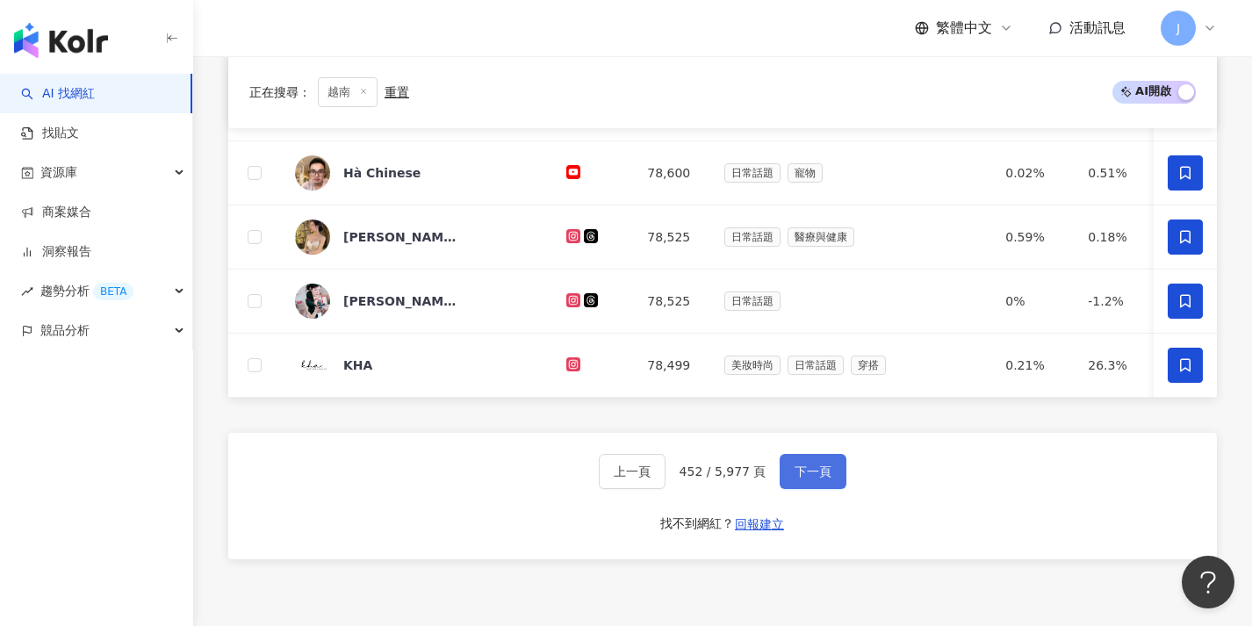
click at [797, 478] on span "下一頁" at bounding box center [812, 471] width 37 height 14
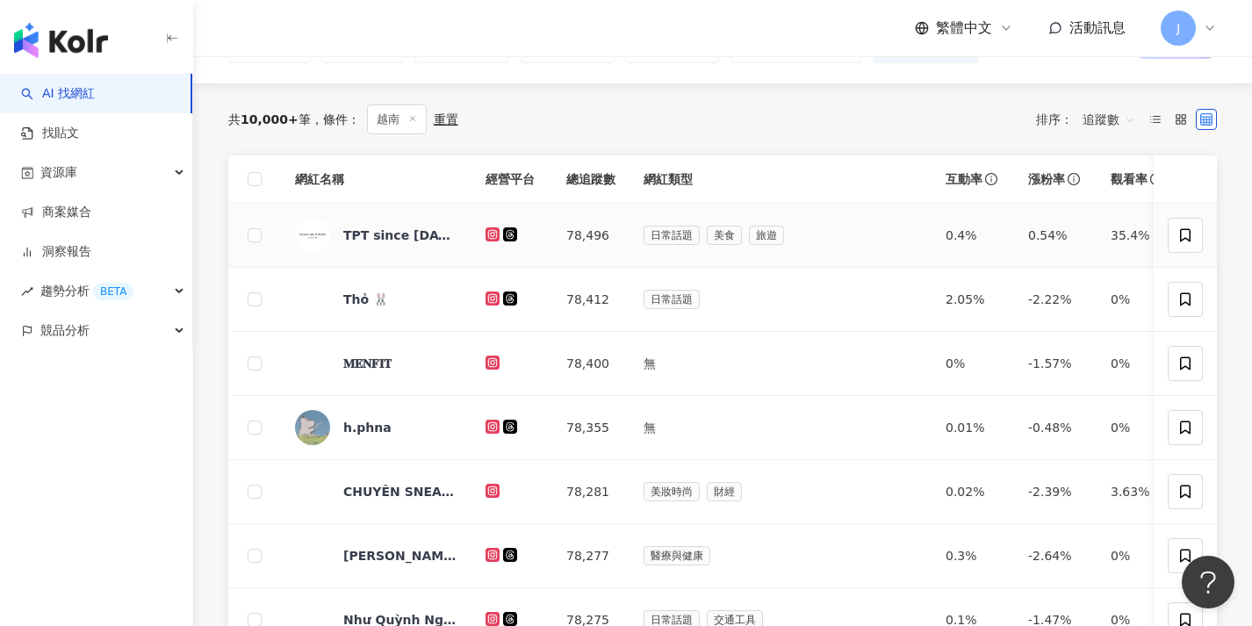
scroll to position [116, 0]
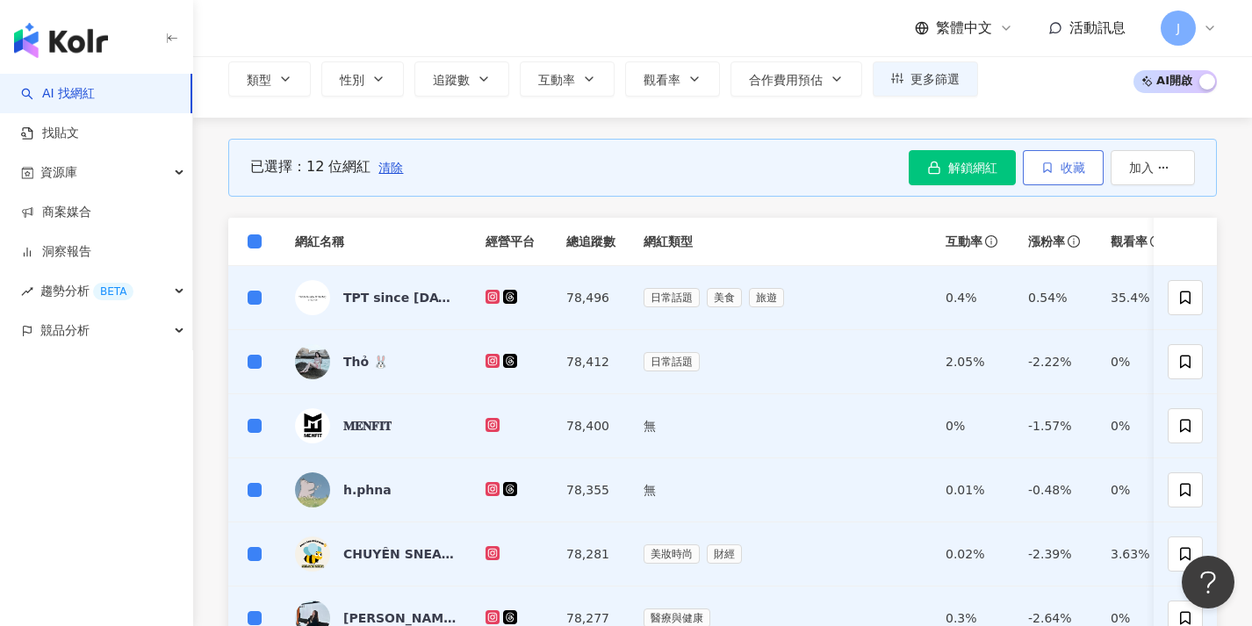
click at [1076, 172] on span "收藏" at bounding box center [1072, 168] width 25 height 14
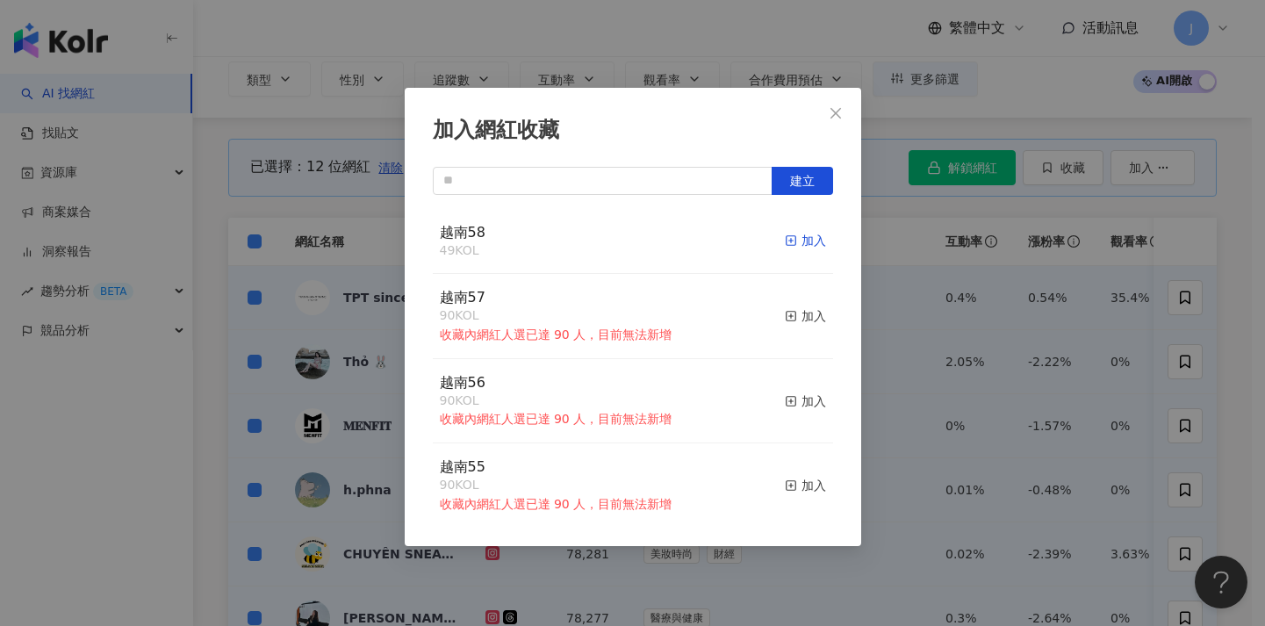
click at [796, 241] on div "加入" at bounding box center [805, 240] width 41 height 19
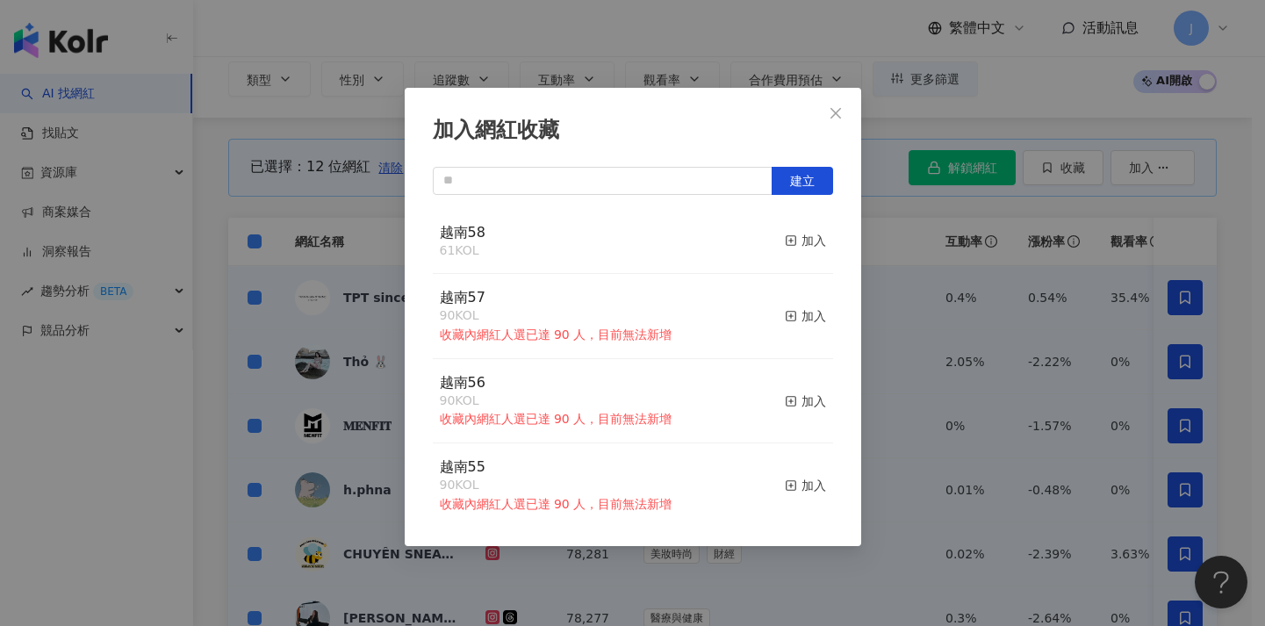
click at [932, 329] on div "加入網紅收藏 建立 越南58 61 KOL 加入 越南57 90 KOL 收藏內網紅人選已達 90 人，目前無法新增 加入 越南56 90 KOL 收藏內網紅…" at bounding box center [632, 313] width 1265 height 626
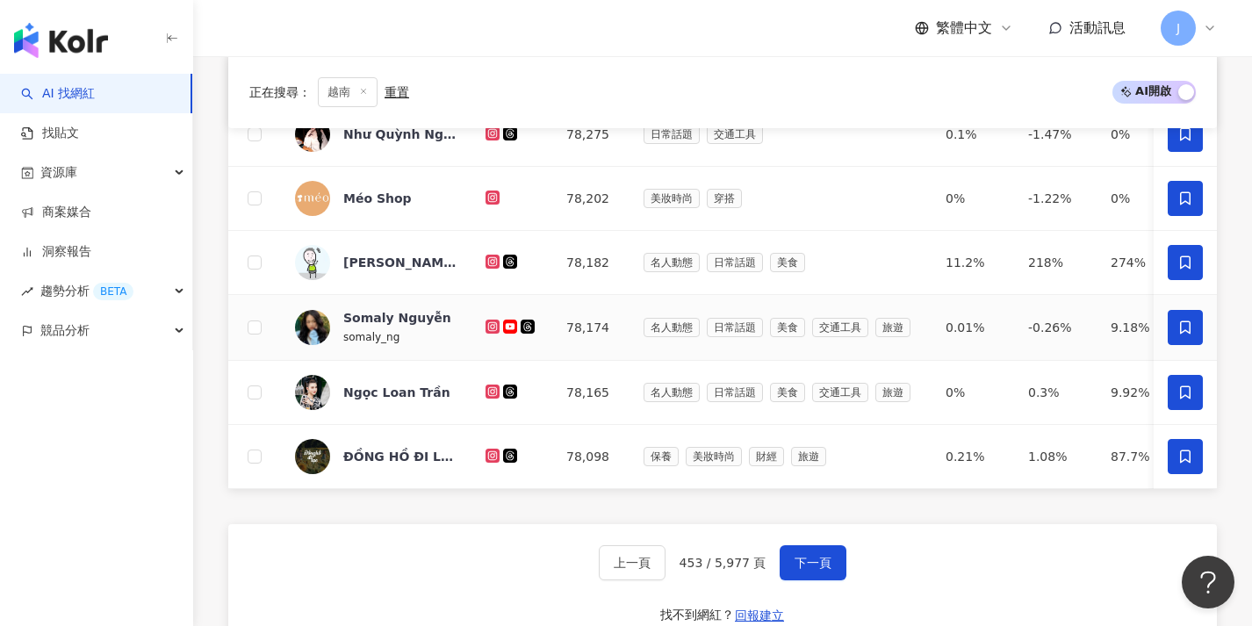
scroll to position [666, 0]
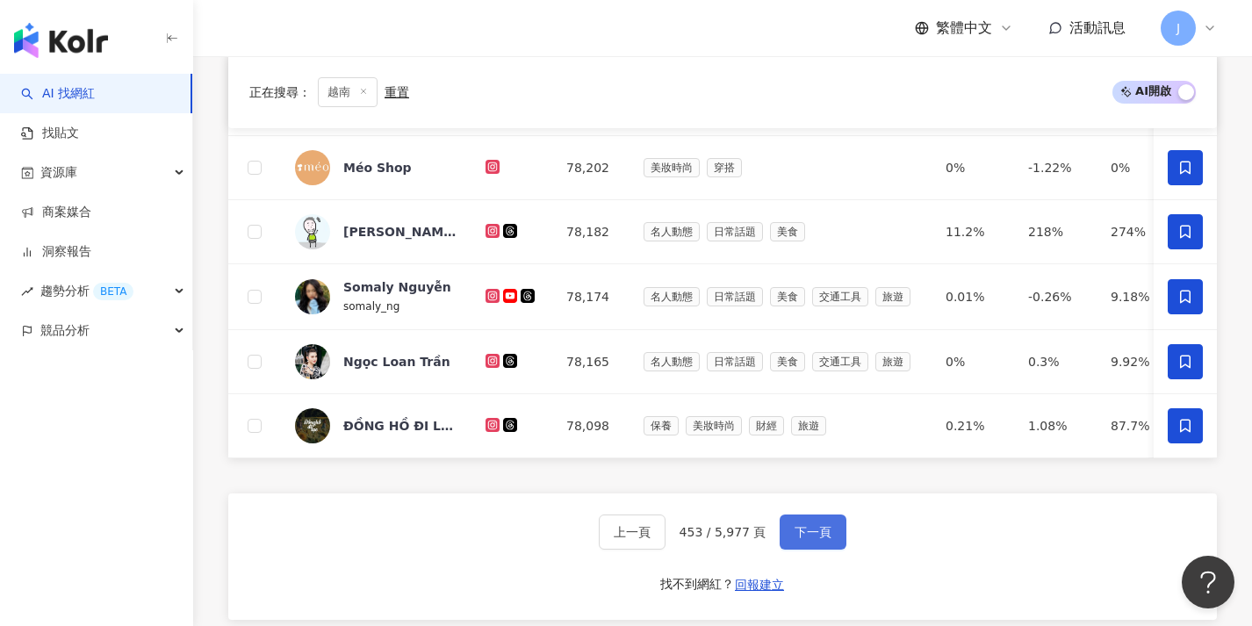
click at [798, 539] on span "下一頁" at bounding box center [812, 532] width 37 height 14
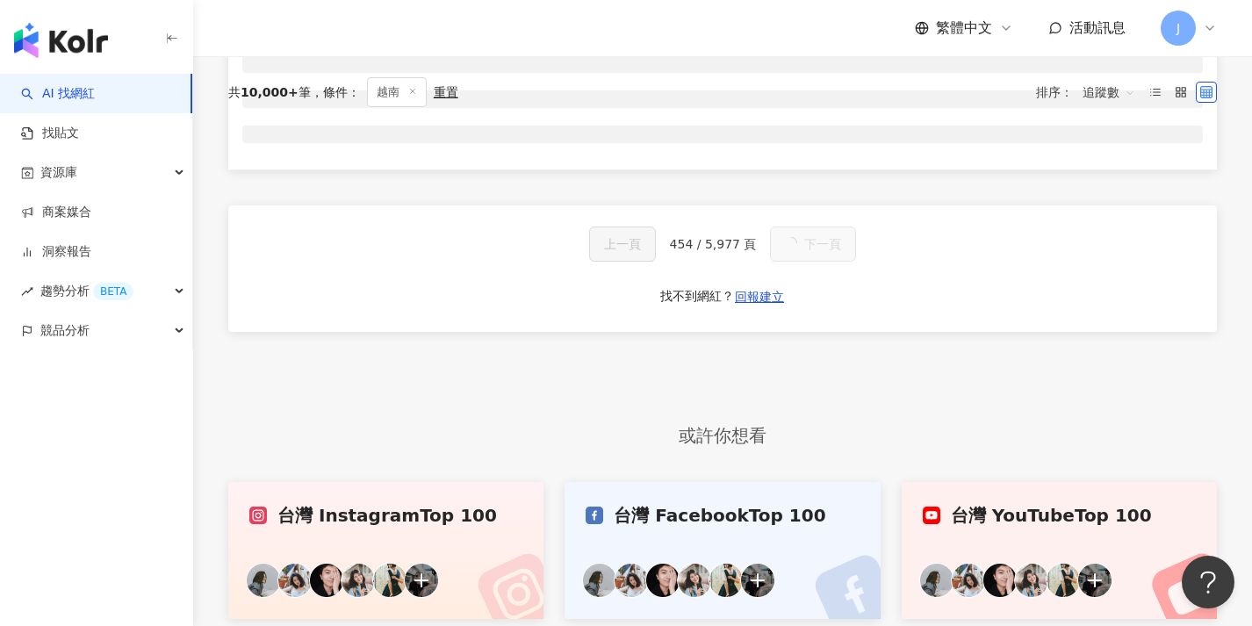
scroll to position [0, 0]
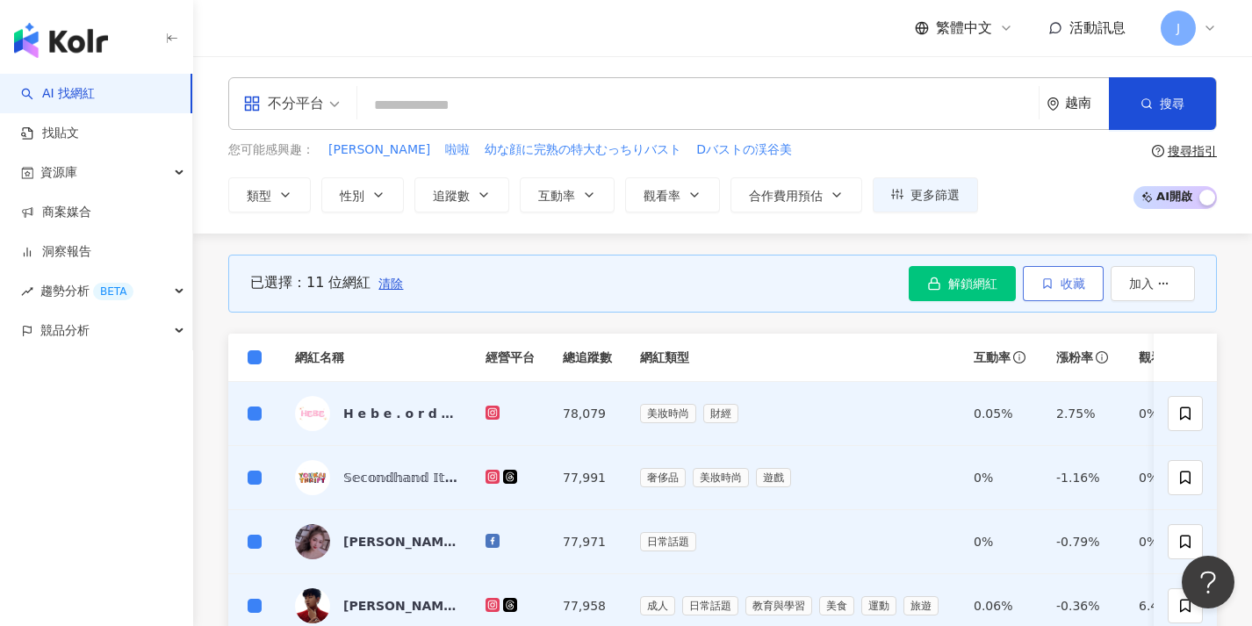
click at [1071, 284] on span "收藏" at bounding box center [1072, 283] width 25 height 14
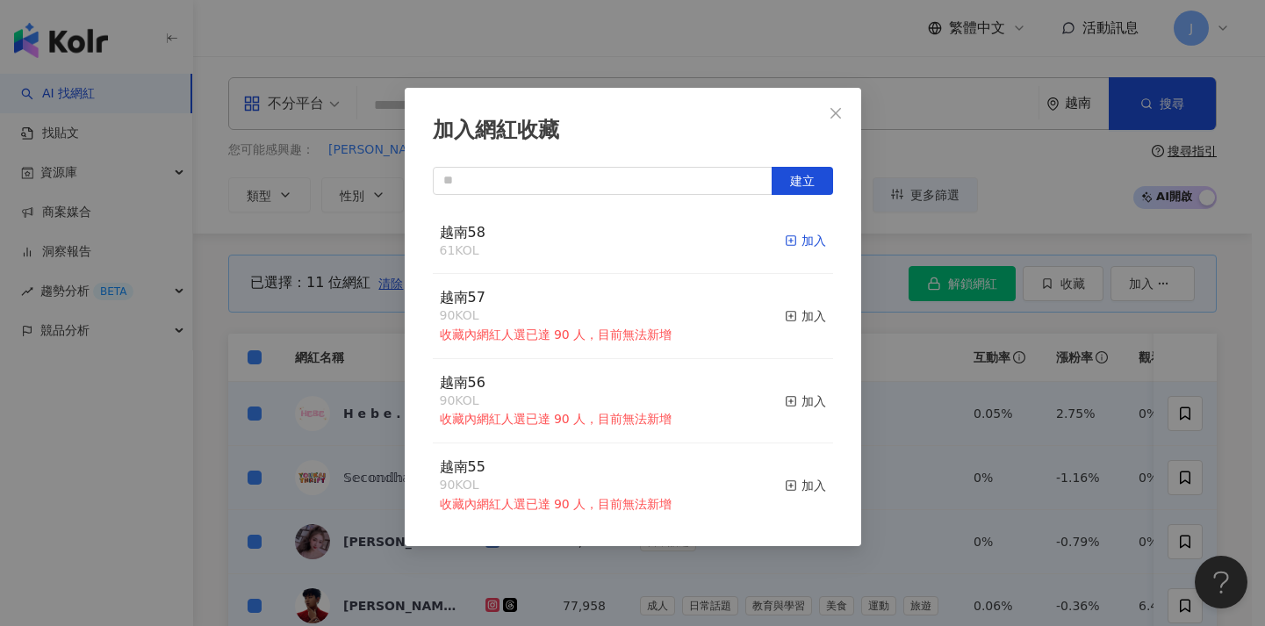
click at [786, 238] on div "加入" at bounding box center [805, 240] width 41 height 19
click at [947, 356] on div "加入網紅收藏 建立 越南58 72 KOL 加入 越南57 90 KOL 收藏內網紅人選已達 90 人，目前無法新增 加入 越南56 90 KOL 收藏內網紅…" at bounding box center [632, 313] width 1265 height 626
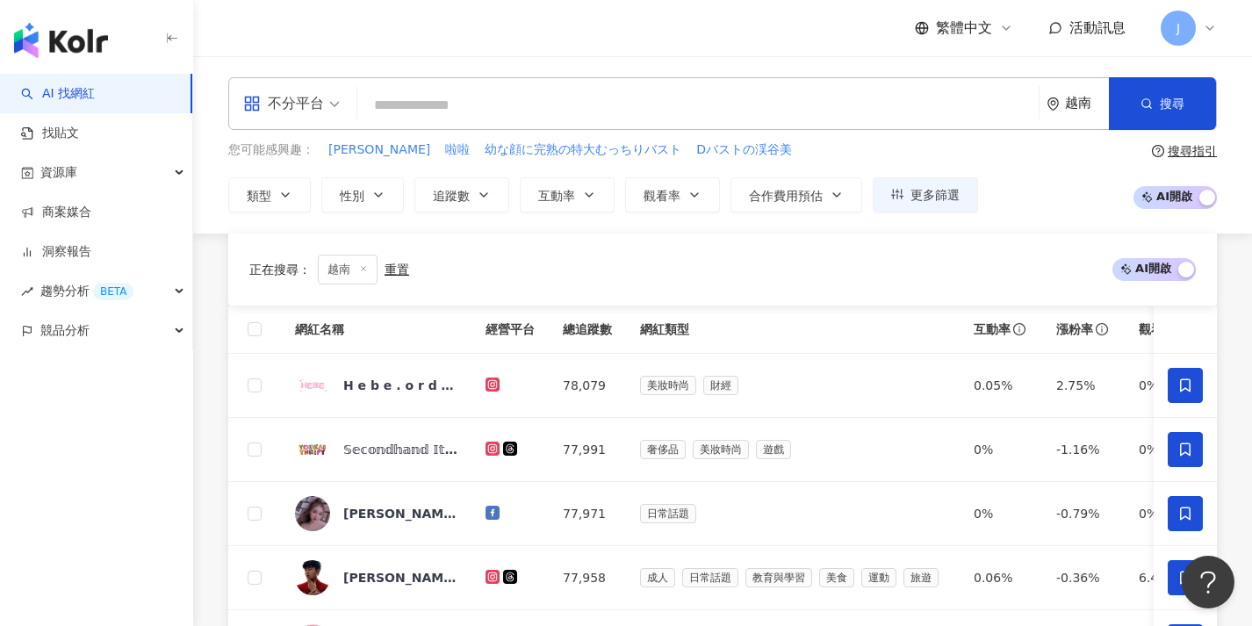
scroll to position [648, 0]
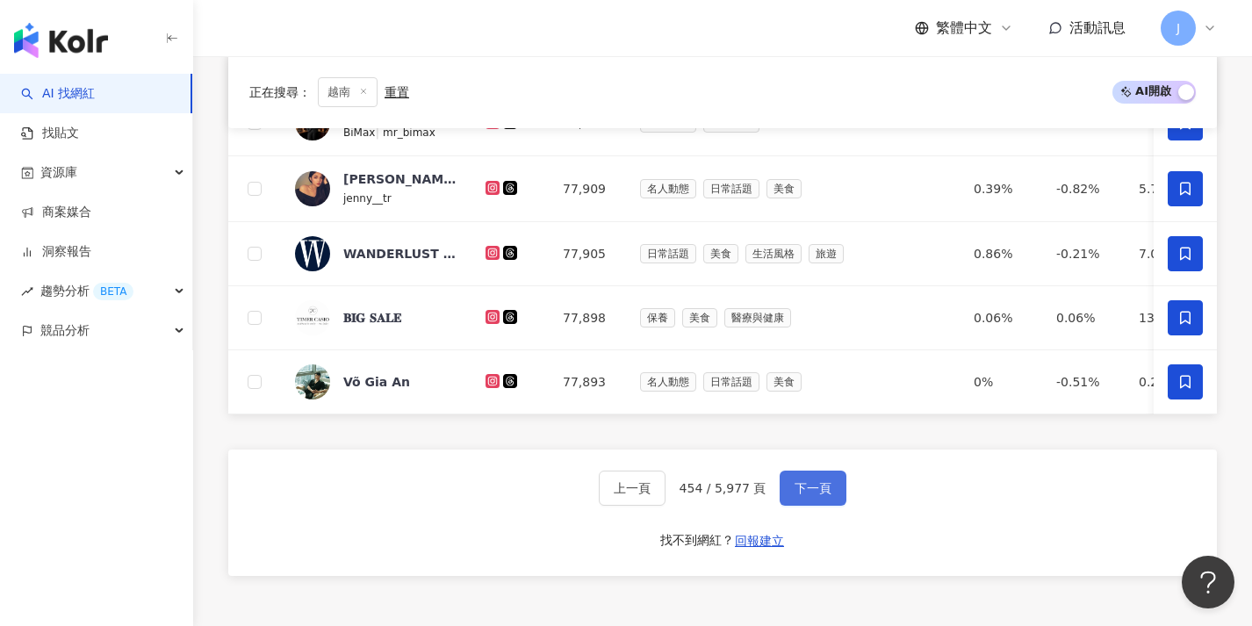
click at [821, 495] on span "下一頁" at bounding box center [812, 488] width 37 height 14
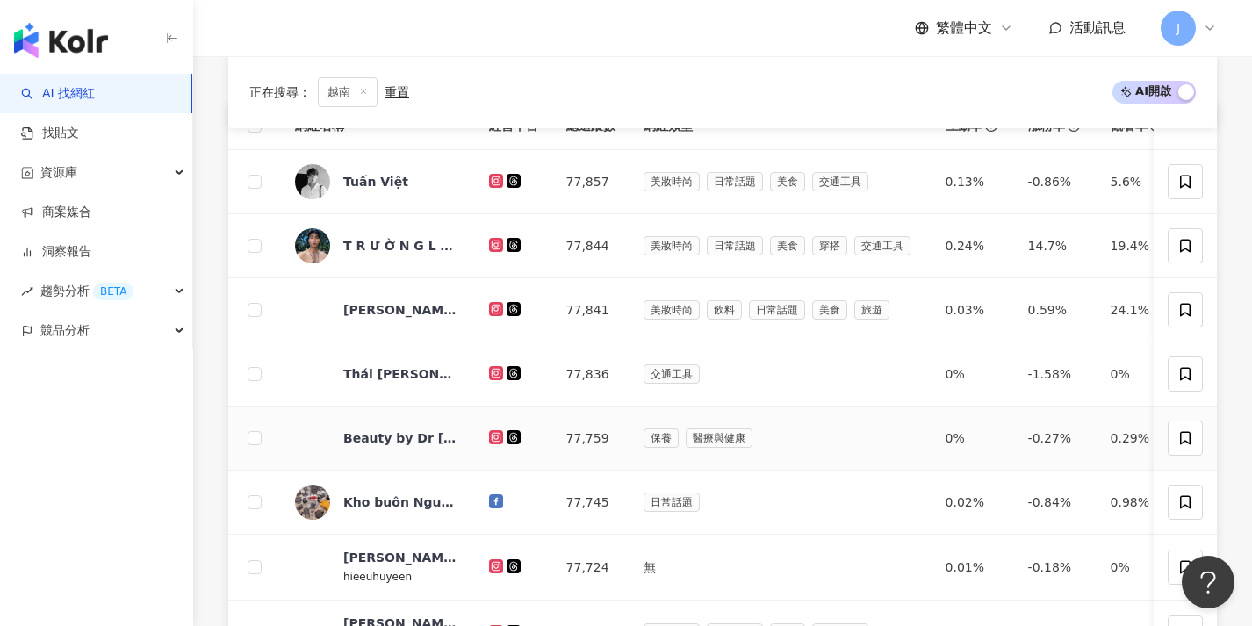
scroll to position [0, 0]
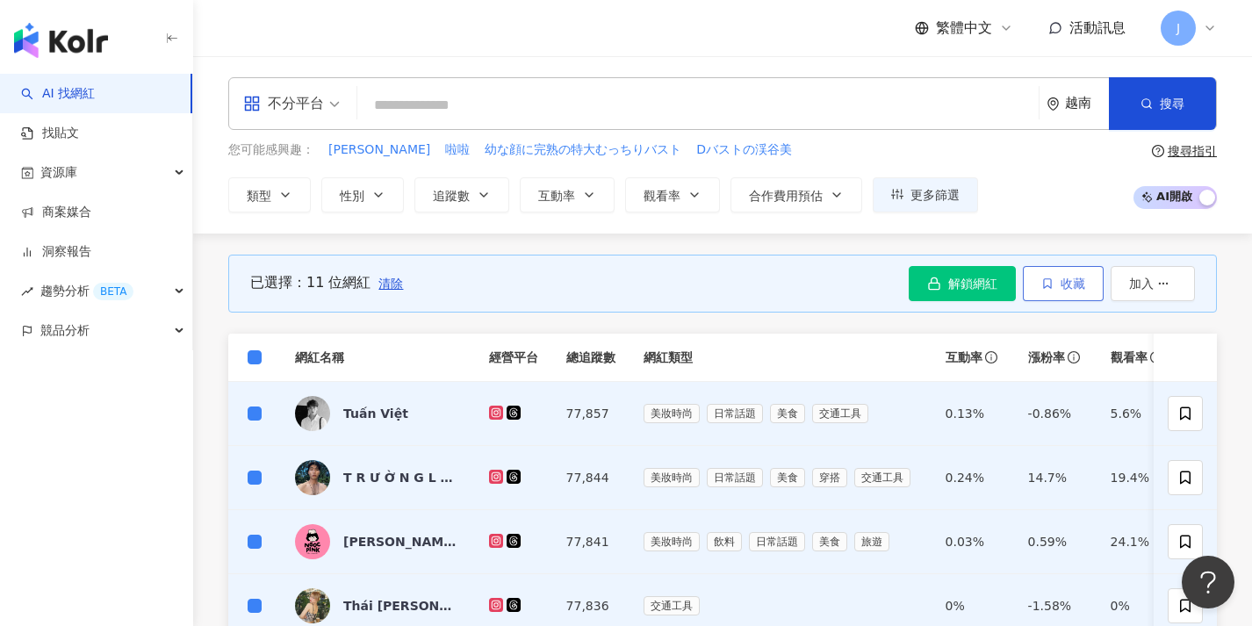
click at [1050, 283] on icon "button" at bounding box center [1047, 283] width 7 height 10
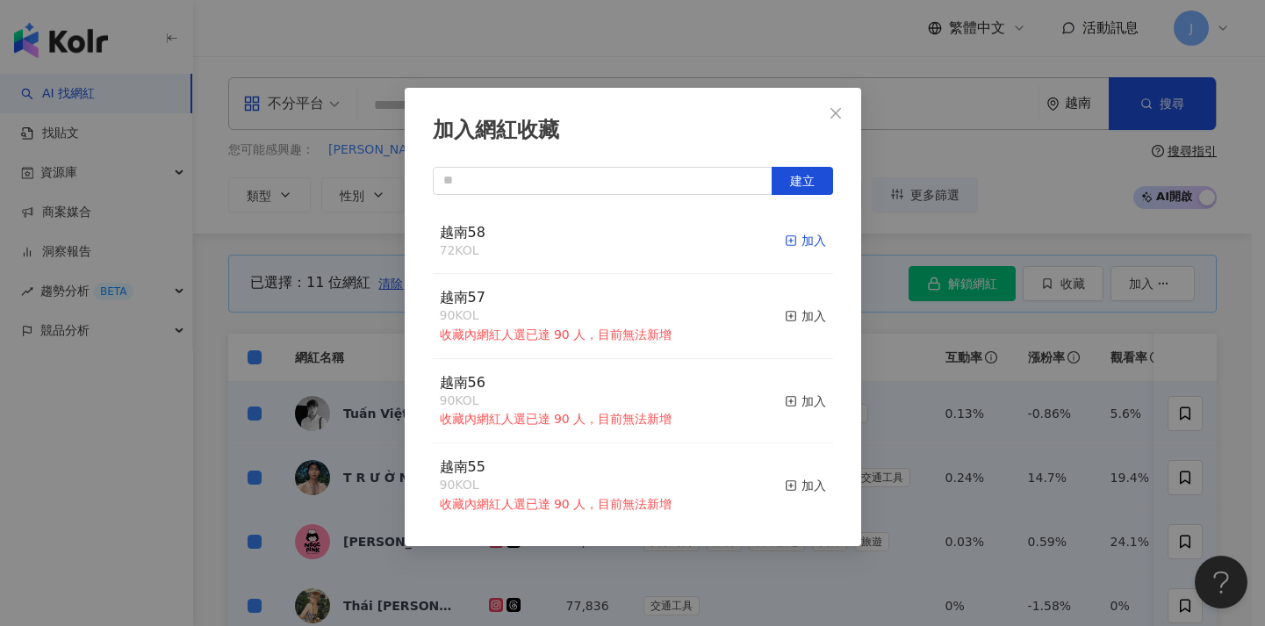
click at [803, 240] on div "加入" at bounding box center [805, 240] width 41 height 19
click at [955, 396] on div "加入網紅收藏 建立 越南58 83 KOL 加入 越南57 90 KOL 收藏內網紅人選已達 90 人，目前無法新增 加入 越南56 90 KOL 收藏內網紅…" at bounding box center [632, 313] width 1265 height 626
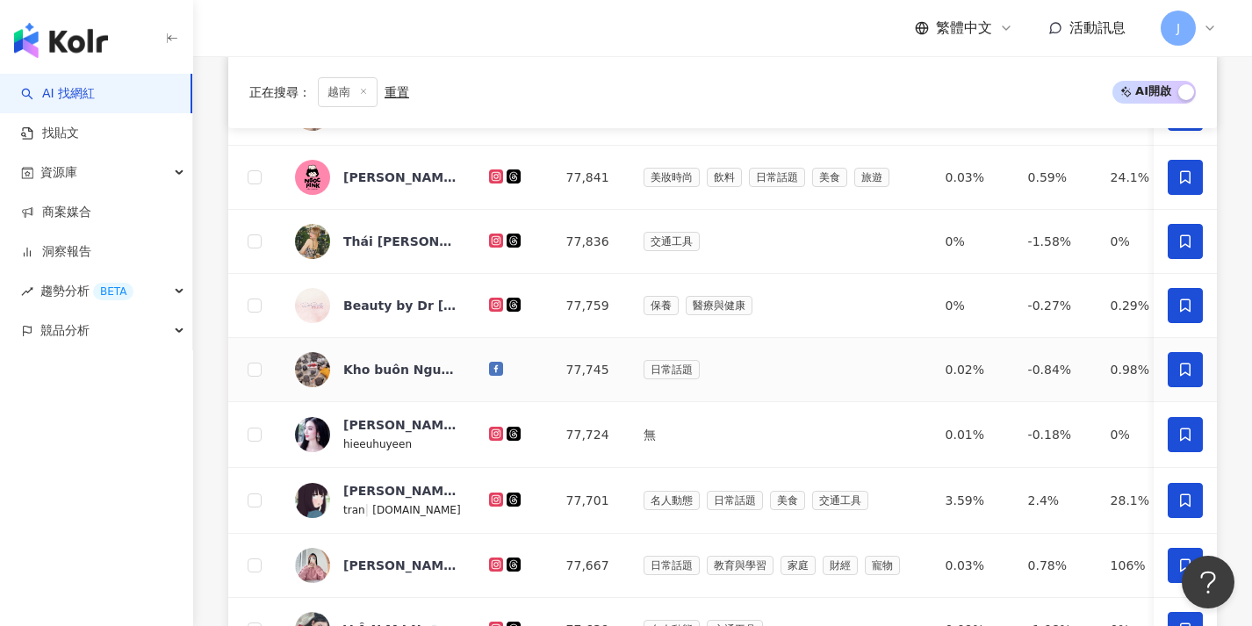
scroll to position [536, 0]
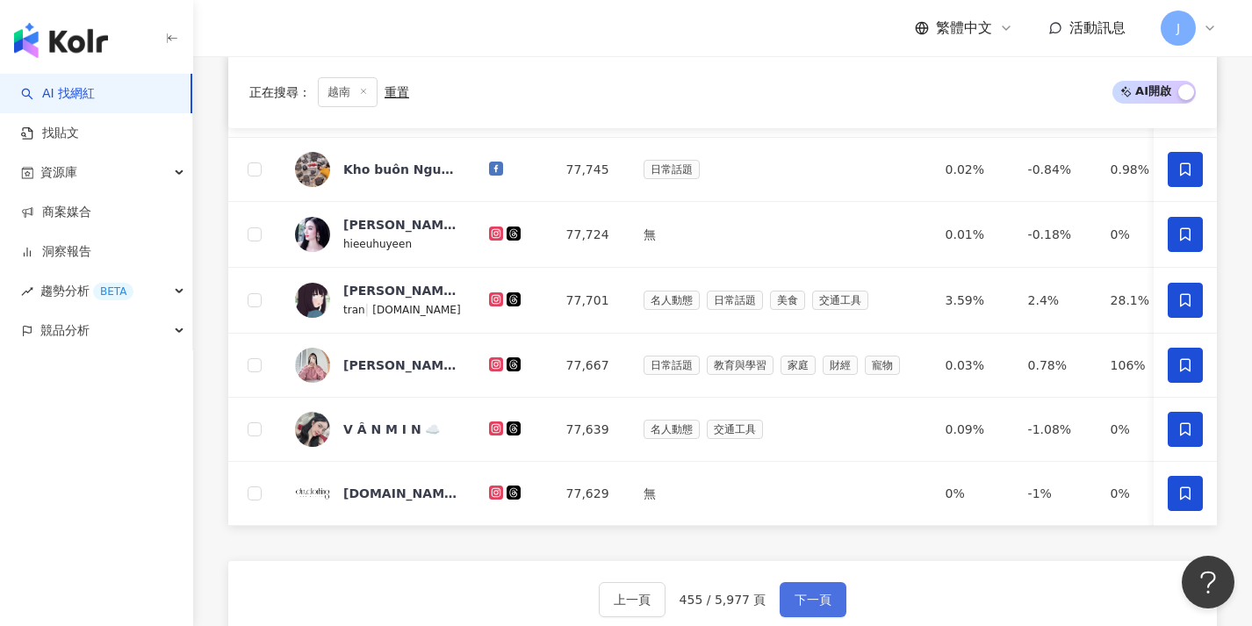
click at [826, 601] on button "下一頁" at bounding box center [812, 599] width 67 height 35
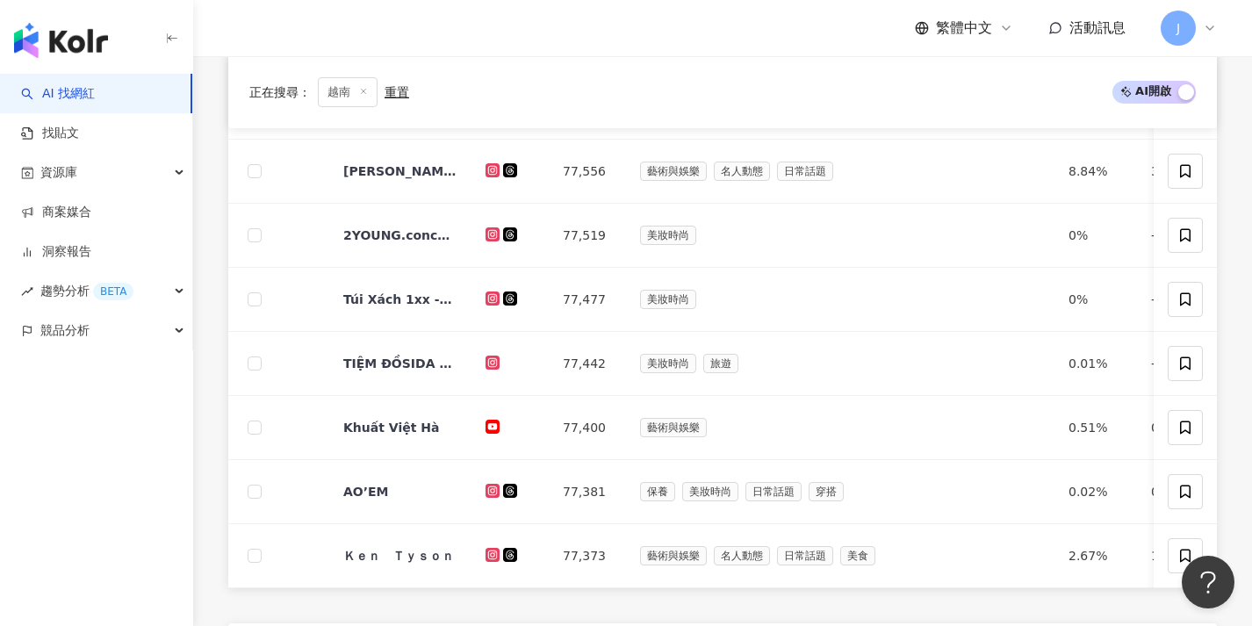
scroll to position [150, 0]
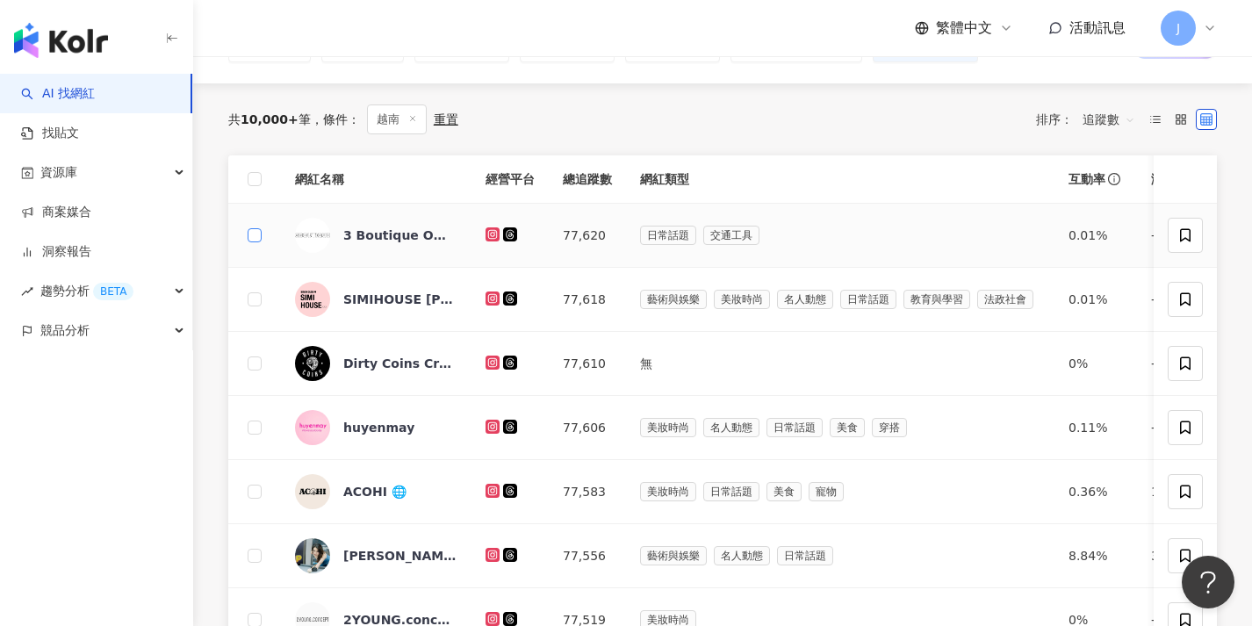
click at [261, 226] on label at bounding box center [255, 235] width 14 height 19
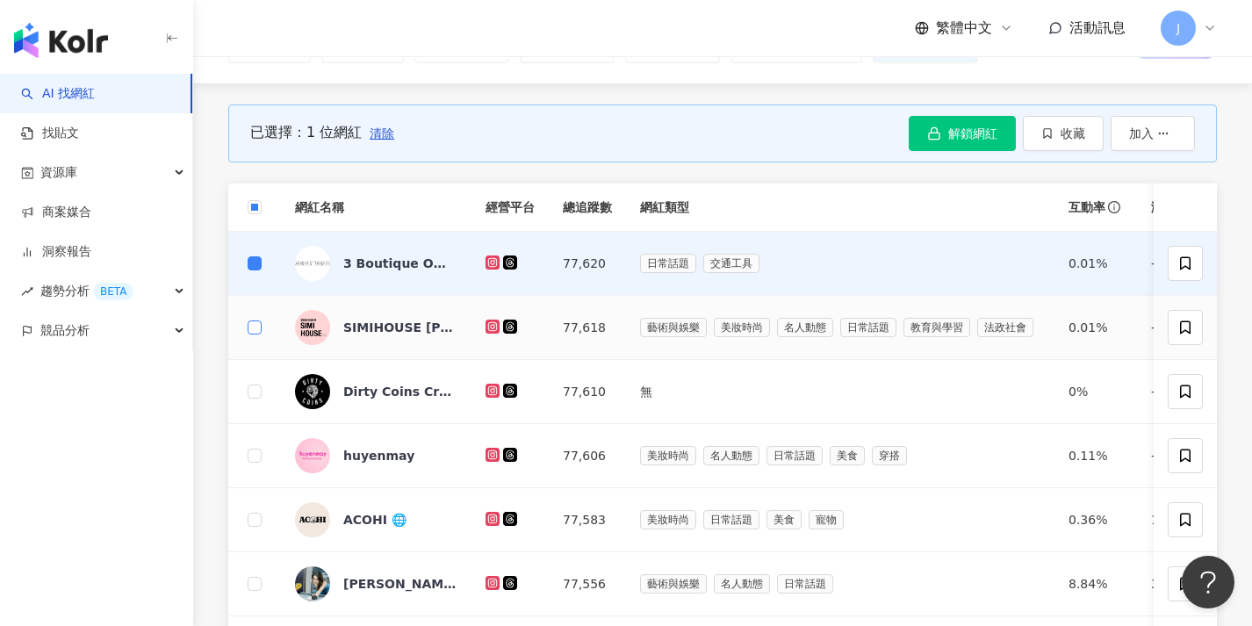
click at [253, 331] on span at bounding box center [255, 327] width 14 height 14
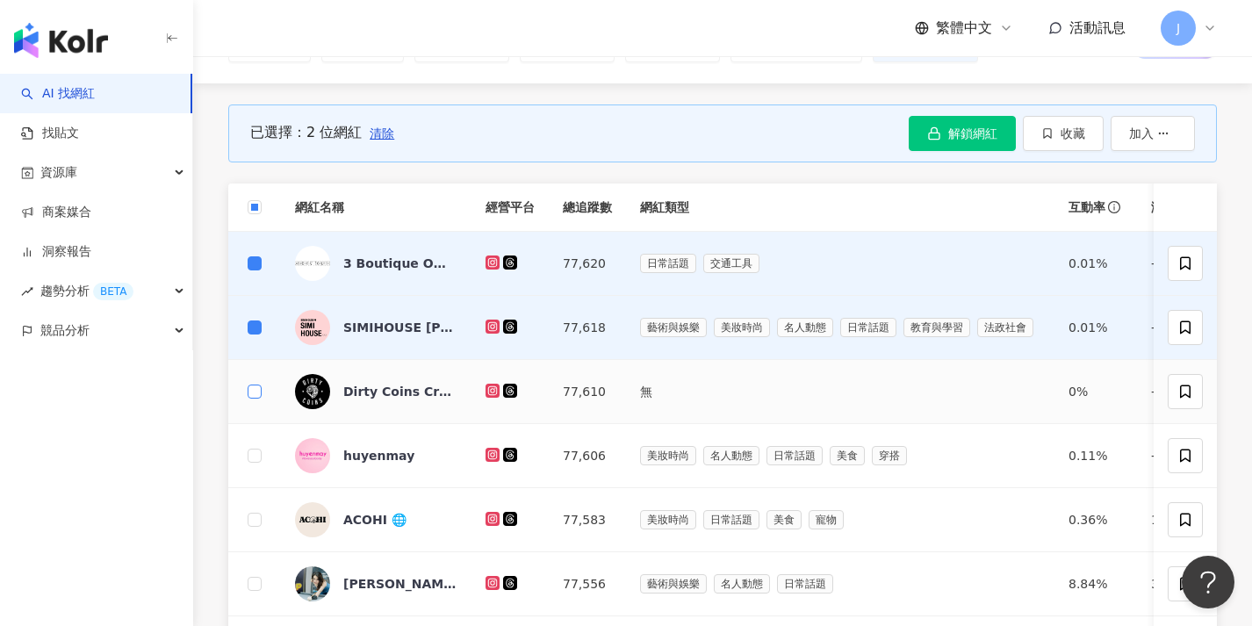
click at [259, 390] on span at bounding box center [255, 391] width 14 height 14
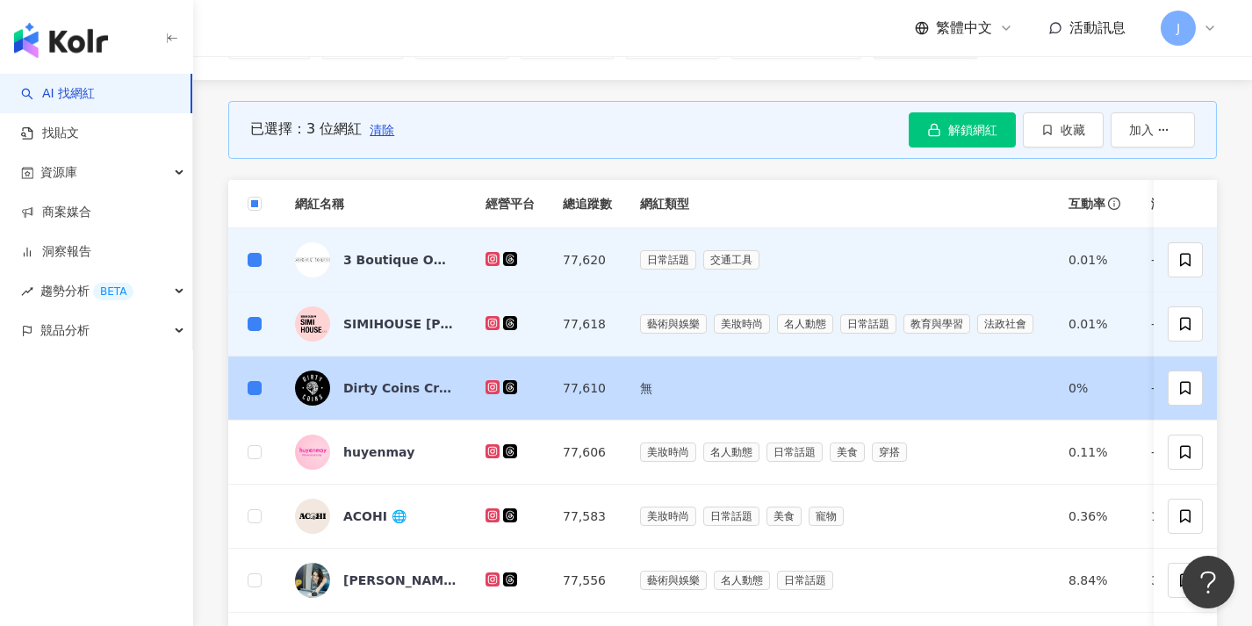
scroll to position [355, 0]
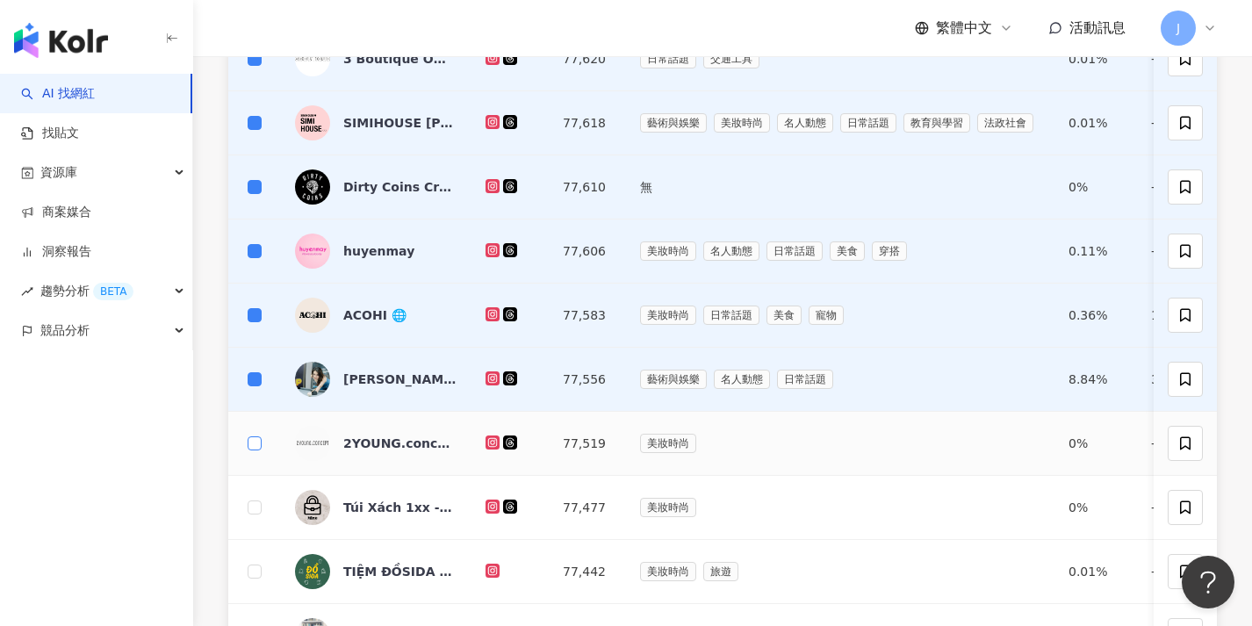
click at [258, 437] on span at bounding box center [255, 443] width 14 height 14
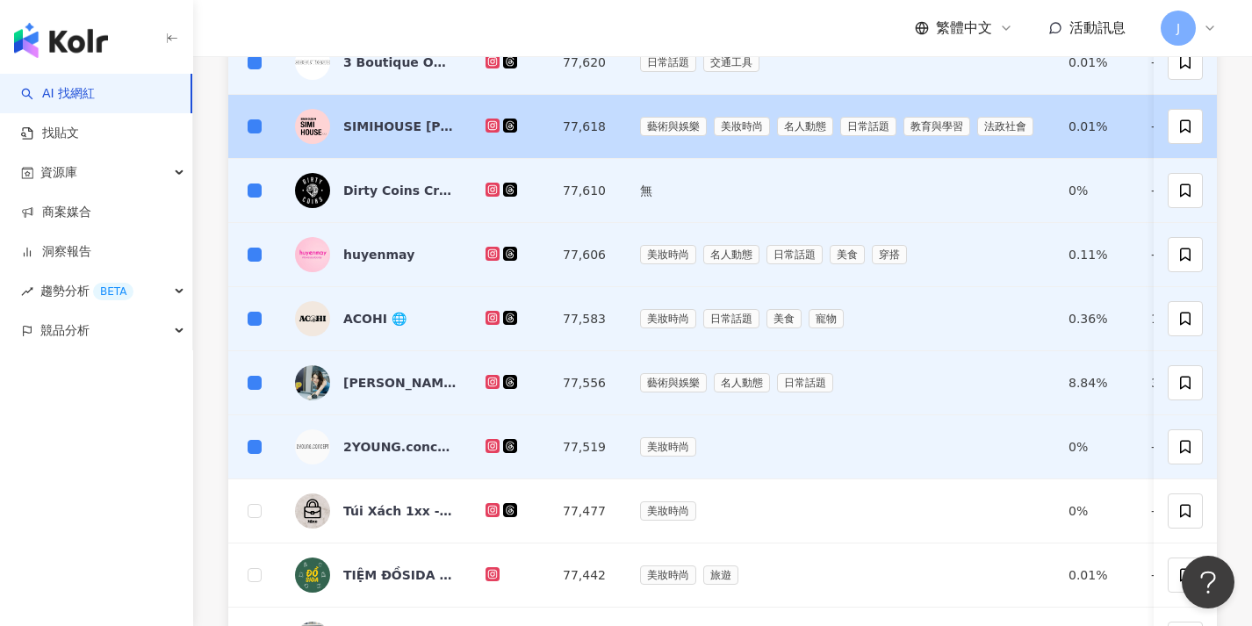
scroll to position [0, 0]
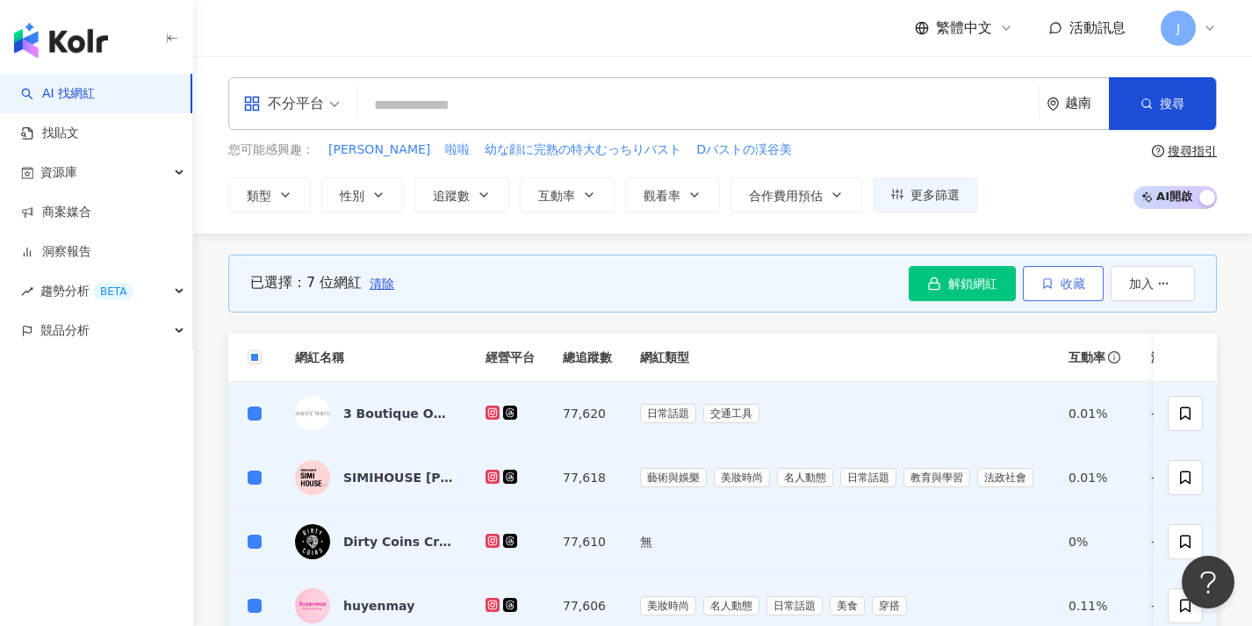
click at [1037, 281] on button "收藏" at bounding box center [1062, 283] width 81 height 35
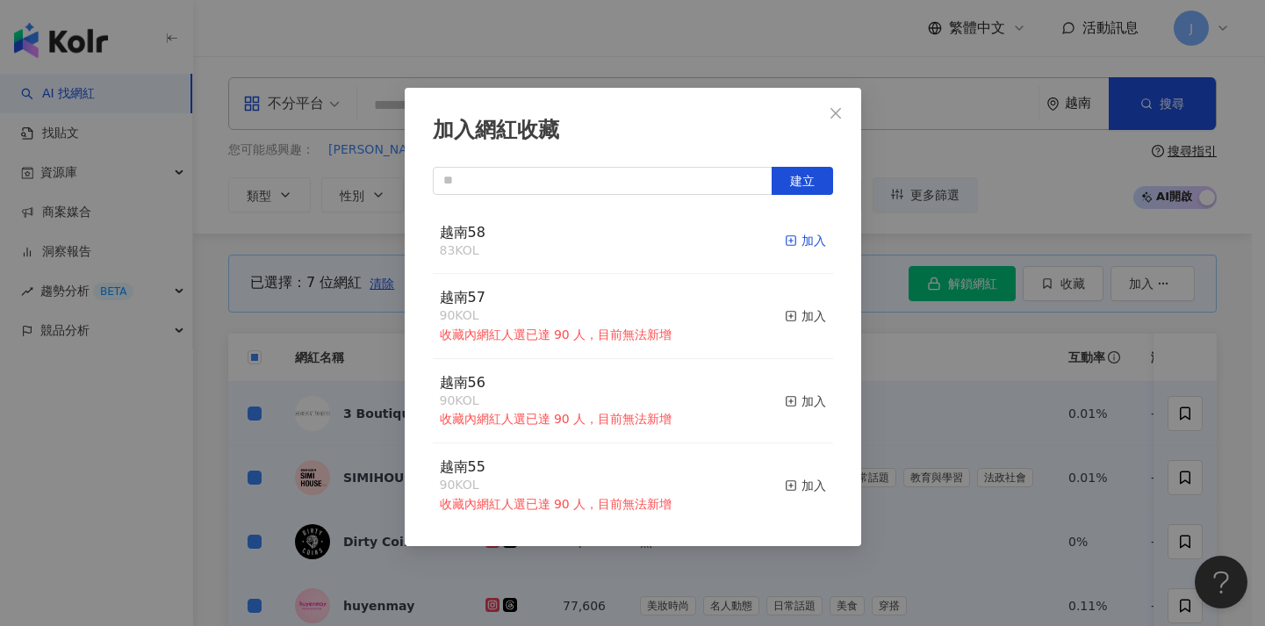
click at [785, 232] on div "加入" at bounding box center [805, 240] width 41 height 19
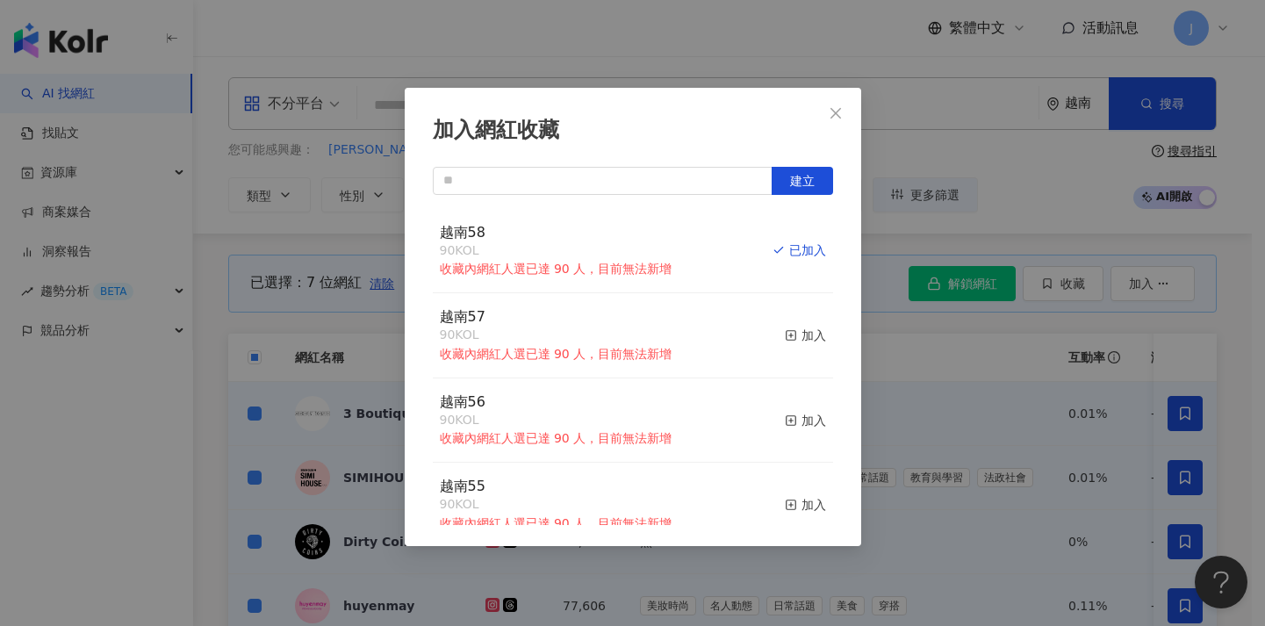
click at [1001, 377] on div "加入網紅收藏 建立 越南58 90 KOL 收藏內網紅人選已達 90 人，目前無法新增 已加入 越南57 90 KOL 收藏內網紅人選已達 90 人，目前無法…" at bounding box center [632, 313] width 1265 height 626
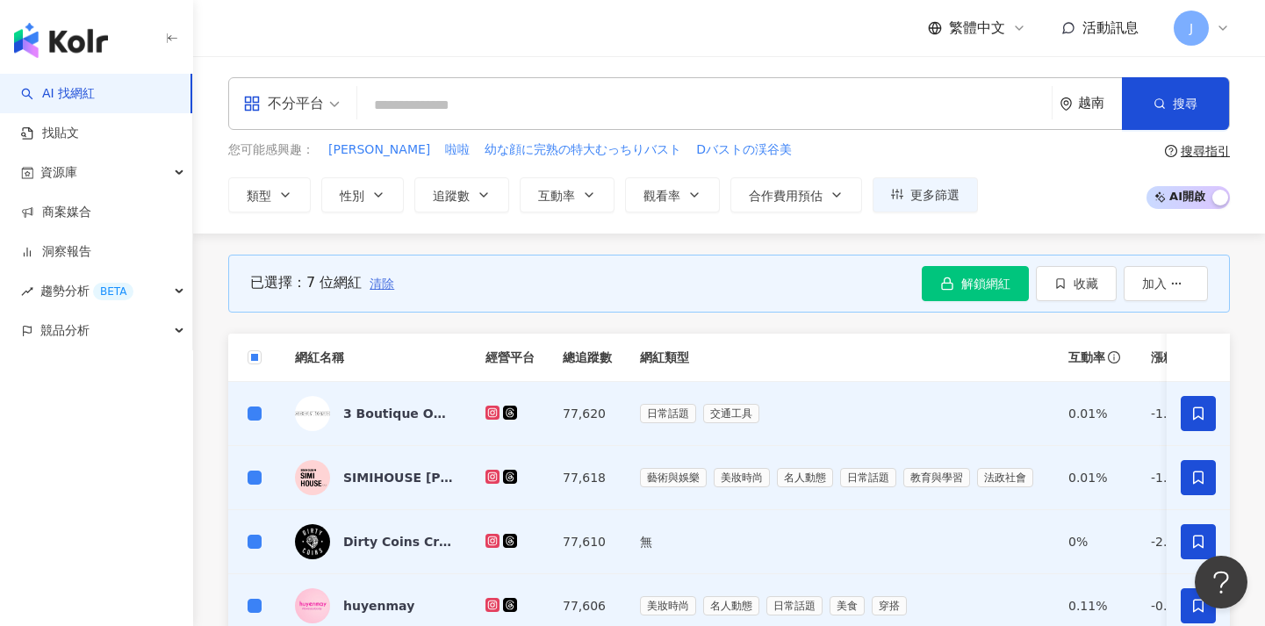
click at [383, 290] on button "清除" at bounding box center [382, 283] width 26 height 35
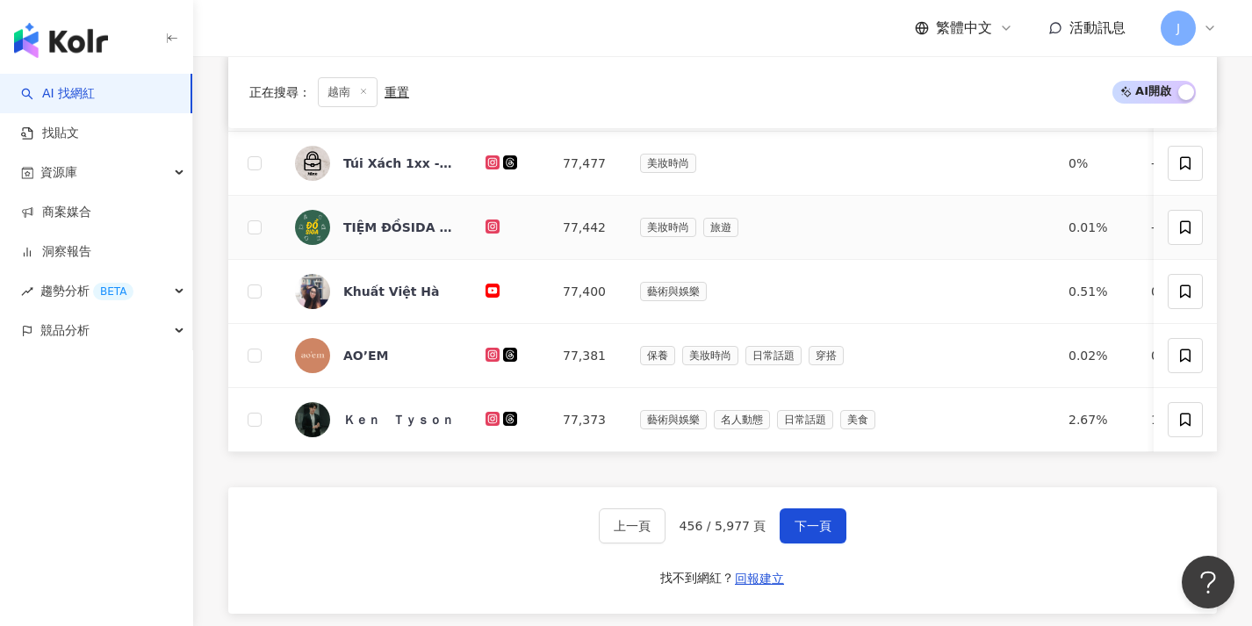
scroll to position [642, 0]
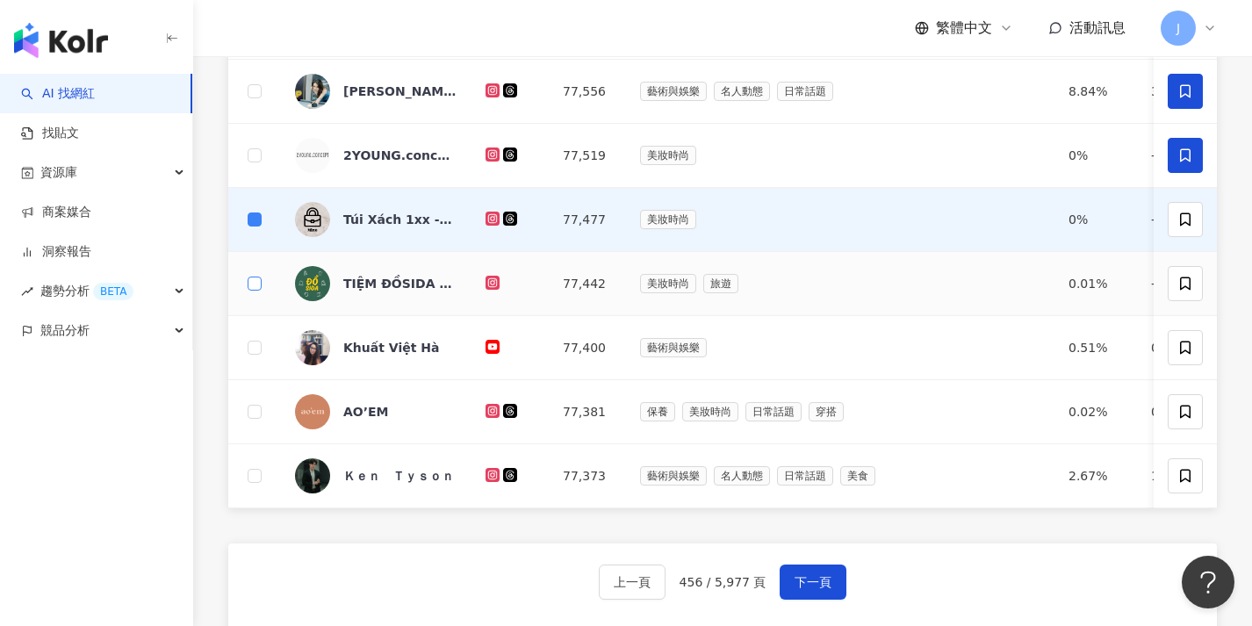
click at [248, 288] on span at bounding box center [255, 283] width 14 height 14
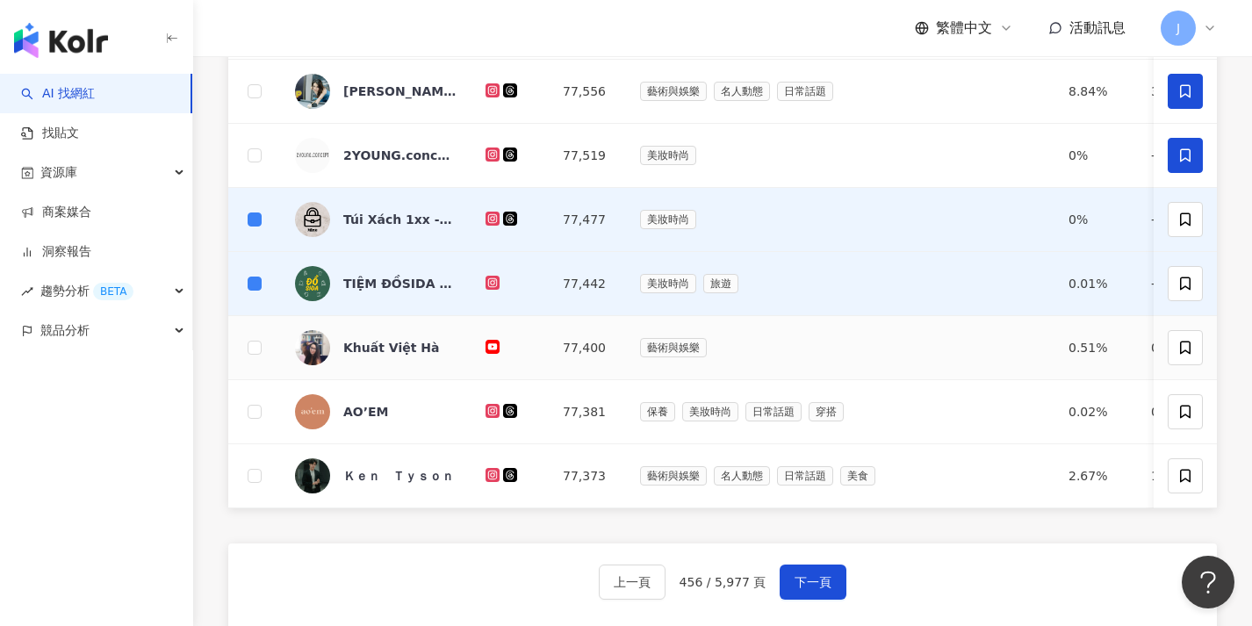
click at [258, 356] on td at bounding box center [254, 348] width 53 height 64
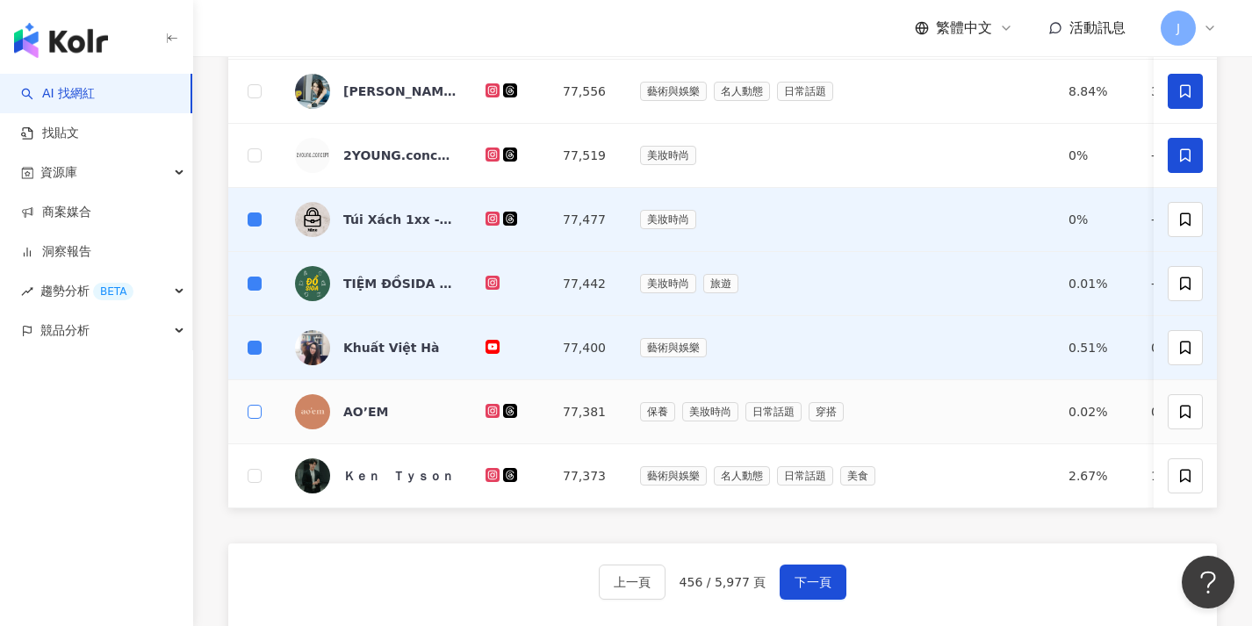
click at [258, 411] on span at bounding box center [255, 412] width 14 height 14
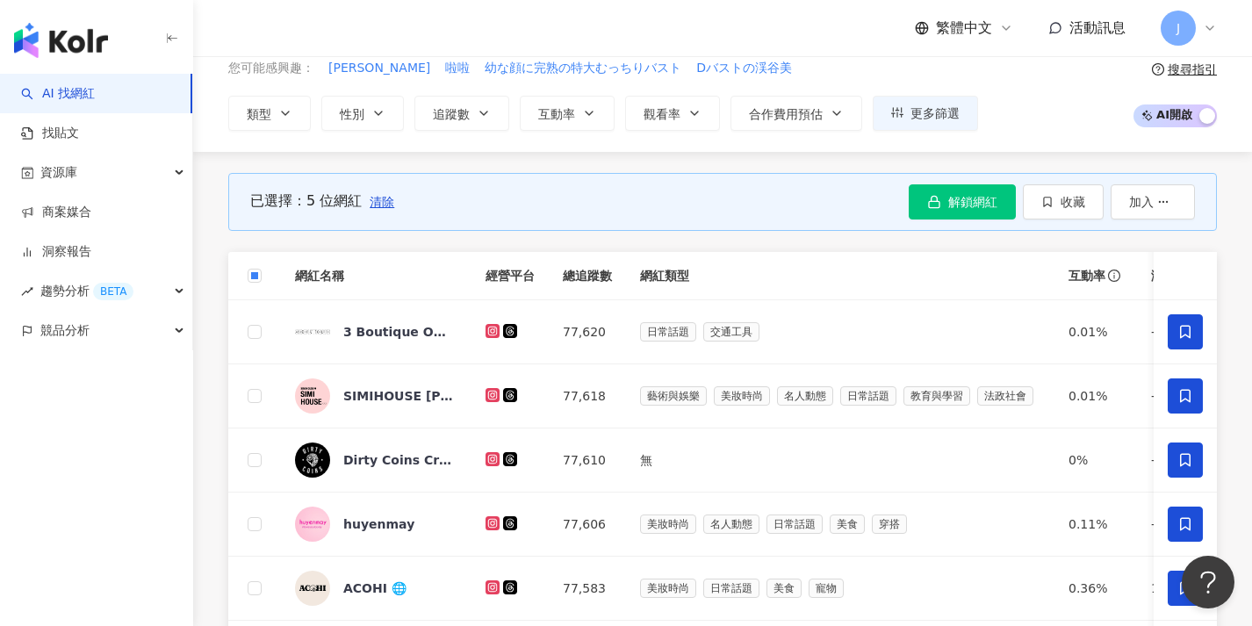
scroll to position [0, 0]
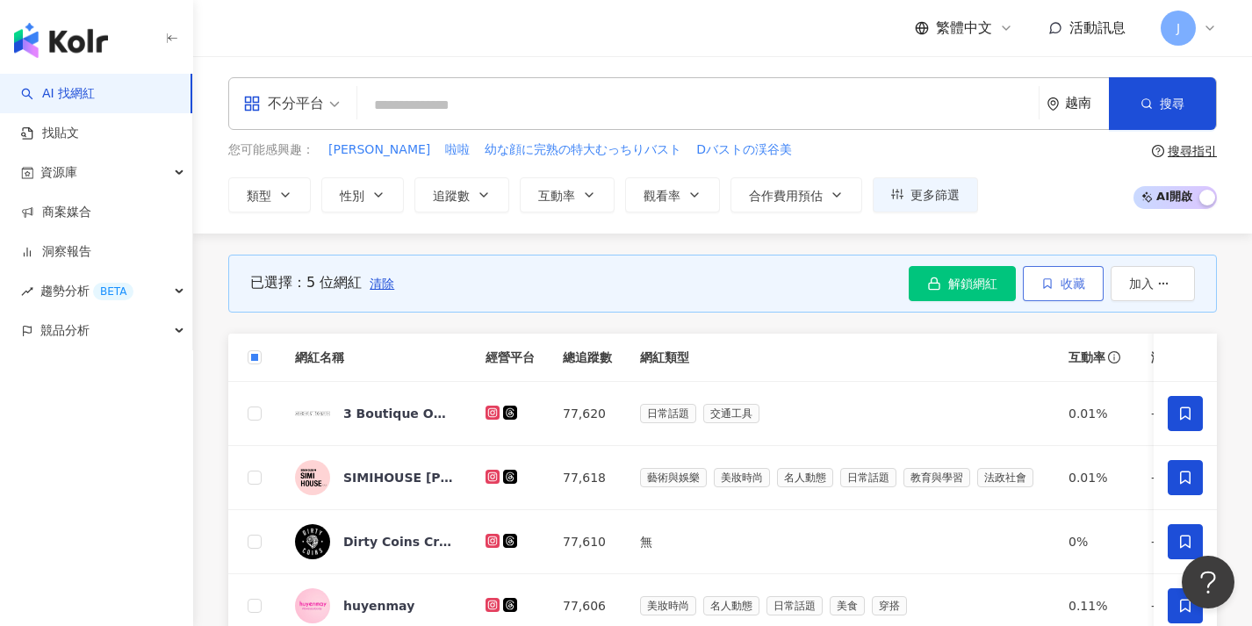
click at [1080, 281] on span "收藏" at bounding box center [1072, 283] width 25 height 14
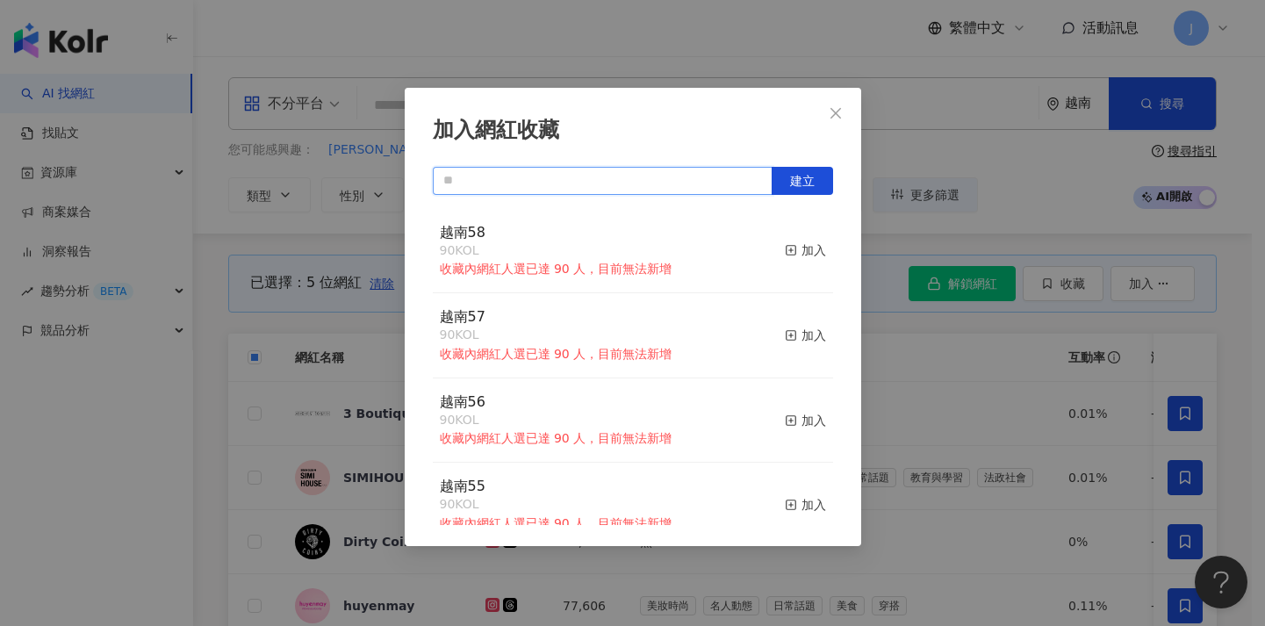
click at [714, 179] on input "text" at bounding box center [603, 181] width 340 height 28
paste input "****"
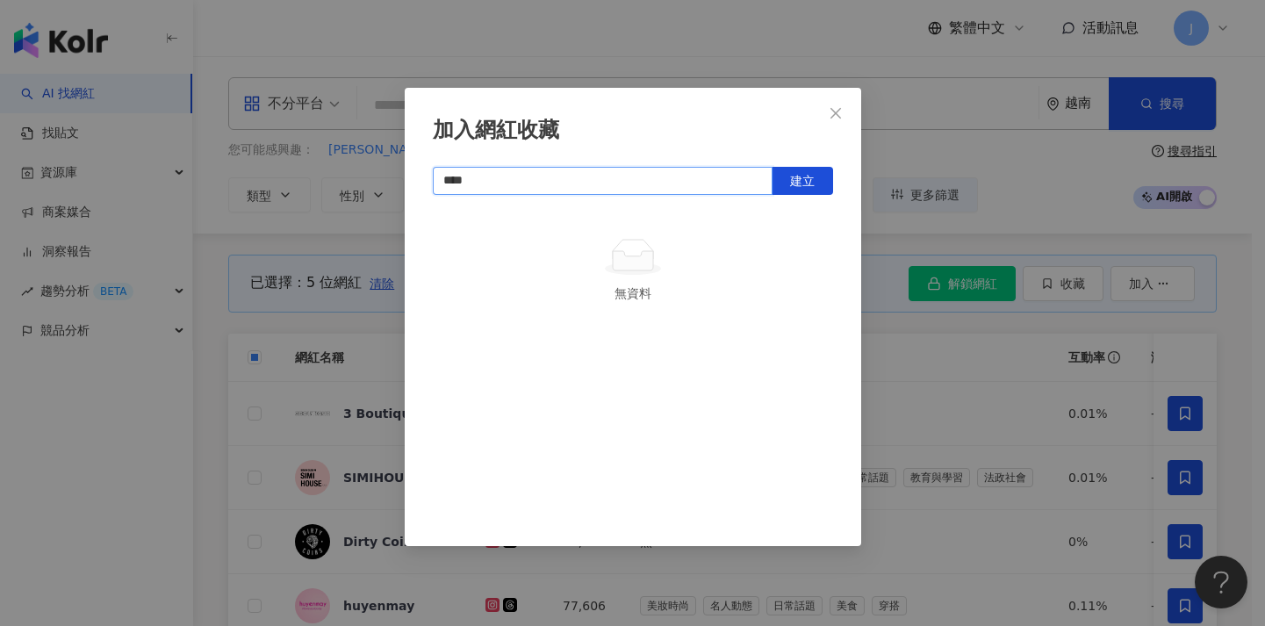
type input "****"
click at [817, 156] on div "加入網紅收藏 **** 建立 無資料" at bounding box center [633, 317] width 456 height 458
click at [810, 183] on span "建立" at bounding box center [802, 181] width 25 height 14
click at [298, 374] on div "加入網紅收藏 **** 建立 越南59 5 KOL 加入" at bounding box center [632, 313] width 1265 height 626
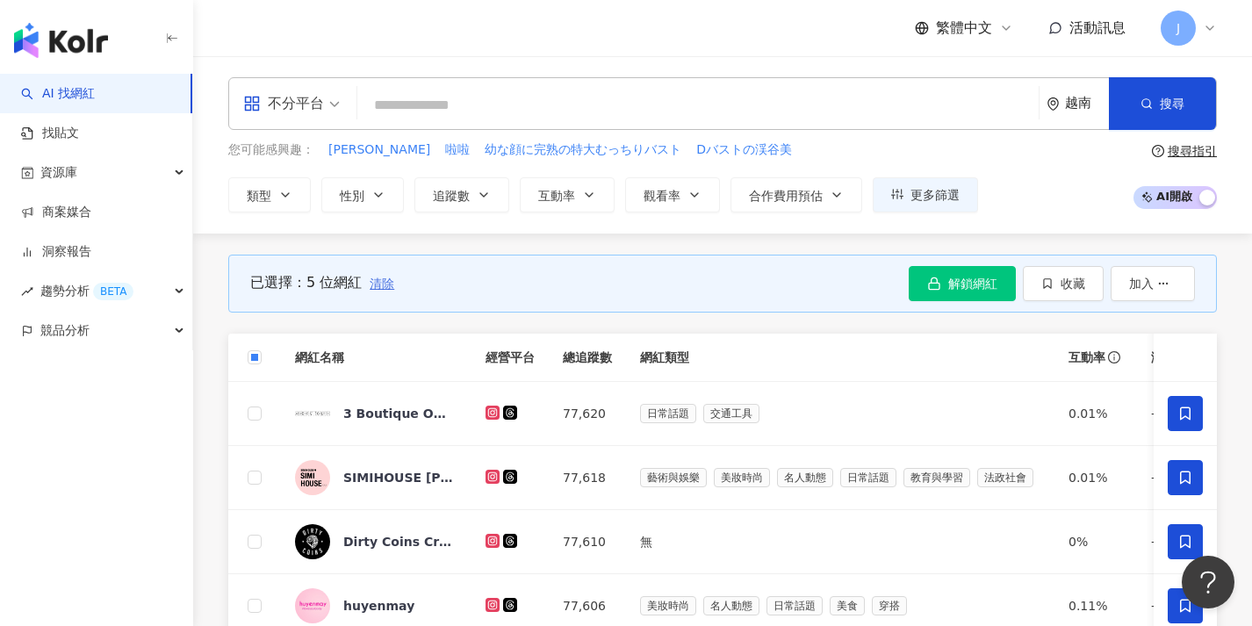
click at [386, 287] on span "清除" at bounding box center [381, 283] width 25 height 14
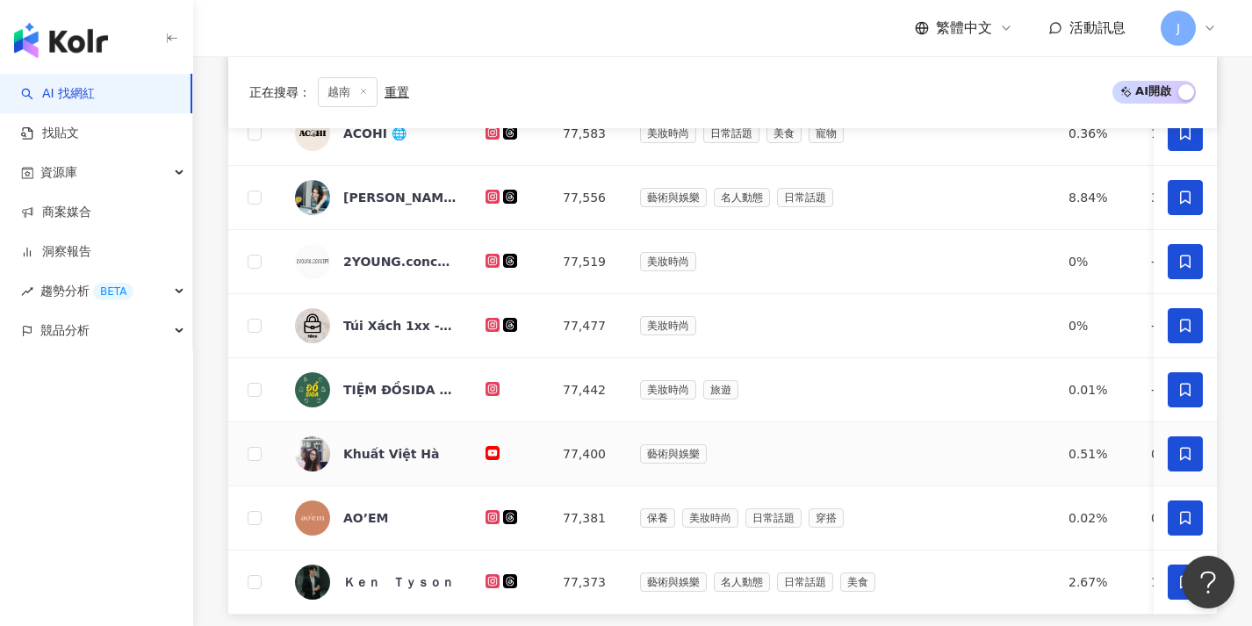
scroll to position [782, 0]
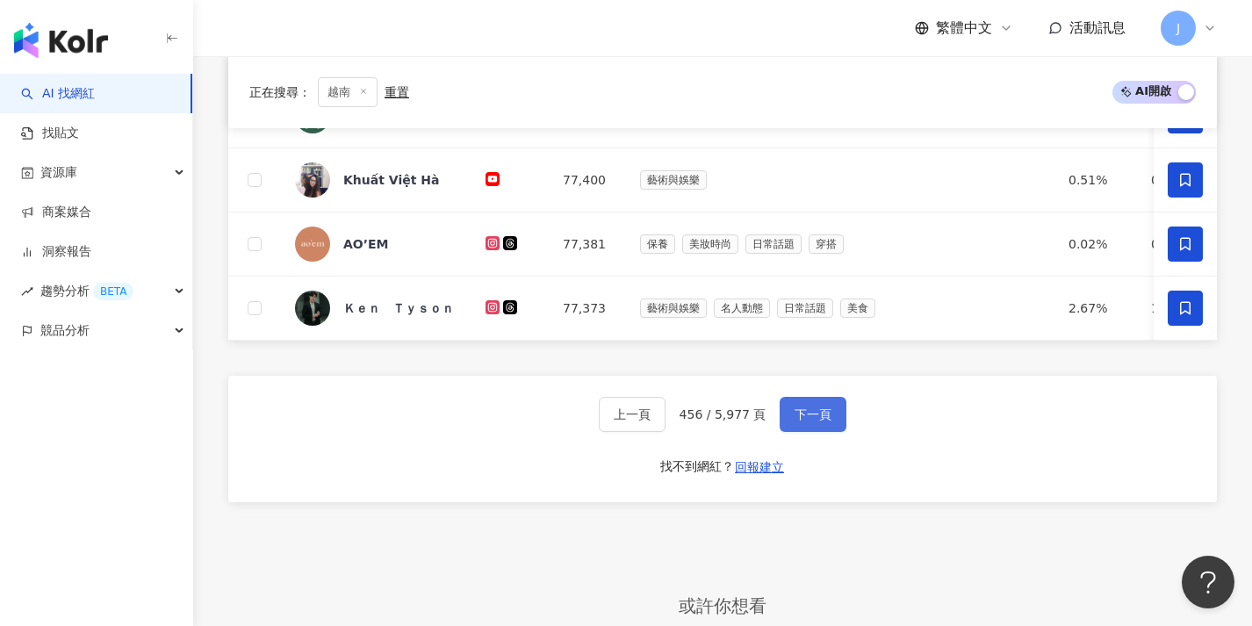
click at [793, 418] on button "下一頁" at bounding box center [812, 414] width 67 height 35
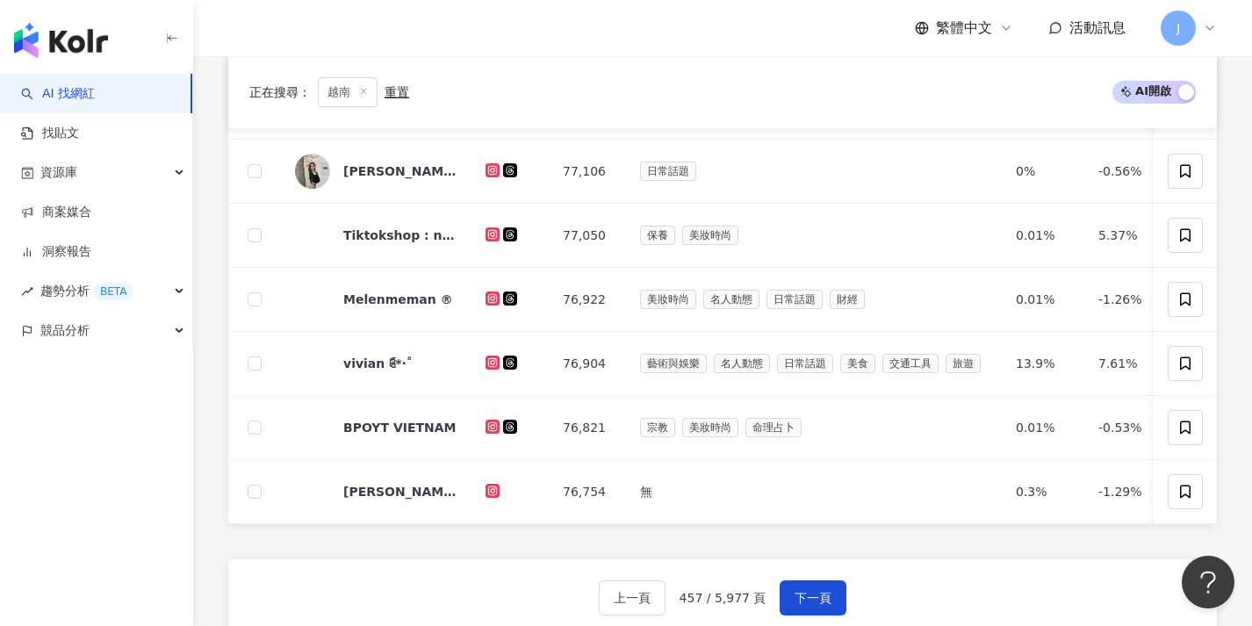
scroll to position [0, 0]
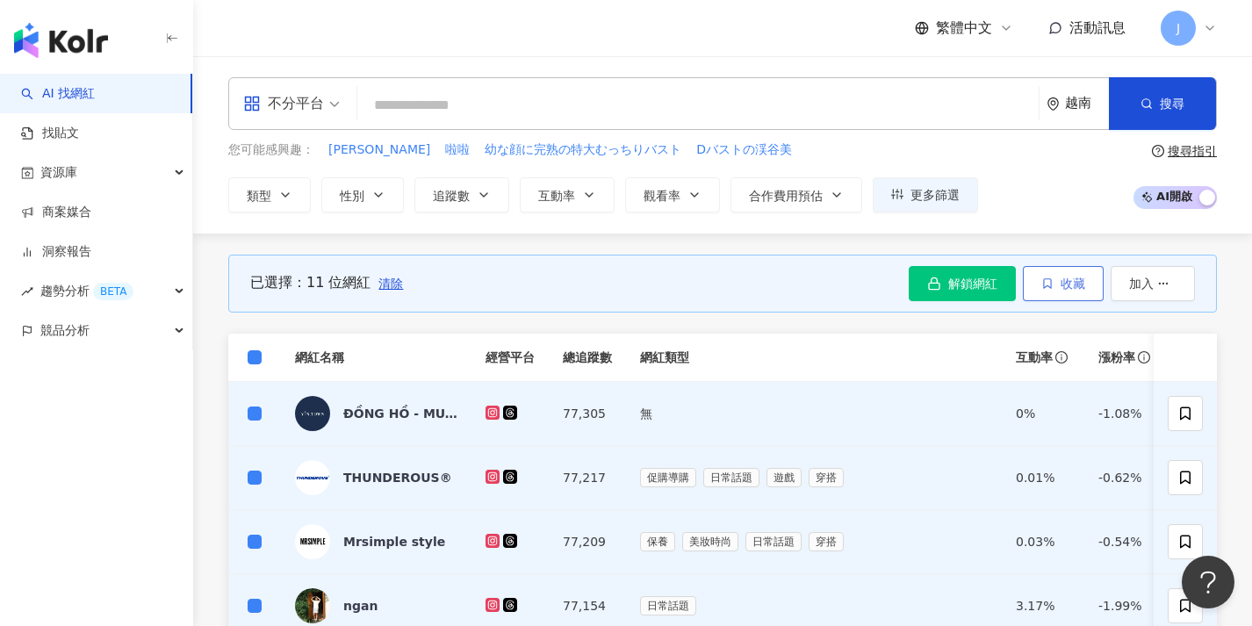
click at [1077, 295] on button "收藏" at bounding box center [1062, 283] width 81 height 35
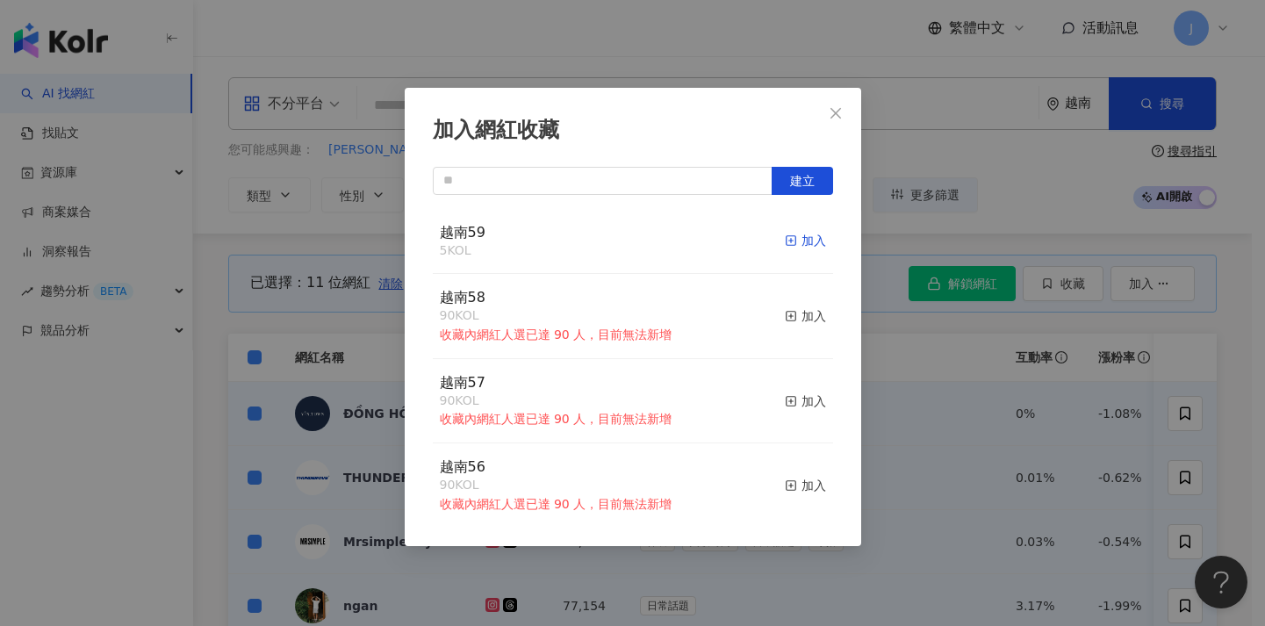
click at [796, 237] on div "加入" at bounding box center [805, 240] width 41 height 19
click at [321, 398] on div "加入網紅收藏 建立 越南59 16 KOL 加入 越南58 90 KOL 收藏內網紅人選已達 90 人，目前無法新增 加入 越南57 90 KOL 收藏內網紅…" at bounding box center [632, 313] width 1265 height 626
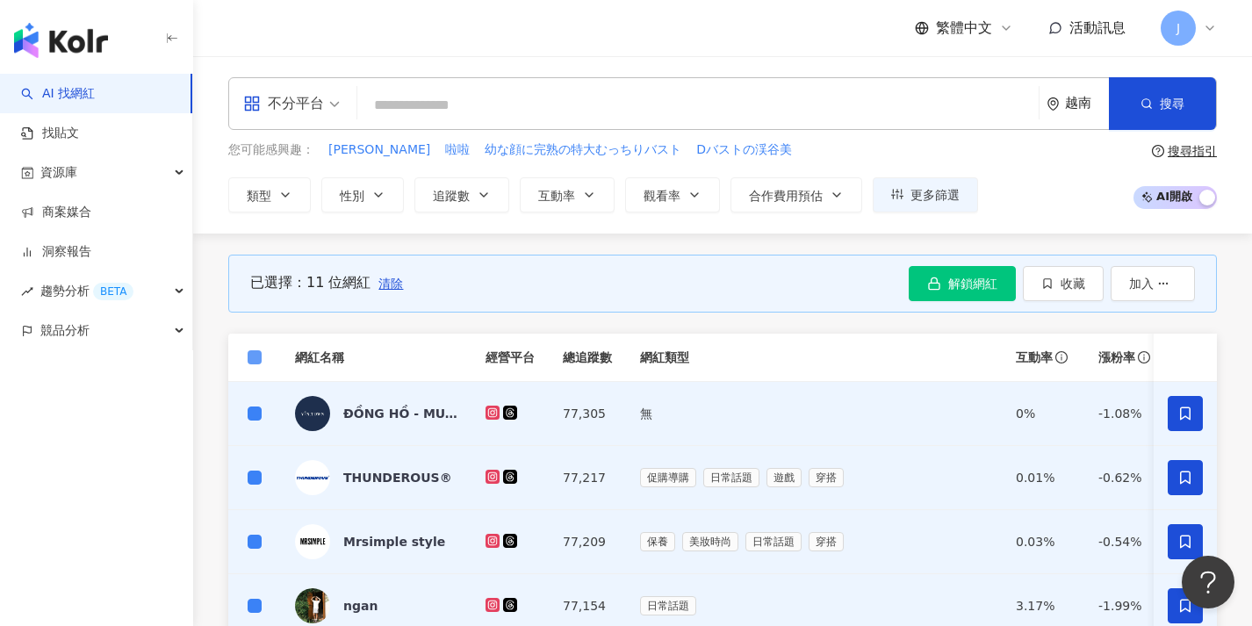
click at [258, 356] on span at bounding box center [255, 357] width 14 height 14
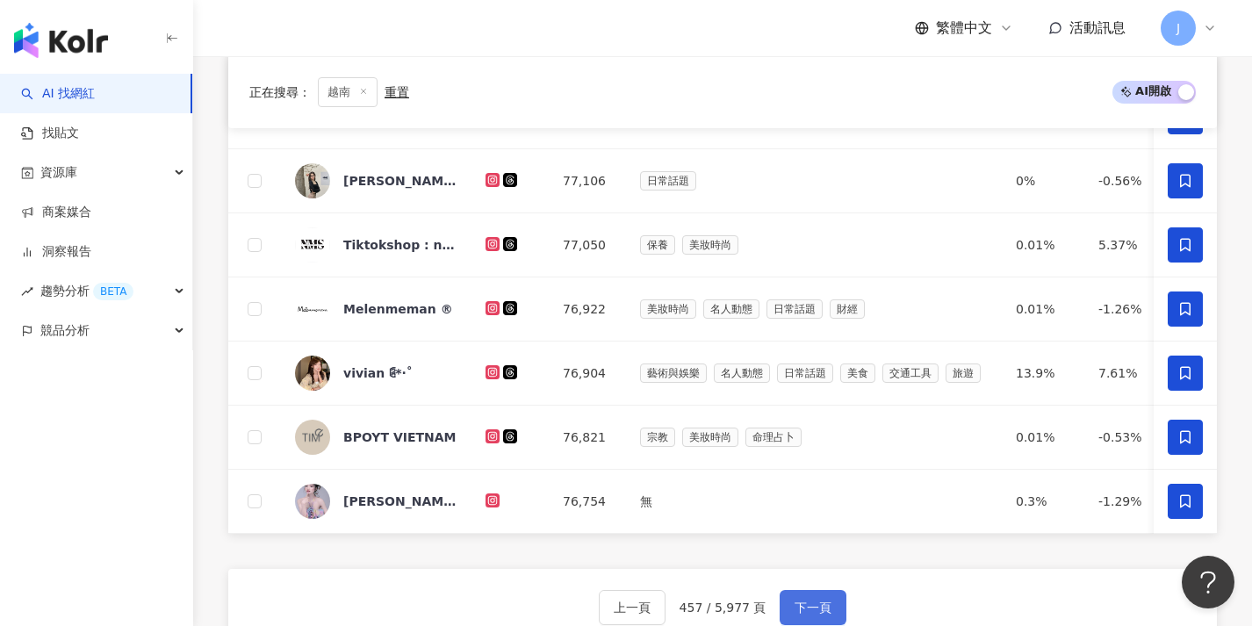
scroll to position [648, 0]
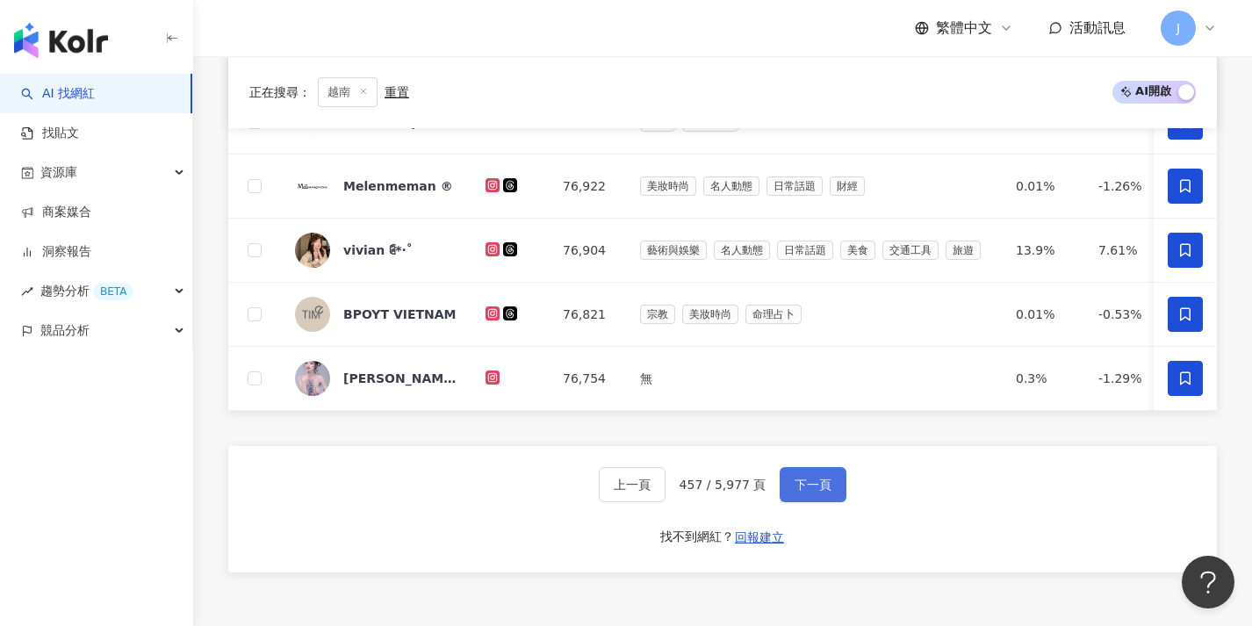
click at [818, 489] on span "下一頁" at bounding box center [812, 484] width 37 height 14
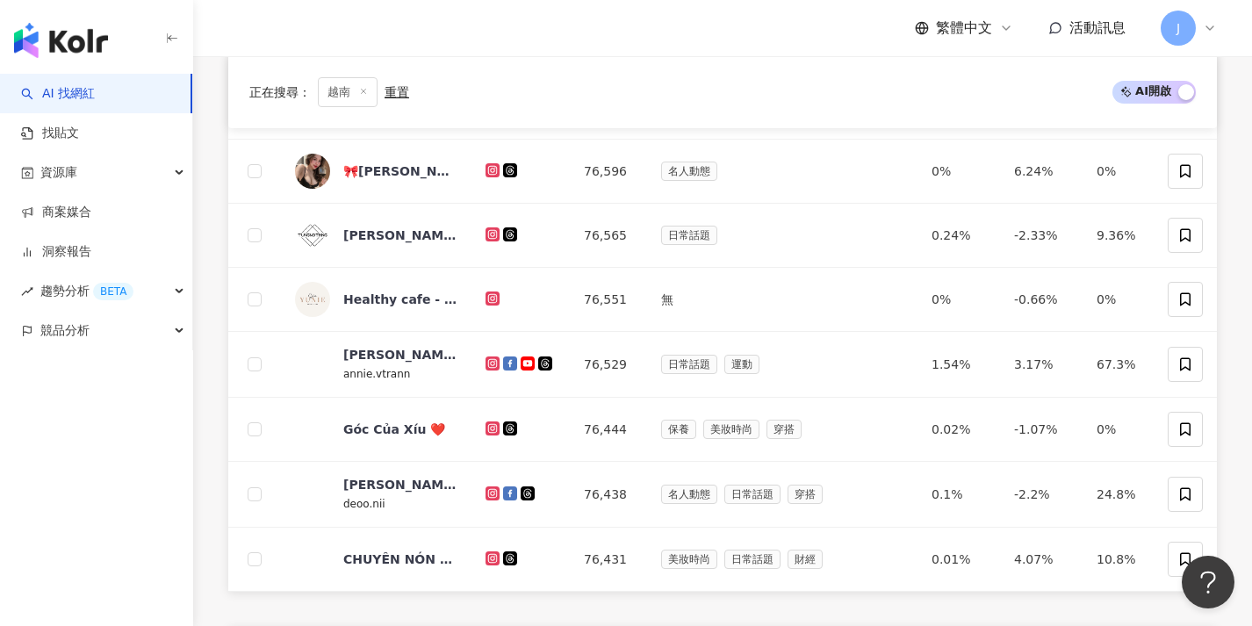
scroll to position [62, 0]
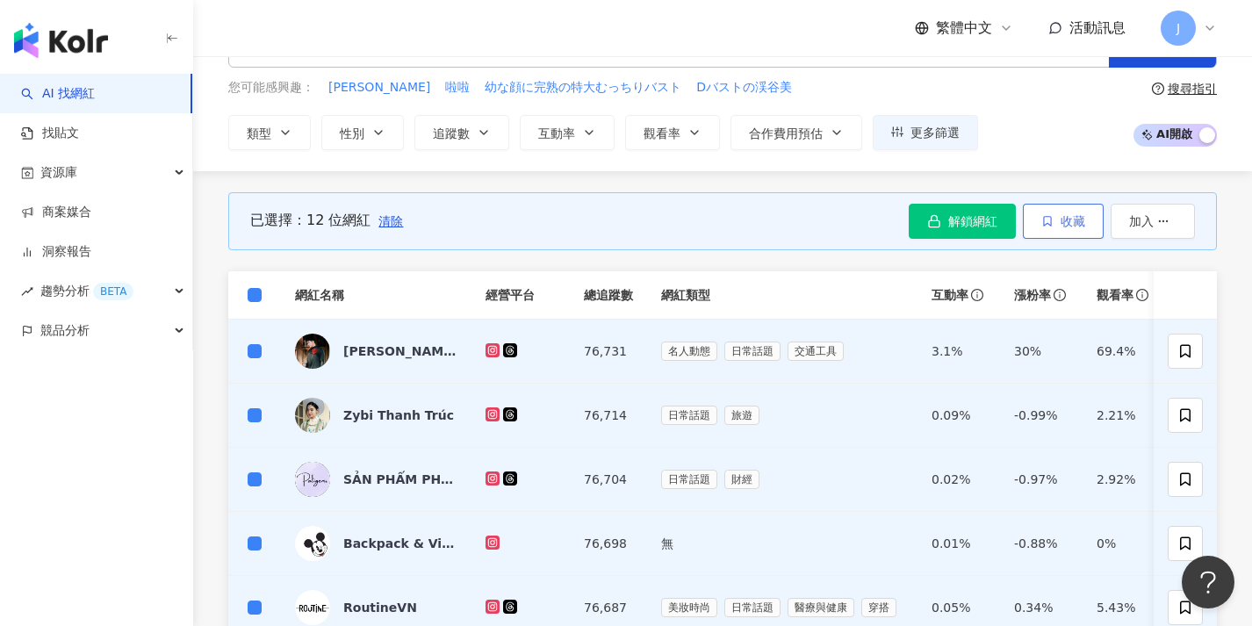
click at [1065, 215] on span "收藏" at bounding box center [1072, 221] width 25 height 14
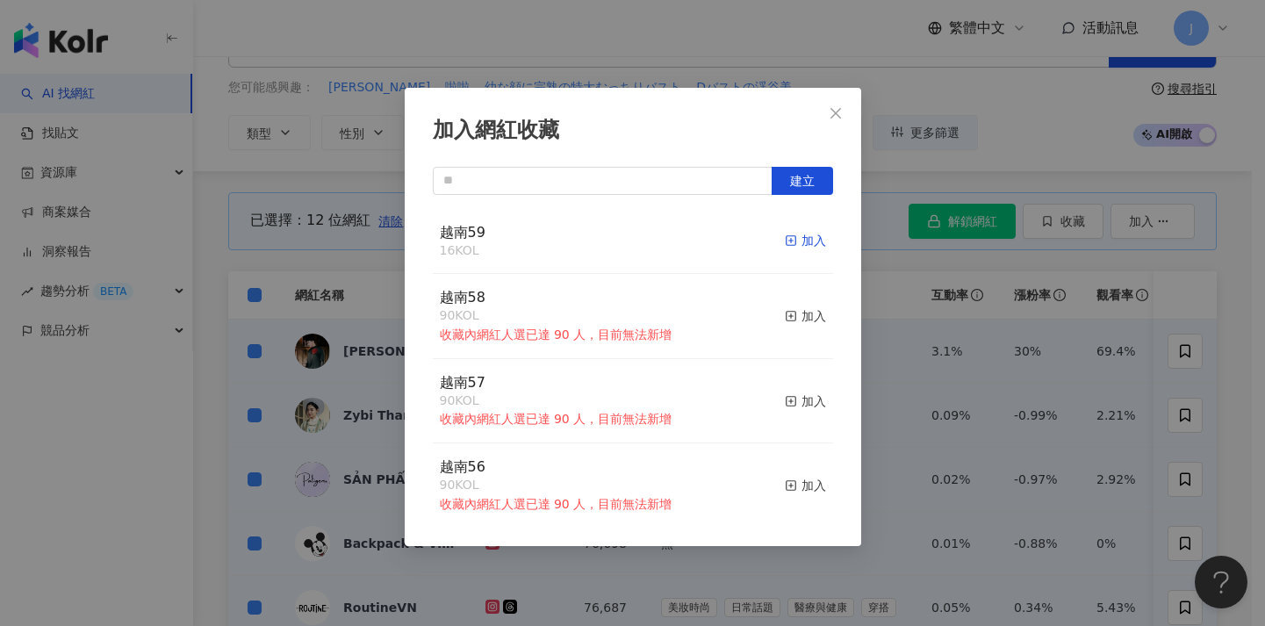
click at [791, 241] on div "加入" at bounding box center [805, 240] width 41 height 19
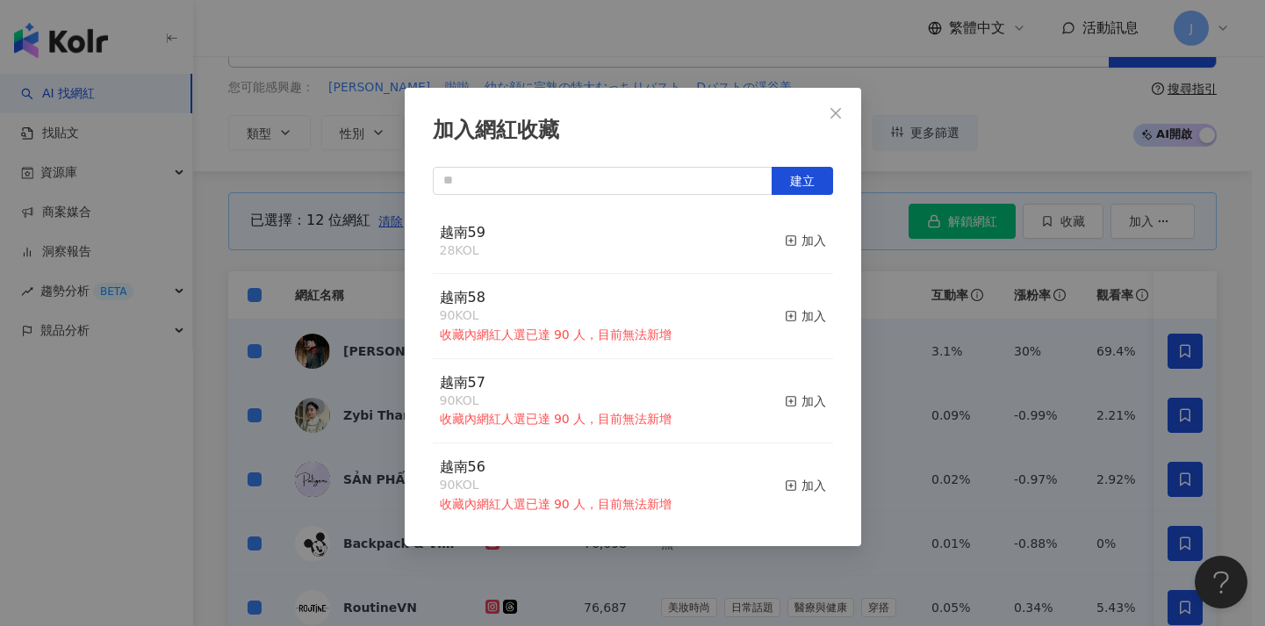
click at [983, 329] on div "加入網紅收藏 建立 越南59 28 KOL 加入 越南58 90 KOL 收藏內網紅人選已達 90 人，目前無法新增 加入 越南57 90 KOL 收藏內網紅…" at bounding box center [632, 313] width 1265 height 626
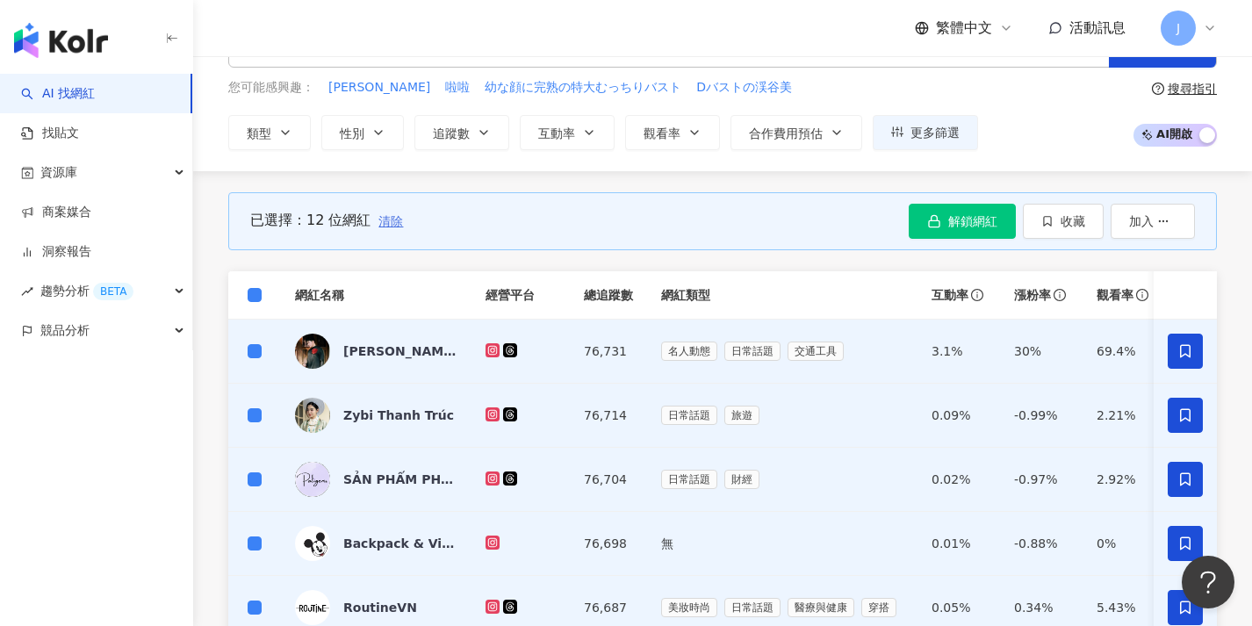
click at [391, 225] on span "清除" at bounding box center [390, 221] width 25 height 14
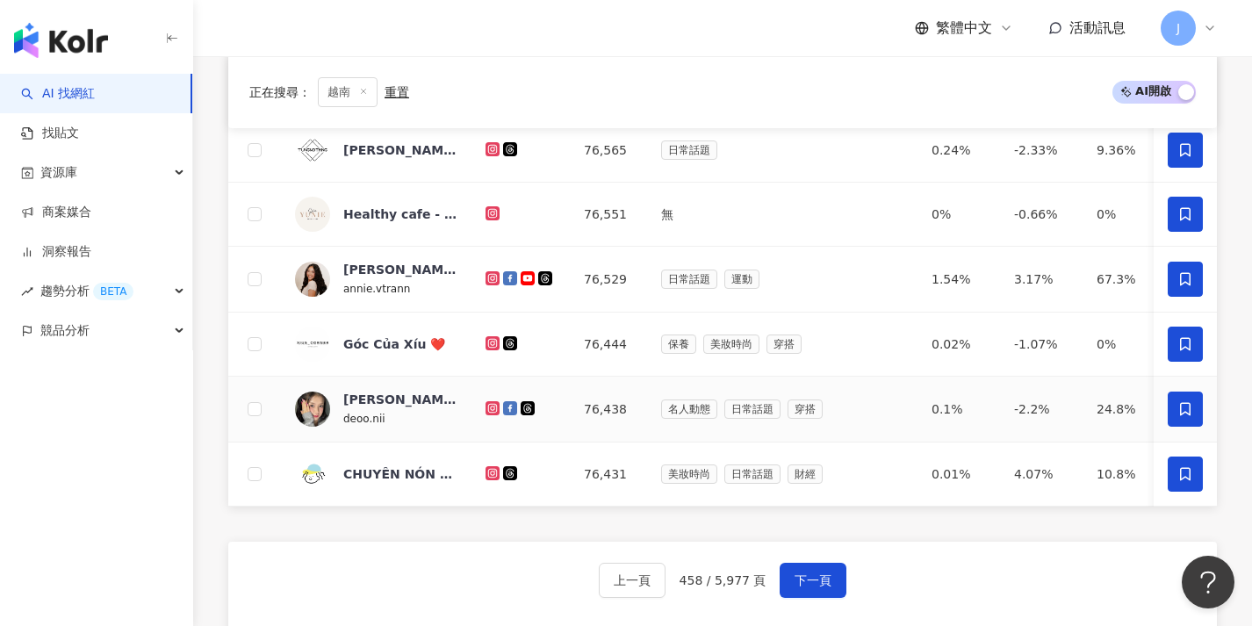
scroll to position [636, 0]
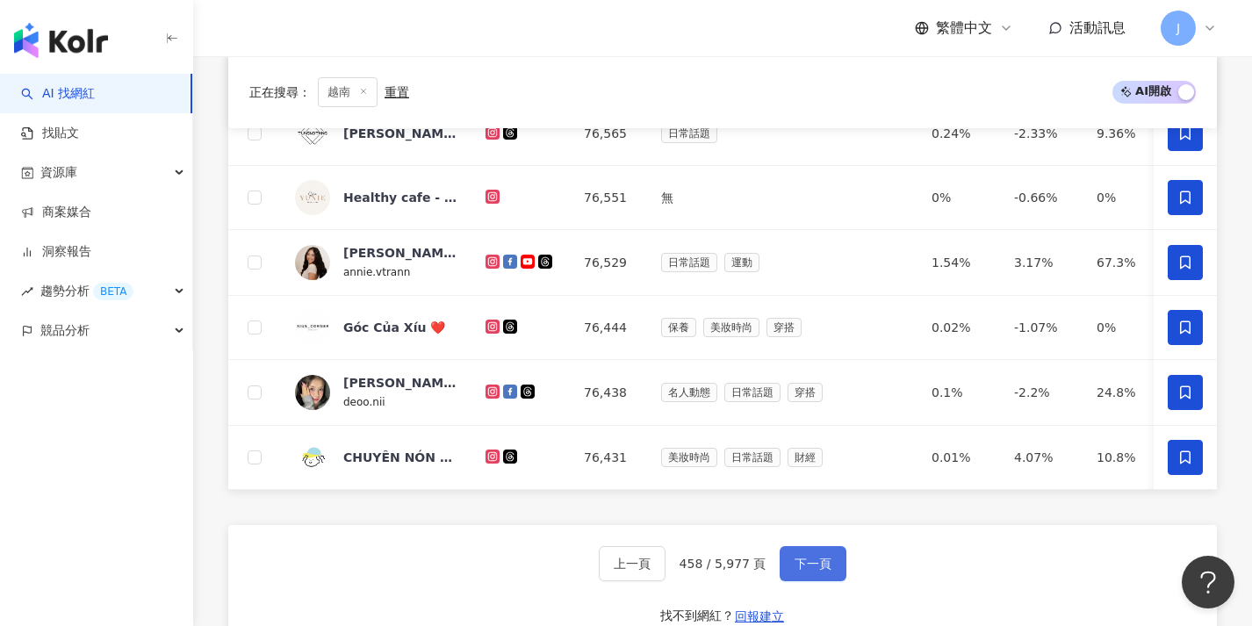
click at [825, 560] on button "下一頁" at bounding box center [812, 563] width 67 height 35
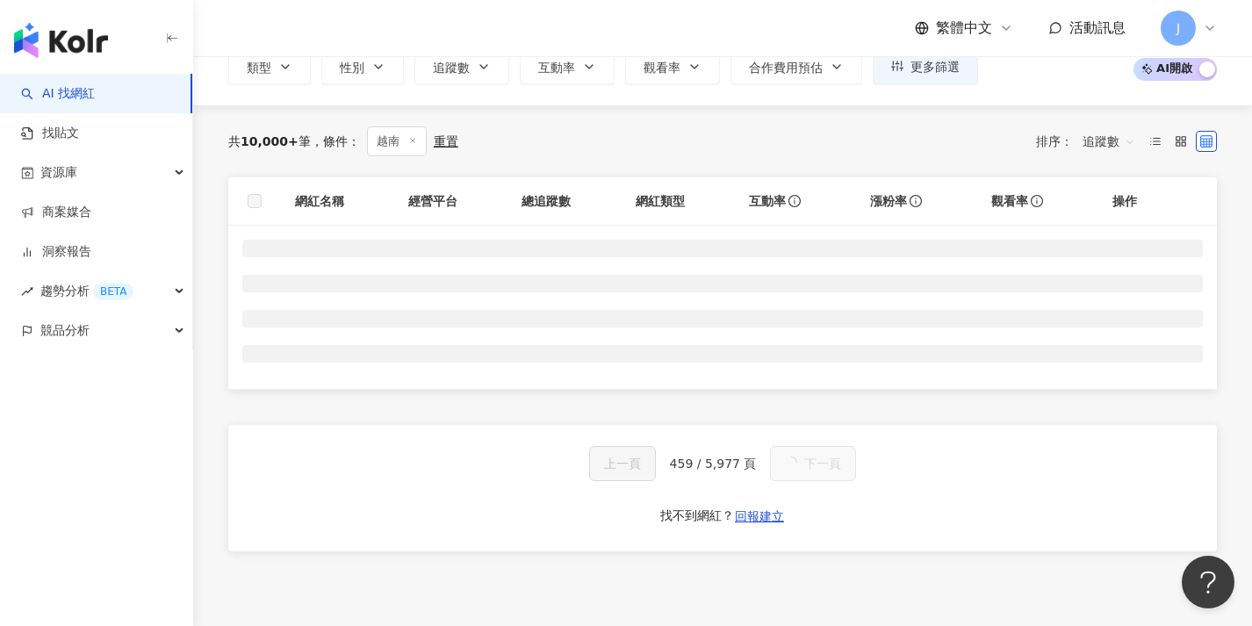
scroll to position [0, 0]
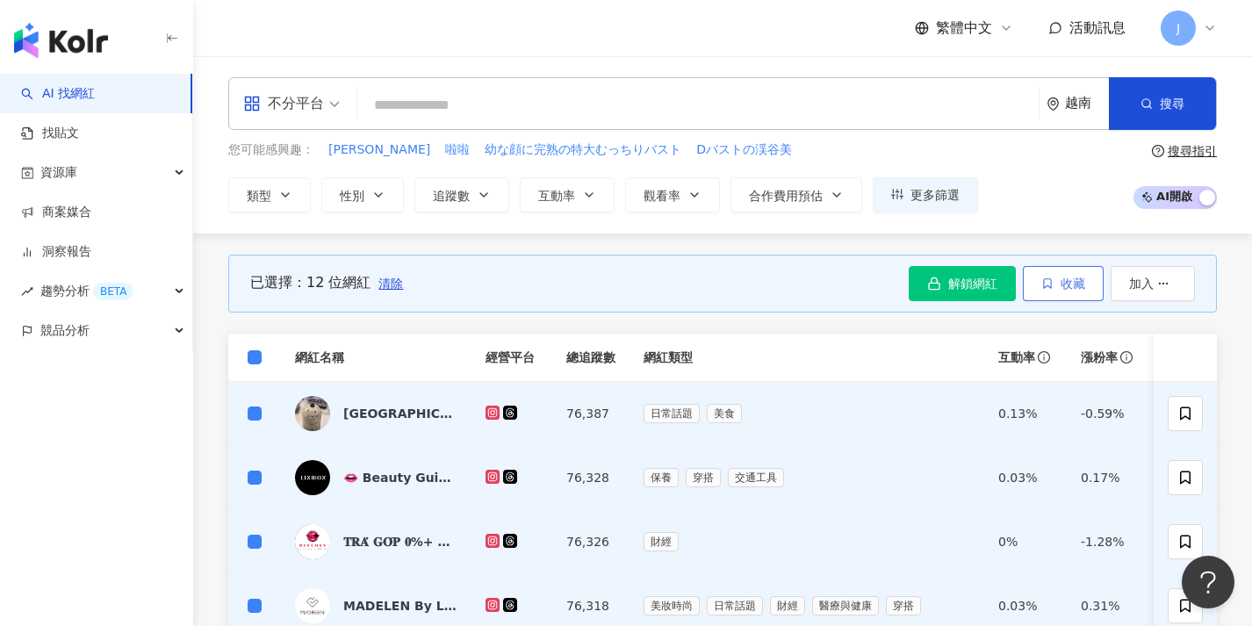
click at [1090, 290] on button "收藏" at bounding box center [1062, 283] width 81 height 35
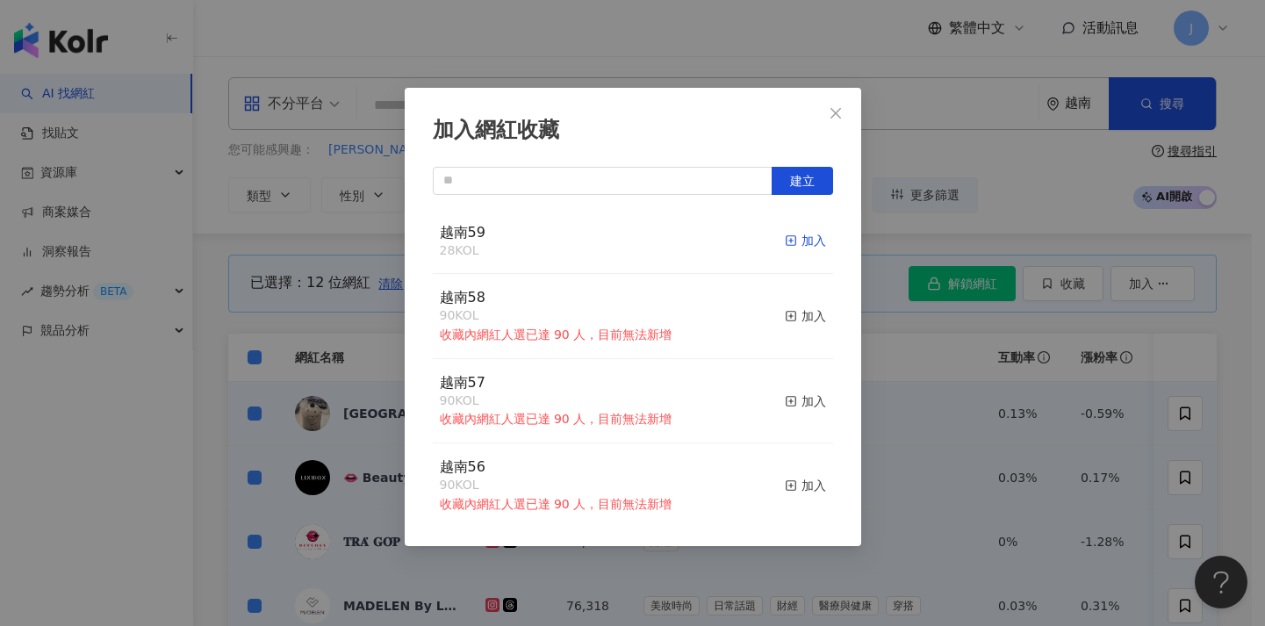
click at [802, 235] on div "加入" at bounding box center [805, 240] width 41 height 19
click at [984, 370] on div "加入網紅收藏 建立 越南59 40 KOL 加入 越南58 90 KOL 收藏內網紅人選已達 90 人，目前無法新增 加入 越南57 90 KOL 收藏內網紅…" at bounding box center [632, 313] width 1265 height 626
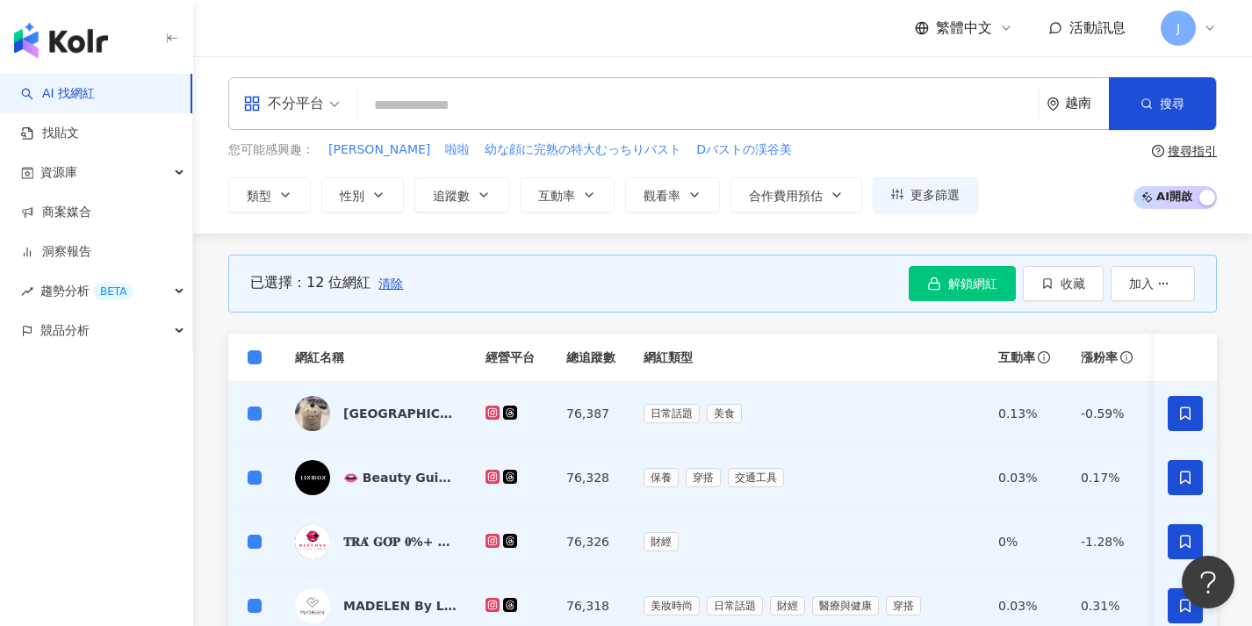
click at [385, 284] on span "清除" at bounding box center [390, 283] width 25 height 14
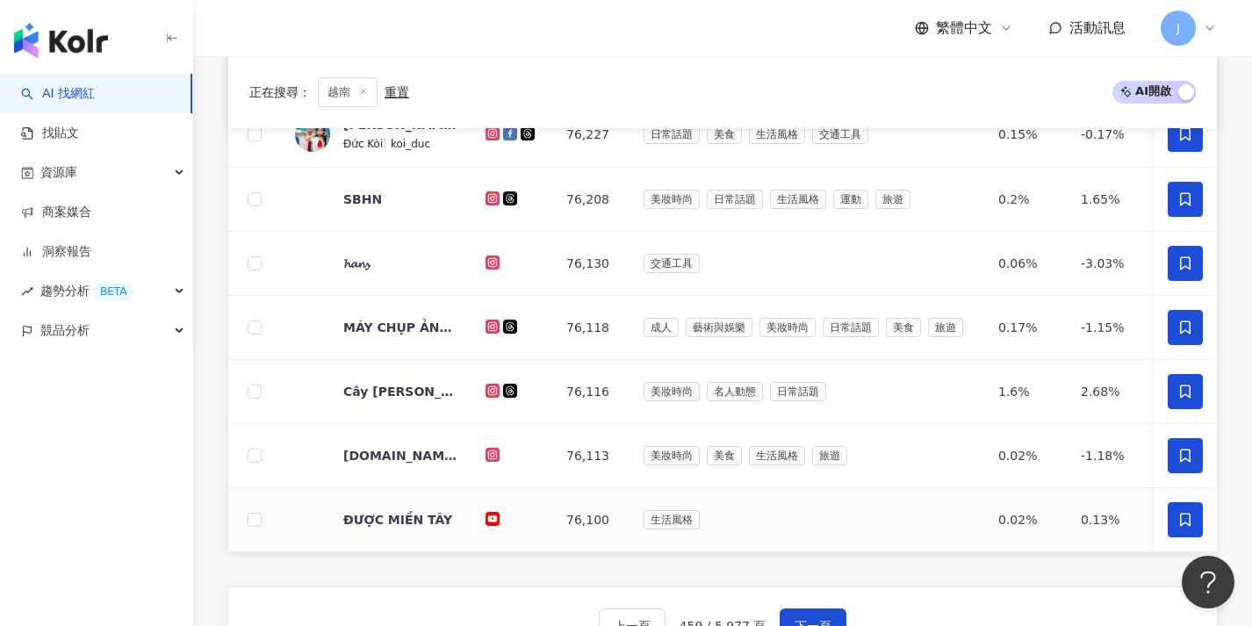
scroll to position [755, 0]
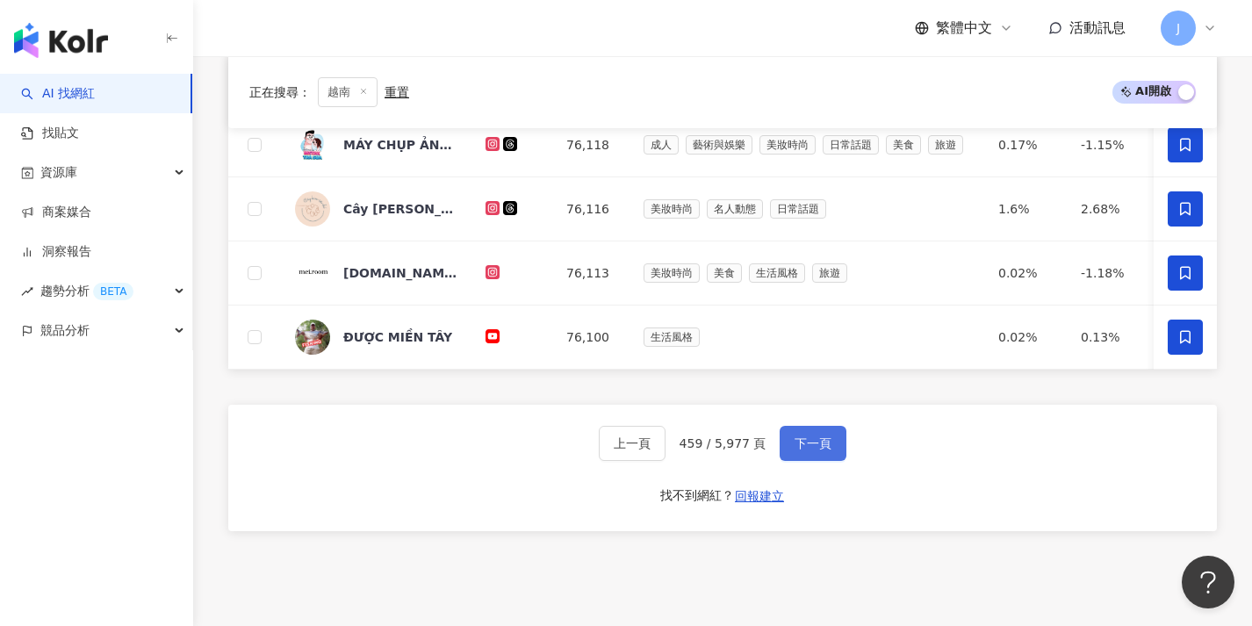
click at [807, 461] on button "下一頁" at bounding box center [812, 443] width 67 height 35
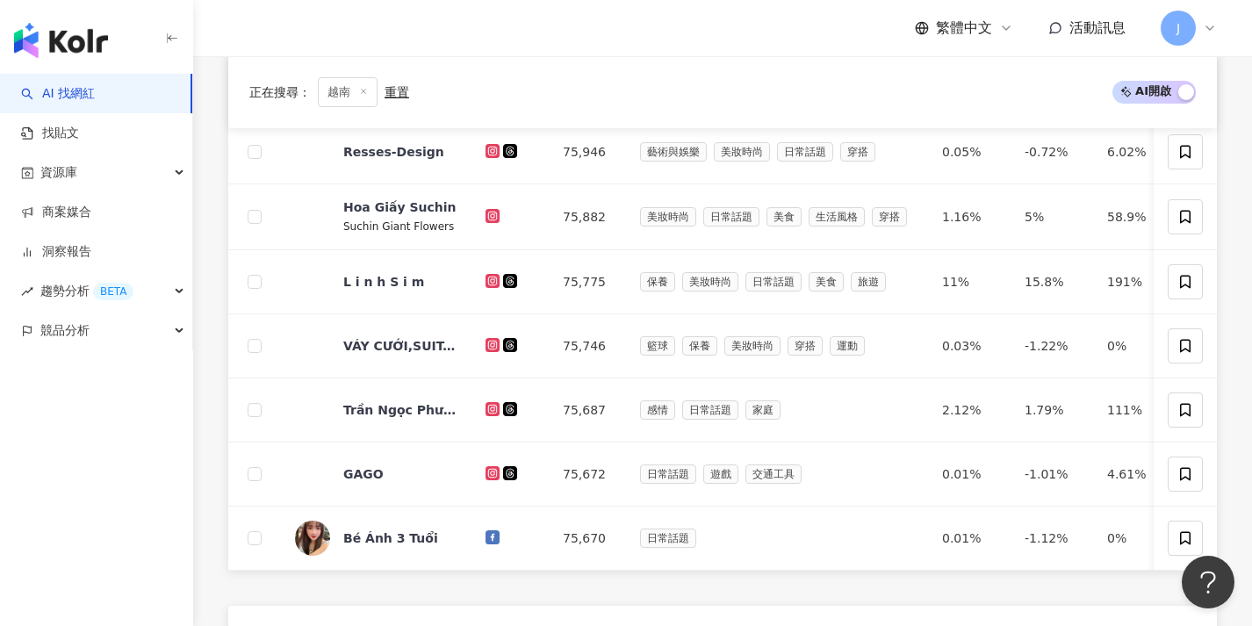
scroll to position [612, 0]
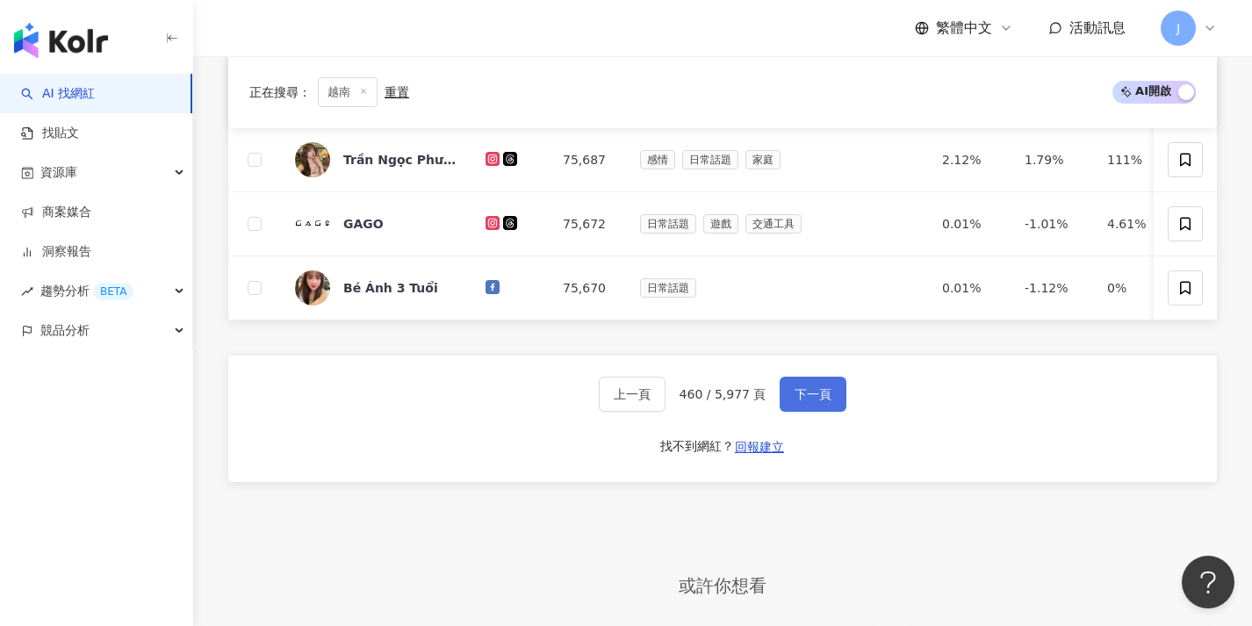
click at [815, 412] on button "下一頁" at bounding box center [812, 394] width 67 height 35
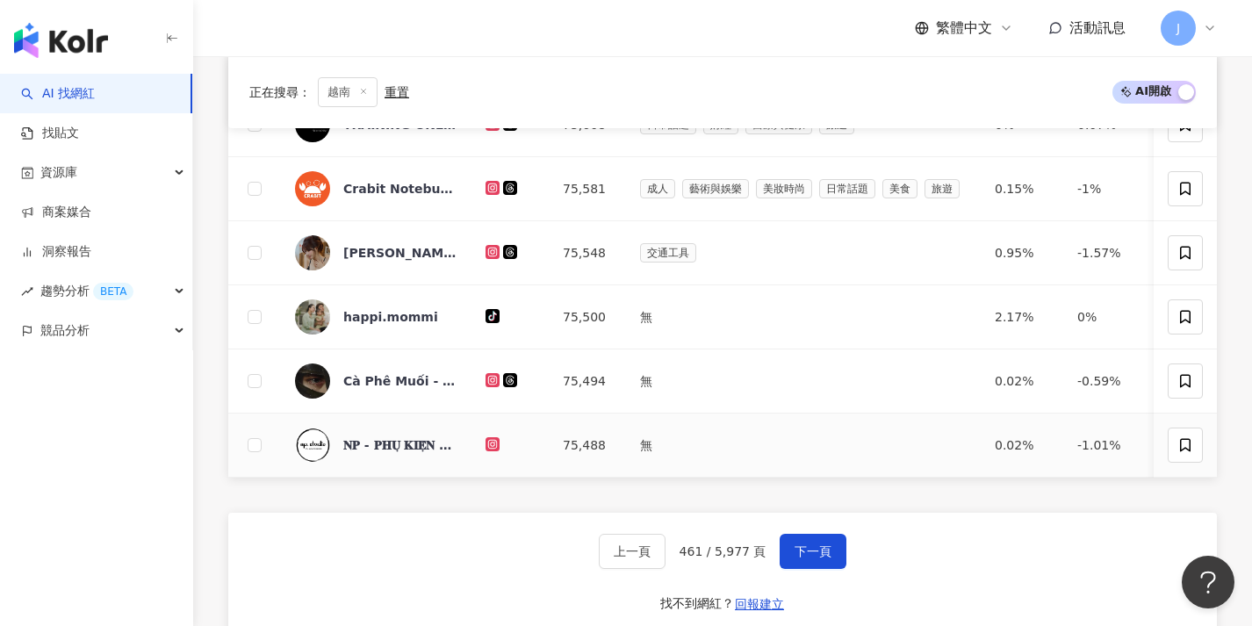
scroll to position [692, 0]
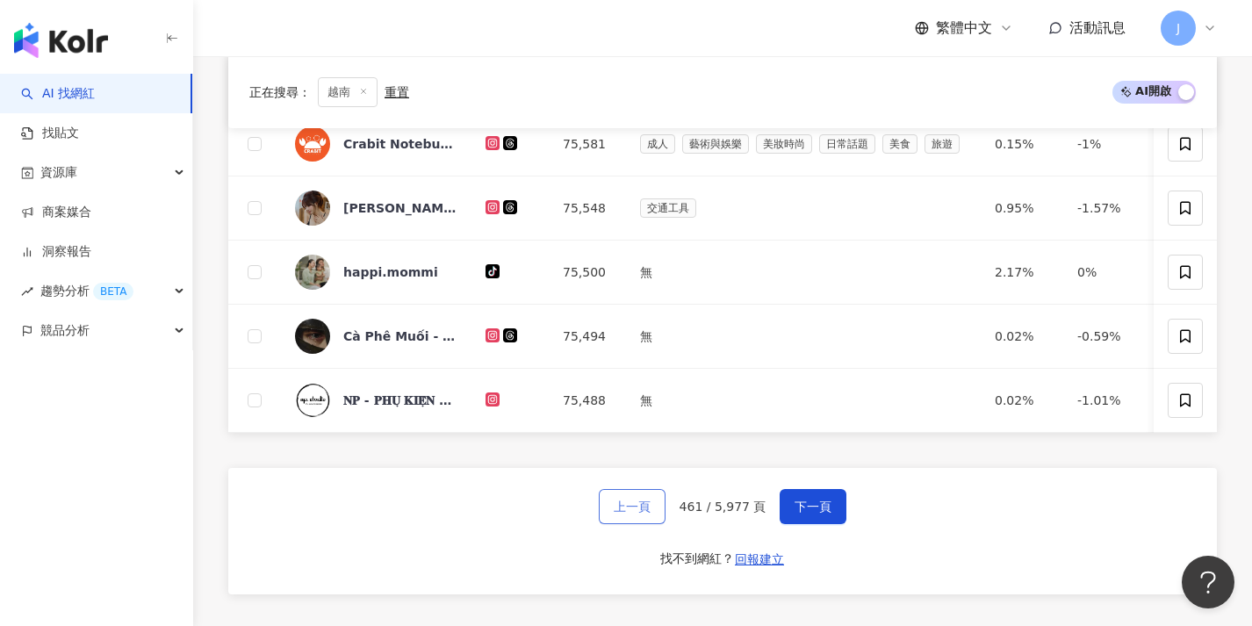
click at [623, 513] on span "上一頁" at bounding box center [631, 506] width 37 height 14
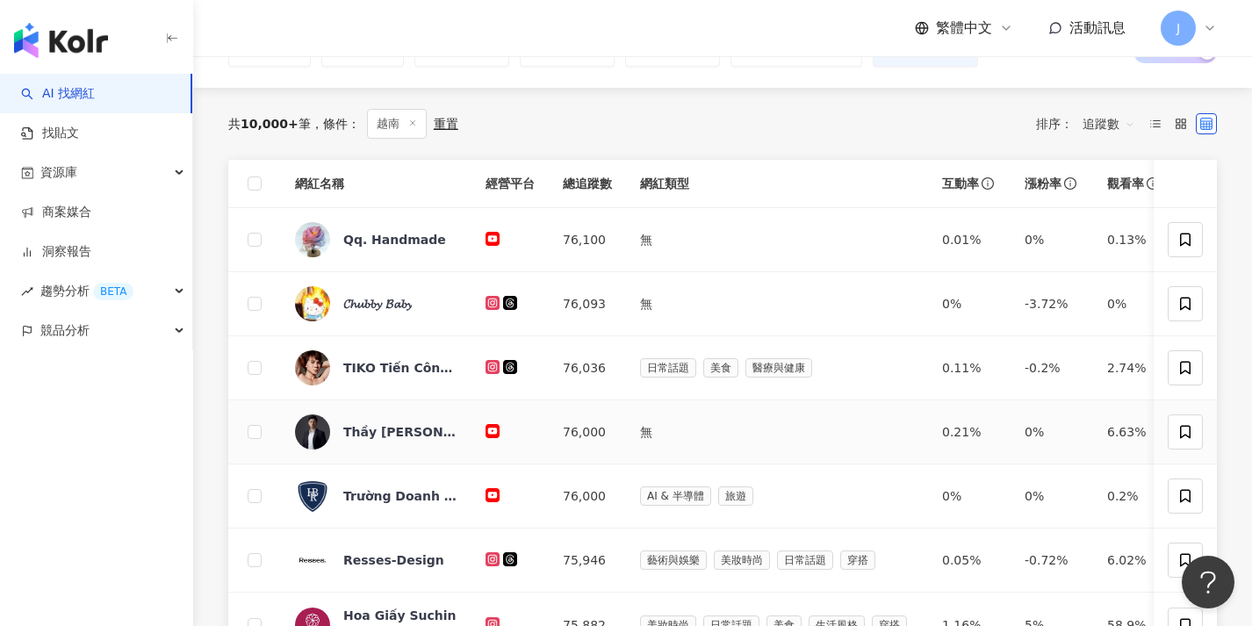
scroll to position [0, 0]
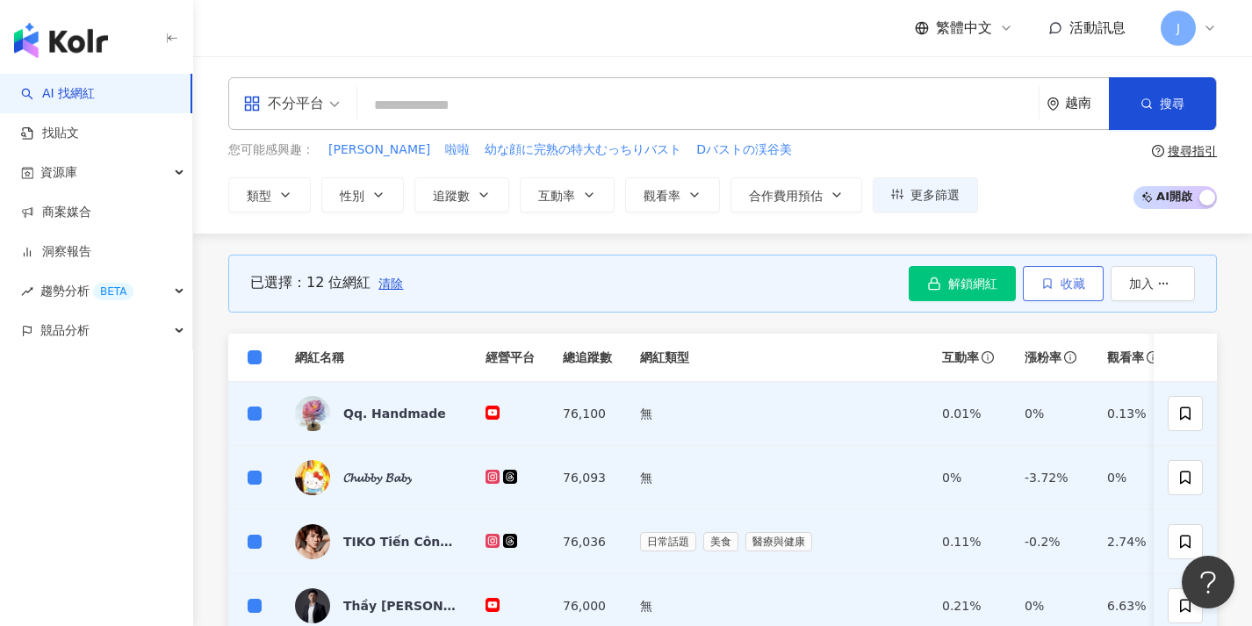
click at [1041, 281] on icon "button" at bounding box center [1047, 283] width 12 height 12
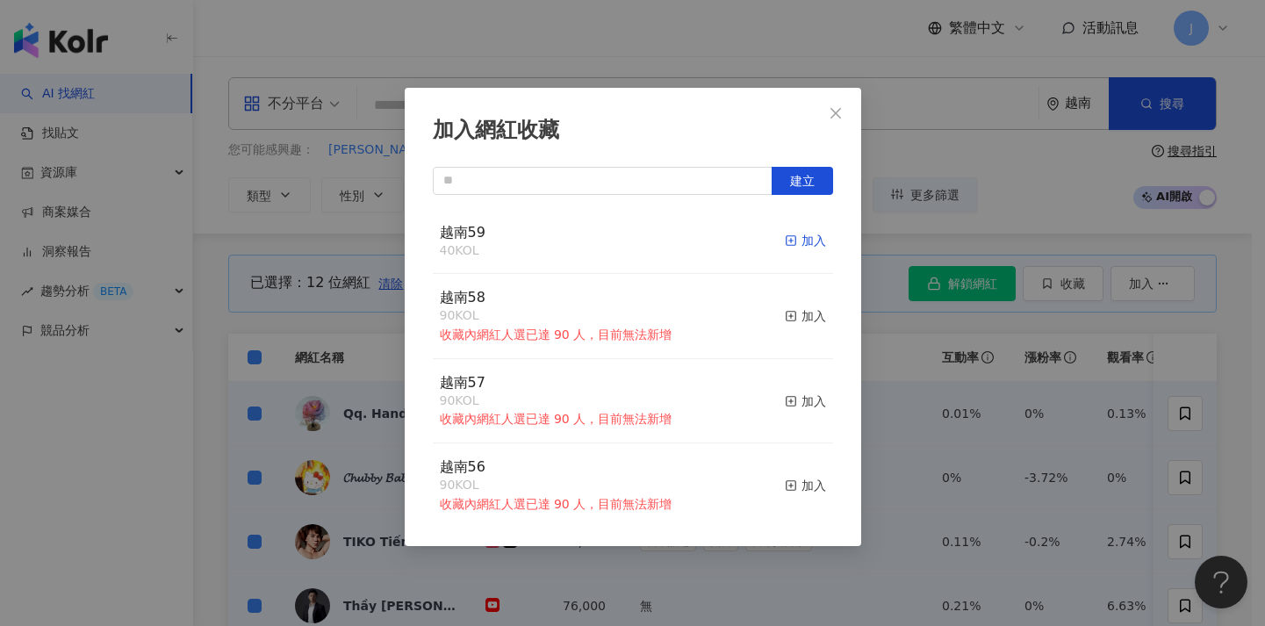
click at [785, 233] on div "加入" at bounding box center [805, 240] width 41 height 19
click at [861, 305] on div "加入網紅收藏 建立 越南59 52 KOL 加入 越南58 90 KOL 收藏內網紅人選已達 90 人，目前無法新增 加入 越南57 90 KOL 收藏內網紅…" at bounding box center [632, 313] width 1265 height 626
click at [874, 310] on div "加入網紅收藏 建立 越南59 52 KOL 加入 越南58 90 KOL 收藏內網紅人選已達 90 人，目前無法新增 加入 越南57 90 KOL 收藏內網紅…" at bounding box center [632, 313] width 1265 height 626
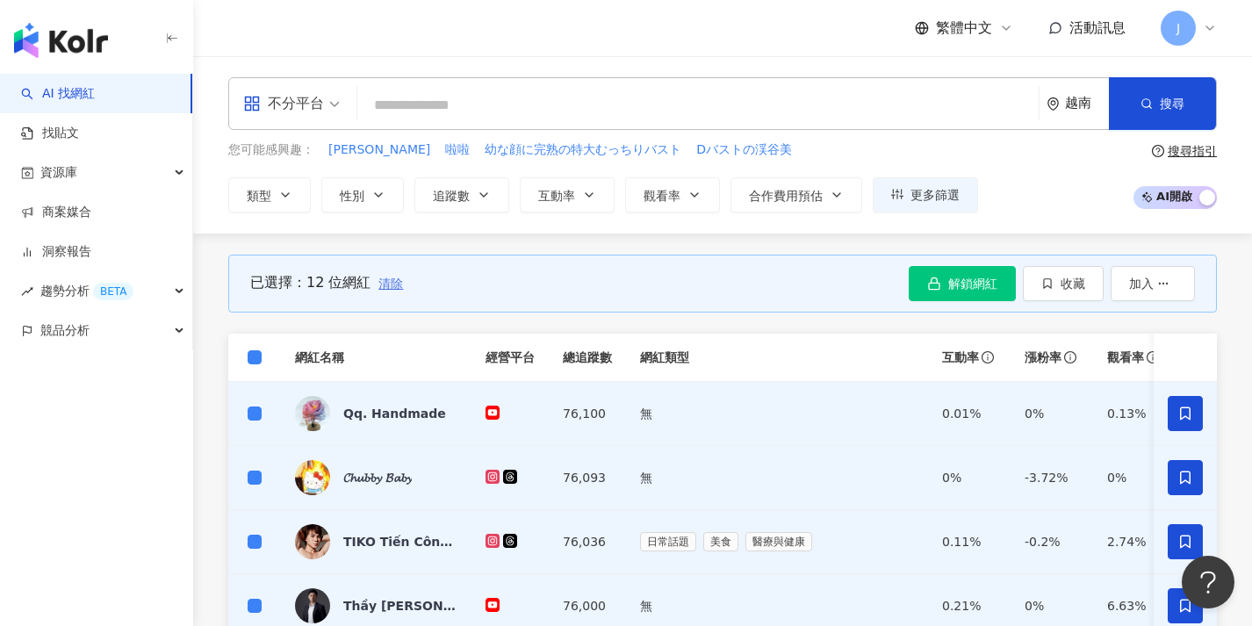
click at [394, 284] on span "清除" at bounding box center [390, 283] width 25 height 14
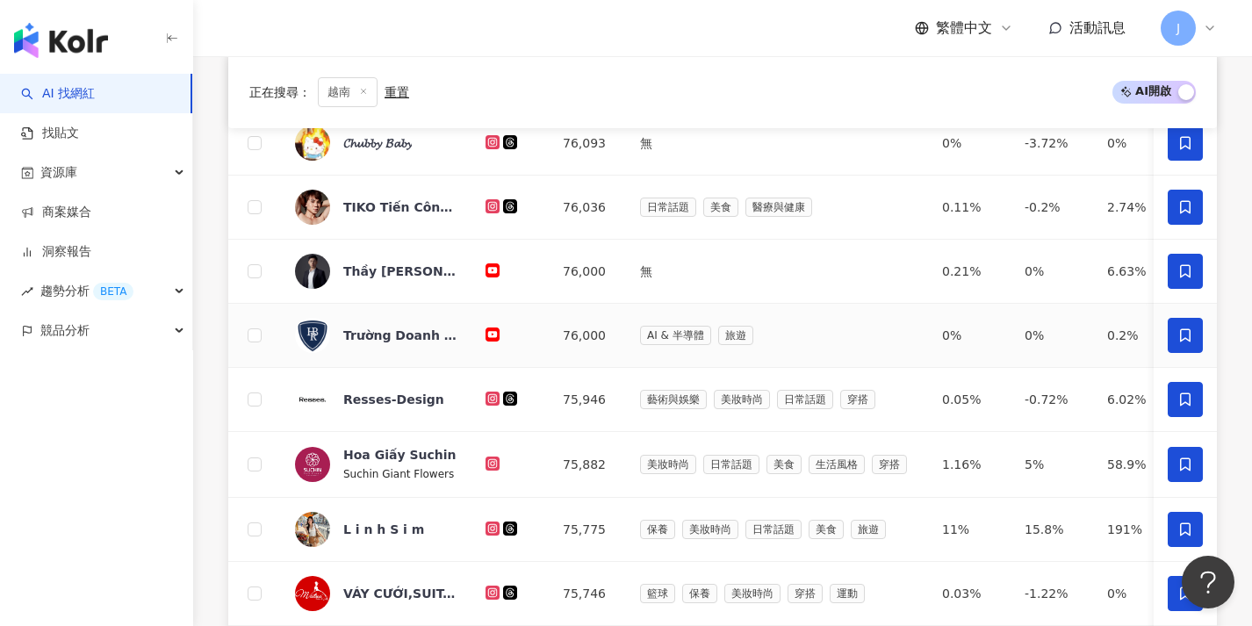
scroll to position [726, 0]
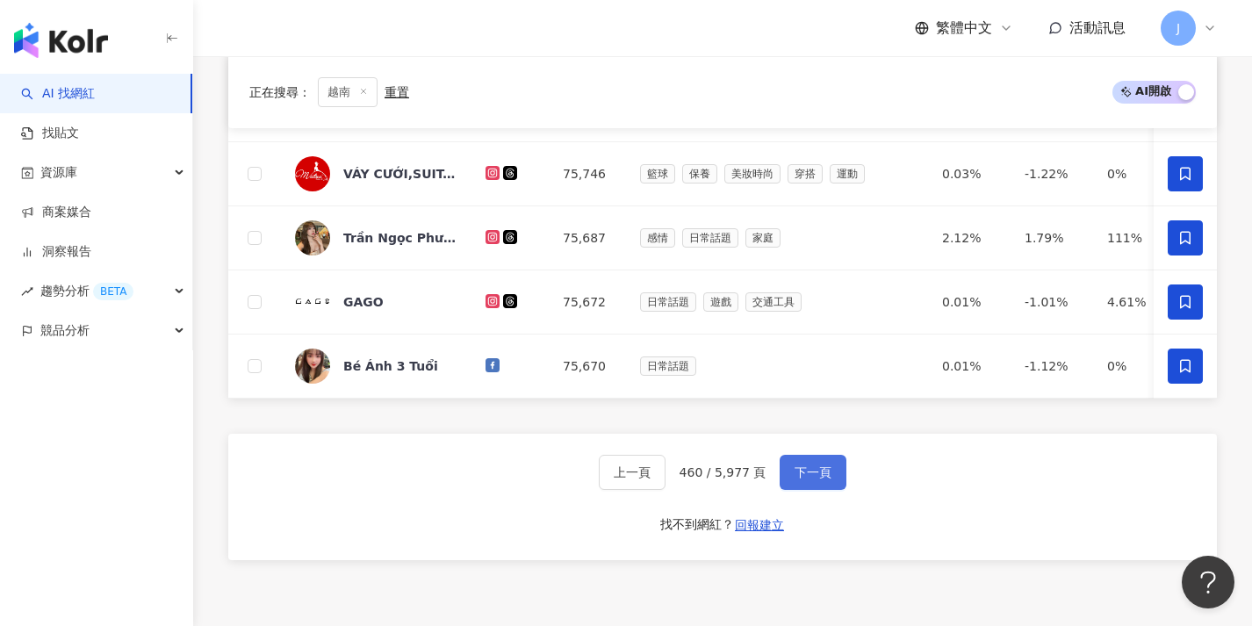
click at [807, 490] on button "下一頁" at bounding box center [812, 472] width 67 height 35
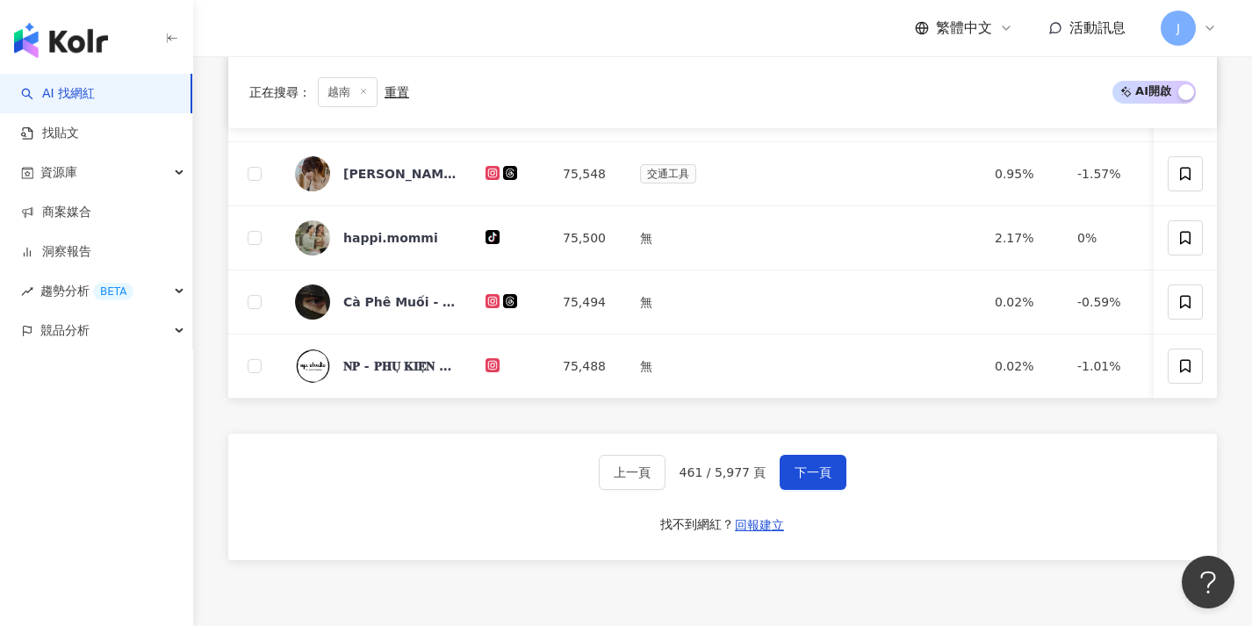
scroll to position [11, 0]
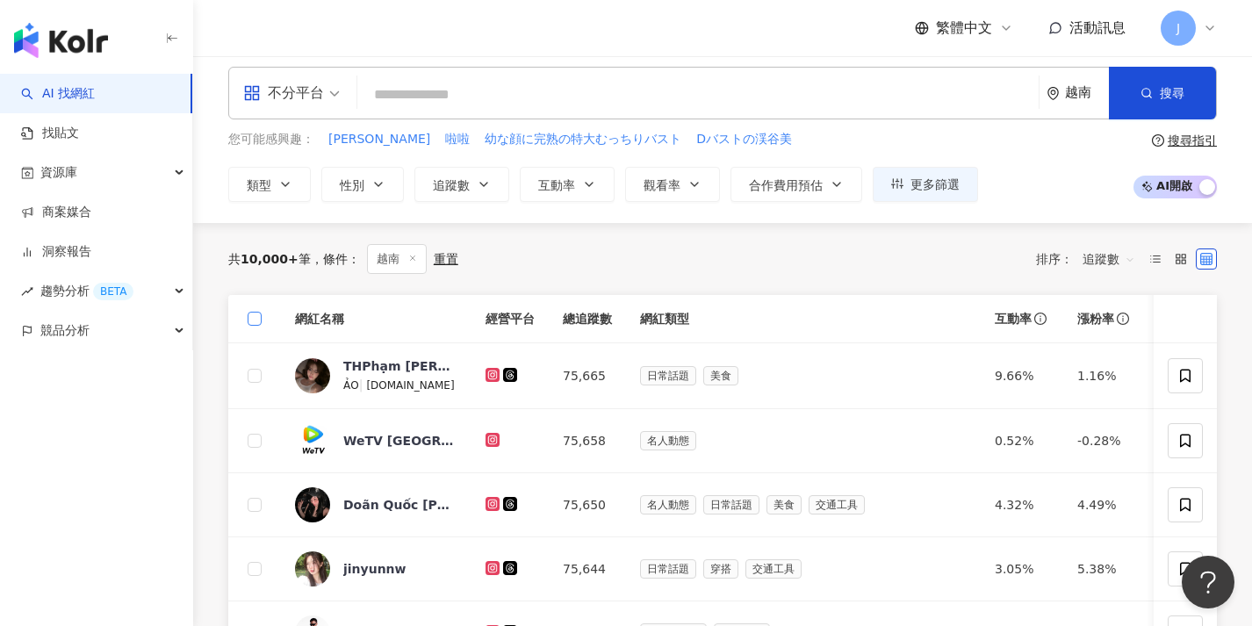
click at [260, 318] on span at bounding box center [255, 319] width 14 height 14
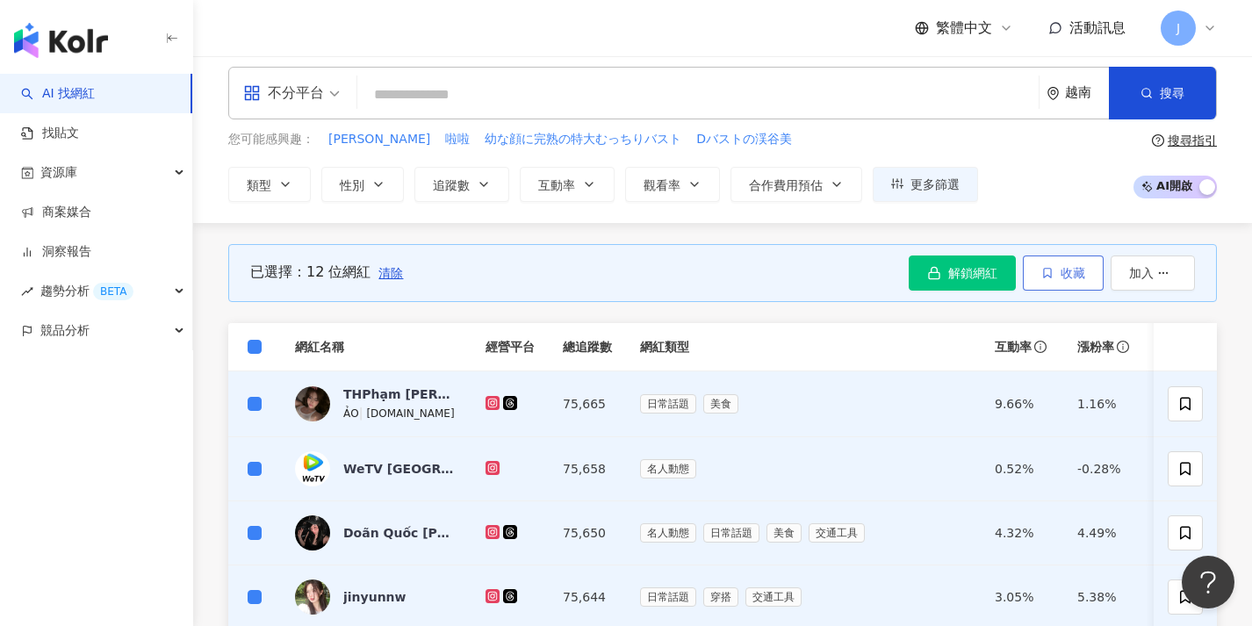
click at [1032, 274] on button "收藏" at bounding box center [1062, 272] width 81 height 35
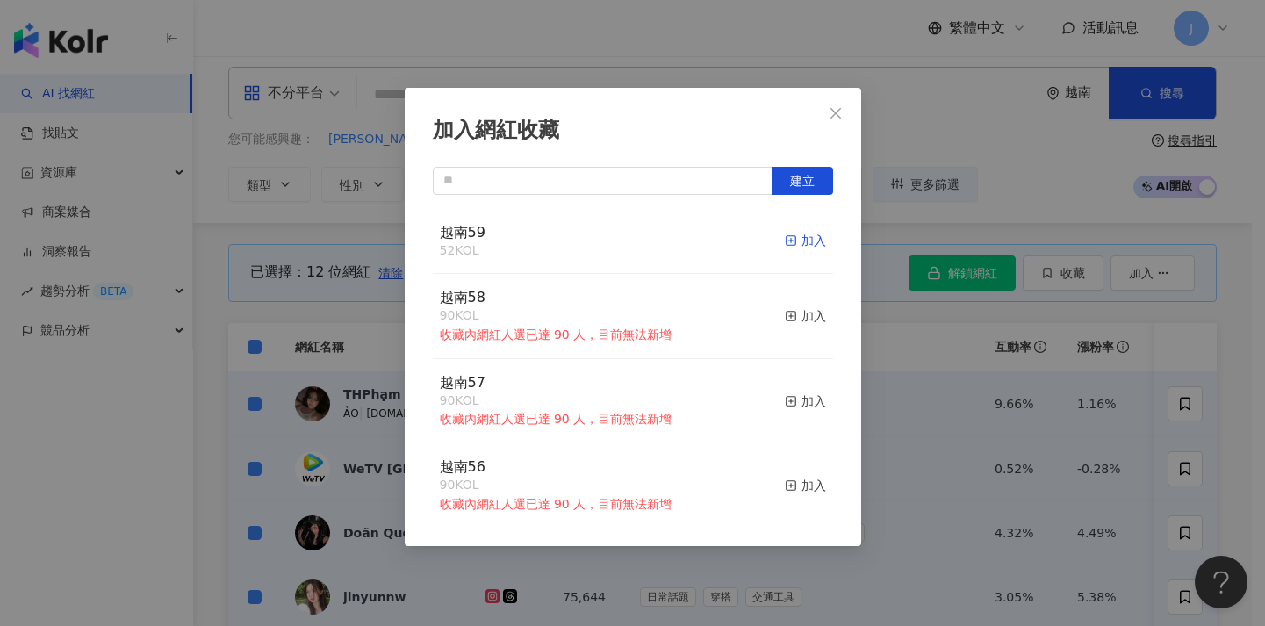
click at [793, 244] on div "加入" at bounding box center [805, 240] width 41 height 19
click at [334, 279] on div "加入網紅收藏 建立 越南59 64 KOL 加入 越南58 90 KOL 收藏內網紅人選已達 90 人，目前無法新增 加入 越南57 90 KOL 收藏內網紅…" at bounding box center [632, 313] width 1265 height 626
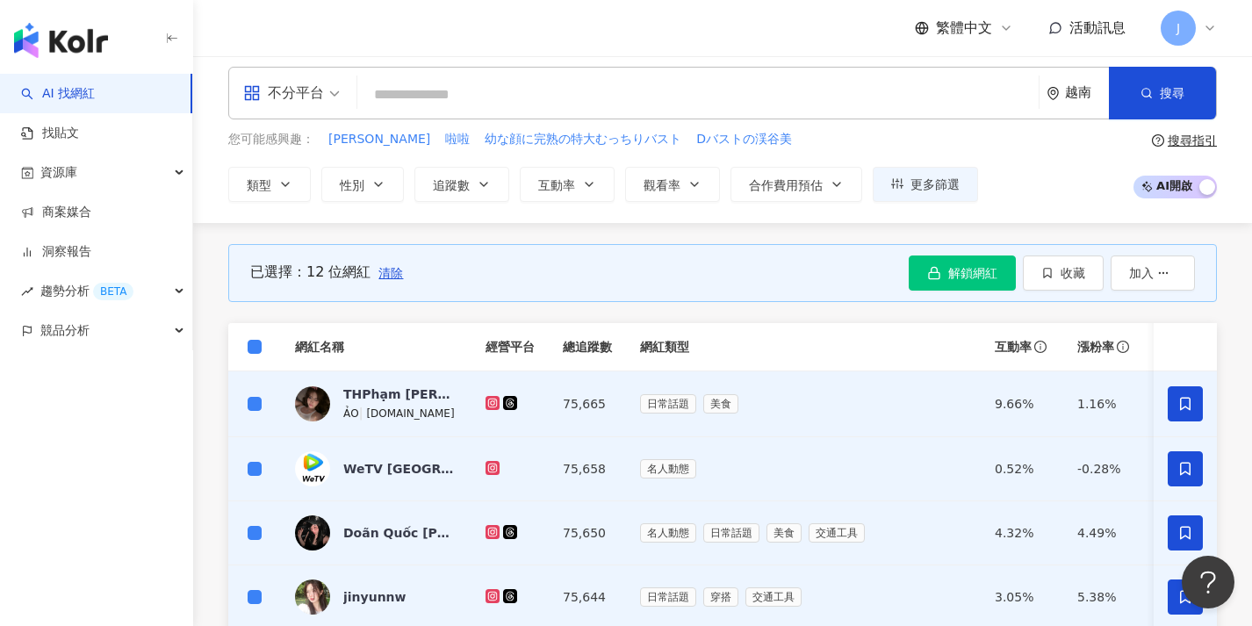
click at [390, 271] on span "清除" at bounding box center [390, 273] width 25 height 14
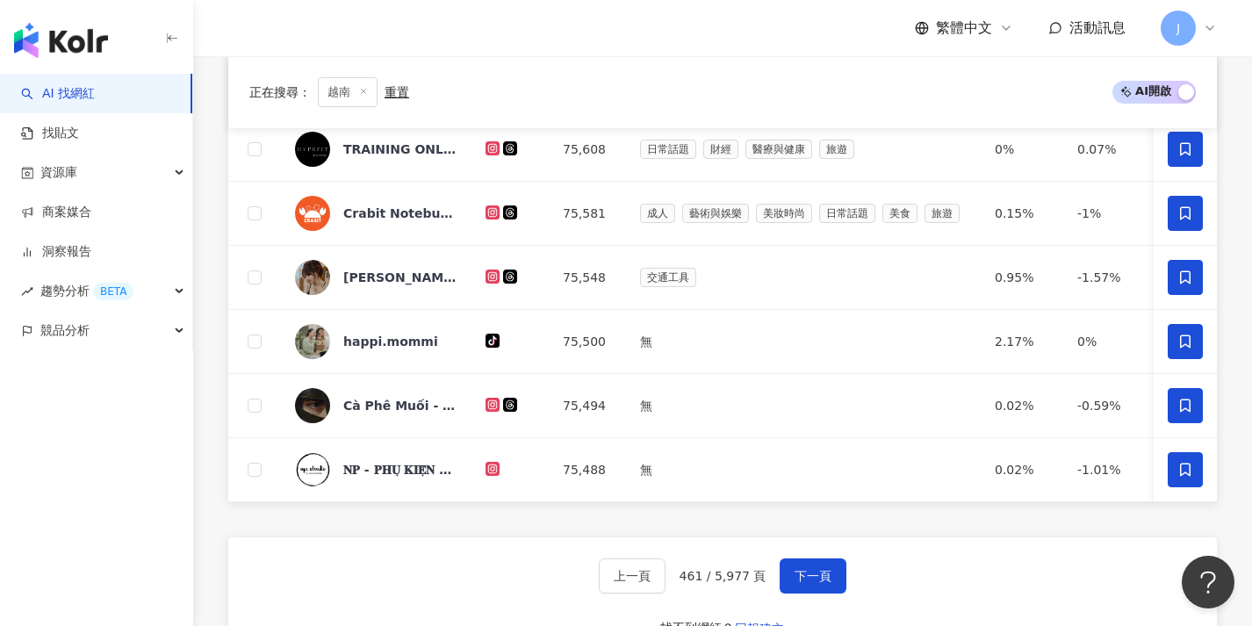
scroll to position [795, 0]
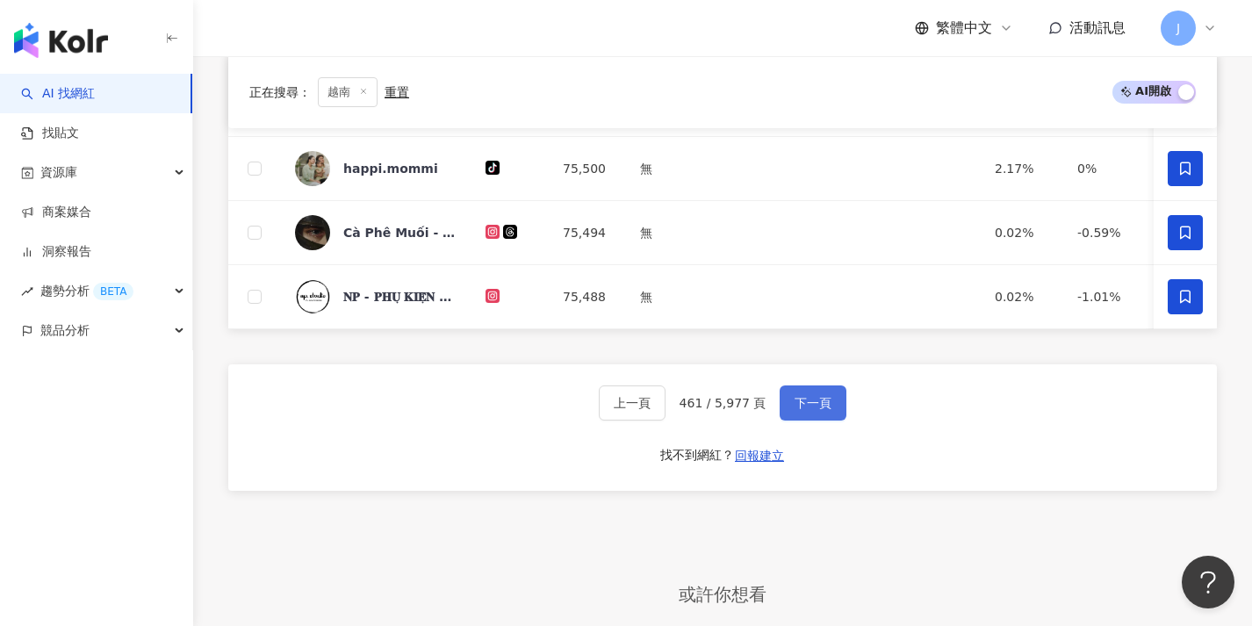
click at [810, 410] on span "下一頁" at bounding box center [812, 403] width 37 height 14
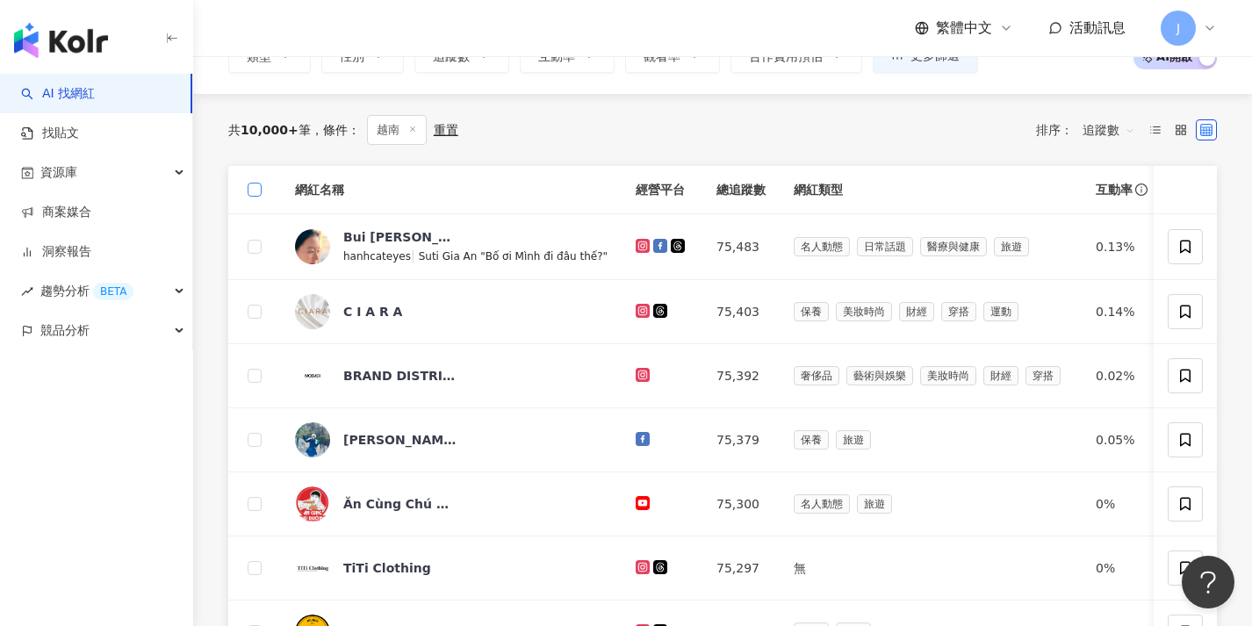
scroll to position [13, 0]
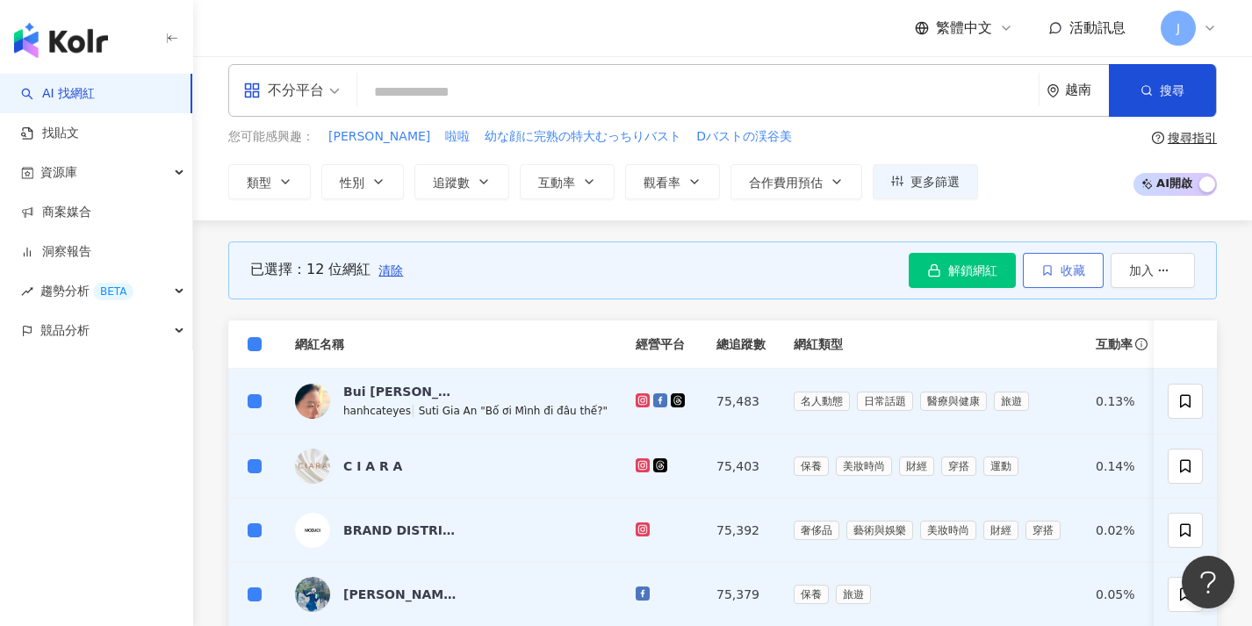
click at [1079, 271] on span "收藏" at bounding box center [1072, 270] width 25 height 14
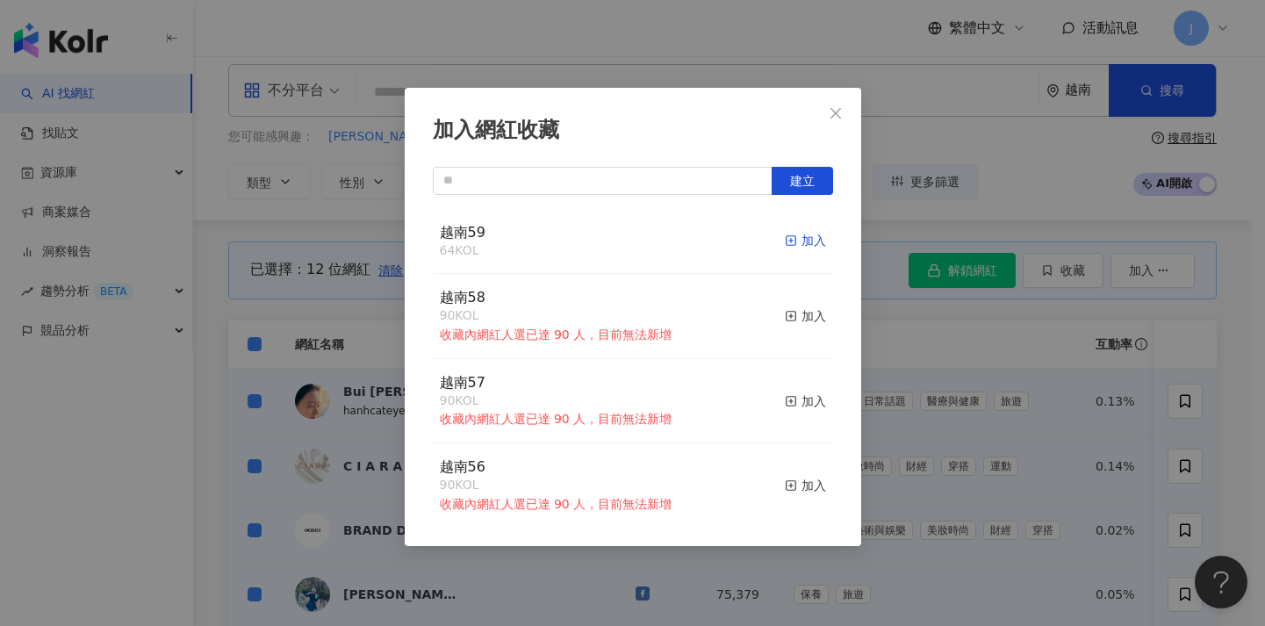
click at [785, 241] on icon "button" at bounding box center [791, 240] width 12 height 12
click at [916, 333] on div "加入網紅收藏 建立 越南59 76 KOL 加入 越南58 90 KOL 收藏內網紅人選已達 90 人，目前無法新增 加入 越南57 90 KOL 收藏內網紅…" at bounding box center [632, 313] width 1265 height 626
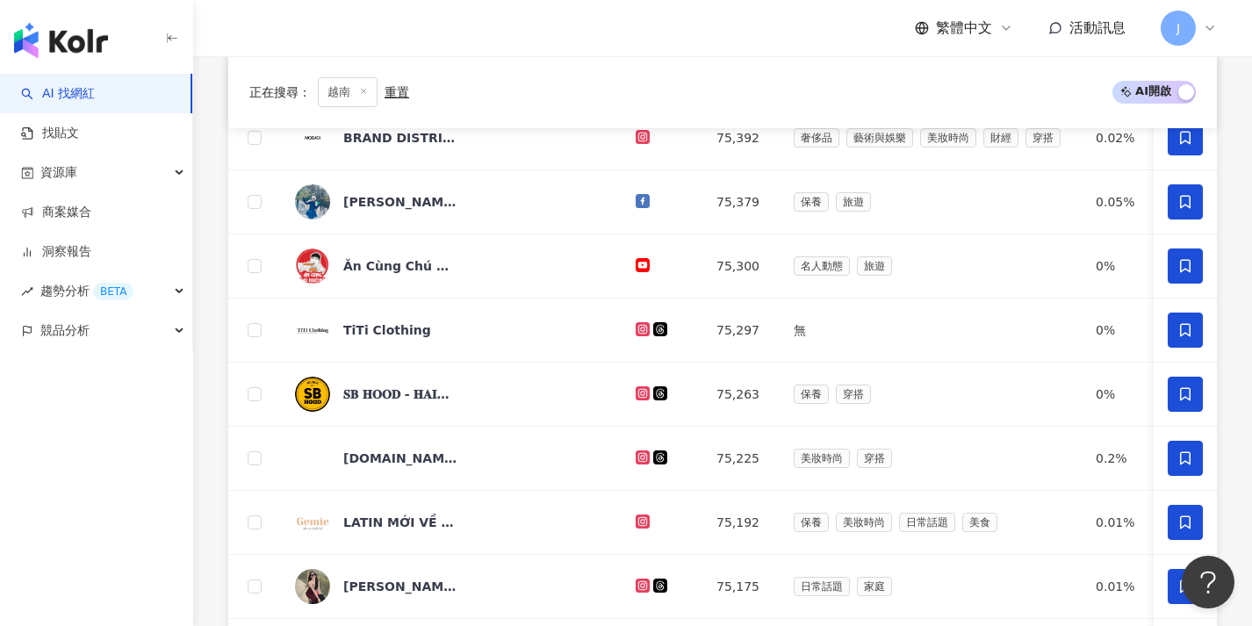
scroll to position [779, 0]
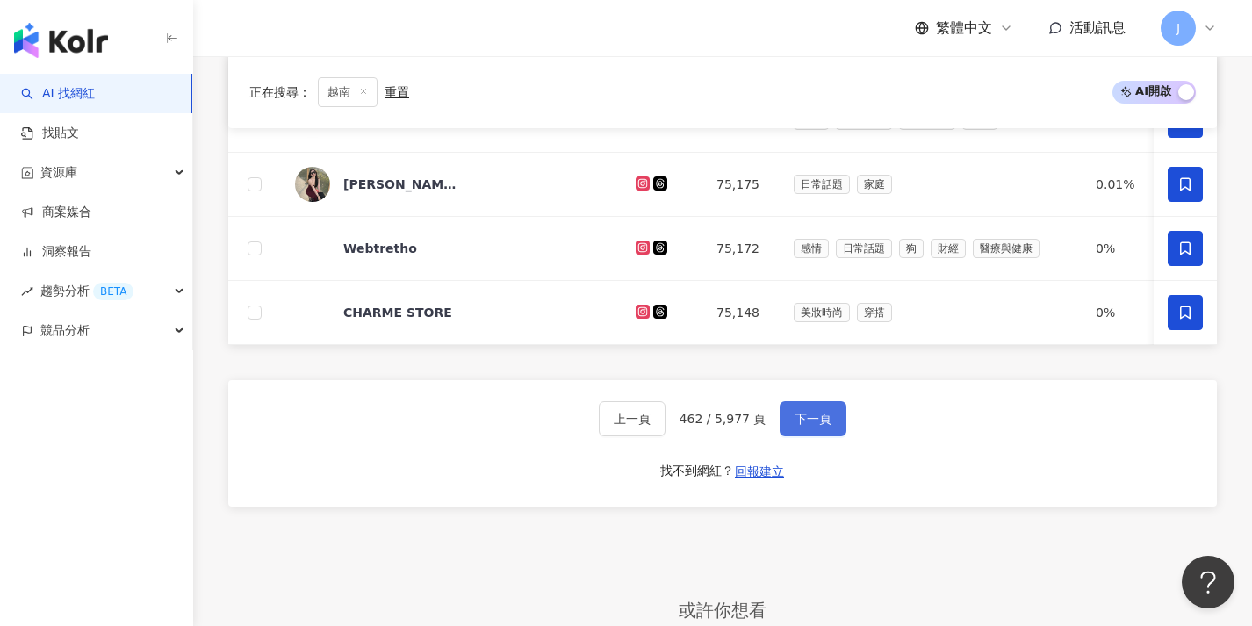
click at [798, 426] on span "下一頁" at bounding box center [812, 419] width 37 height 14
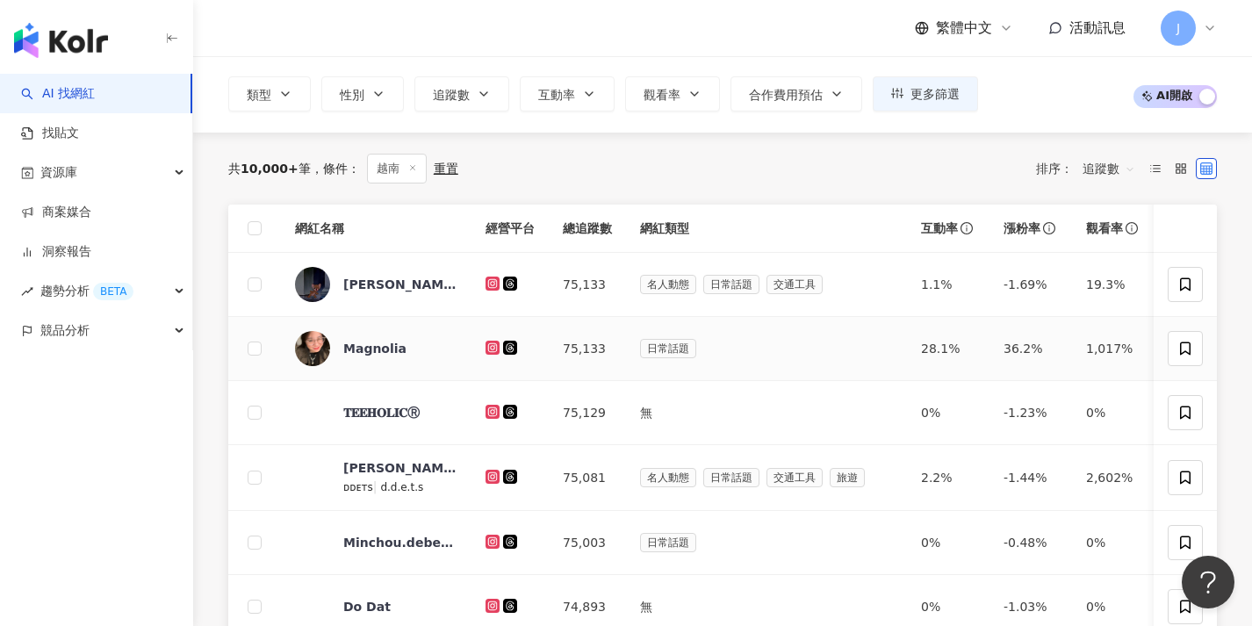
scroll to position [69, 0]
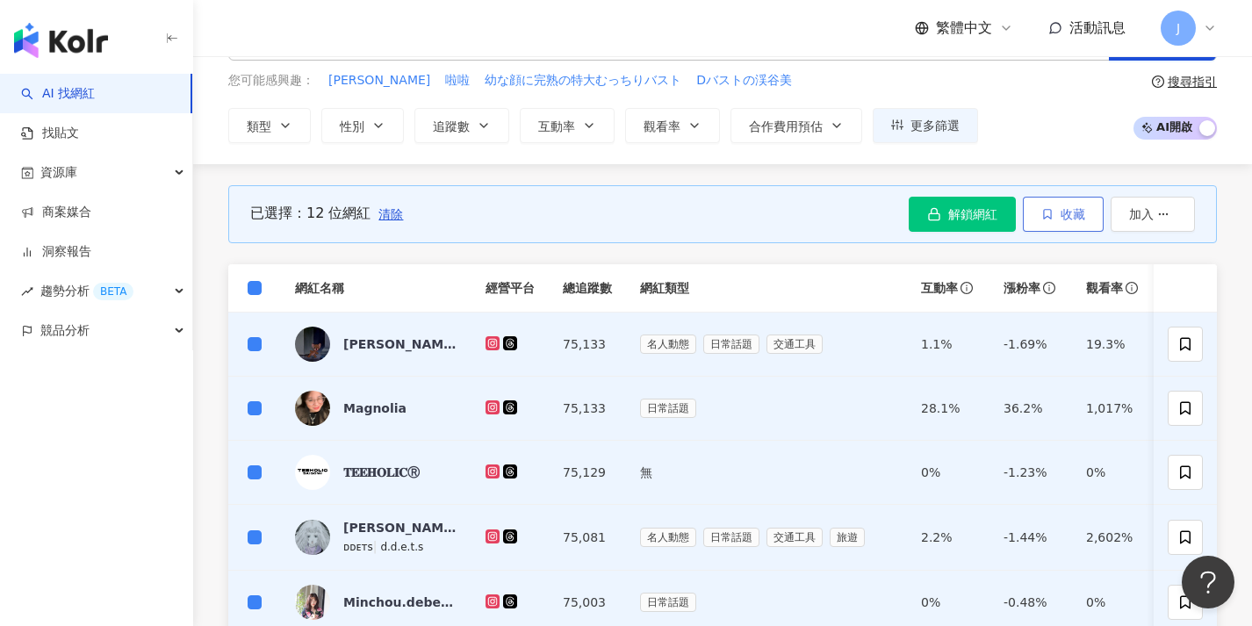
click at [1041, 212] on icon "button" at bounding box center [1047, 214] width 12 height 12
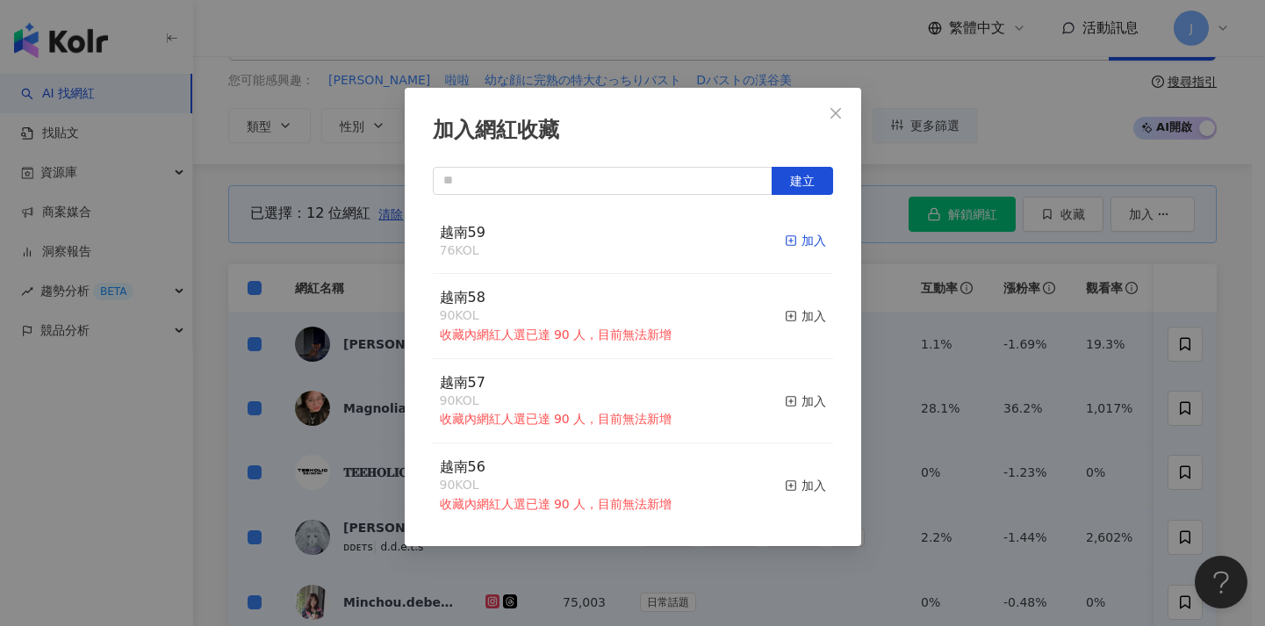
click at [785, 238] on icon "button" at bounding box center [791, 240] width 12 height 12
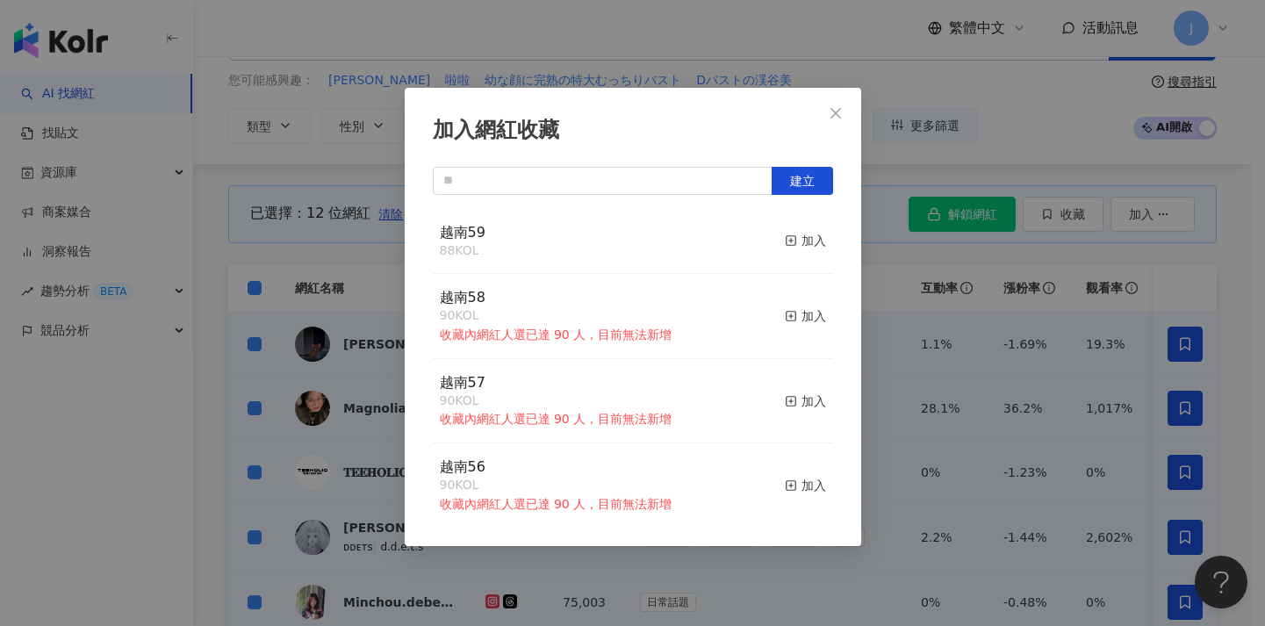
click at [272, 293] on div "加入網紅收藏 建立 越南59 88 KOL 加入 越南58 90 KOL 收藏內網紅人選已達 90 人，目前無法新增 加入 越南57 90 KOL 收藏內網紅…" at bounding box center [632, 313] width 1265 height 626
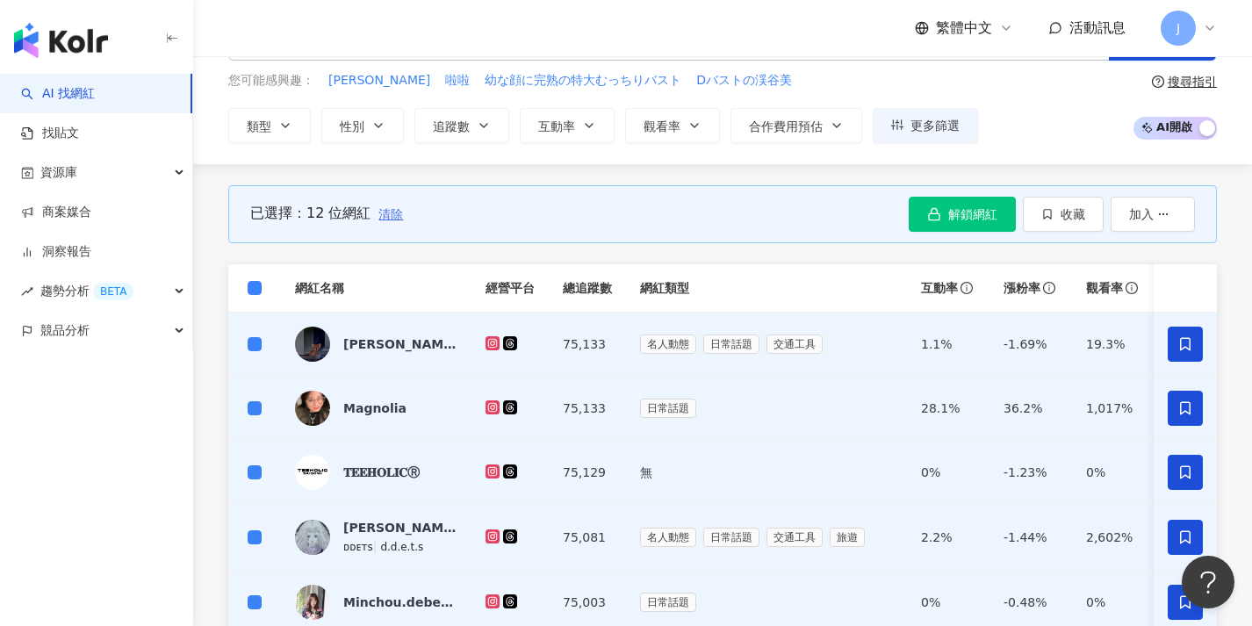
click at [391, 212] on span "清除" at bounding box center [390, 214] width 25 height 14
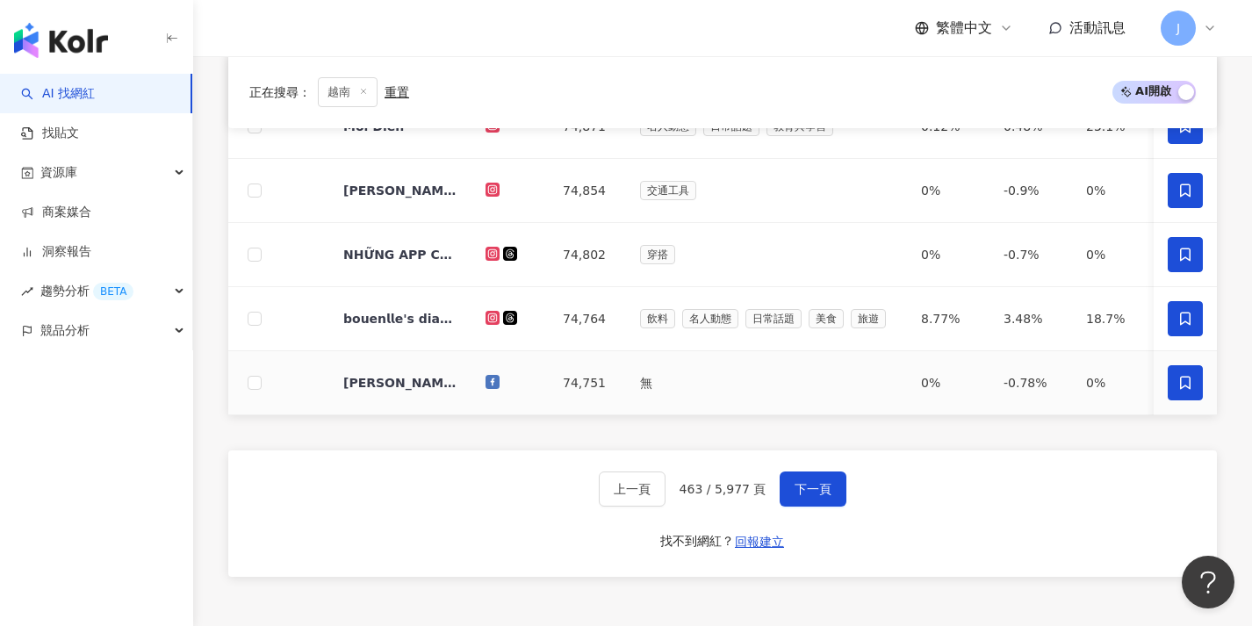
scroll to position [828, 0]
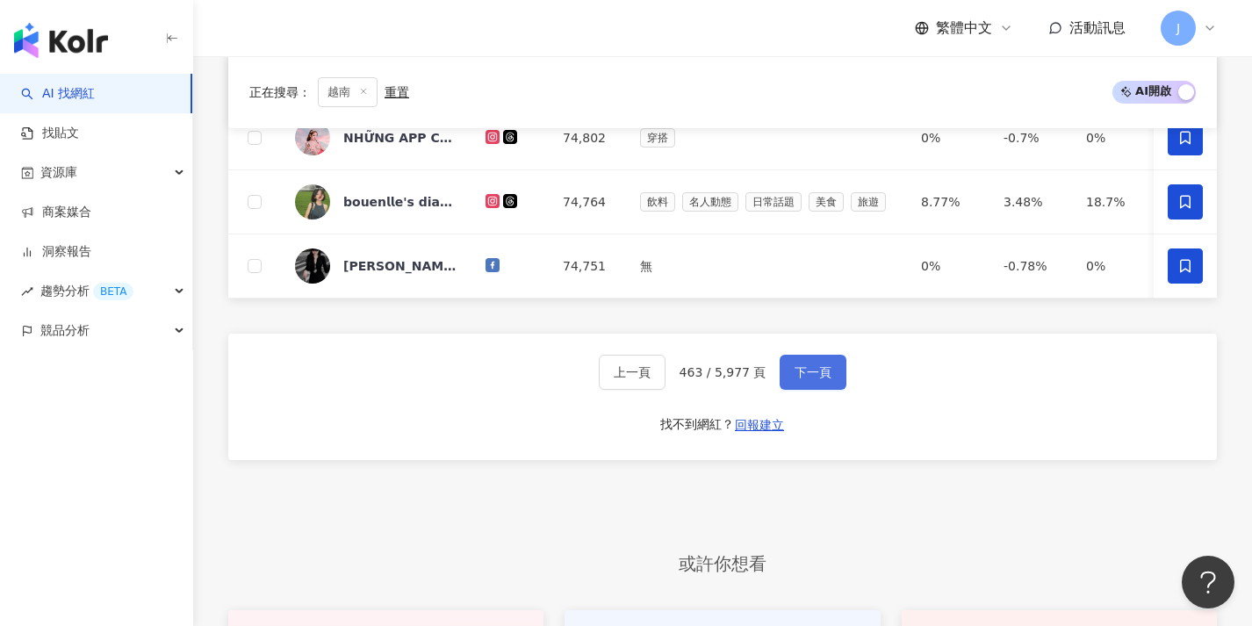
click at [830, 390] on button "下一頁" at bounding box center [812, 372] width 67 height 35
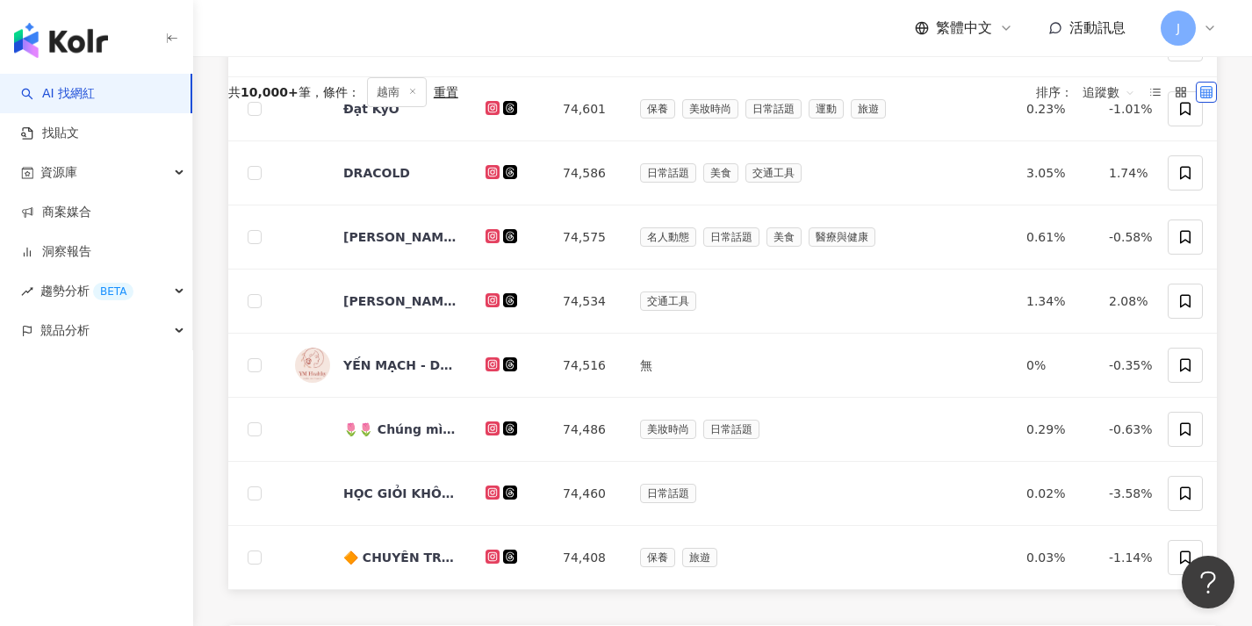
scroll to position [0, 0]
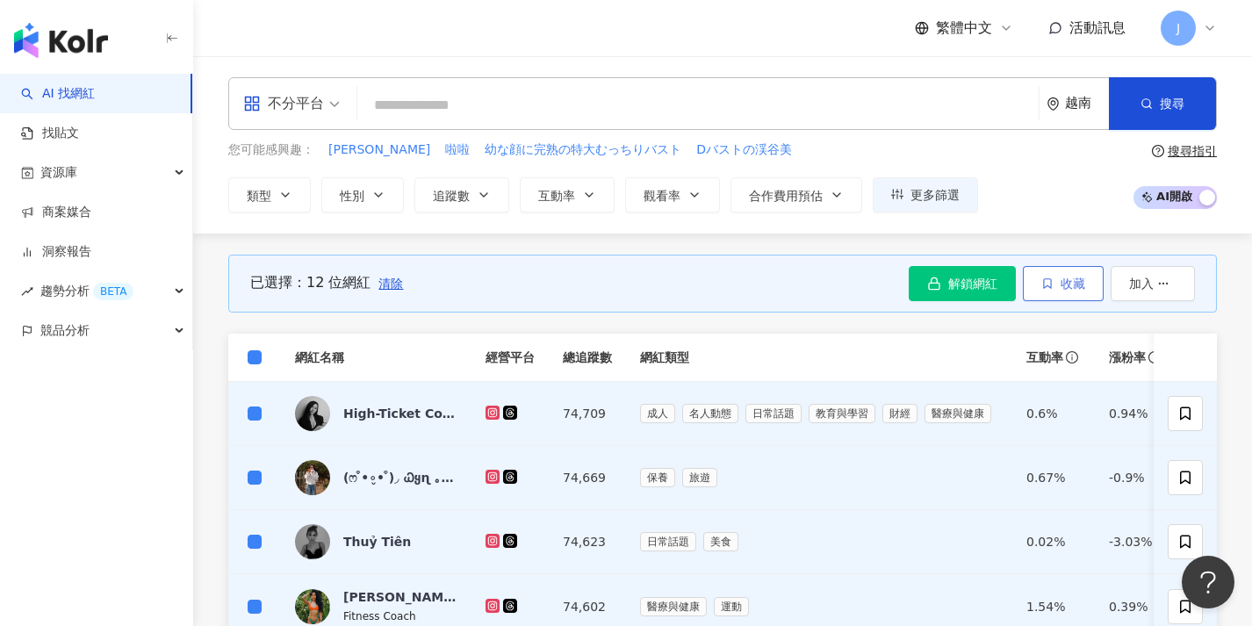
click at [1065, 282] on span "收藏" at bounding box center [1072, 283] width 25 height 14
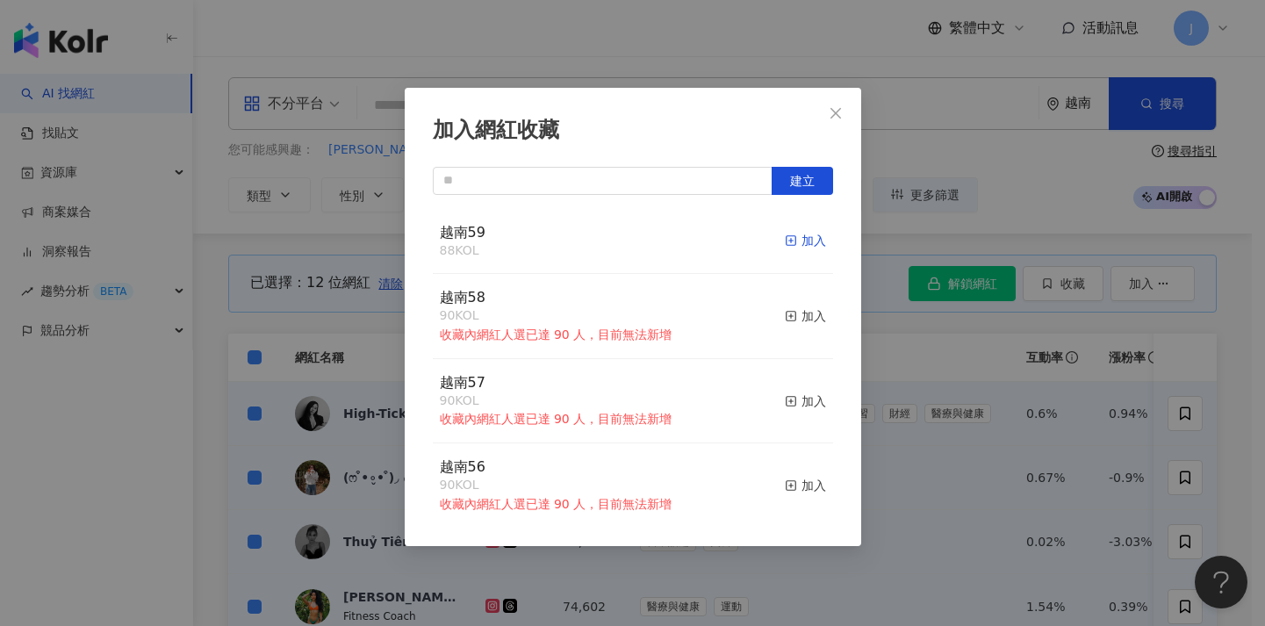
click at [786, 237] on rect "button" at bounding box center [791, 241] width 10 height 10
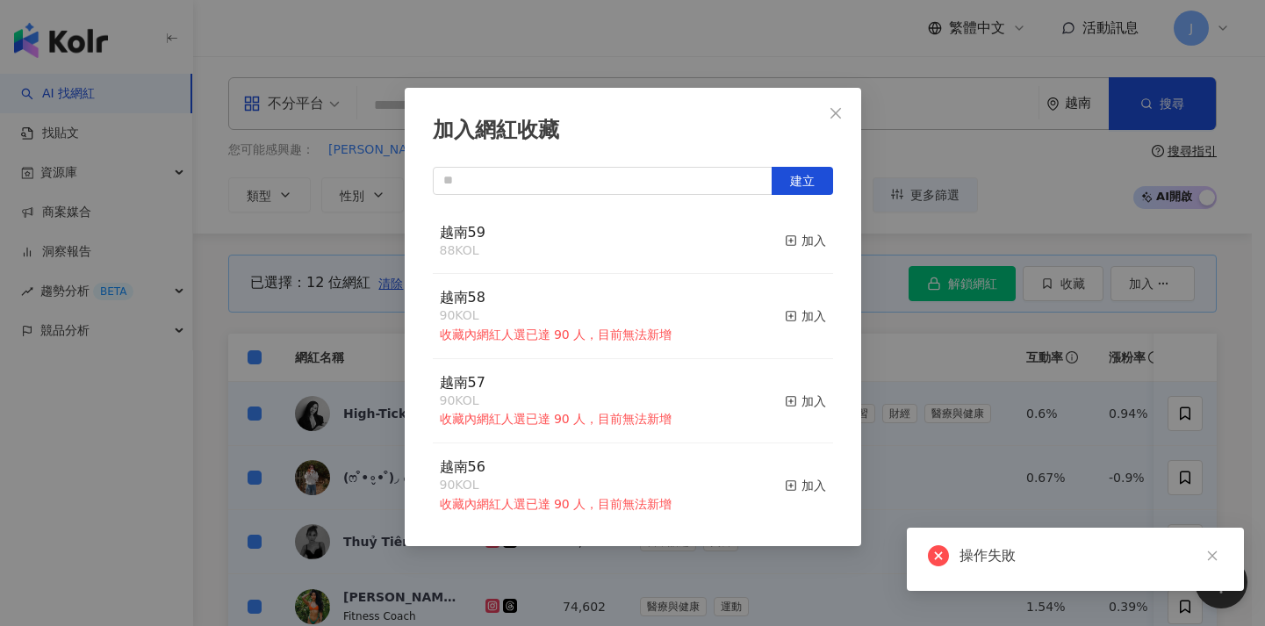
click at [932, 340] on div "加入網紅收藏 建立 越南59 88 KOL 加入 越南58 90 KOL 收藏內網紅人選已達 90 人，目前無法新增 加入 越南57 90 KOL 收藏內網紅…" at bounding box center [632, 313] width 1265 height 626
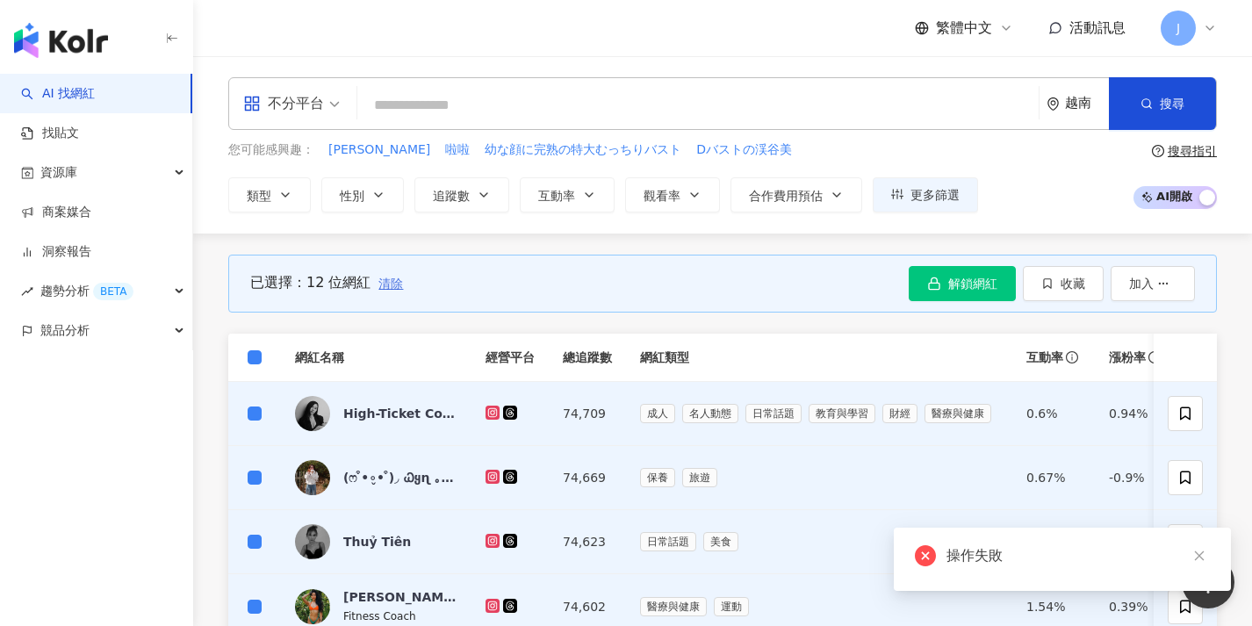
click at [392, 285] on span "清除" at bounding box center [390, 283] width 25 height 14
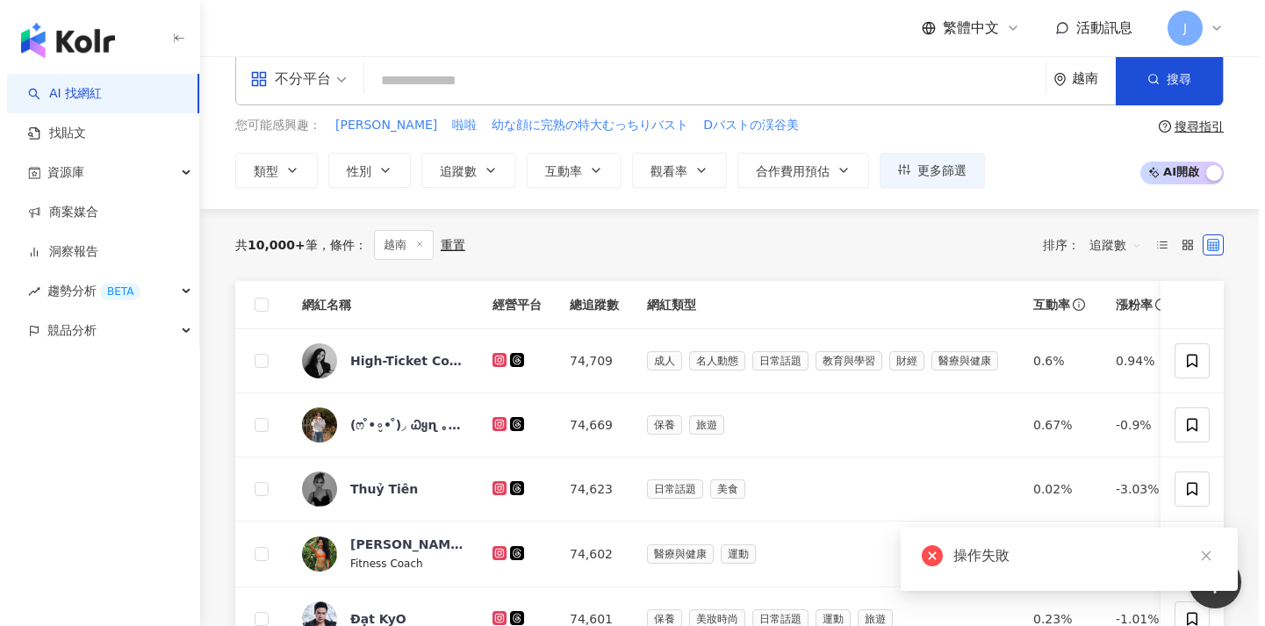
scroll to position [75, 0]
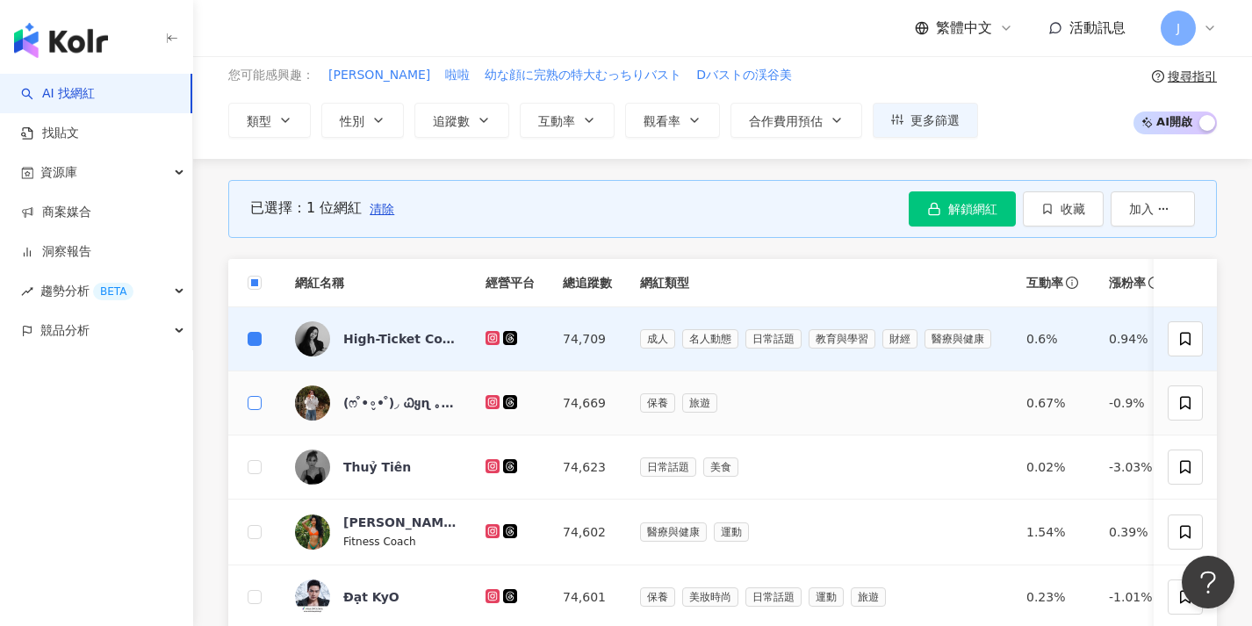
click at [259, 399] on span at bounding box center [255, 403] width 14 height 14
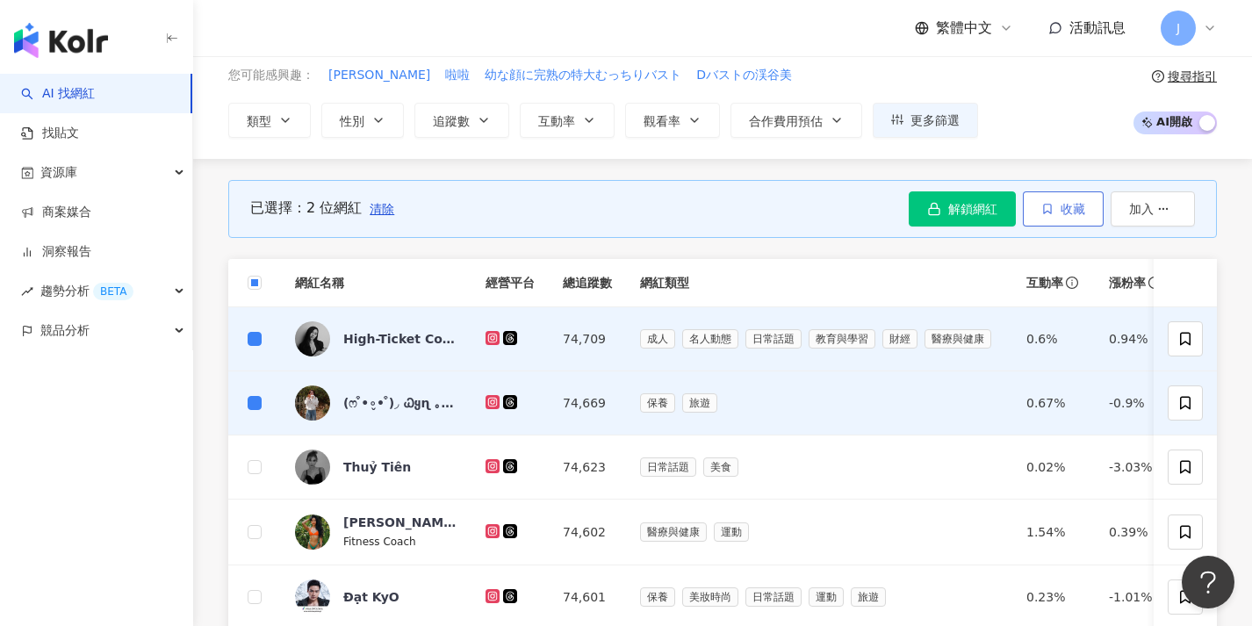
click at [1044, 212] on icon "button" at bounding box center [1047, 209] width 7 height 10
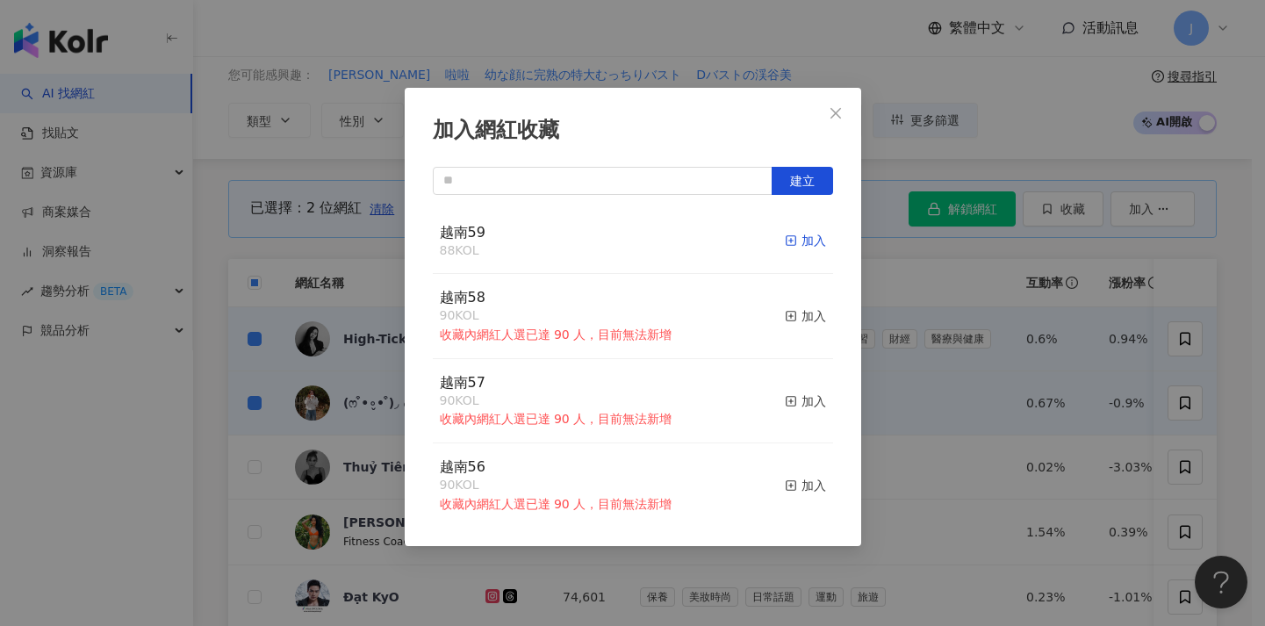
click at [791, 237] on div "加入" at bounding box center [805, 240] width 41 height 19
click at [1040, 331] on div "加入網紅收藏 建立 越南59 88 KOL 加入 越南58 90 KOL 收藏內網紅人選已達 90 人，目前無法新增 加入 越南57 90 KOL 收藏內網紅…" at bounding box center [632, 313] width 1265 height 626
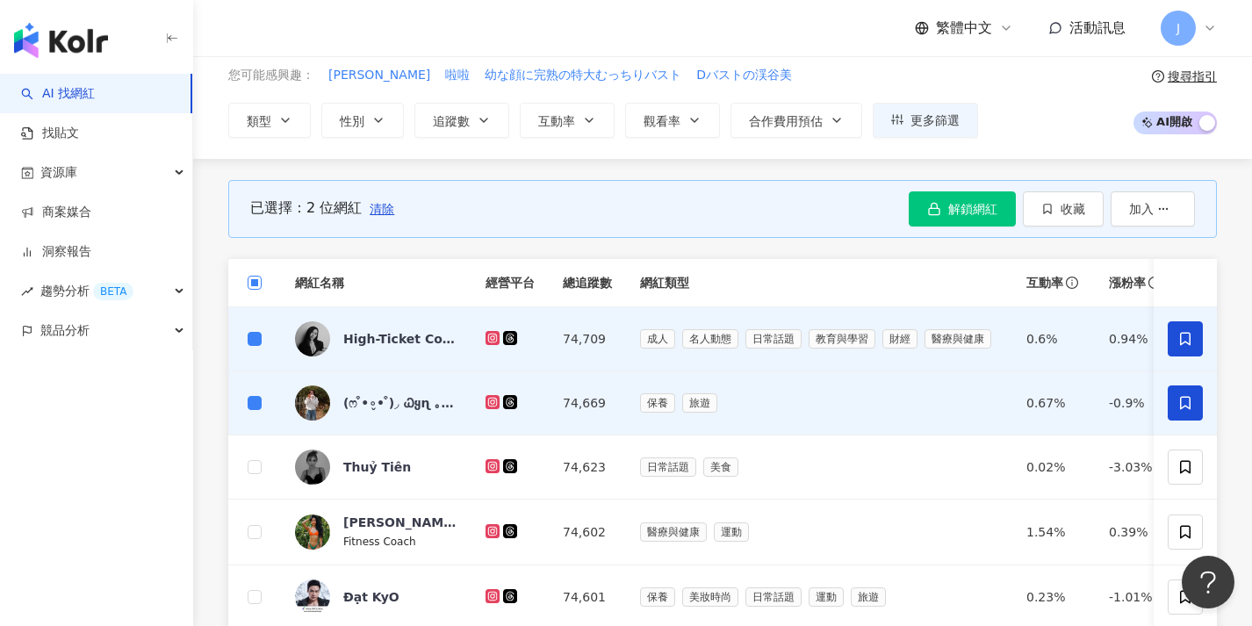
click at [255, 288] on span at bounding box center [255, 283] width 14 height 14
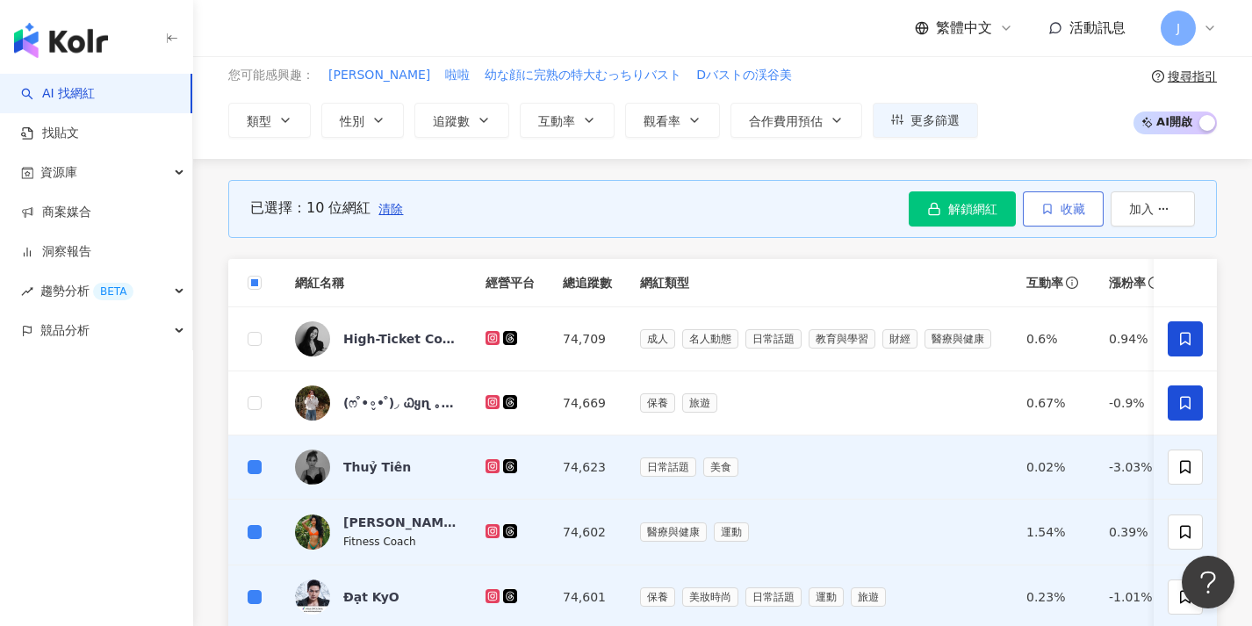
click at [1064, 211] on span "收藏" at bounding box center [1072, 209] width 25 height 14
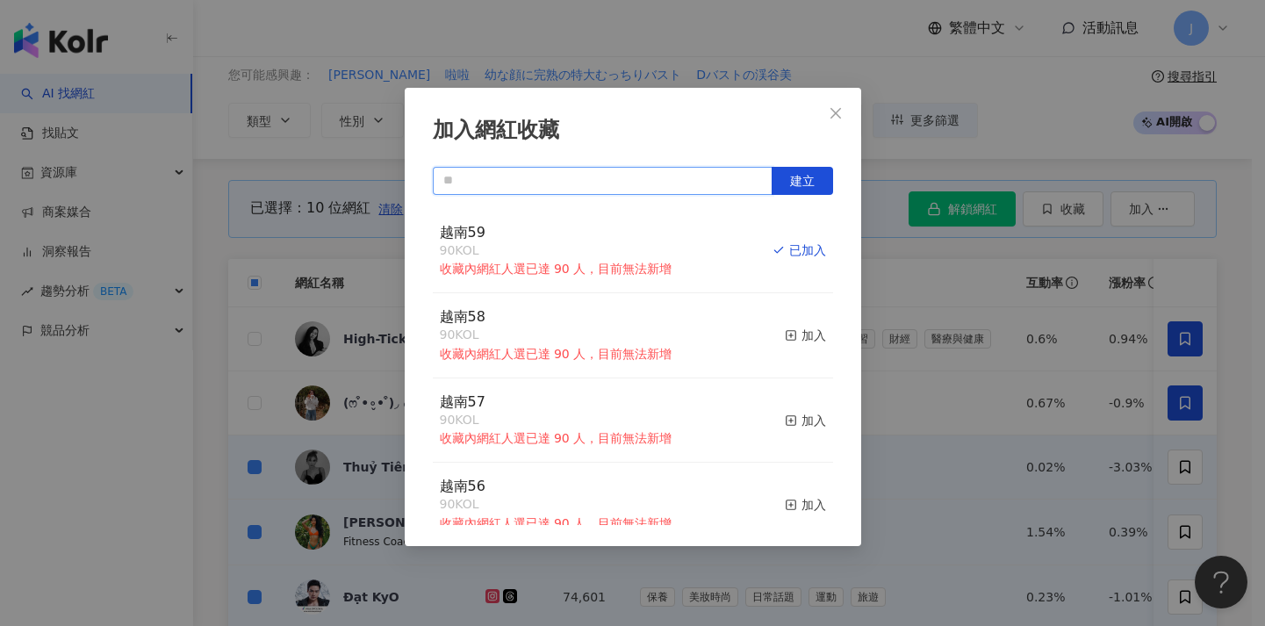
click at [674, 187] on input "text" at bounding box center [603, 181] width 340 height 28
paste input "****"
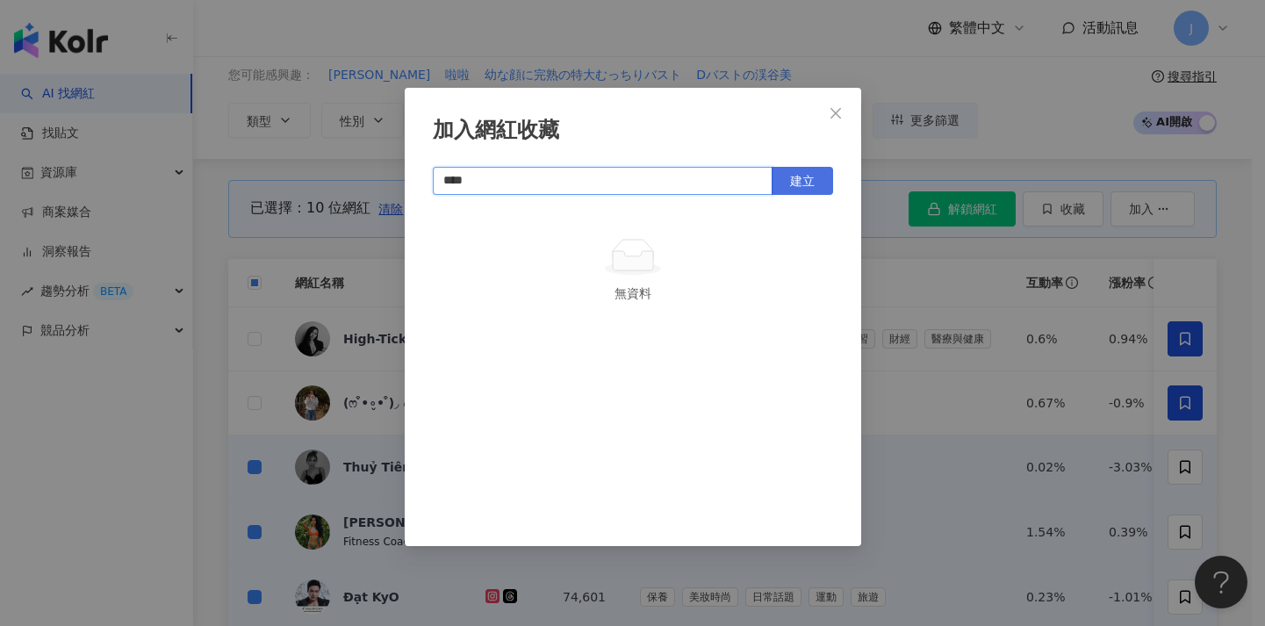
click at [796, 183] on span "建立" at bounding box center [802, 181] width 25 height 14
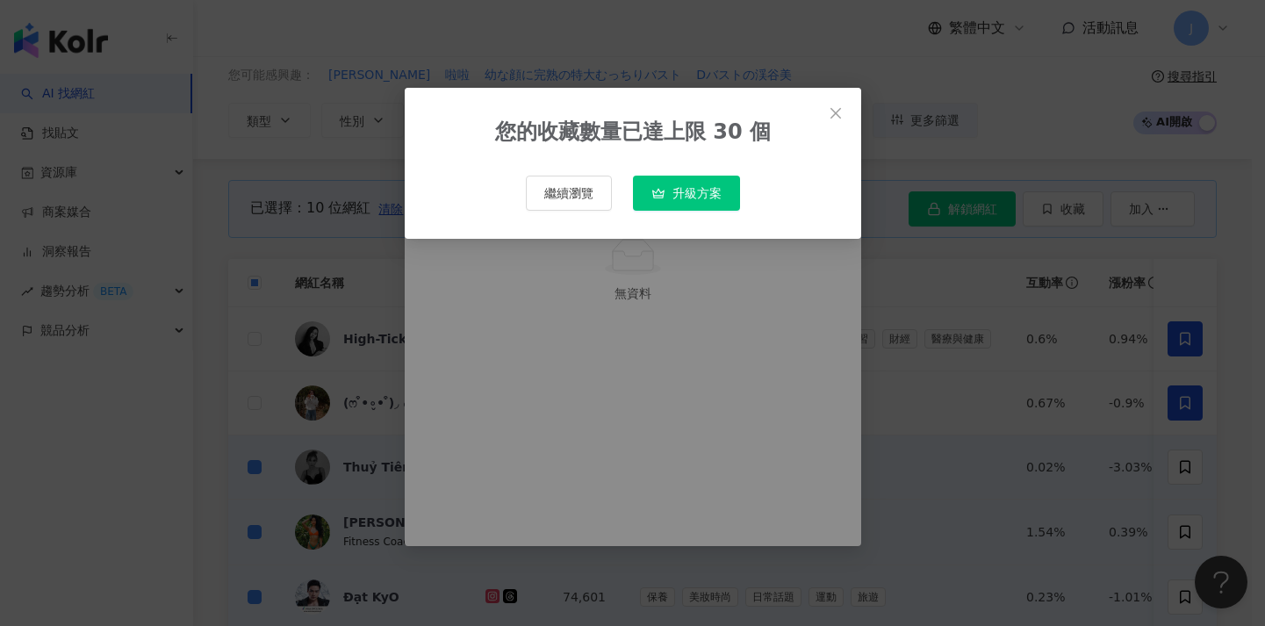
type input "****"
click at [840, 113] on icon "close" at bounding box center [836, 113] width 14 height 14
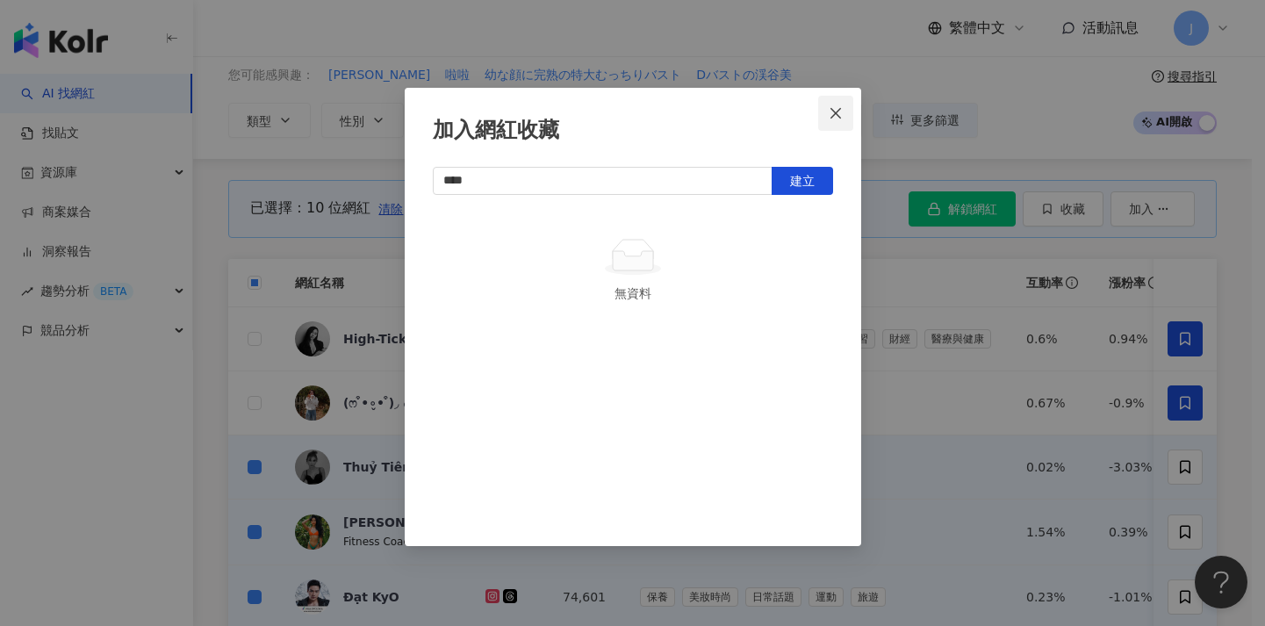
click at [826, 119] on span "Close" at bounding box center [835, 113] width 35 height 14
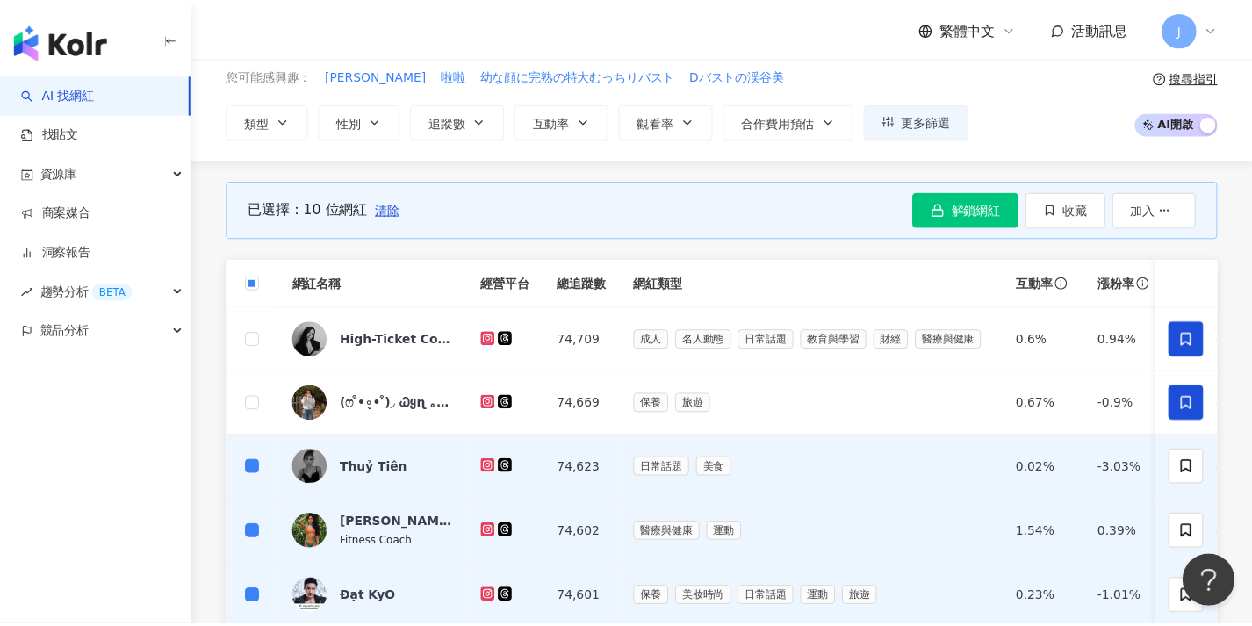
scroll to position [891, 0]
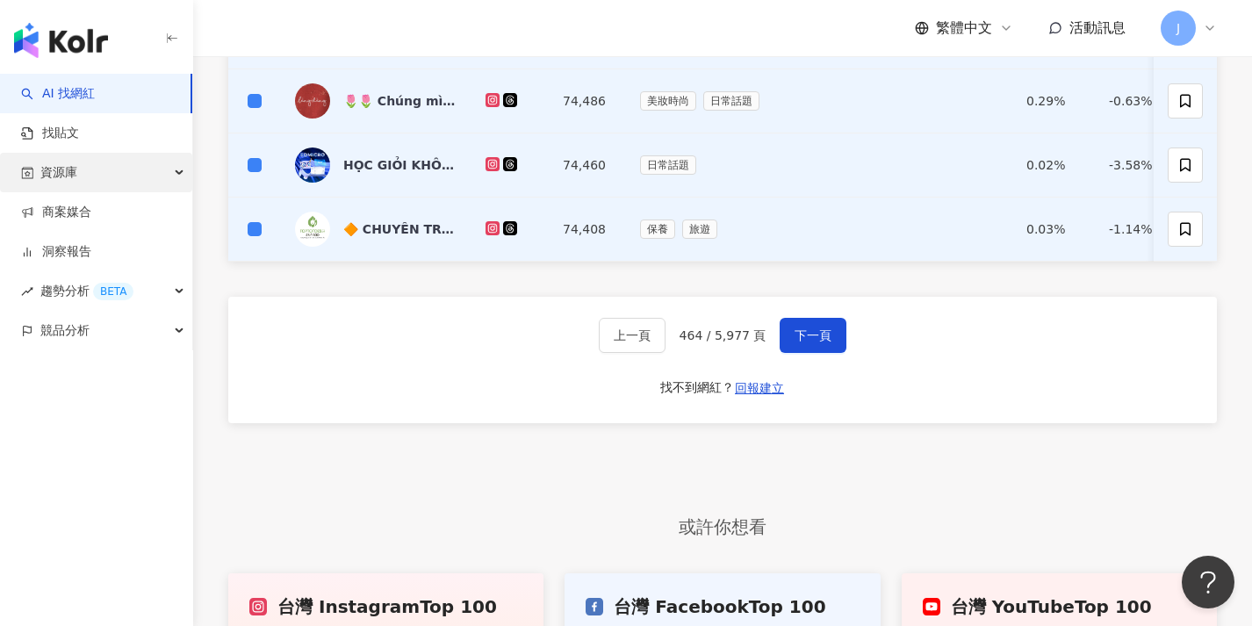
click at [131, 170] on div "資源庫" at bounding box center [96, 172] width 192 height 39
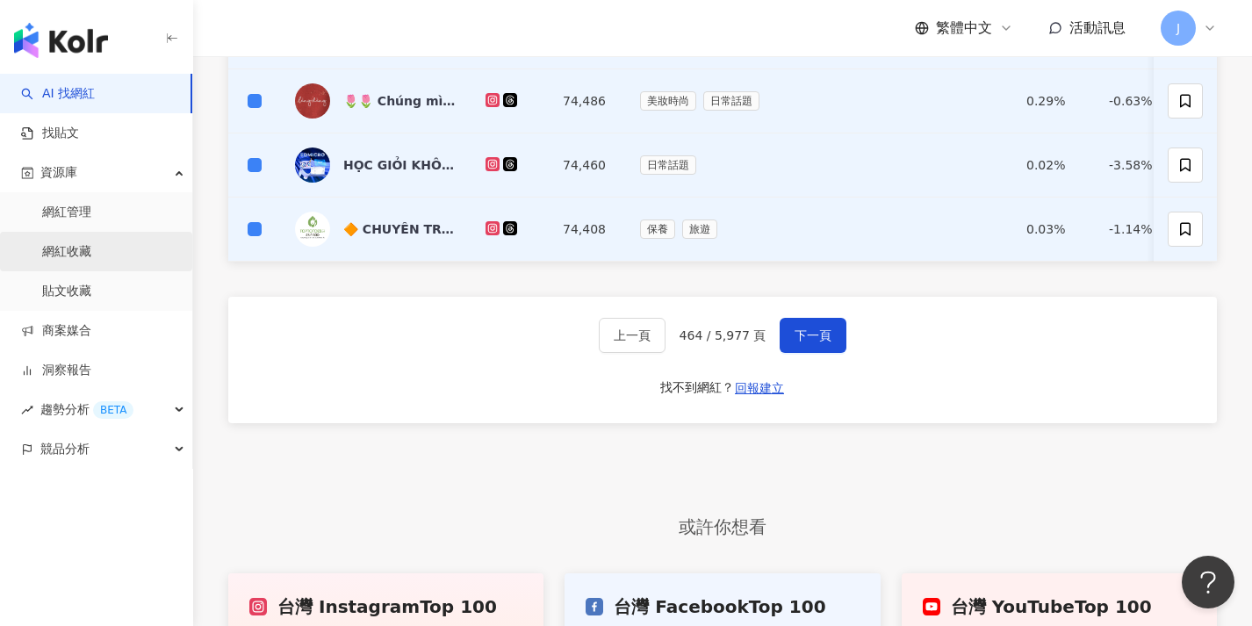
click at [91, 250] on link "網紅收藏" at bounding box center [66, 252] width 49 height 18
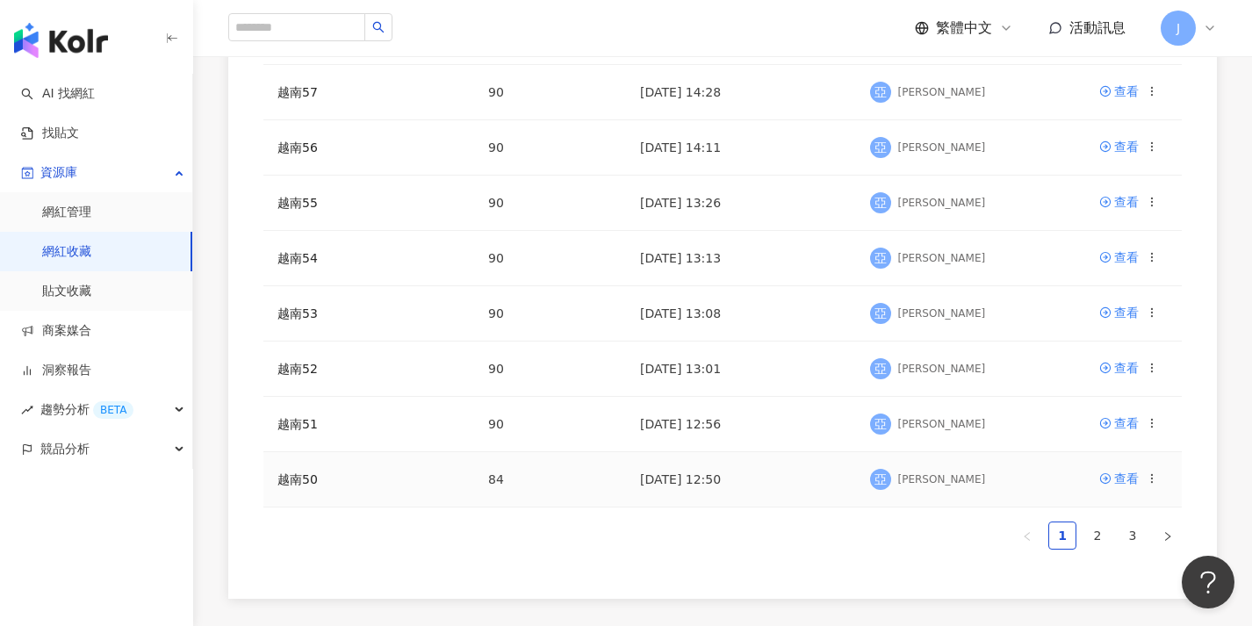
scroll to position [544, 0]
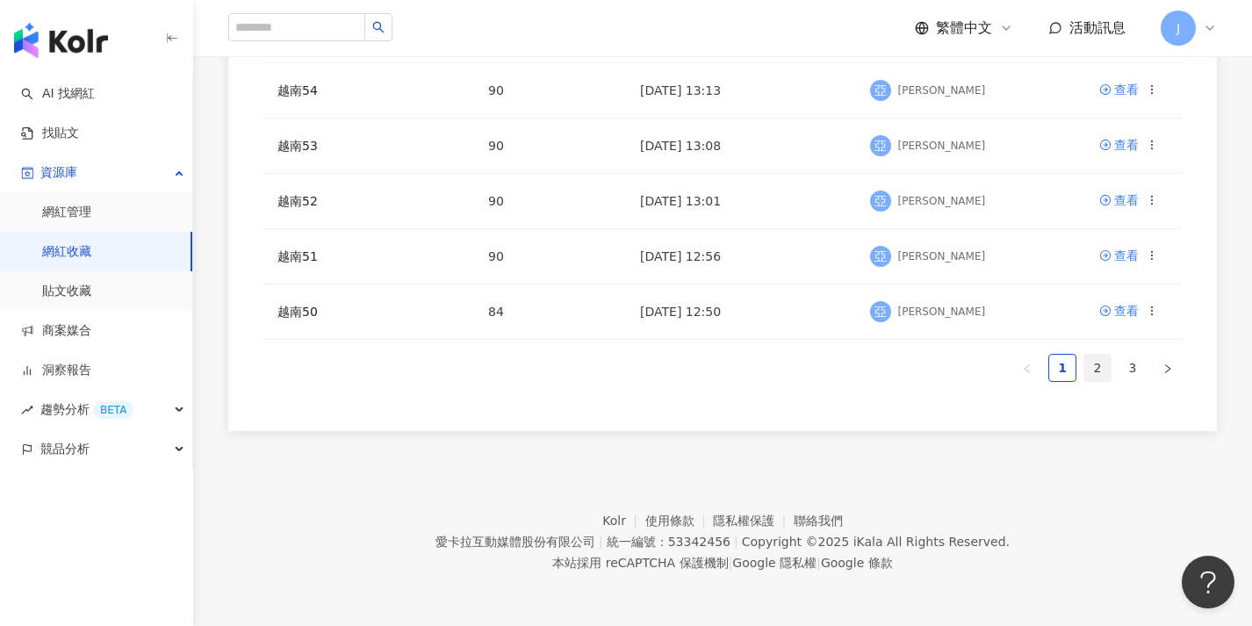
click at [1106, 366] on link "2" at bounding box center [1097, 368] width 26 height 26
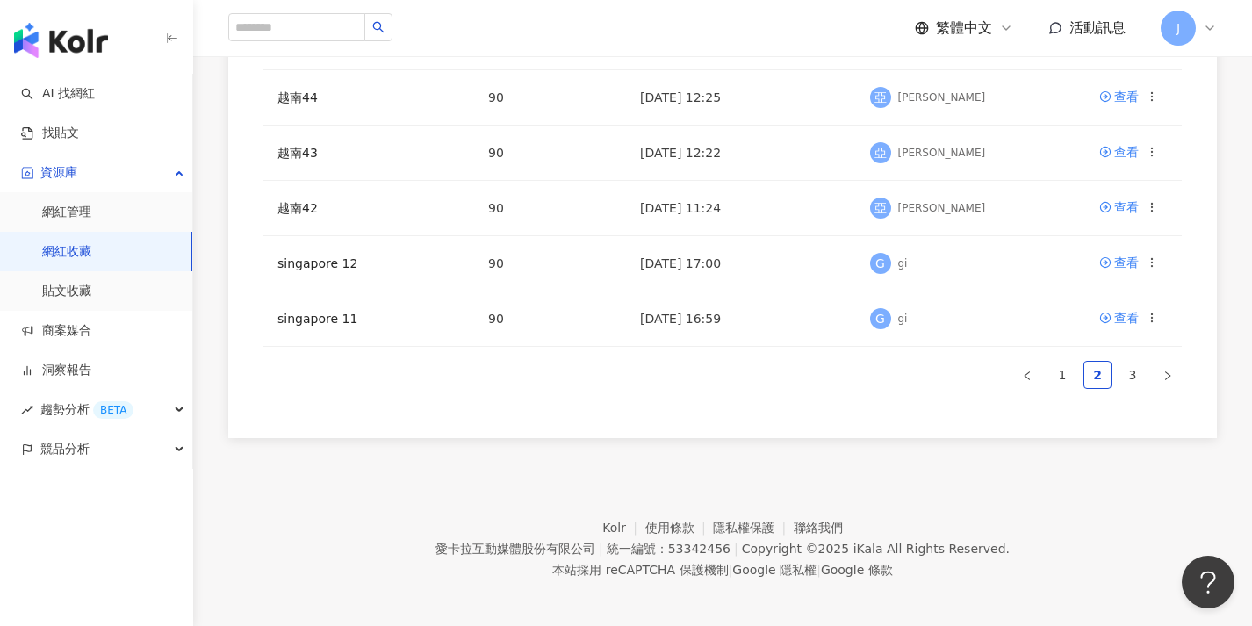
scroll to position [521, 0]
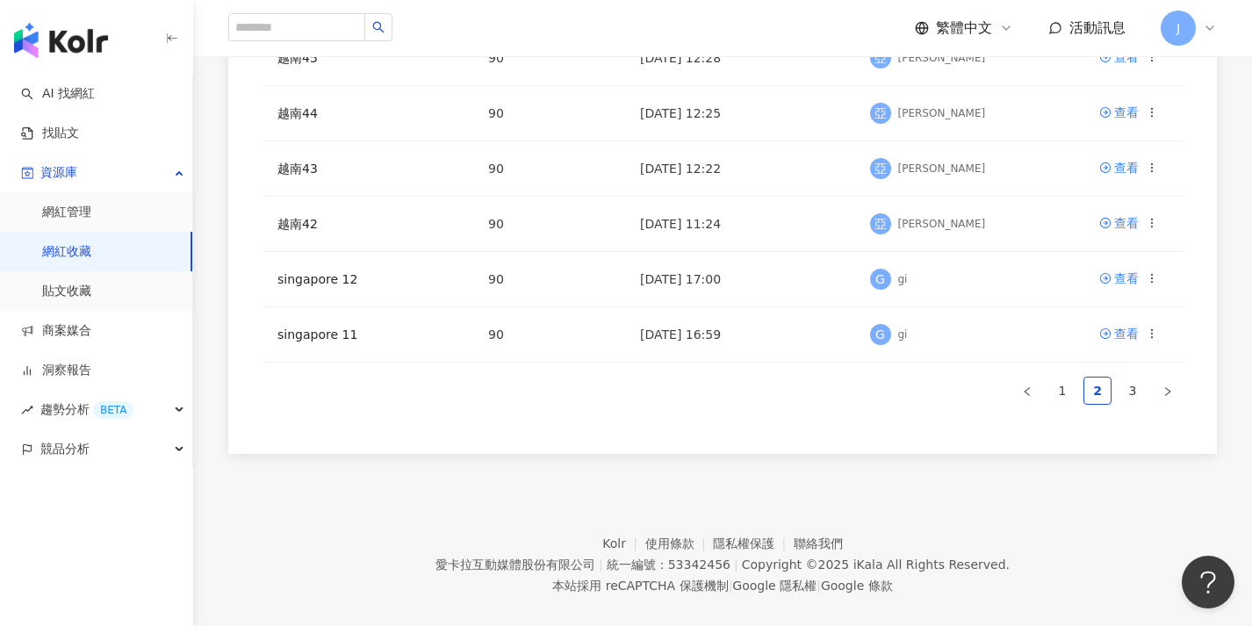
click at [746, 474] on footer "Kolr 使用條款 隱私權保護 聯絡我們 愛卡拉互動媒體股份有限公司 | 統一編號：53342456 | Copyright © 2025 iKala All…" at bounding box center [722, 551] width 1058 height 195
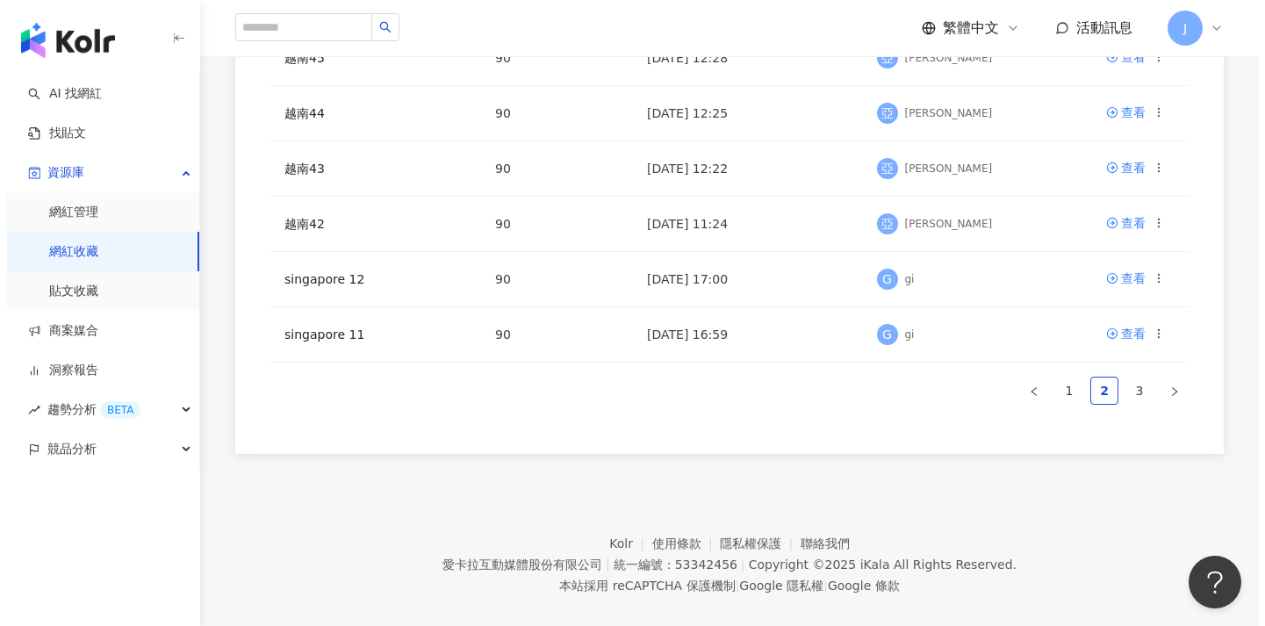
scroll to position [441, 0]
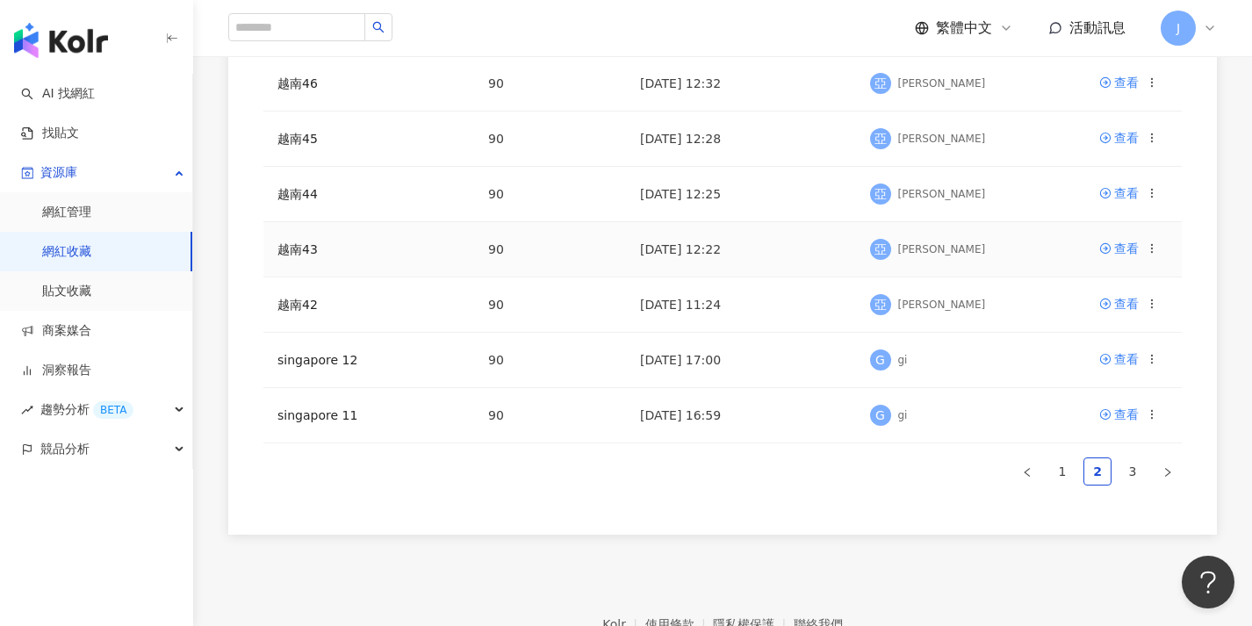
click at [1151, 248] on circle at bounding box center [1151, 248] width 1 height 1
click at [1123, 322] on div "匯出收藏" at bounding box center [1108, 318] width 74 height 19
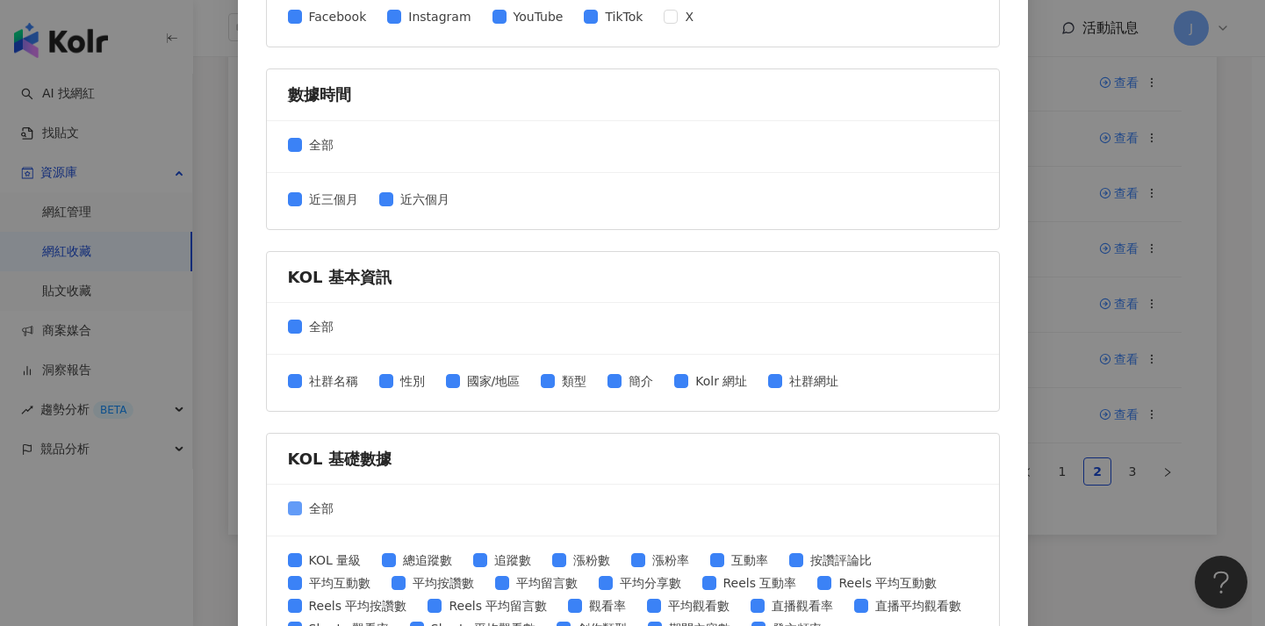
scroll to position [390, 0]
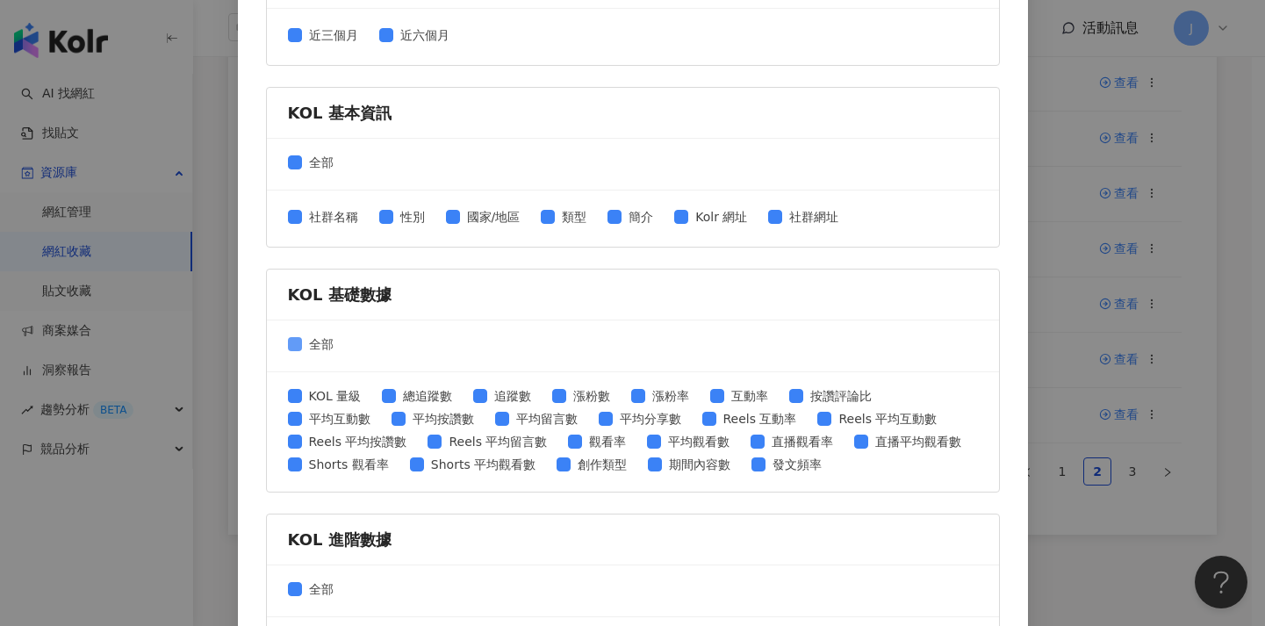
click at [293, 344] on span at bounding box center [295, 344] width 14 height 14
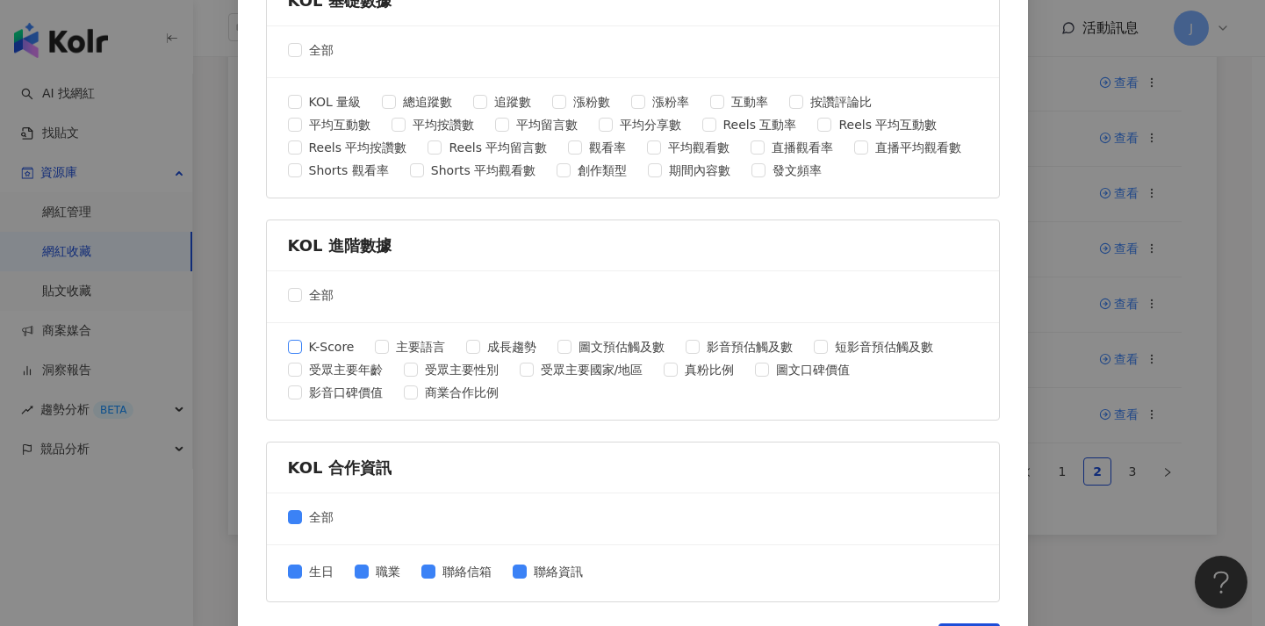
scroll to position [544, 0]
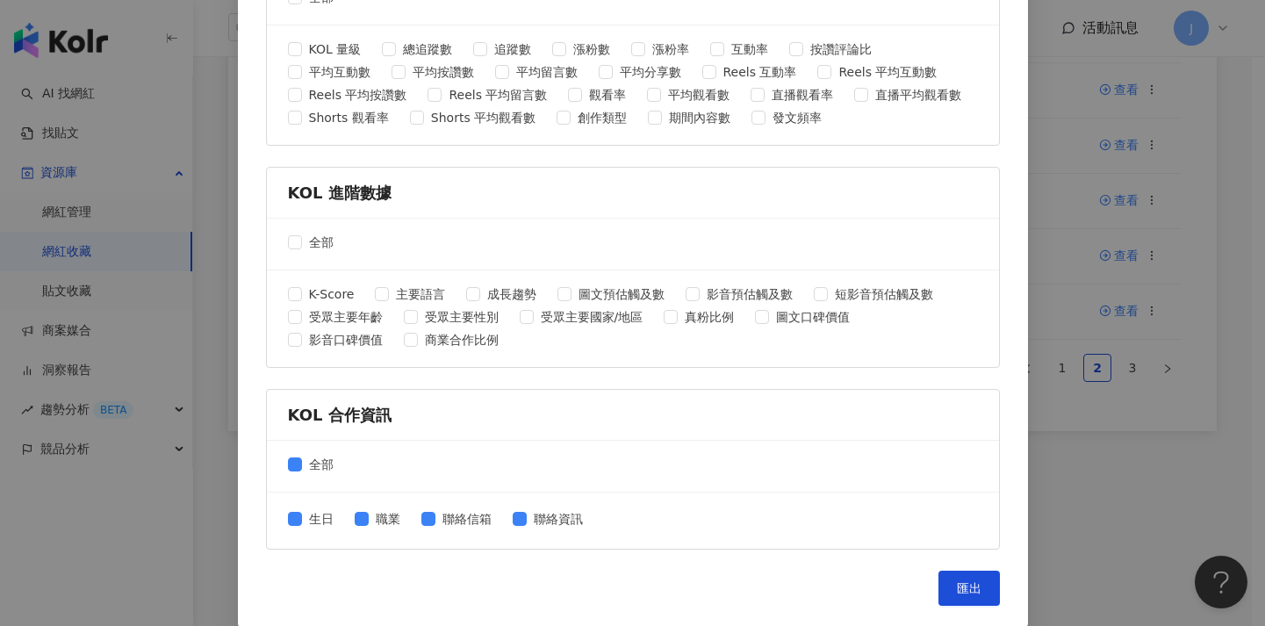
click at [293, 451] on div "全部" at bounding box center [633, 467] width 732 height 52
click at [302, 463] on span "全部" at bounding box center [321, 464] width 39 height 19
click at [957, 593] on span "匯出" at bounding box center [969, 588] width 25 height 14
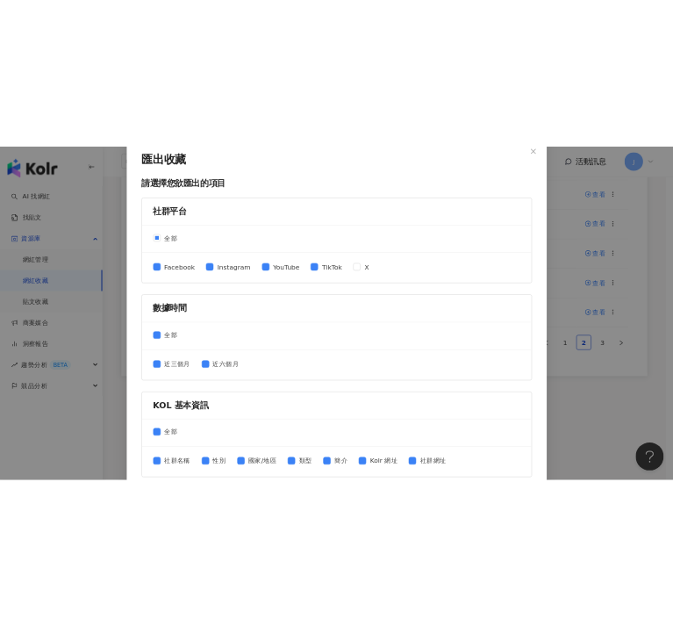
scroll to position [0, 0]
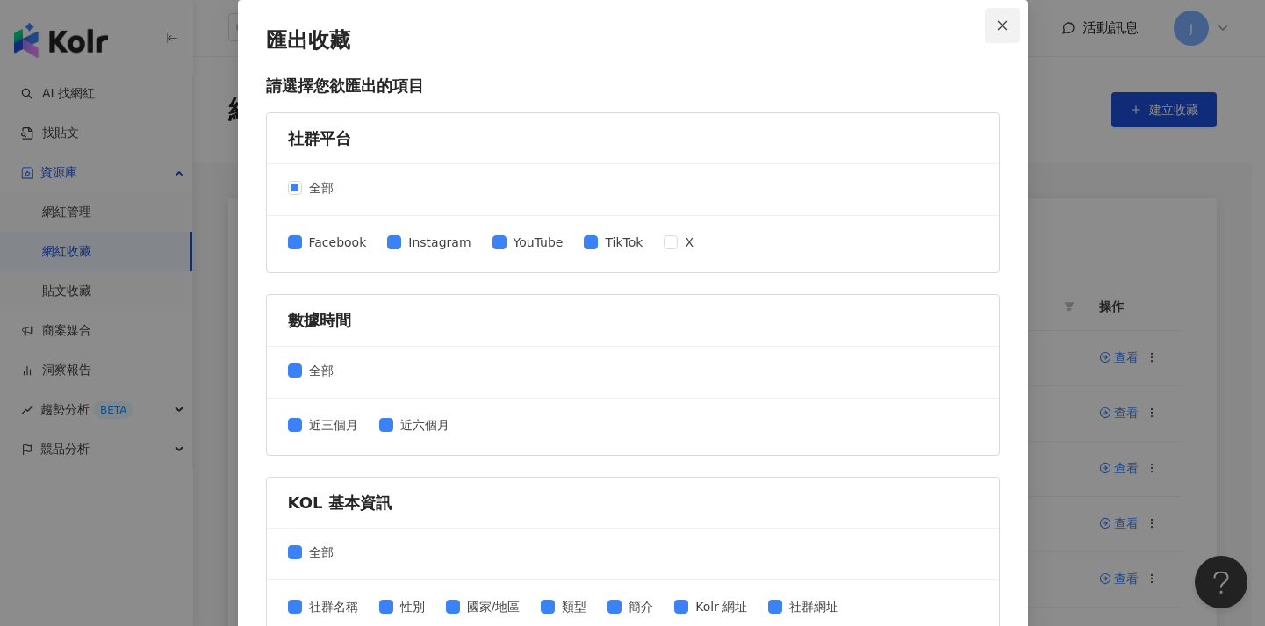
click at [997, 37] on button "Close" at bounding box center [1002, 25] width 35 height 35
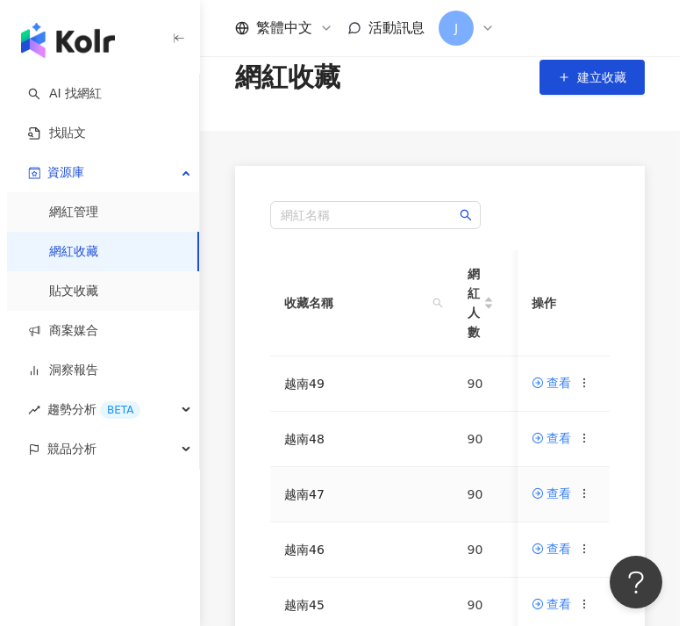
scroll to position [175, 0]
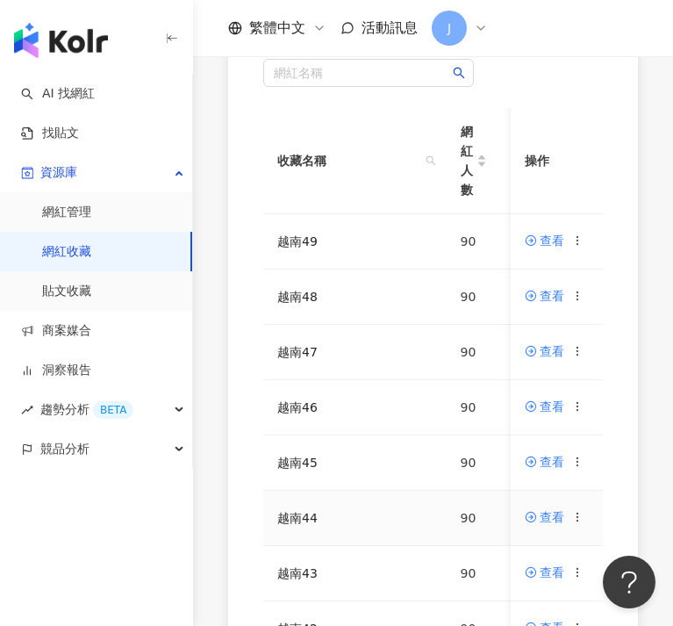
click at [585, 518] on icon at bounding box center [578, 517] width 12 height 12
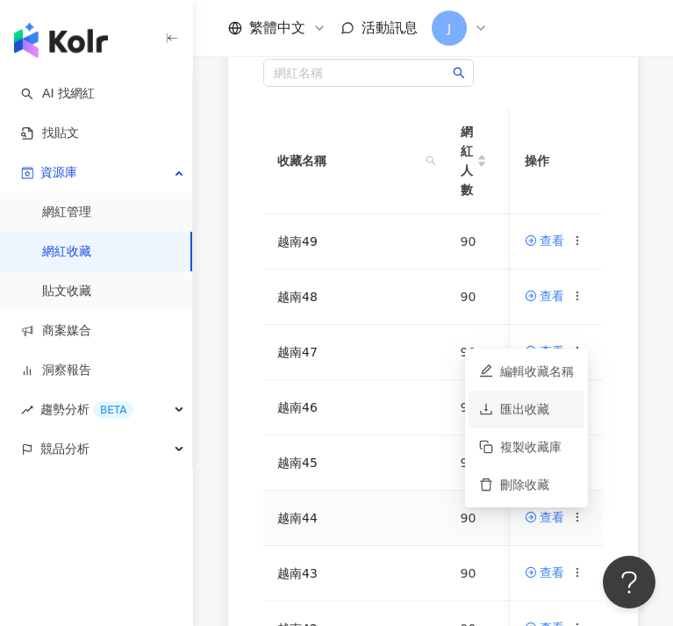
click at [558, 418] on div "匯出收藏" at bounding box center [537, 408] width 74 height 19
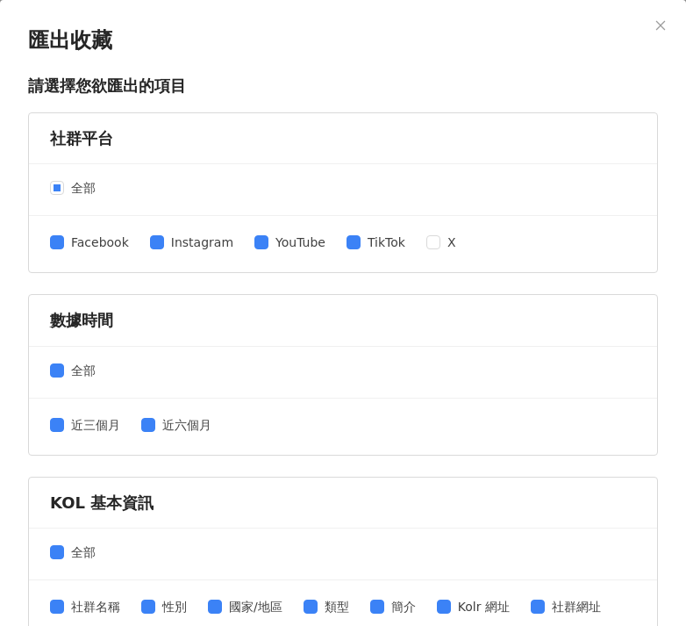
scroll to position [500, 0]
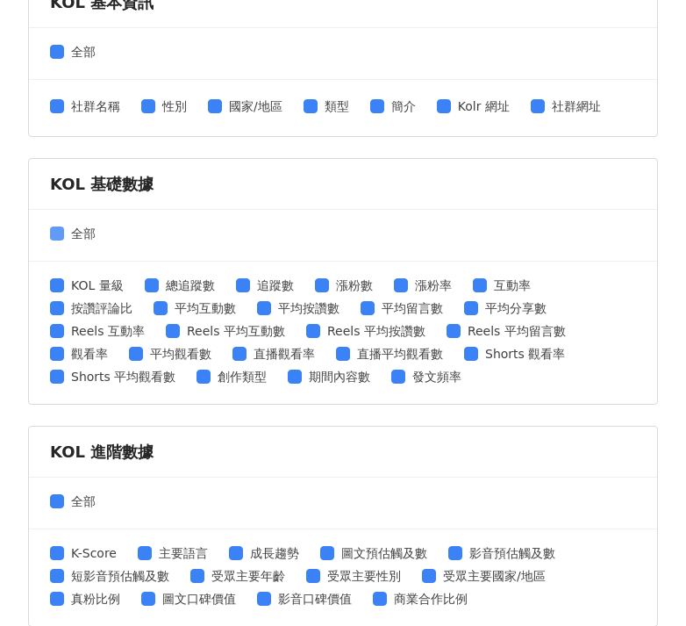
click at [63, 236] on span at bounding box center [57, 233] width 14 height 14
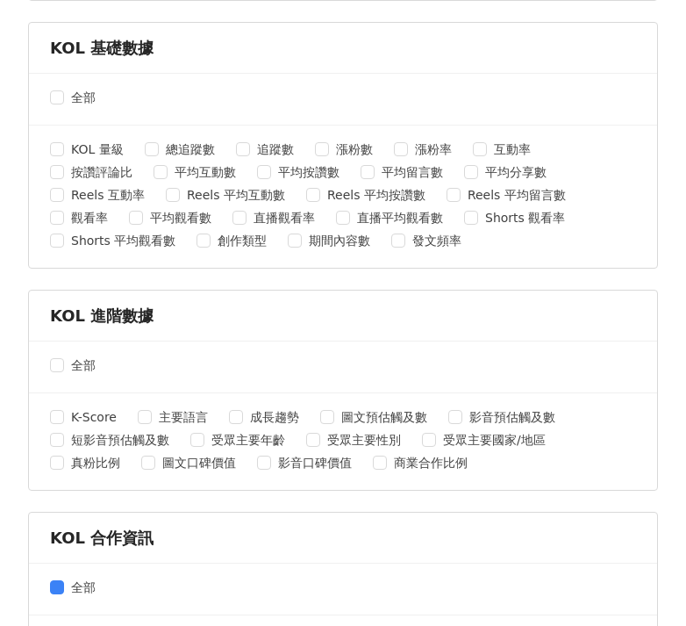
scroll to position [751, 0]
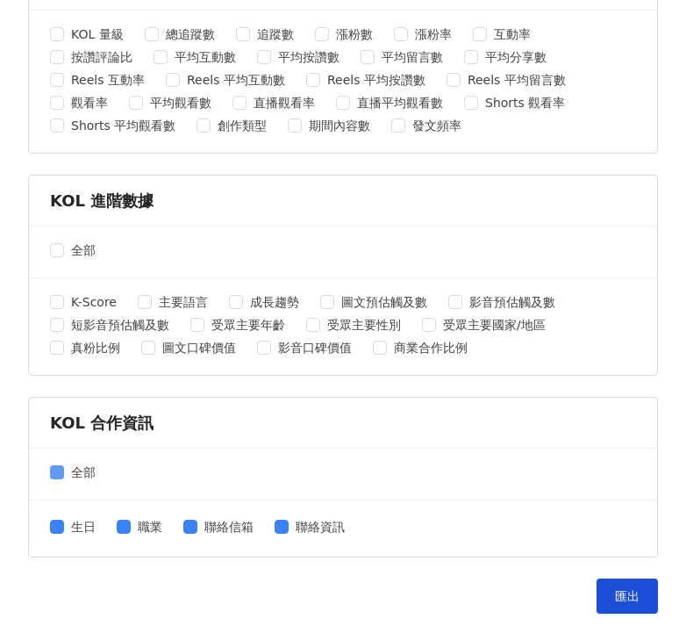
click at [52, 479] on label "全部" at bounding box center [76, 472] width 53 height 19
click at [629, 593] on button "匯出" at bounding box center [627, 595] width 61 height 35
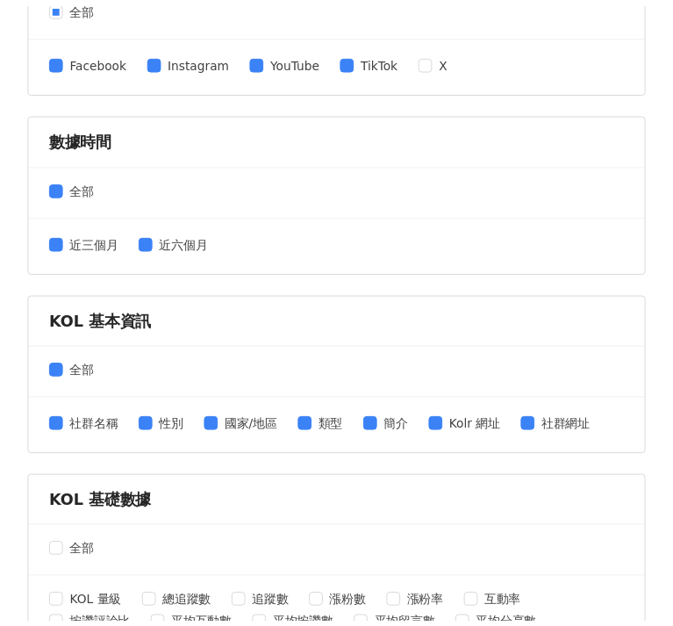
scroll to position [0, 0]
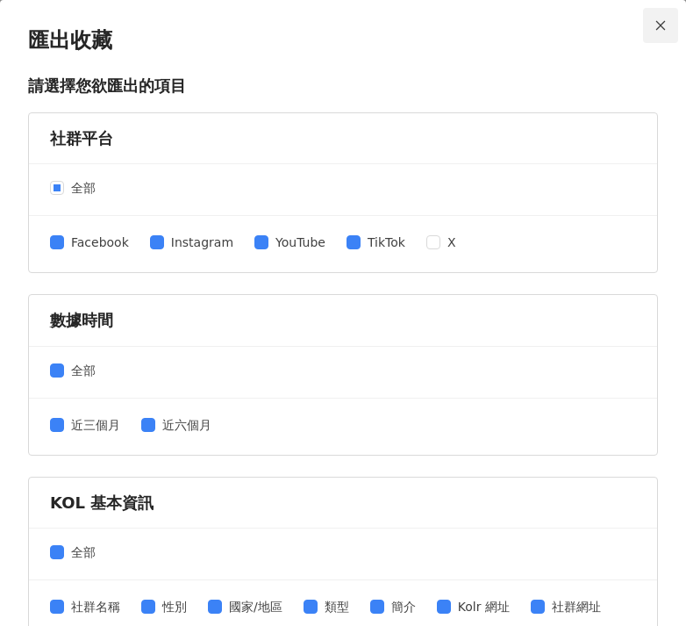
click at [656, 28] on icon "close" at bounding box center [661, 25] width 10 height 10
